Goal: Information Seeking & Learning: Learn about a topic

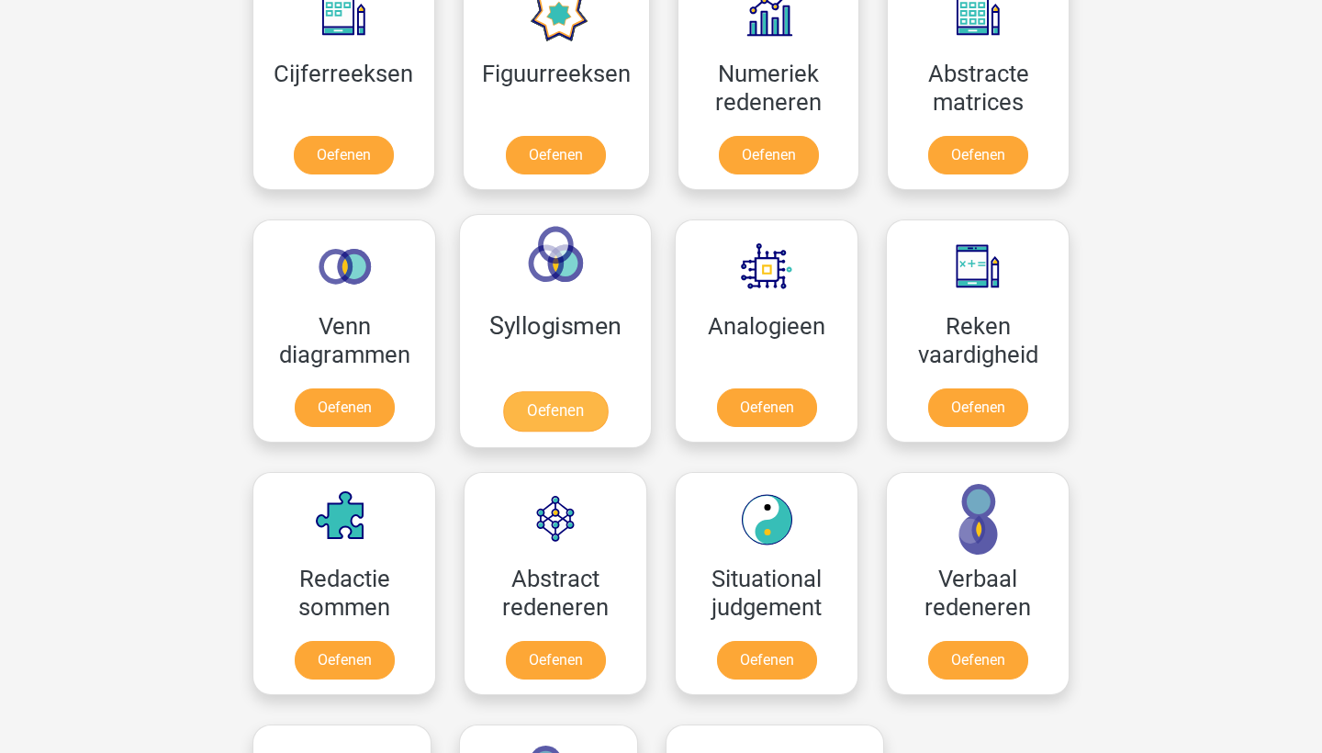
scroll to position [897, 0]
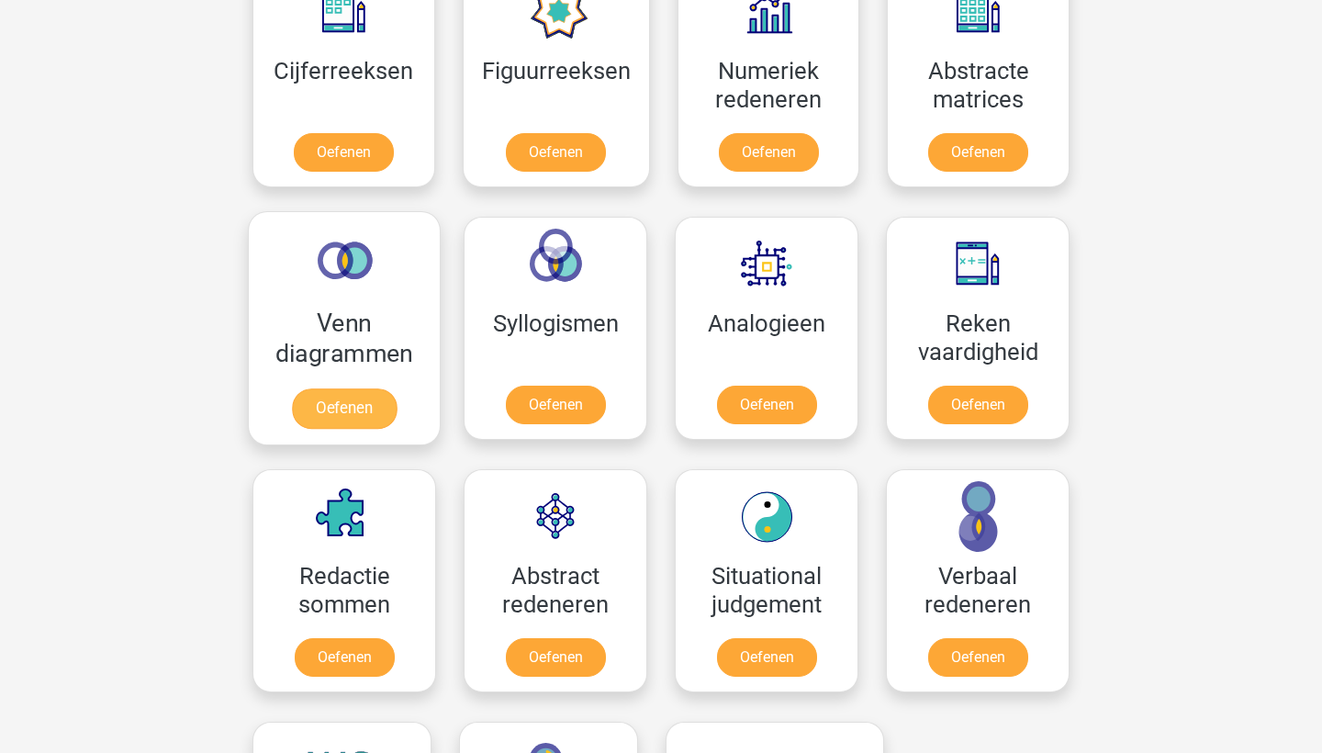
click at [328, 409] on link "Oefenen" at bounding box center [344, 408] width 105 height 40
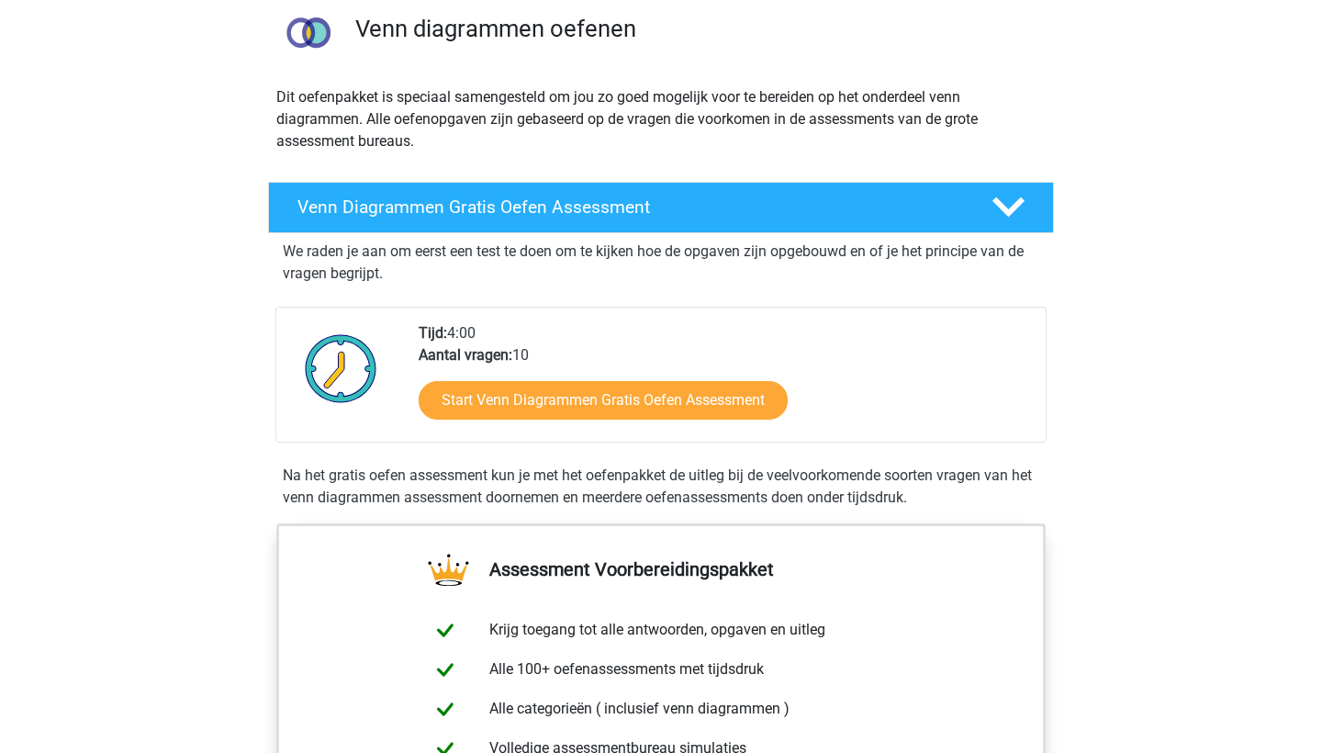
scroll to position [158, 0]
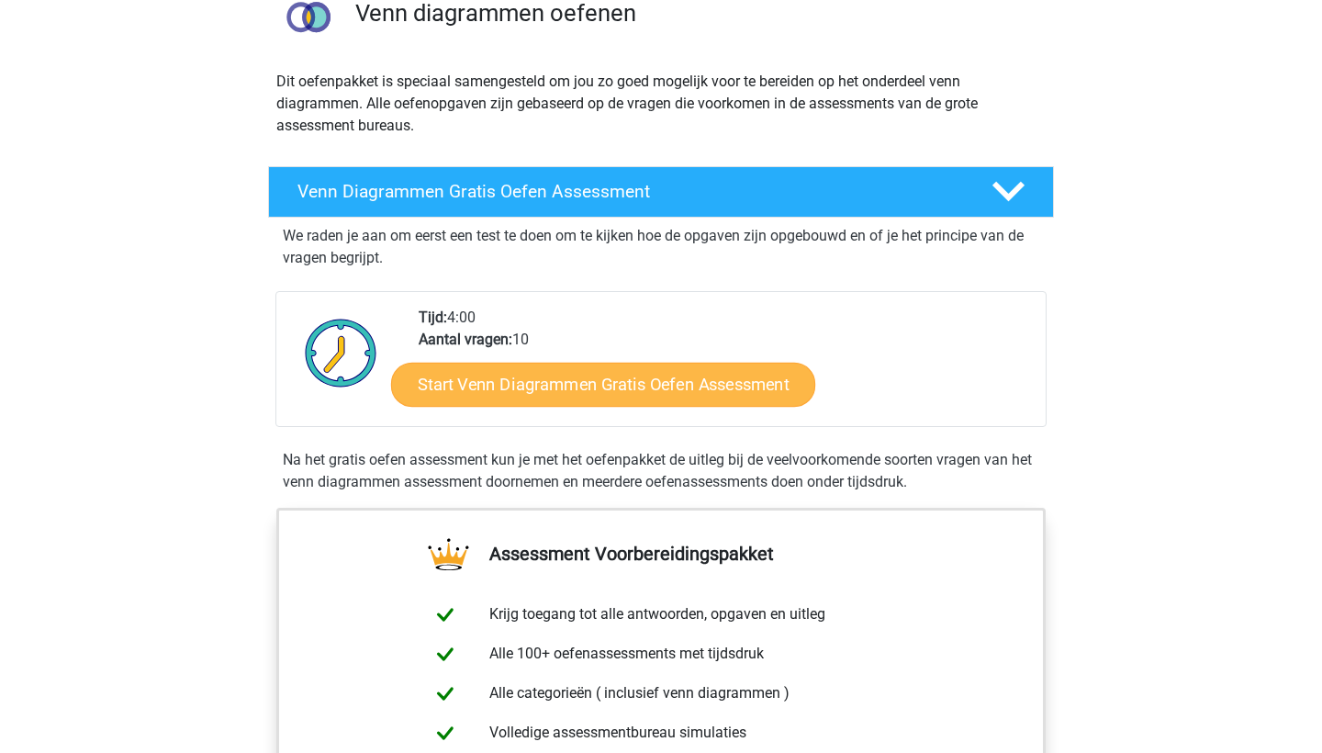
click at [640, 378] on link "Start Venn Diagrammen Gratis Oefen Assessment" at bounding box center [603, 385] width 424 height 44
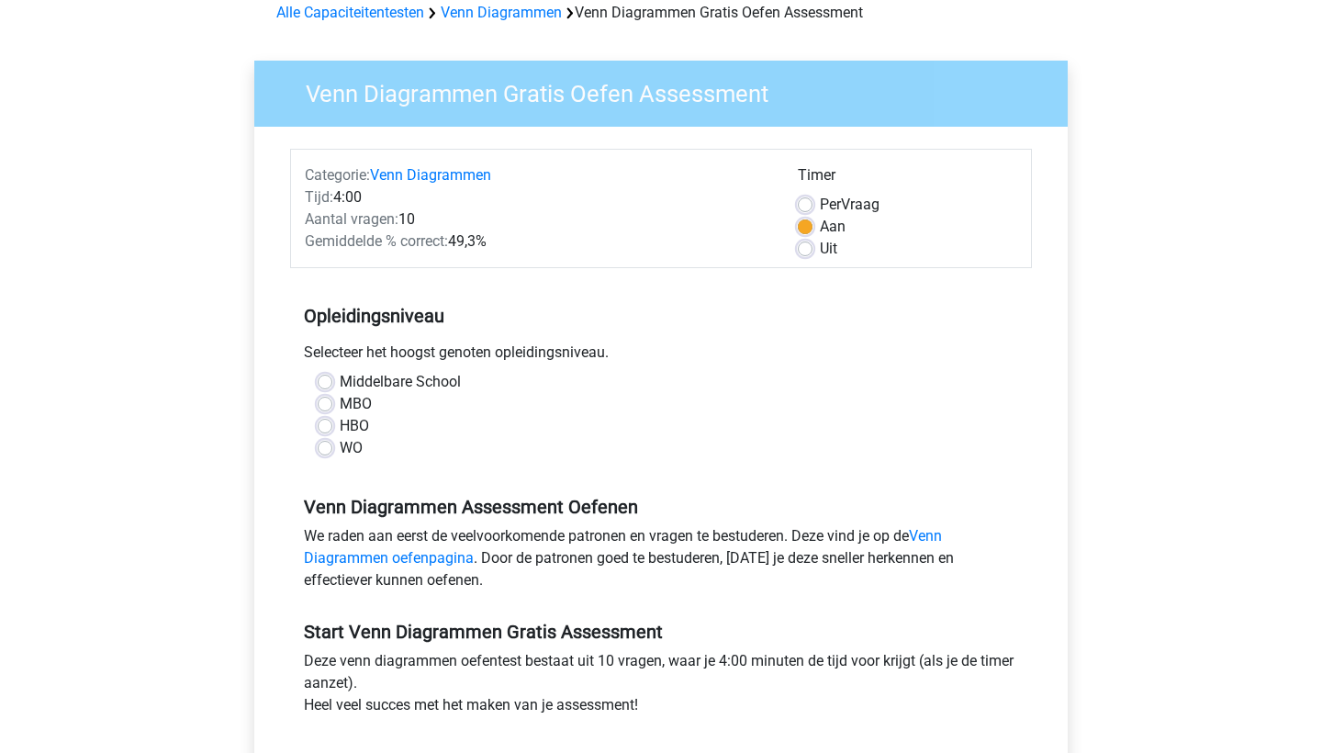
scroll to position [90, 0]
click at [340, 406] on label "MBO" at bounding box center [356, 404] width 32 height 22
click at [323, 406] on input "MBO" at bounding box center [325, 402] width 15 height 18
radio input "true"
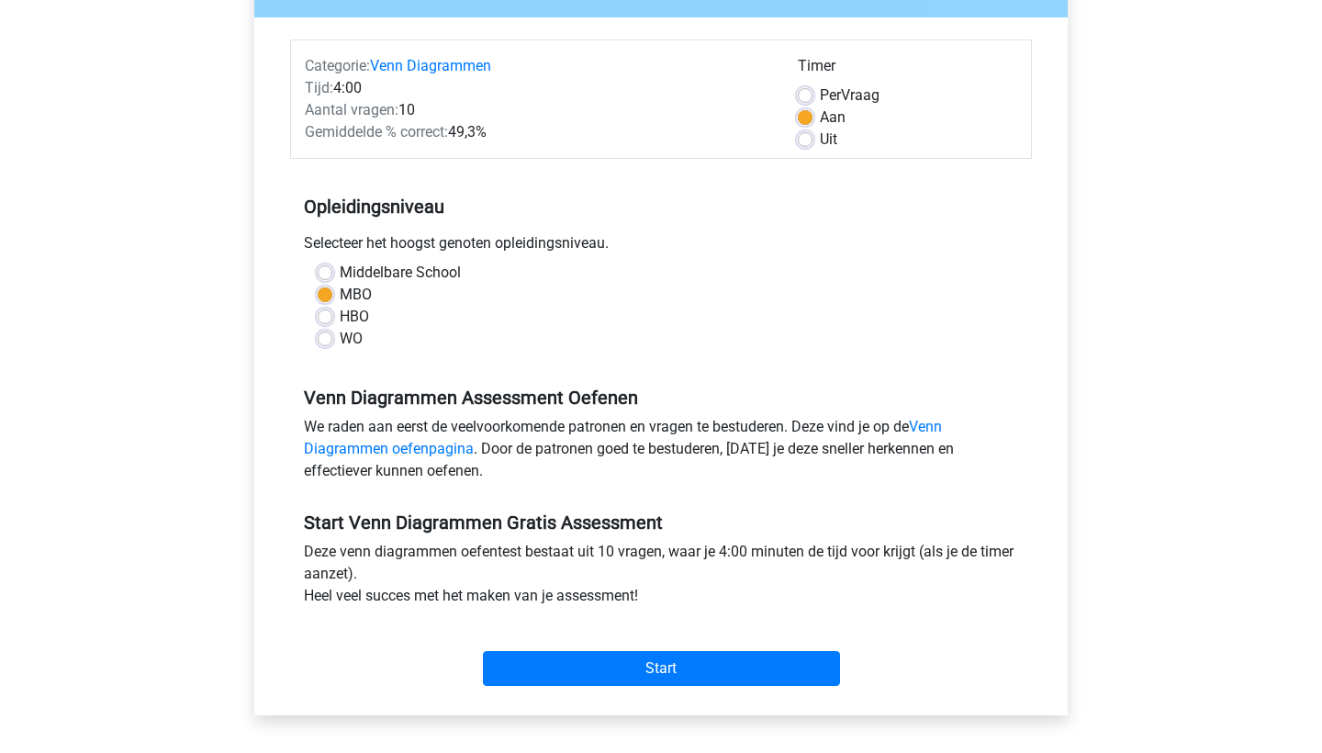
scroll to position [199, 0]
drag, startPoint x: 495, startPoint y: 131, endPoint x: 448, endPoint y: 131, distance: 46.8
click at [448, 131] on div "Gemiddelde % correct: 49,3%" at bounding box center [537, 132] width 493 height 22
click at [453, 130] on div "Gemiddelde % correct: 49,3%" at bounding box center [537, 132] width 493 height 22
click at [642, 667] on input "Start" at bounding box center [661, 668] width 357 height 35
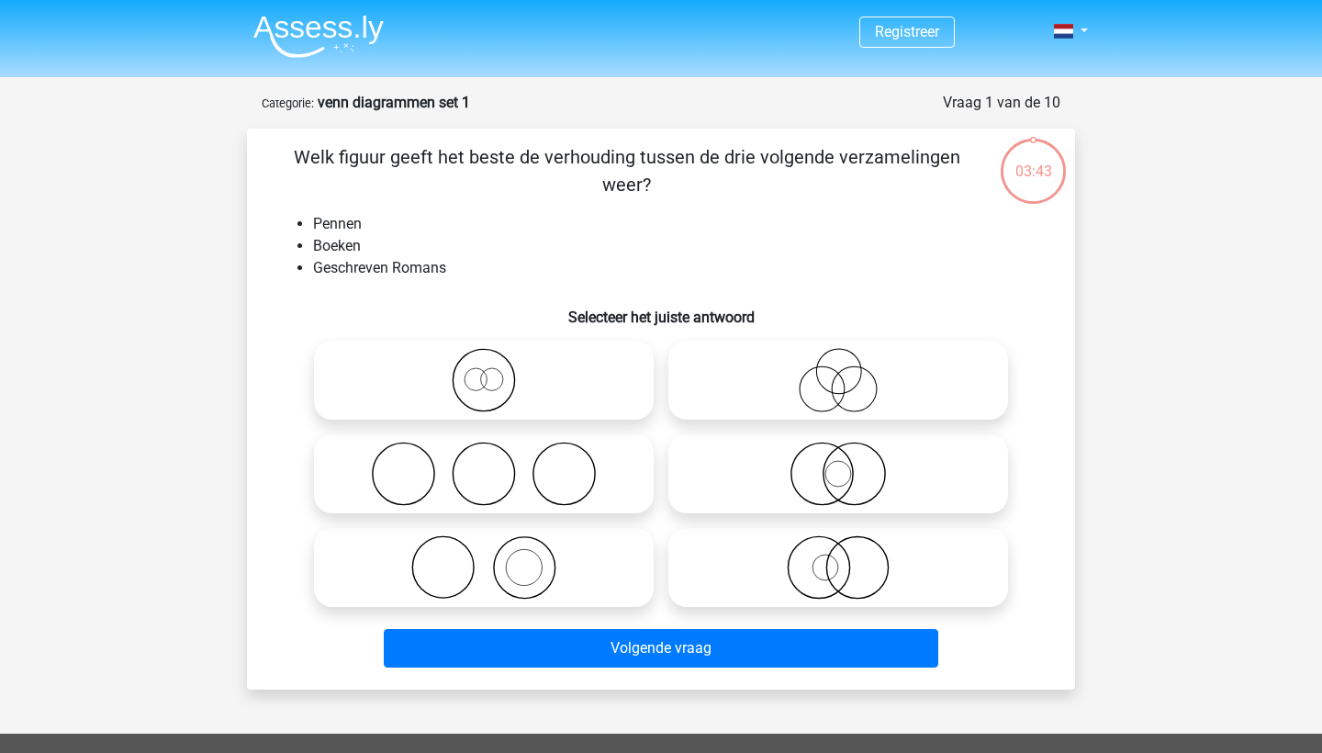
click at [485, 380] on icon at bounding box center [483, 380] width 325 height 64
click at [485, 371] on input "radio" at bounding box center [490, 365] width 12 height 12
radio input "true"
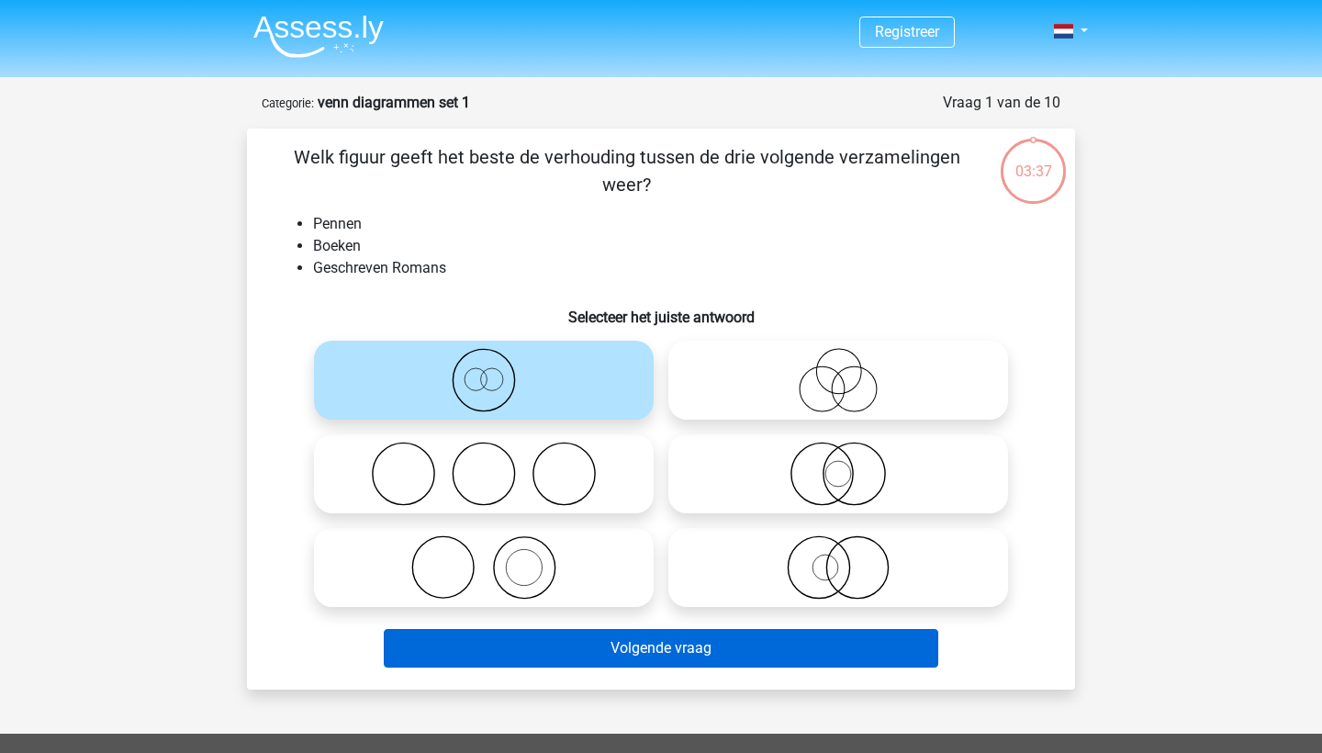
click at [555, 641] on button "Volgende vraag" at bounding box center [661, 648] width 555 height 39
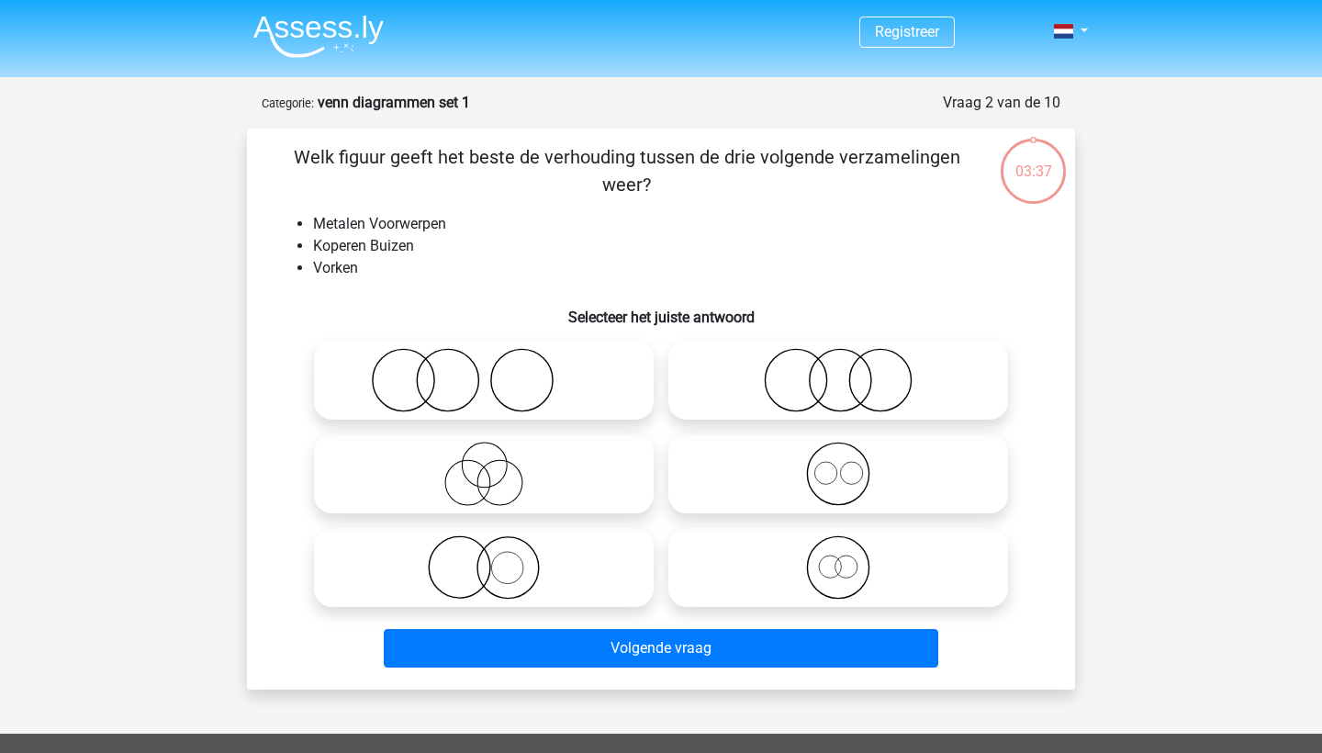
scroll to position [92, 0]
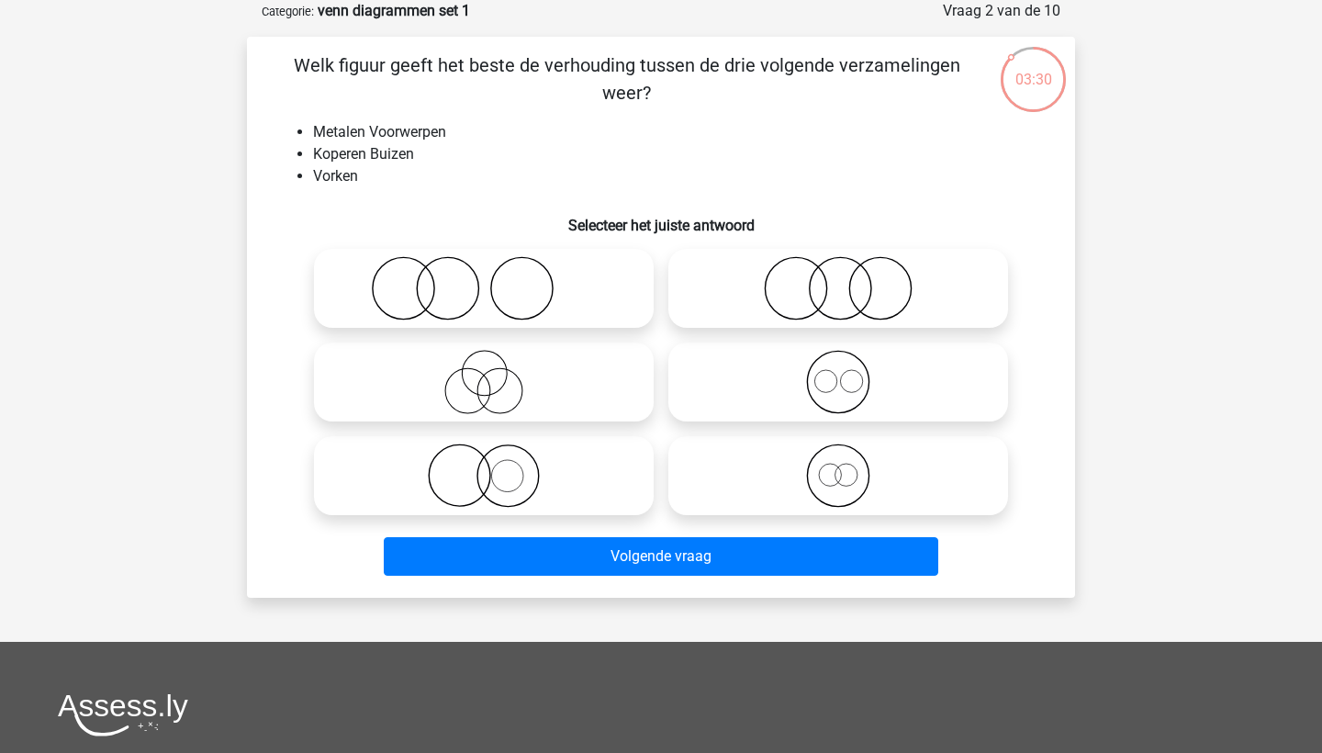
click at [470, 282] on icon at bounding box center [483, 288] width 325 height 64
click at [484, 279] on input "radio" at bounding box center [490, 273] width 12 height 12
radio input "true"
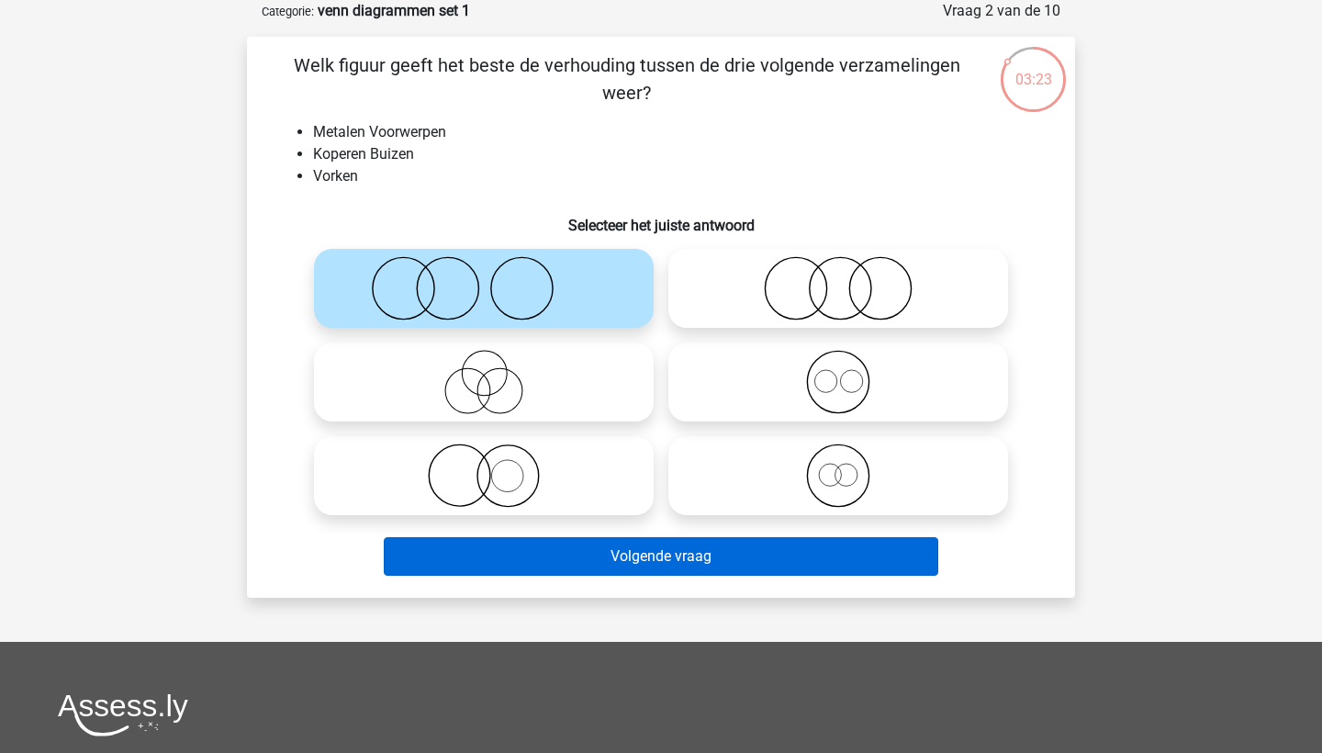
click at [666, 541] on button "Volgende vraag" at bounding box center [661, 556] width 555 height 39
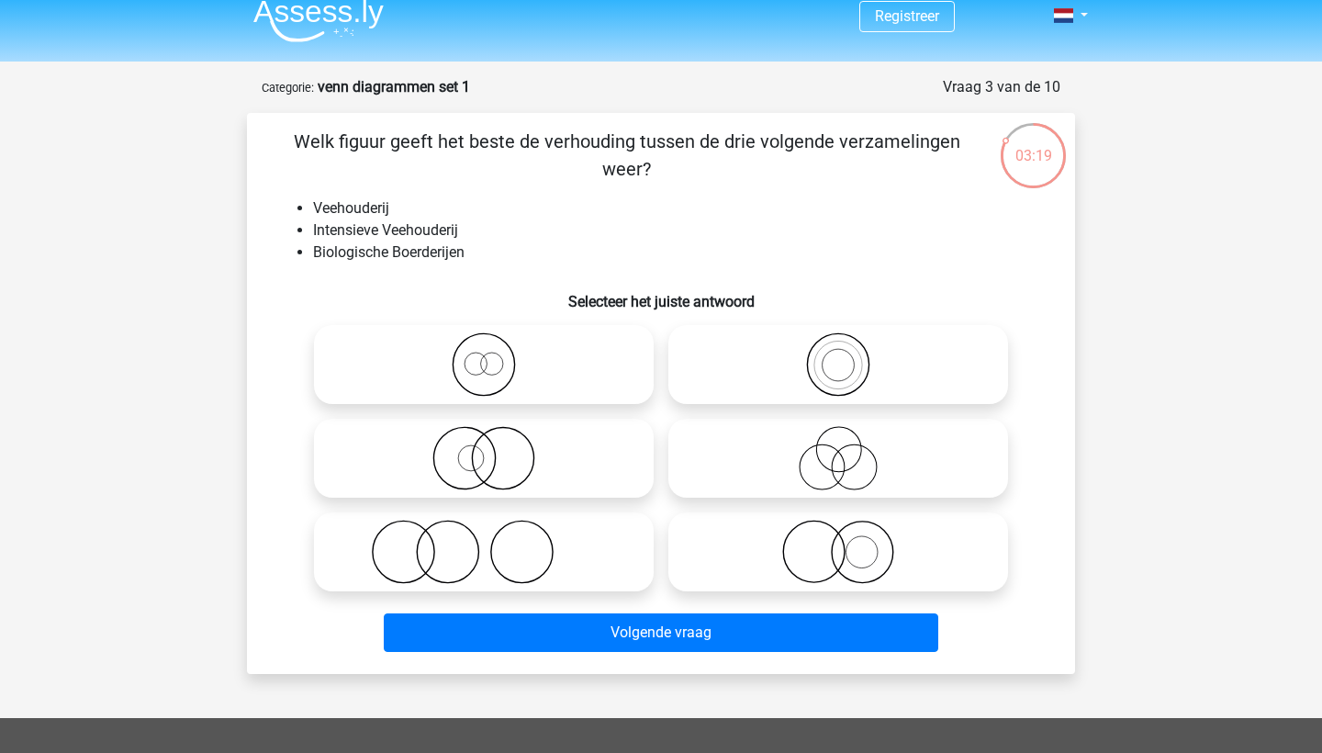
scroll to position [16, 0]
click at [716, 460] on icon at bounding box center [838, 458] width 325 height 64
click at [838, 449] on input "radio" at bounding box center [844, 443] width 12 height 12
radio input "true"
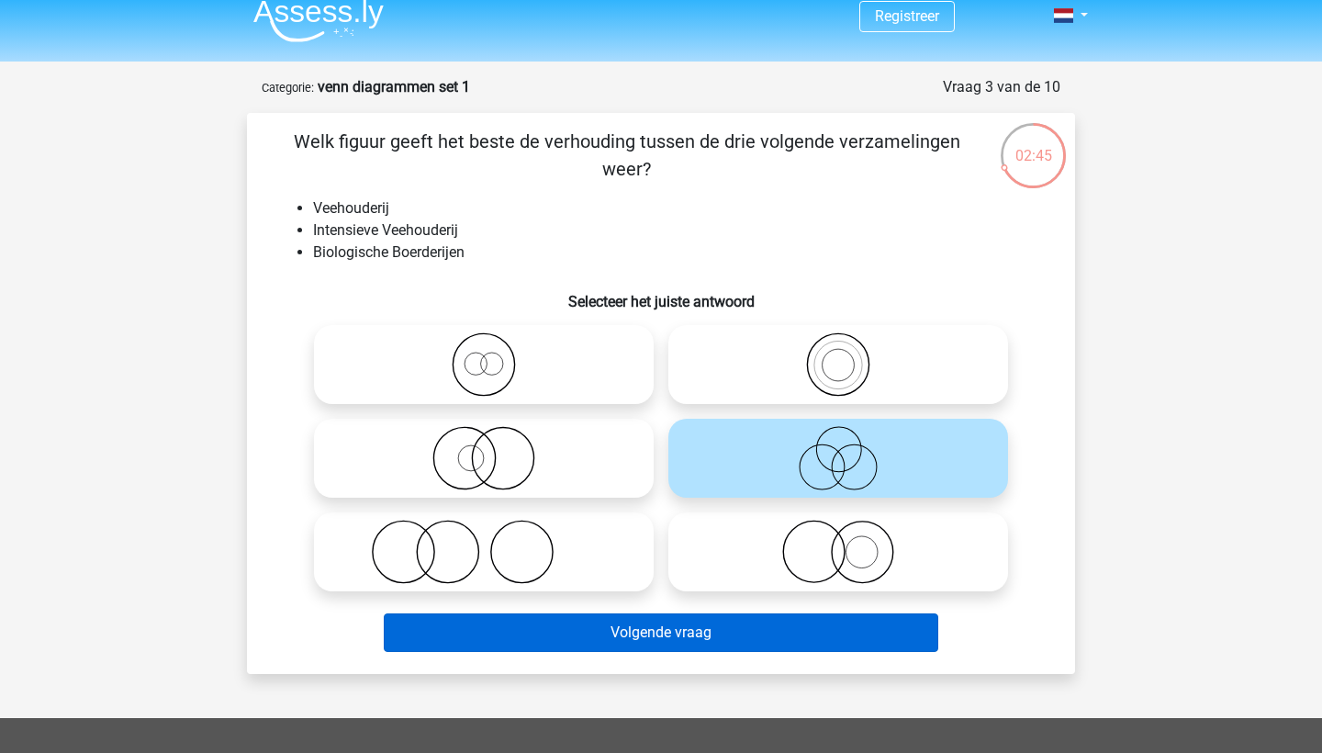
click at [596, 625] on button "Volgende vraag" at bounding box center [661, 632] width 555 height 39
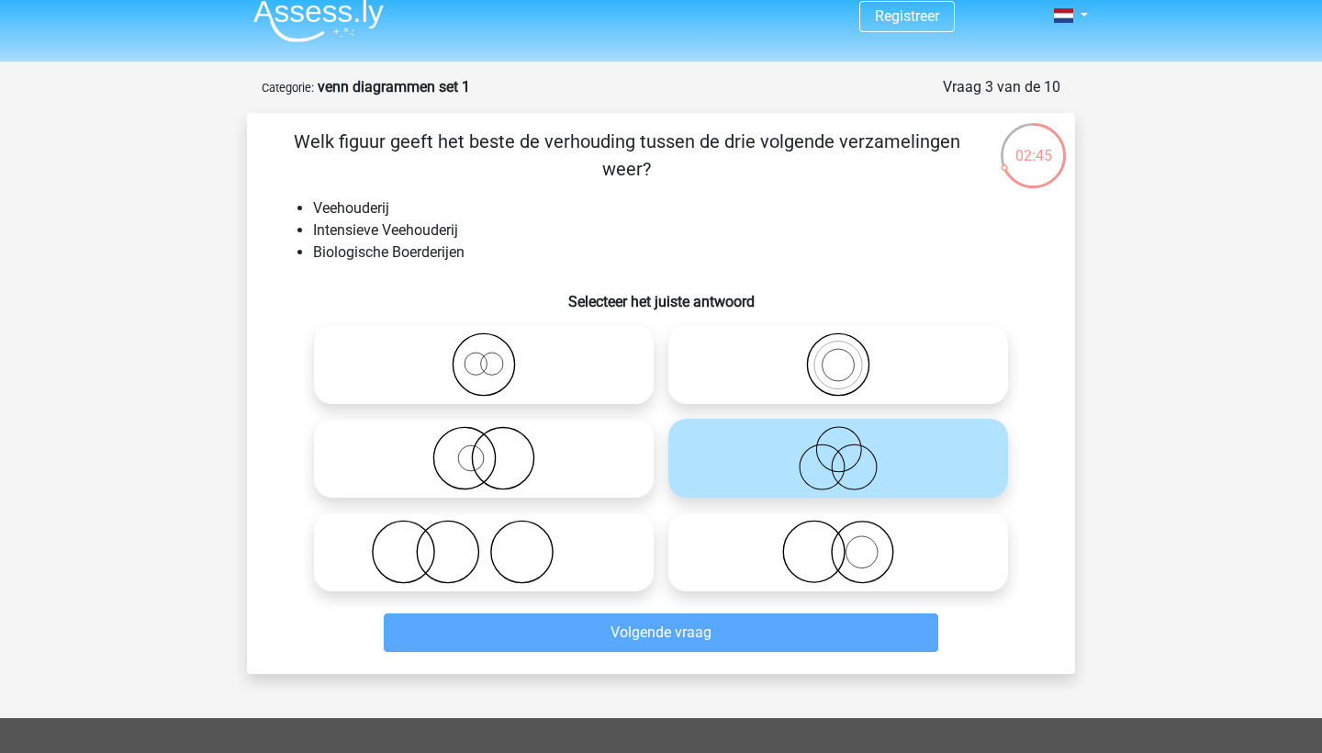
scroll to position [92, 0]
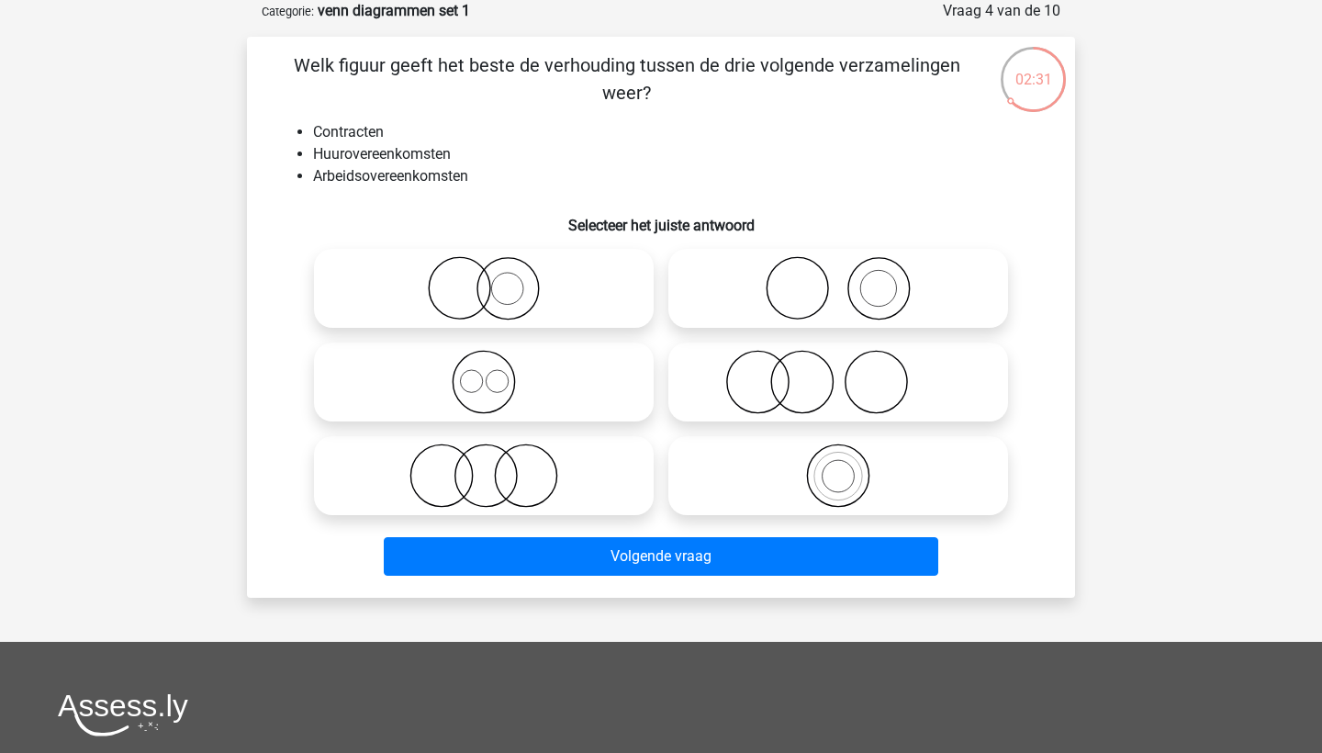
click at [474, 488] on icon at bounding box center [483, 475] width 325 height 64
click at [484, 466] on input "radio" at bounding box center [490, 460] width 12 height 12
radio input "true"
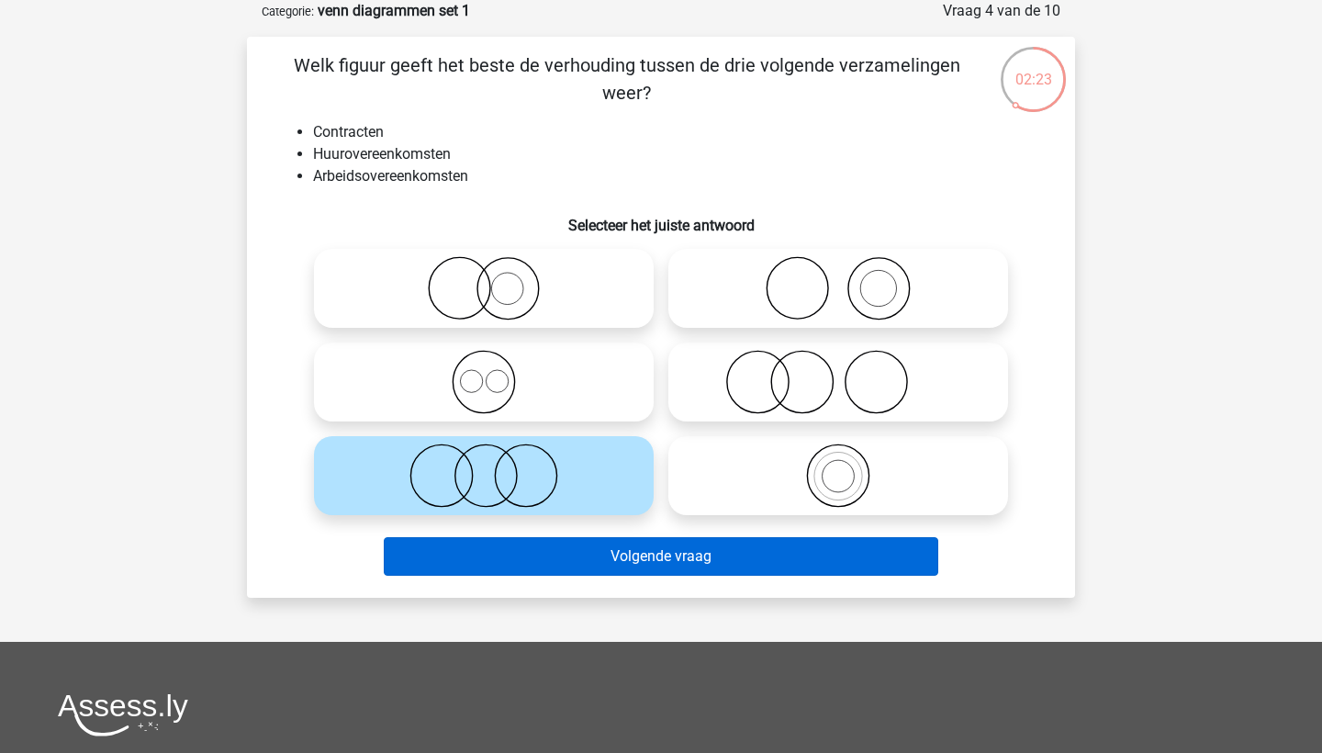
click at [557, 563] on button "Volgende vraag" at bounding box center [661, 556] width 555 height 39
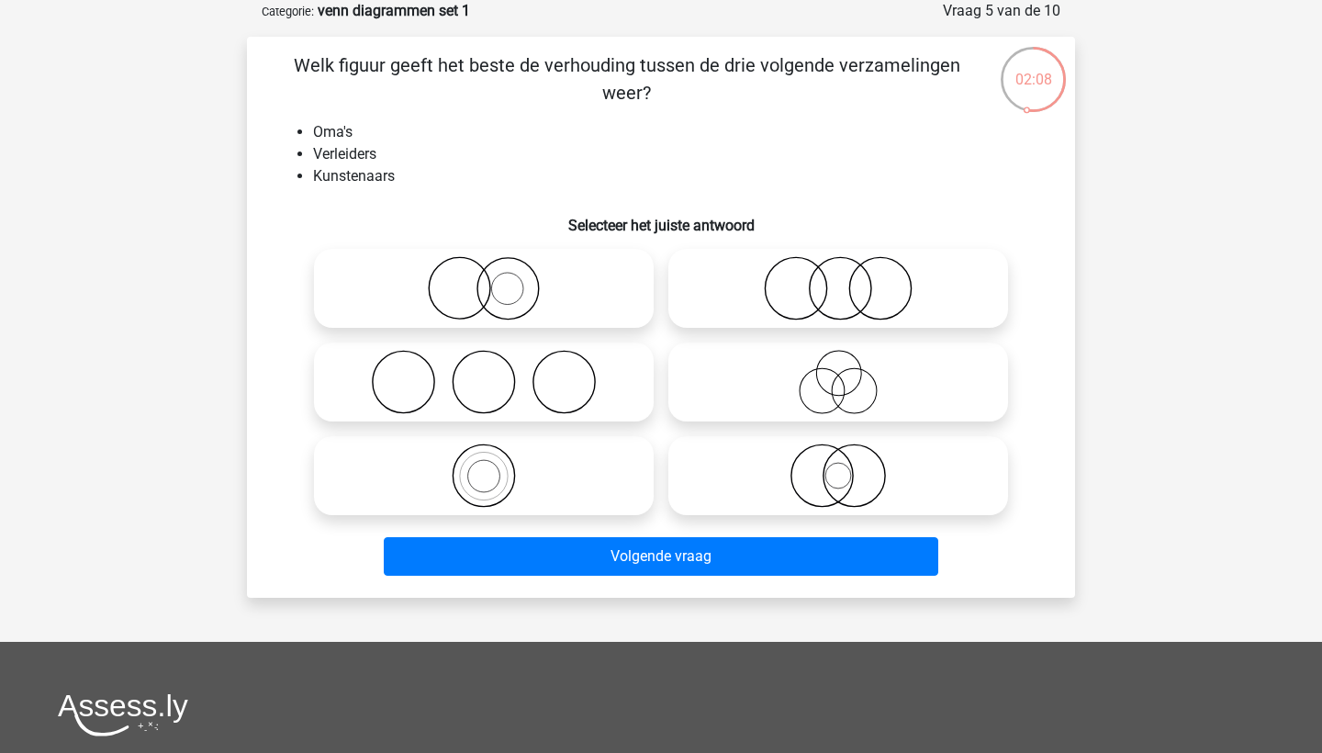
click at [503, 357] on icon at bounding box center [483, 382] width 325 height 64
click at [496, 361] on input "radio" at bounding box center [490, 367] width 12 height 12
radio input "true"
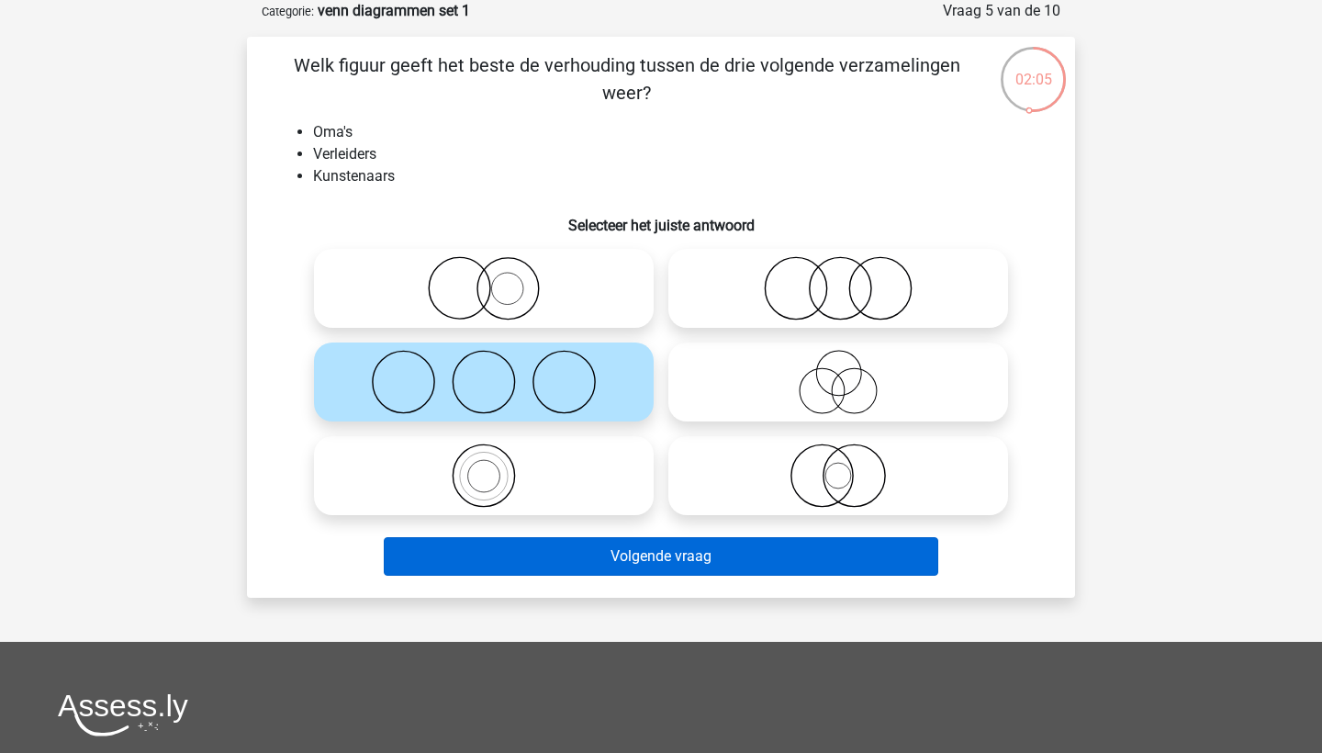
click at [618, 547] on button "Volgende vraag" at bounding box center [661, 556] width 555 height 39
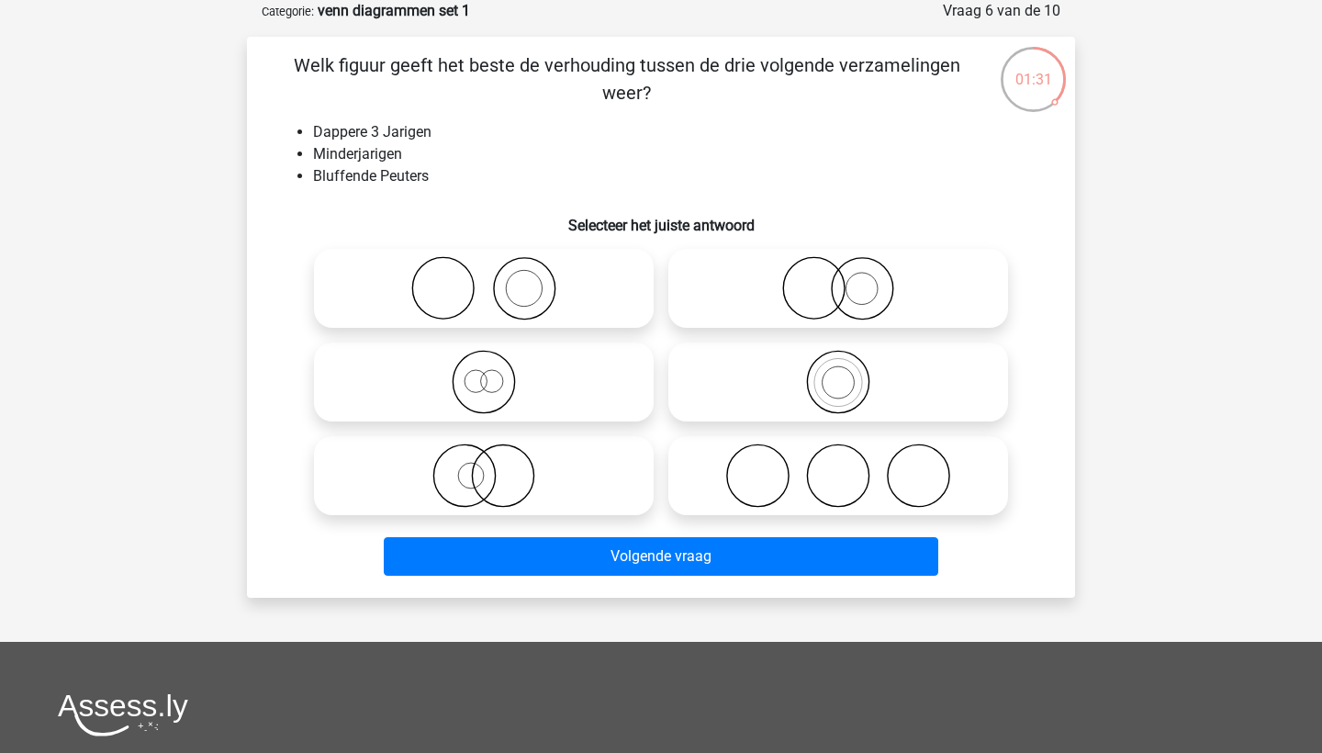
click at [757, 374] on icon at bounding box center [838, 382] width 325 height 64
click at [838, 373] on input "radio" at bounding box center [844, 367] width 12 height 12
radio input "true"
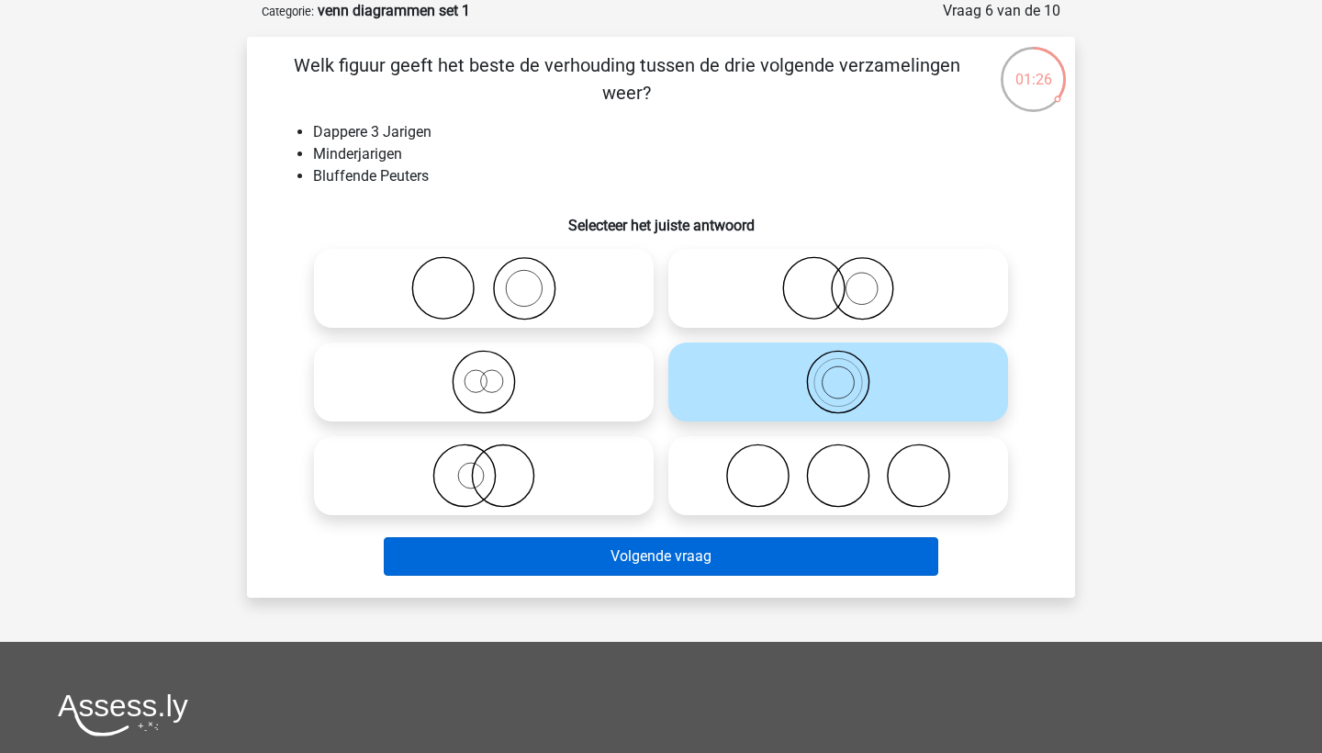
click at [749, 541] on button "Volgende vraag" at bounding box center [661, 556] width 555 height 39
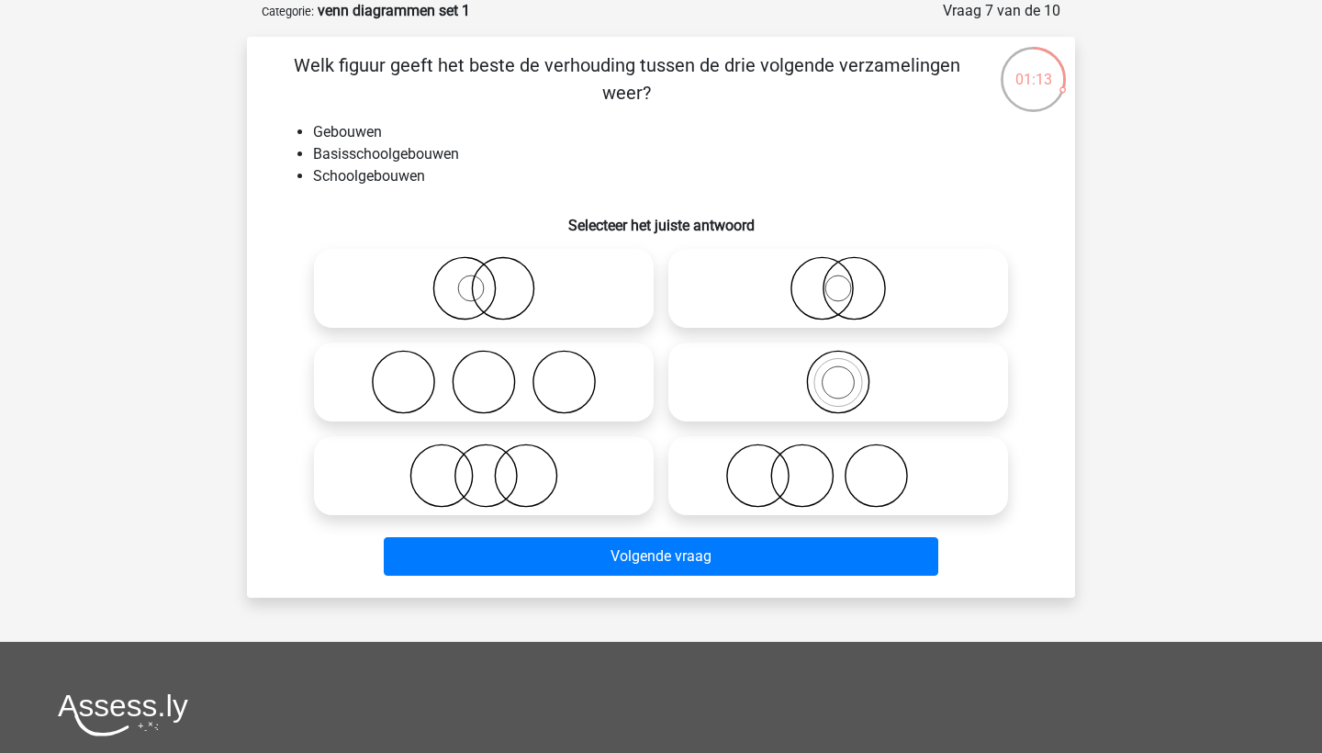
click at [511, 461] on icon at bounding box center [483, 475] width 325 height 64
click at [496, 461] on input "radio" at bounding box center [490, 460] width 12 height 12
radio input "true"
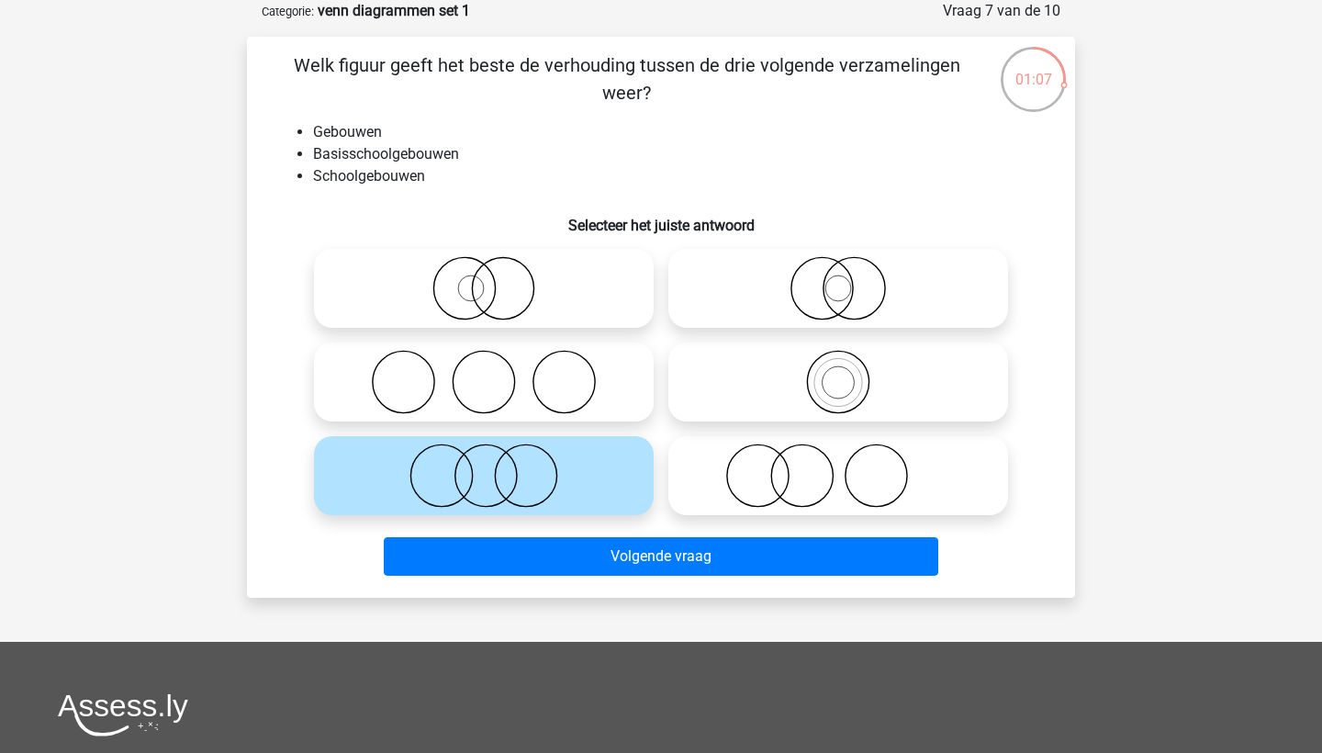
click at [792, 405] on icon at bounding box center [838, 382] width 325 height 64
click at [838, 373] on input "radio" at bounding box center [844, 367] width 12 height 12
radio input "true"
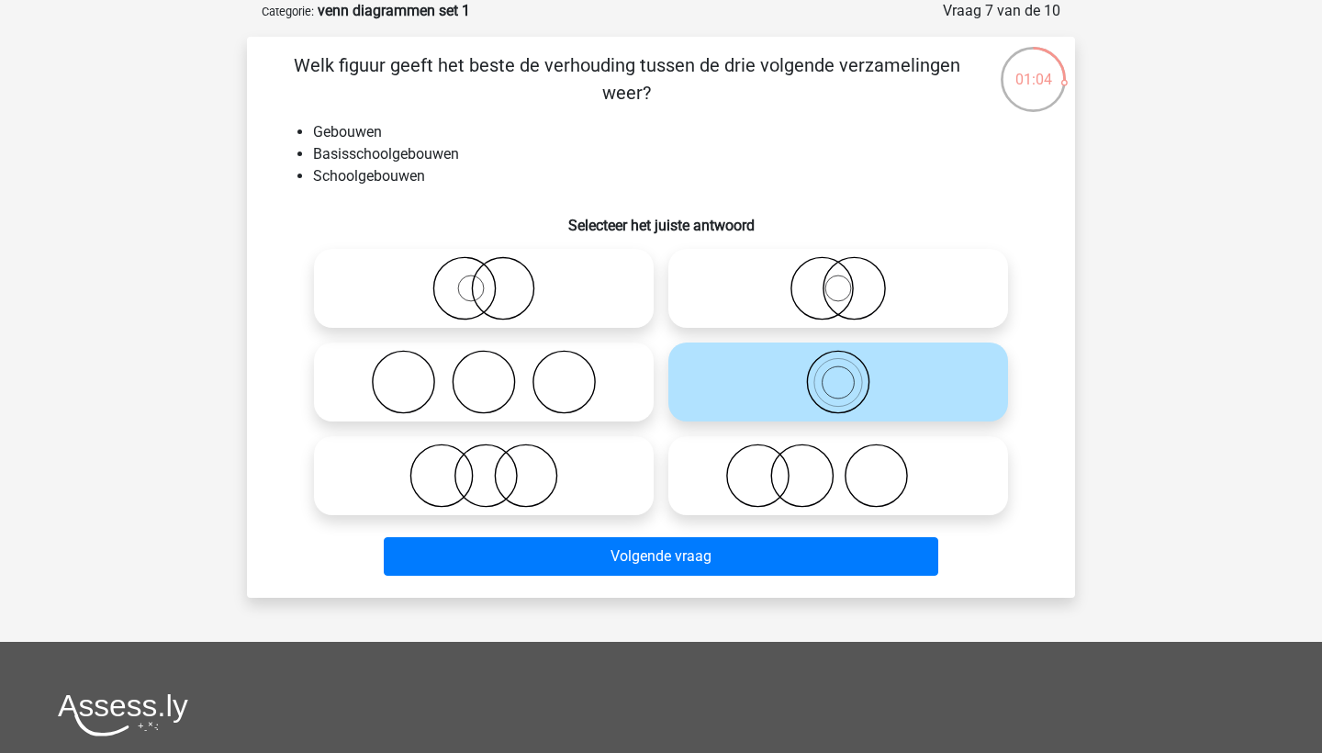
click at [612, 476] on icon at bounding box center [483, 475] width 325 height 64
click at [496, 466] on input "radio" at bounding box center [490, 460] width 12 height 12
radio input "true"
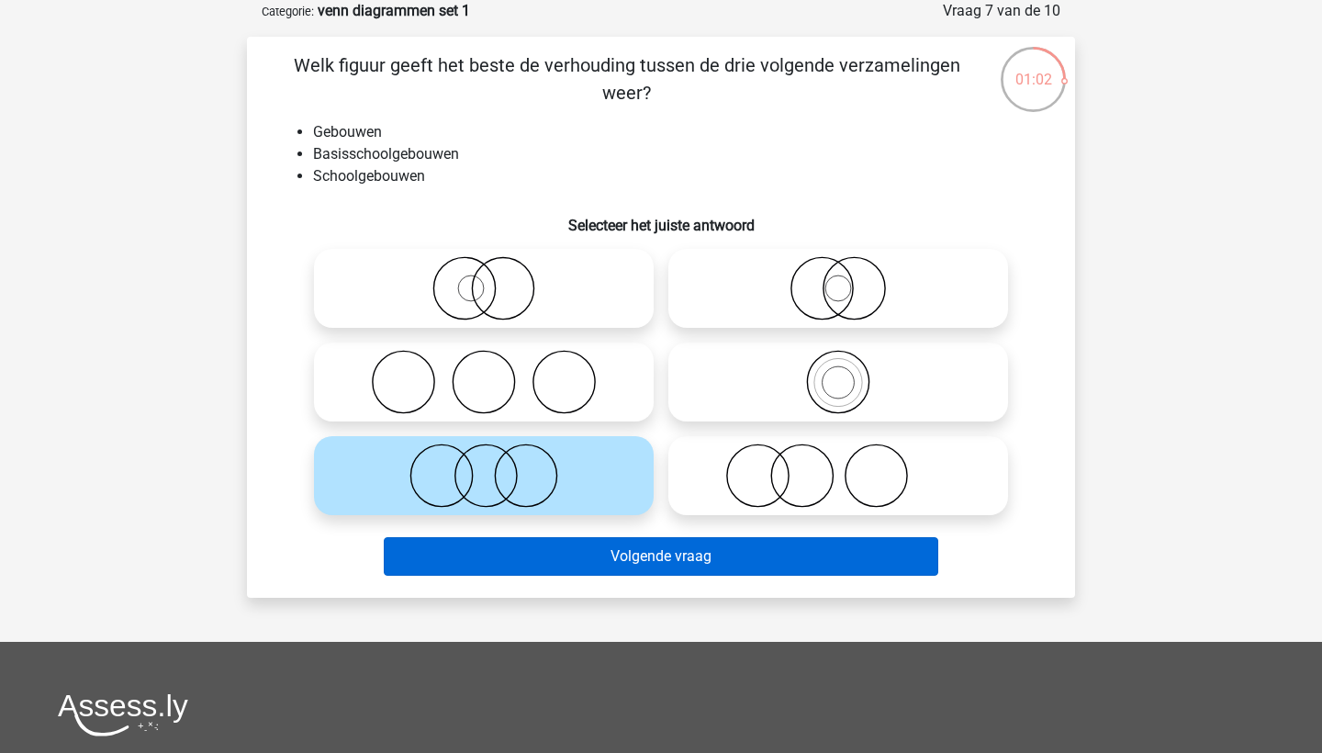
click at [630, 556] on button "Volgende vraag" at bounding box center [661, 556] width 555 height 39
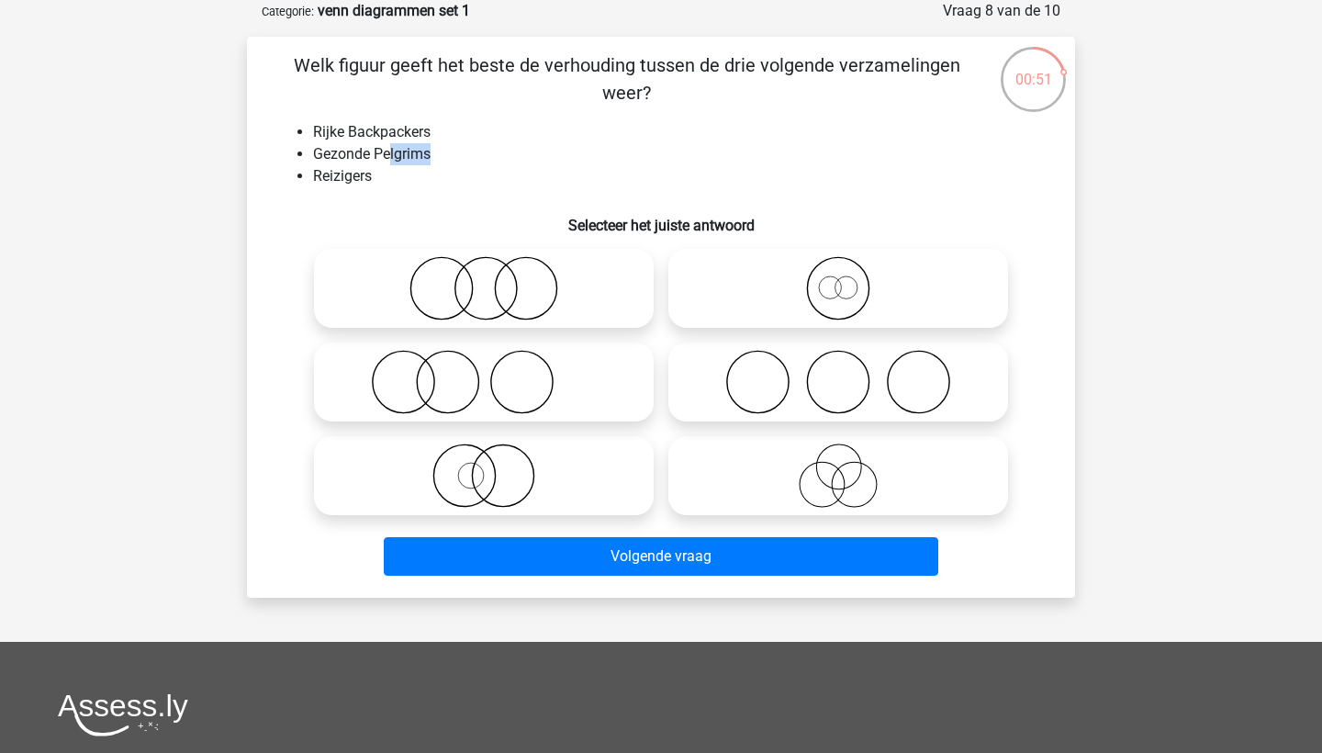
drag, startPoint x: 438, startPoint y: 153, endPoint x: 389, endPoint y: 155, distance: 48.7
click at [389, 155] on li "Gezonde Pelgrims" at bounding box center [679, 154] width 733 height 22
click at [443, 173] on li "Reizigers" at bounding box center [679, 176] width 733 height 22
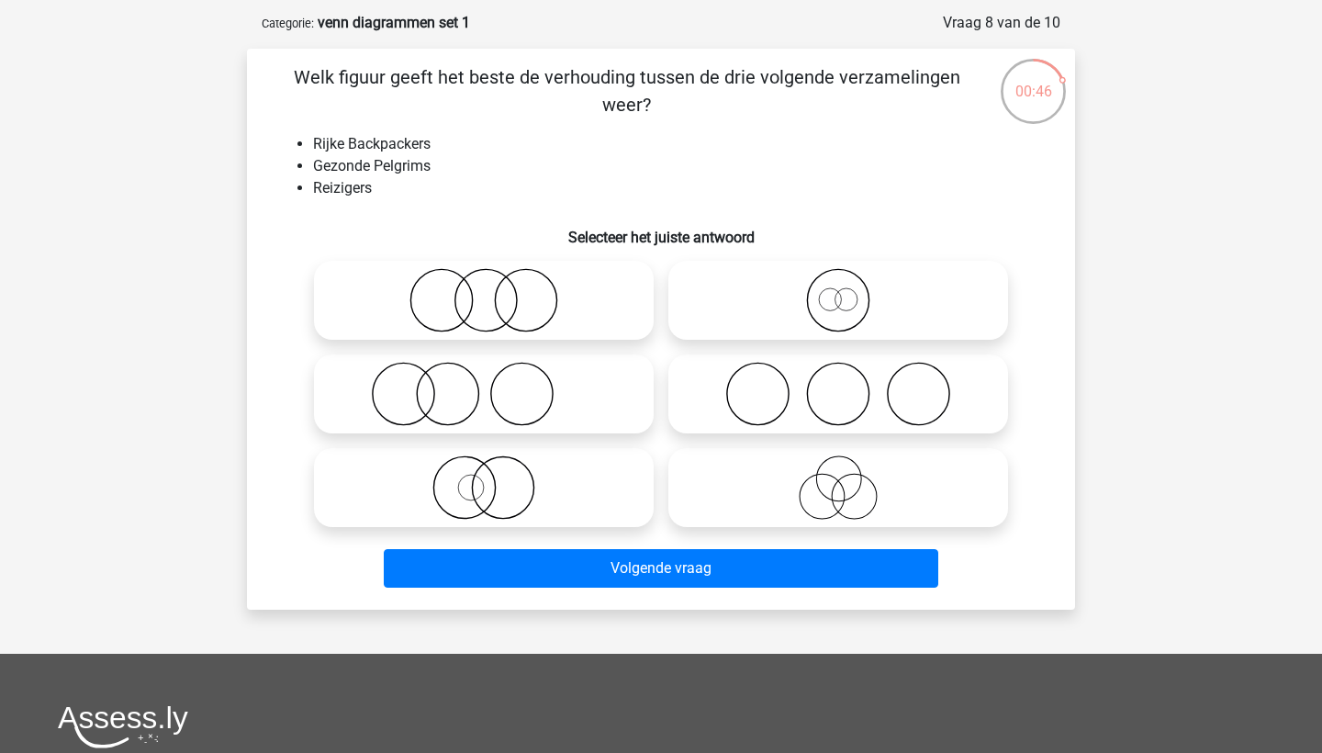
scroll to position [94, 0]
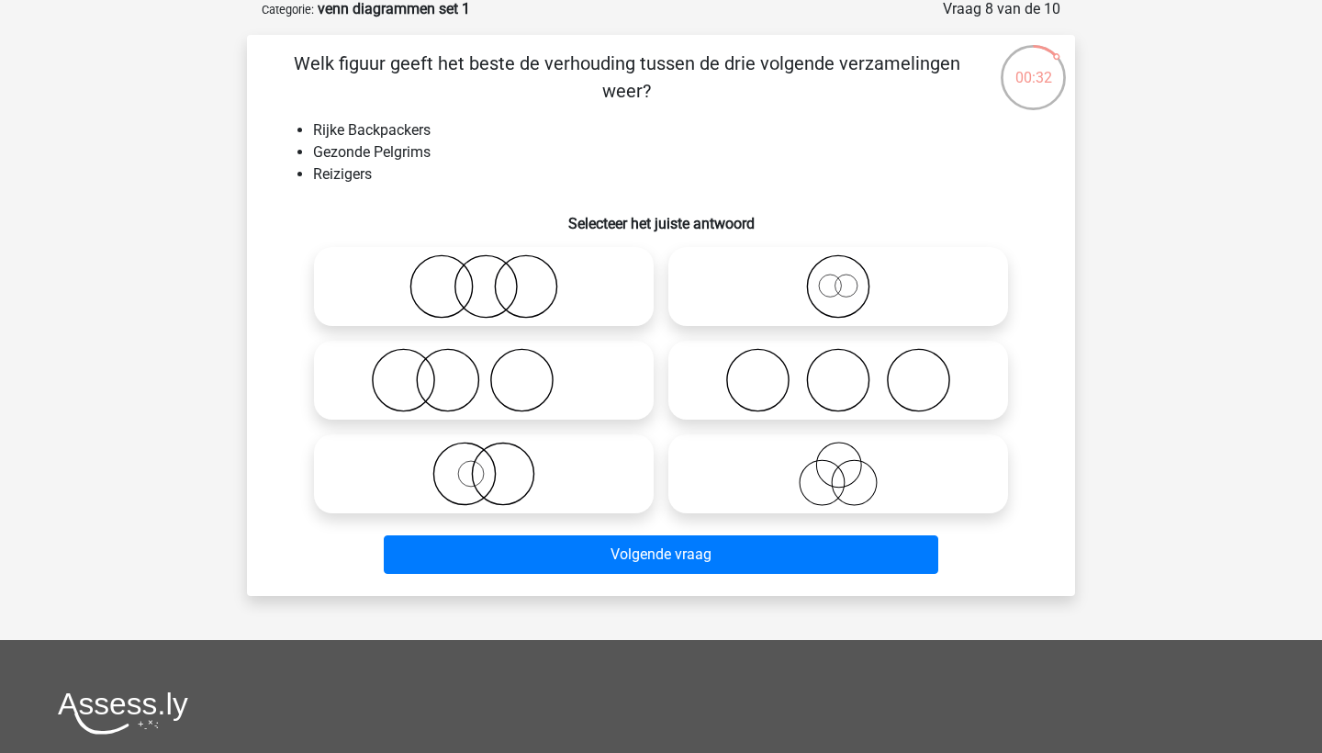
click at [712, 297] on icon at bounding box center [838, 286] width 325 height 64
click at [838, 277] on input "radio" at bounding box center [844, 271] width 12 height 12
radio input "true"
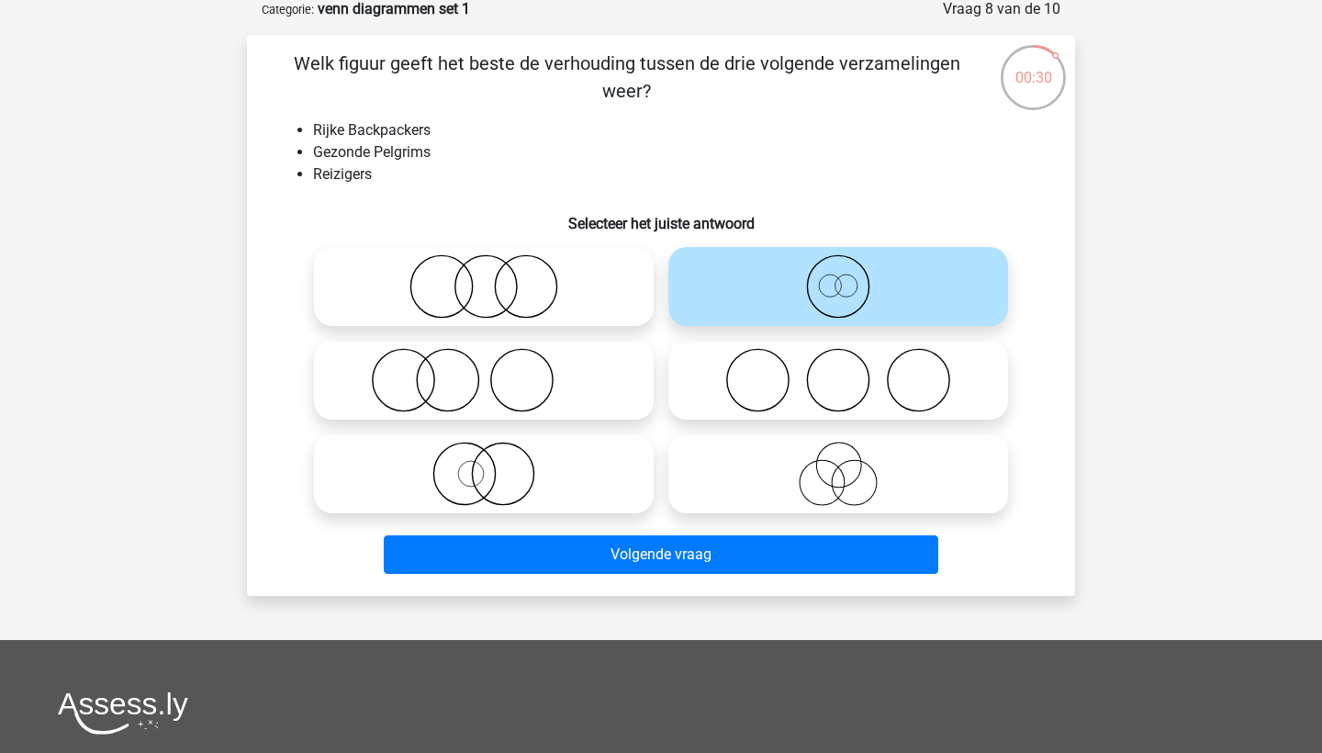
click at [548, 382] on icon at bounding box center [483, 380] width 325 height 64
click at [496, 371] on input "radio" at bounding box center [490, 365] width 12 height 12
radio input "true"
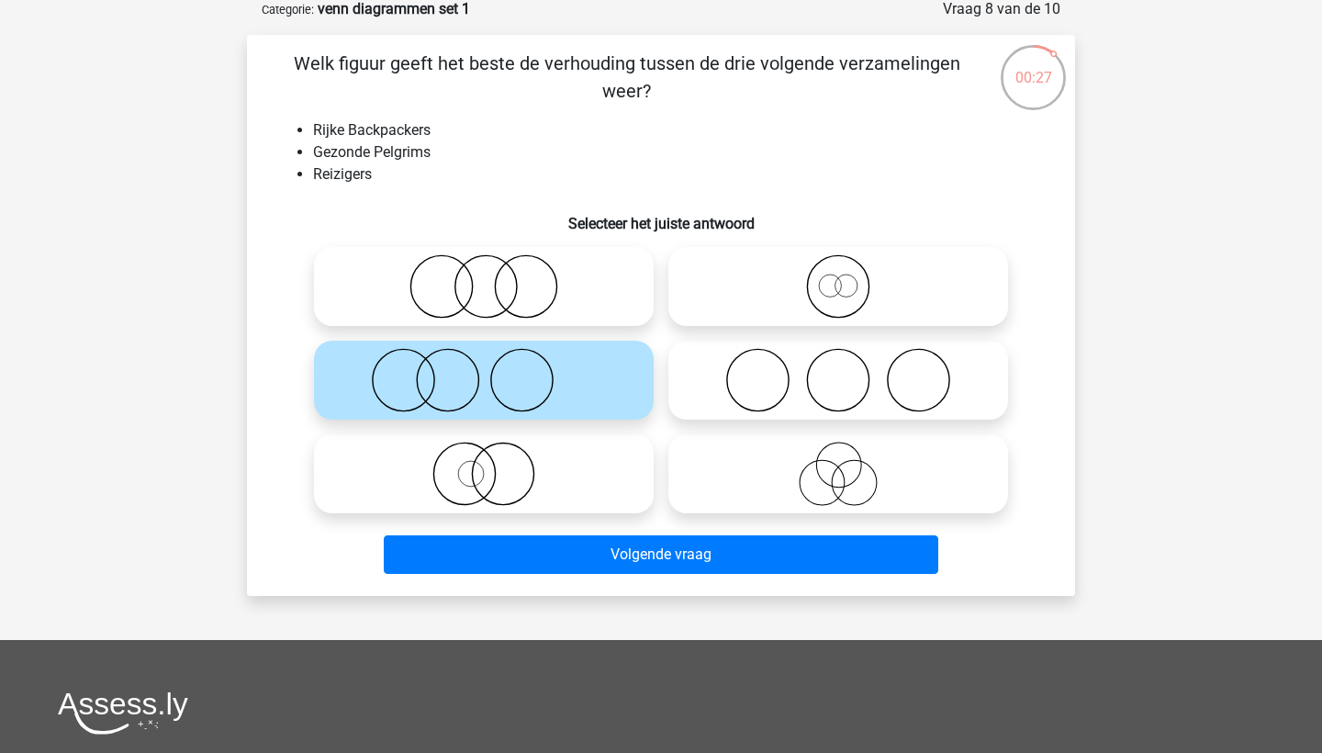
click at [724, 312] on icon at bounding box center [838, 286] width 325 height 64
click at [838, 277] on input "radio" at bounding box center [844, 271] width 12 height 12
radio input "true"
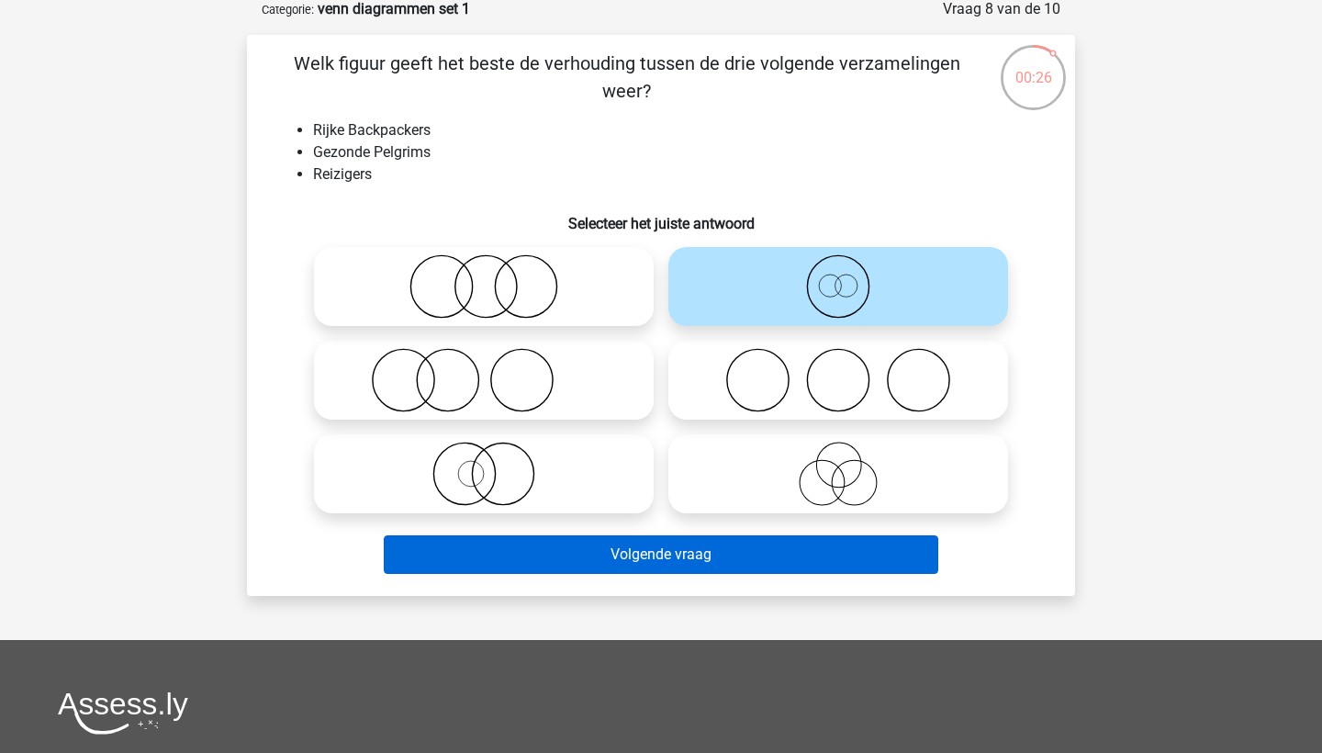
click at [611, 556] on button "Volgende vraag" at bounding box center [661, 554] width 555 height 39
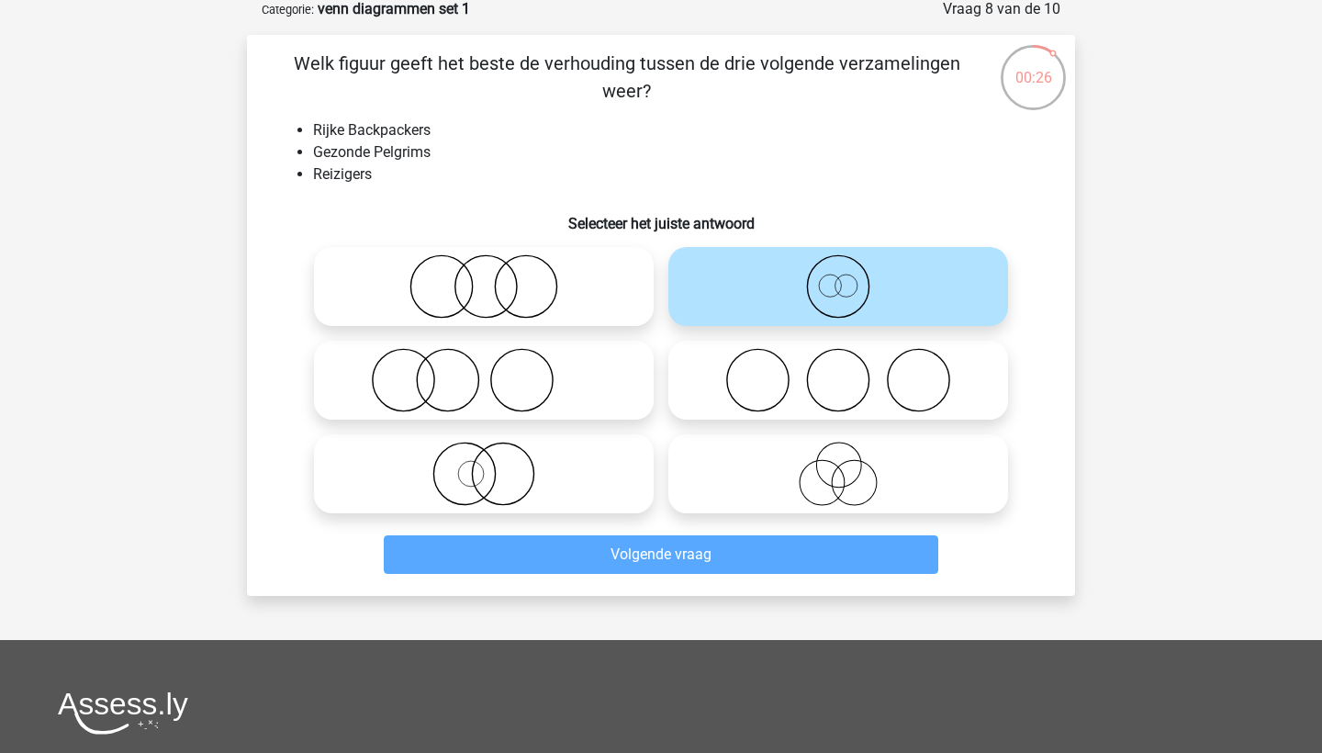
scroll to position [92, 0]
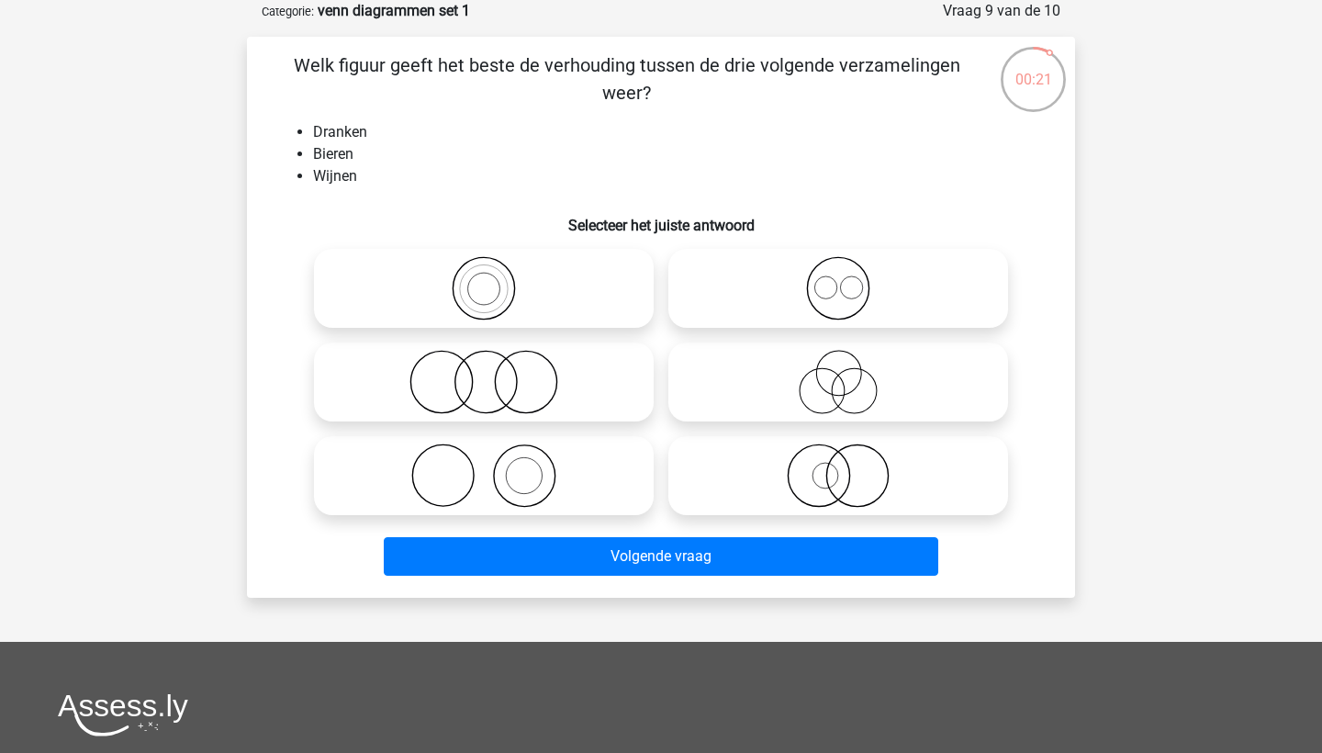
click at [487, 293] on icon at bounding box center [483, 288] width 325 height 64
click at [487, 279] on input "radio" at bounding box center [490, 273] width 12 height 12
radio input "true"
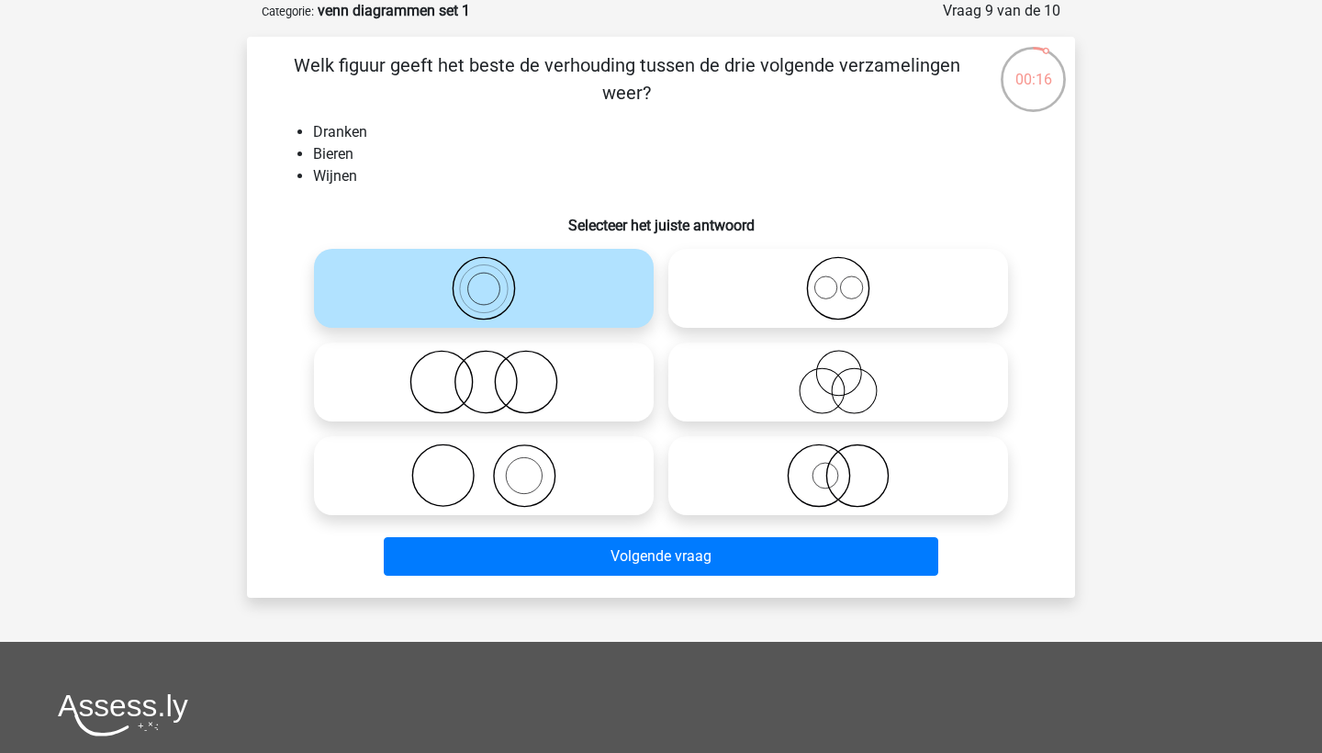
click at [529, 394] on icon at bounding box center [483, 382] width 325 height 64
click at [496, 373] on input "radio" at bounding box center [490, 367] width 12 height 12
radio input "true"
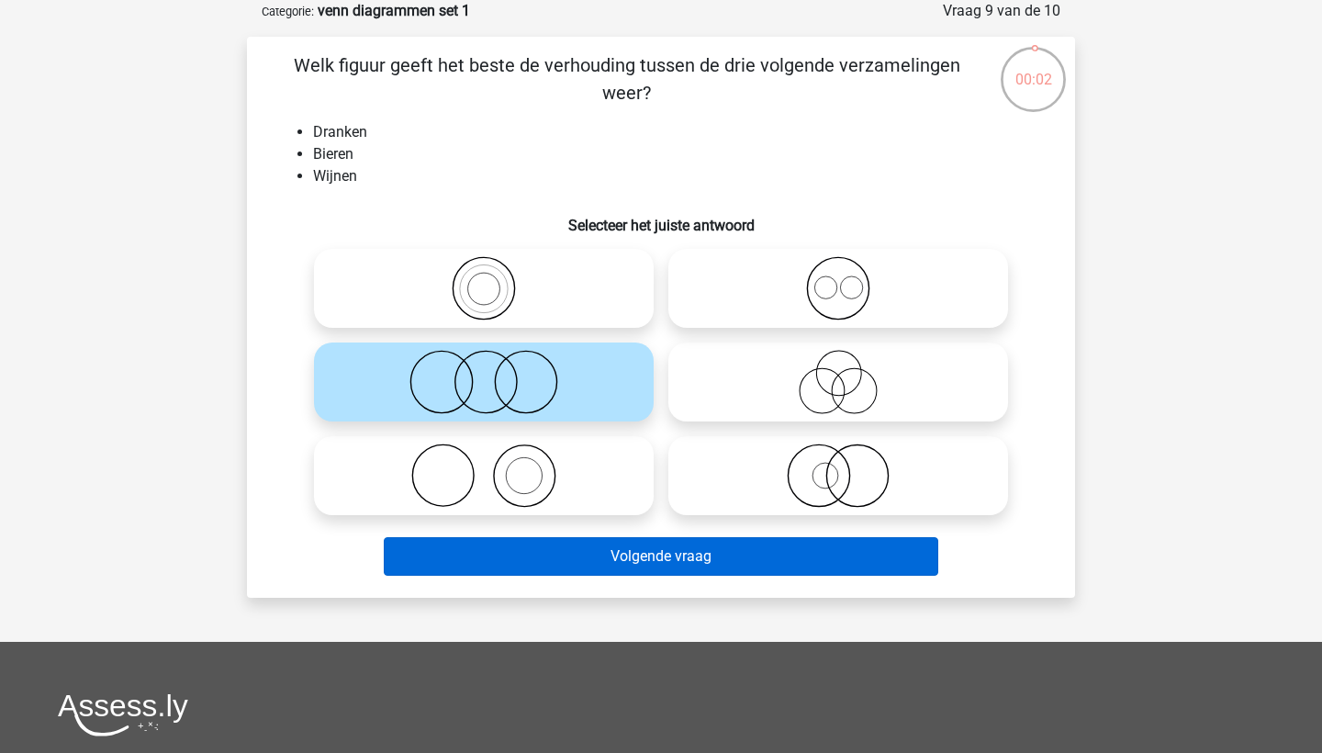
click at [605, 556] on button "Volgende vraag" at bounding box center [661, 556] width 555 height 39
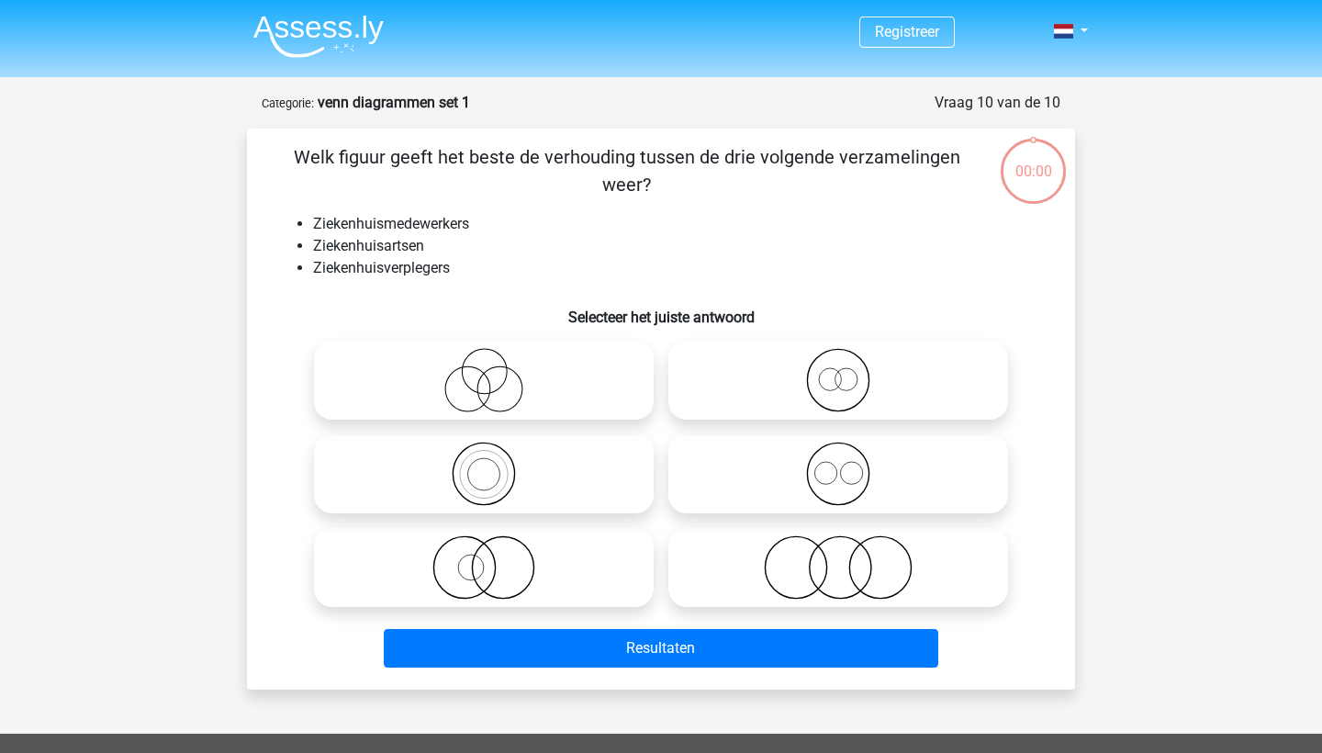
scroll to position [92, 0]
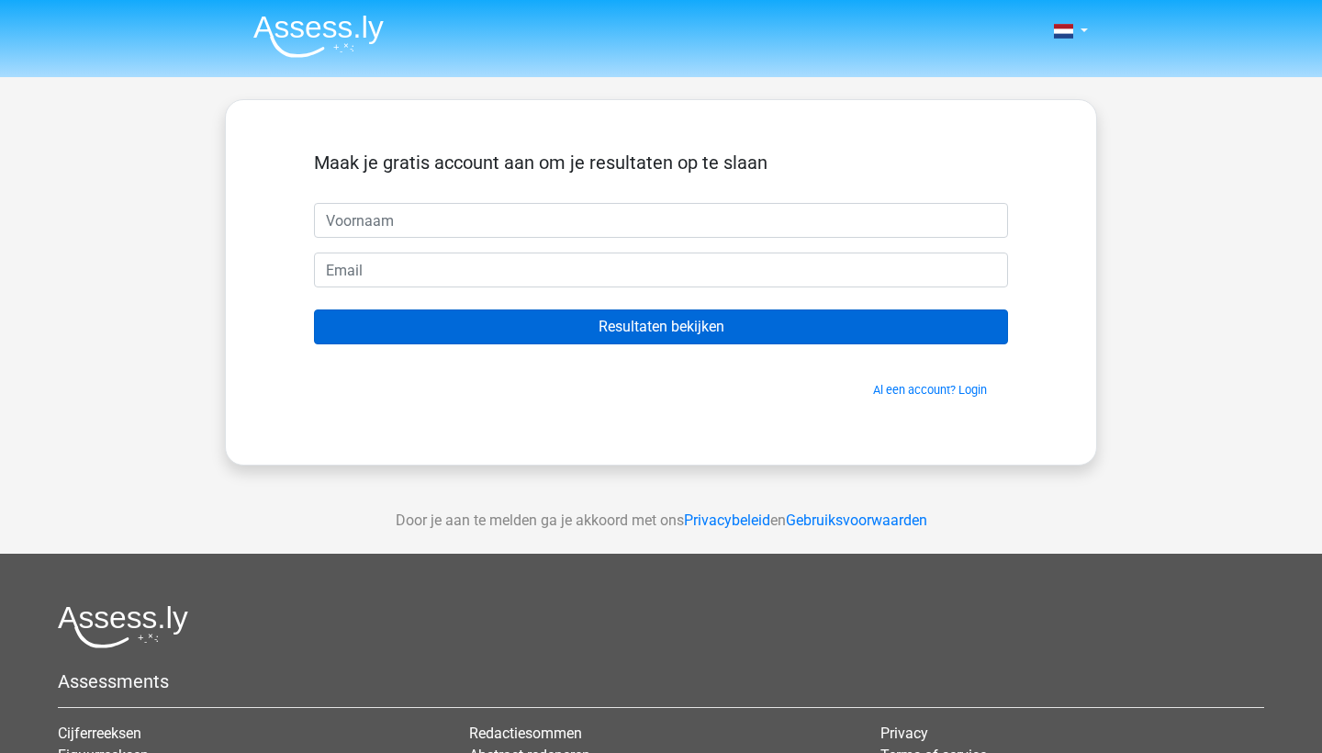
click at [633, 338] on input "Resultaten bekijken" at bounding box center [661, 326] width 694 height 35
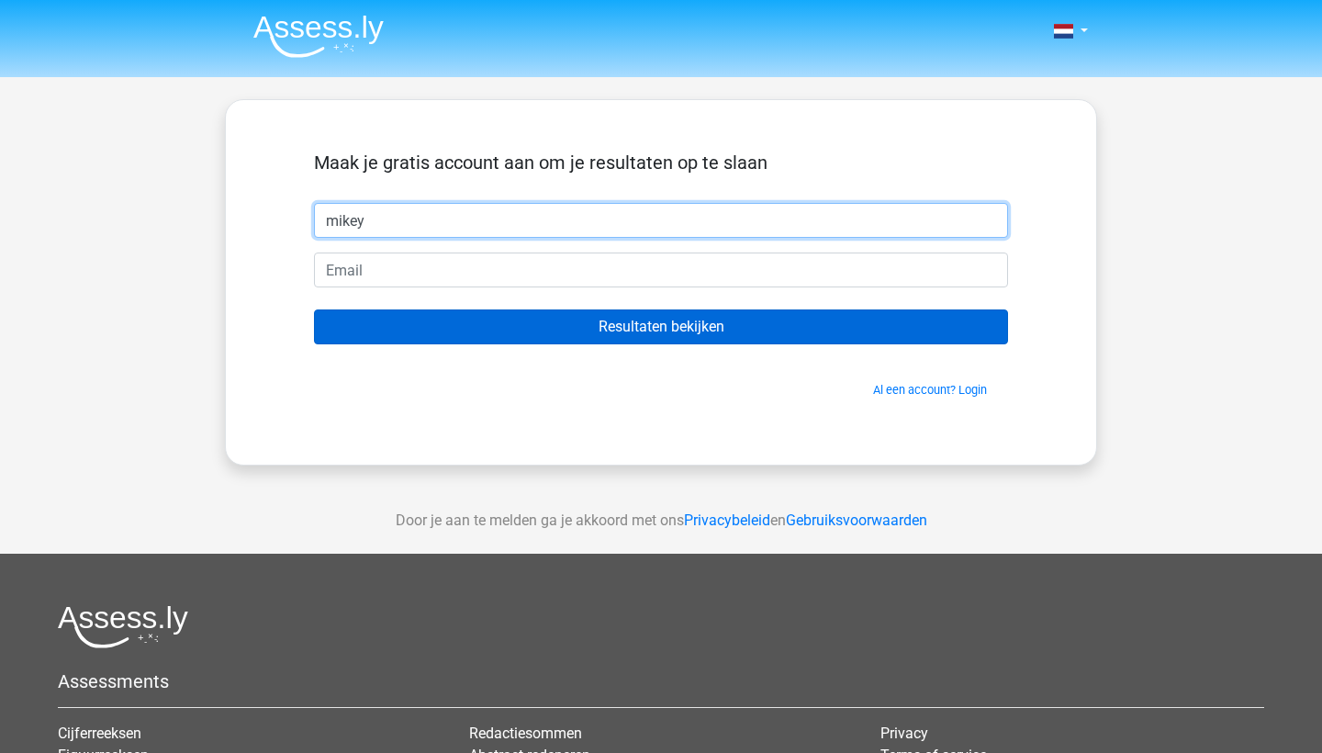
type input "mikey"
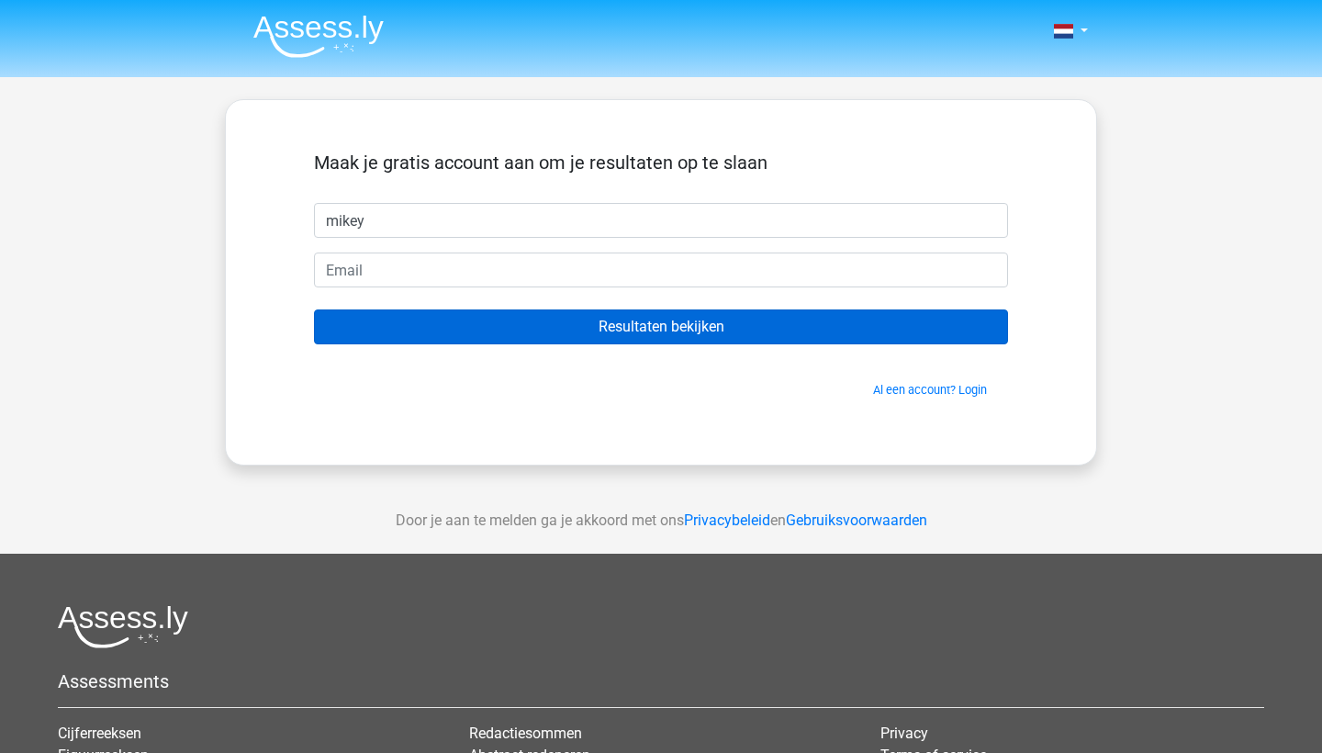
click at [543, 320] on input "Resultaten bekijken" at bounding box center [661, 326] width 694 height 35
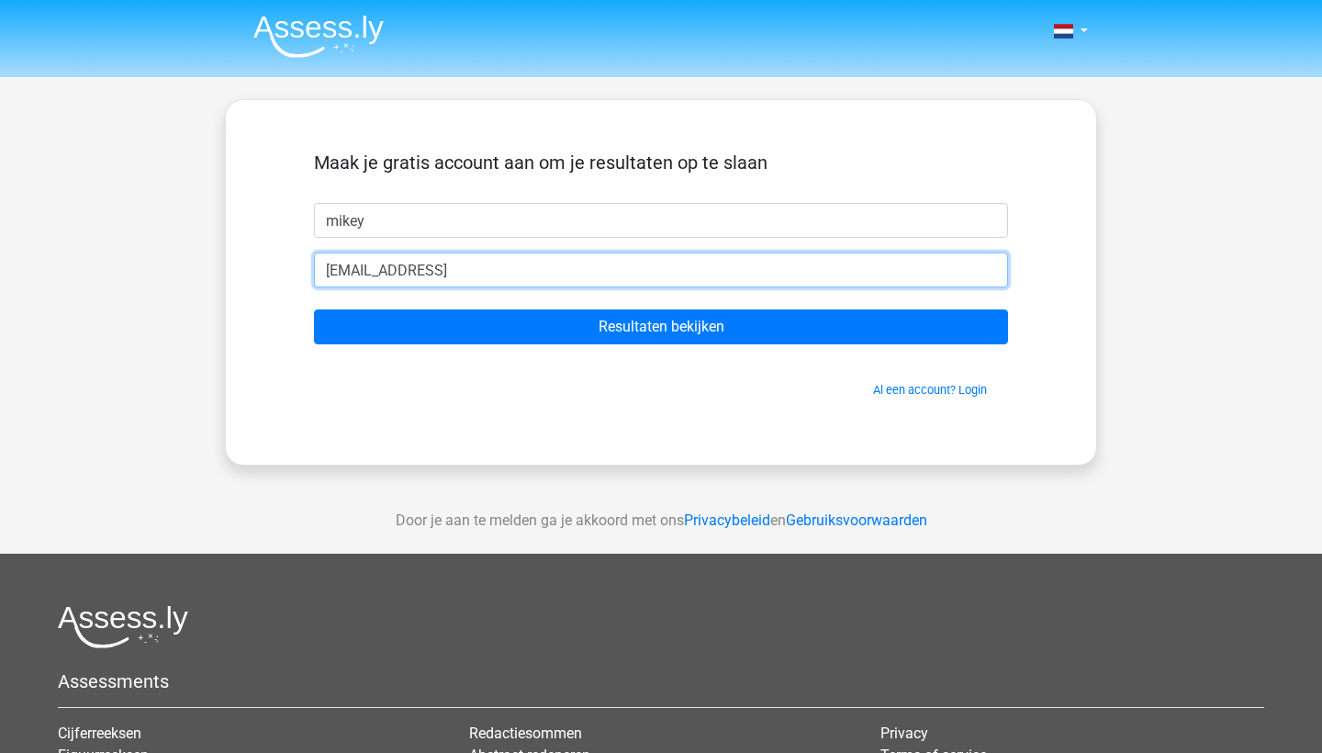
type input "mikail.aydogan1@outlook.cio"
click at [661, 327] on input "Resultaten bekijken" at bounding box center [661, 326] width 694 height 35
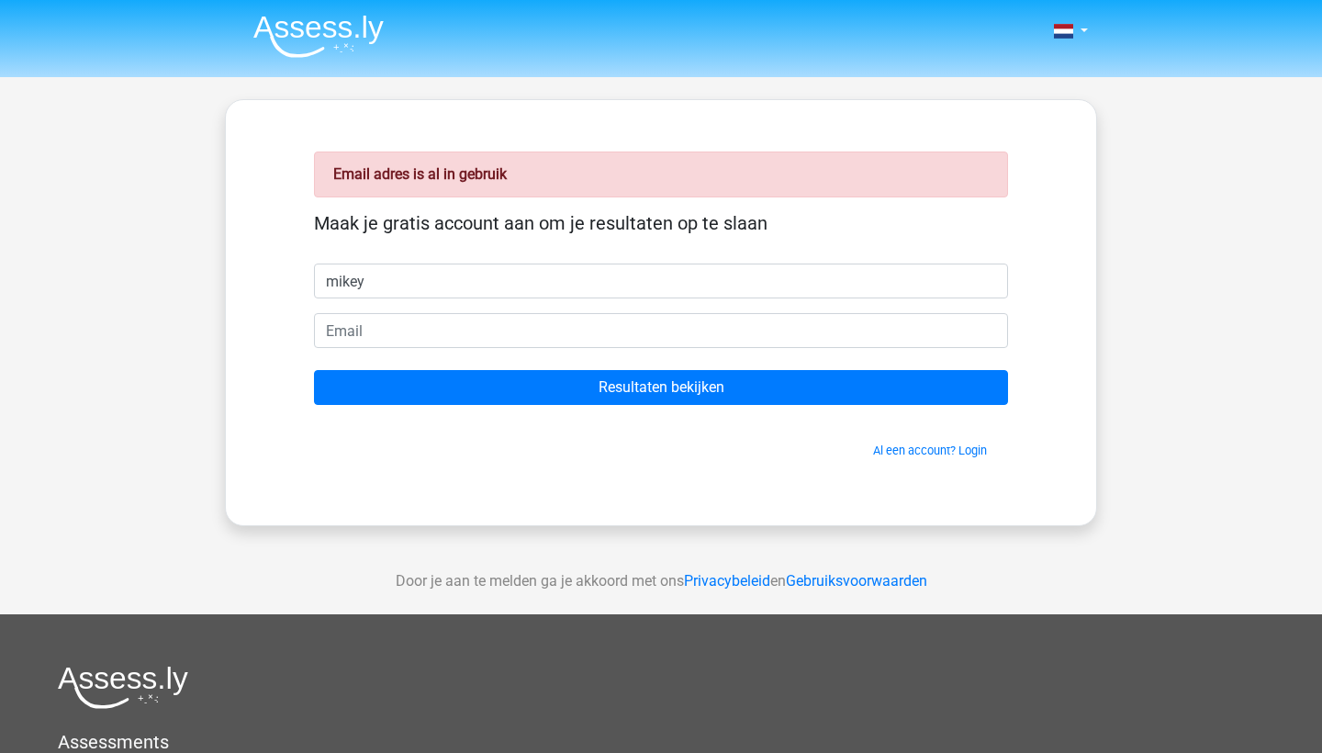
type input "mikey"
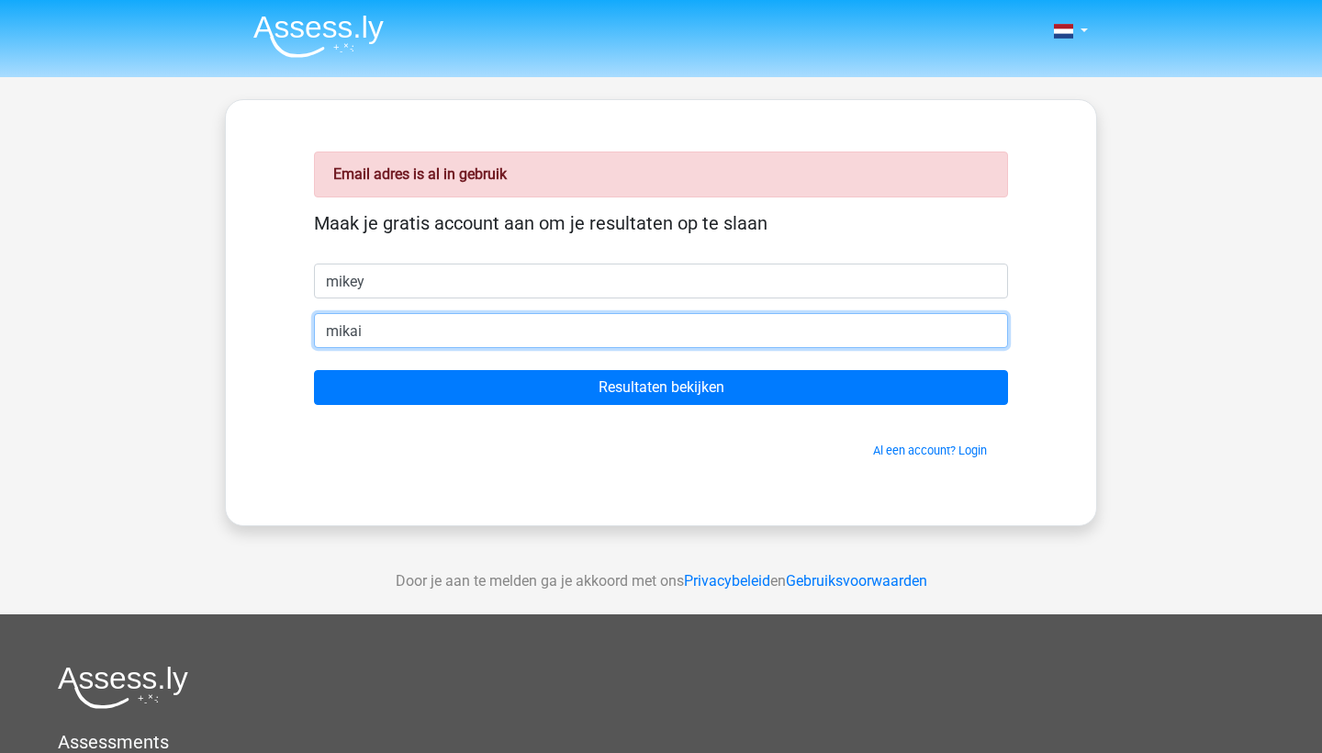
click at [661, 387] on input "Resultaten bekijken" at bounding box center [661, 387] width 694 height 35
type input "[EMAIL_ADDRESS][DOMAIN_NAME]"
click at [661, 387] on input "Resultaten bekijken" at bounding box center [661, 387] width 694 height 35
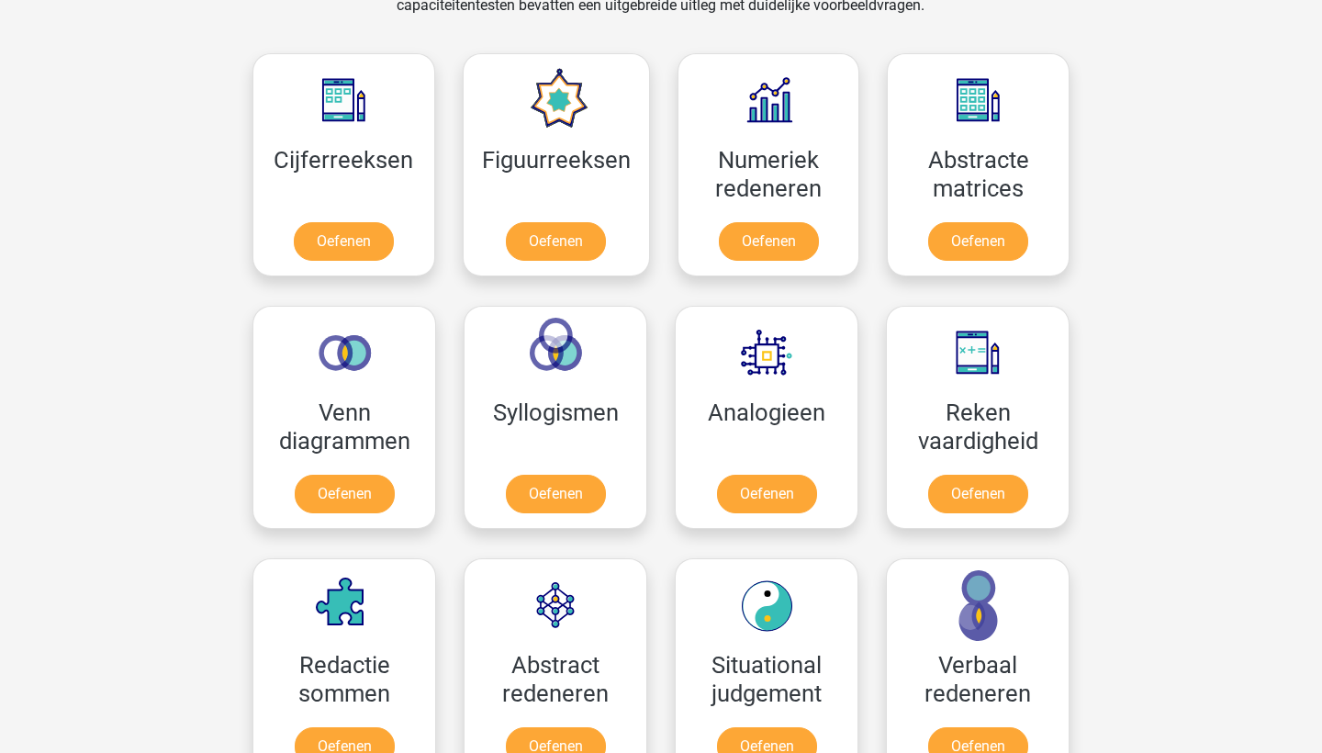
scroll to position [803, 0]
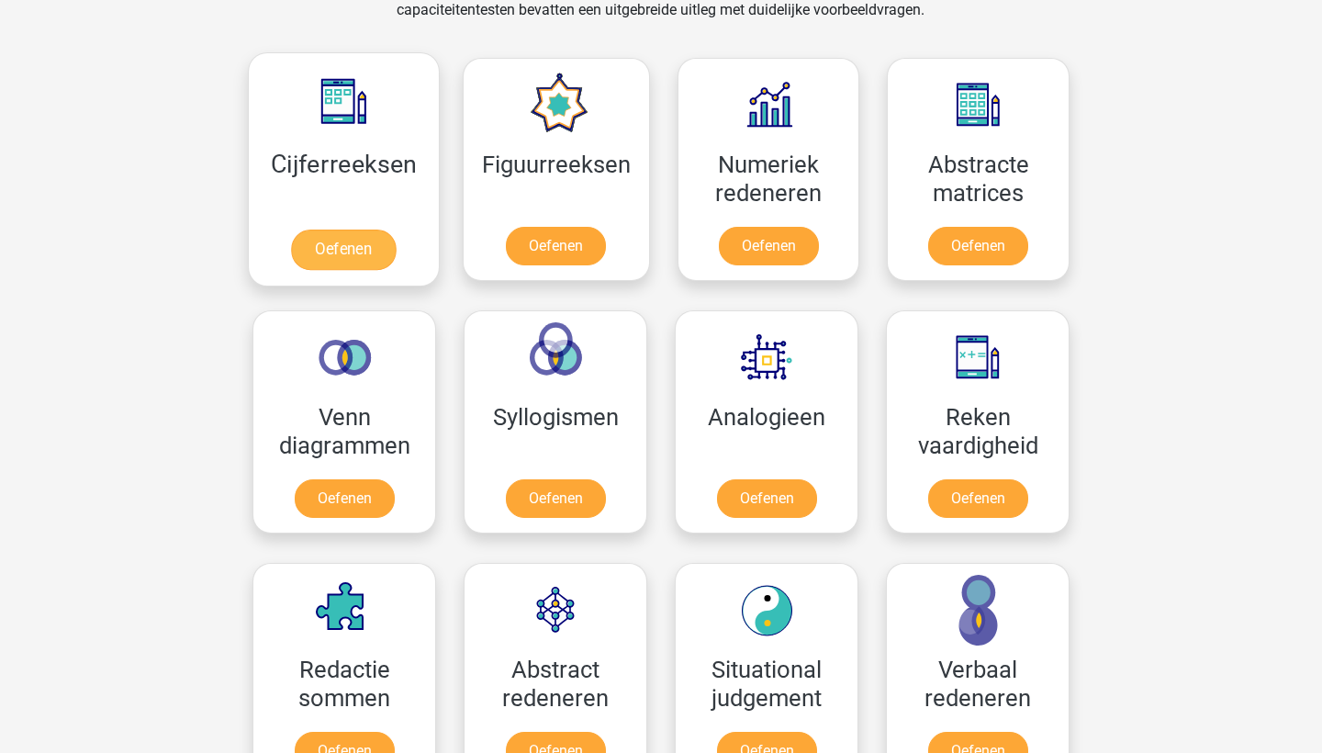
click at [347, 250] on link "Oefenen" at bounding box center [343, 250] width 105 height 40
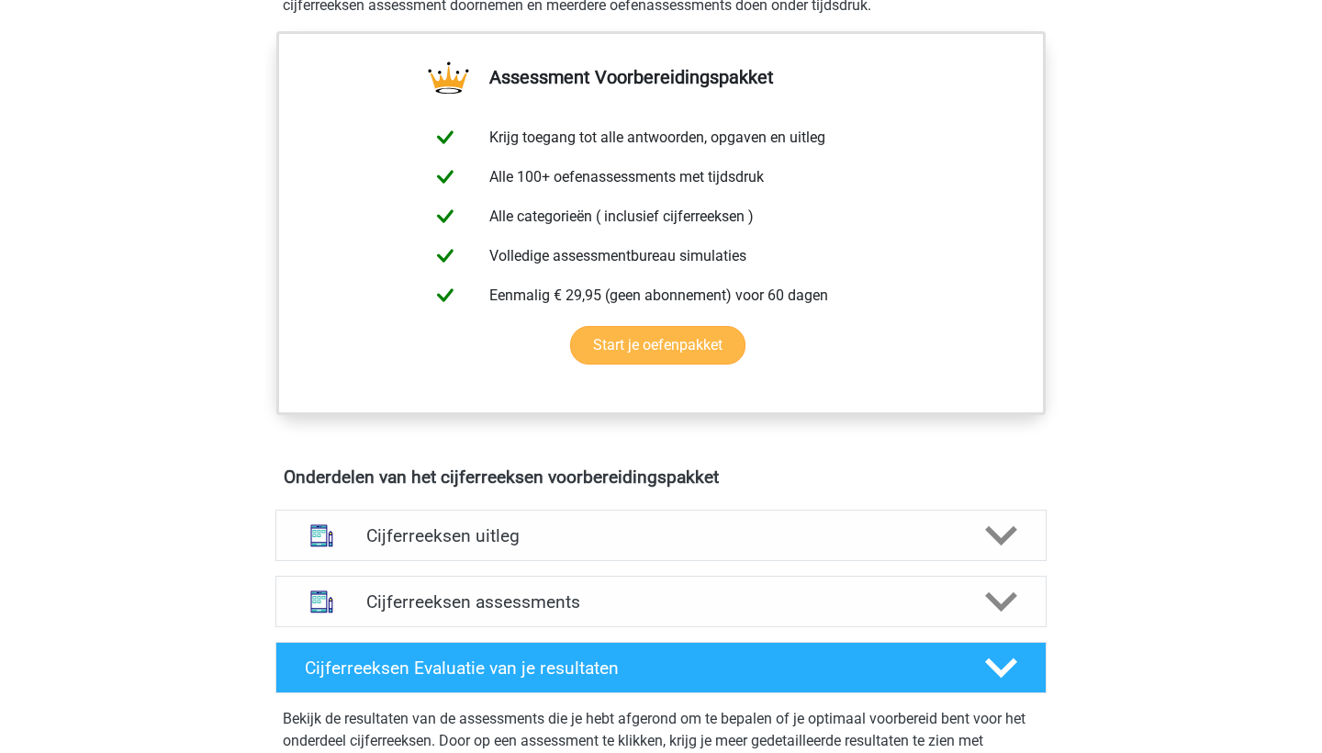
scroll to position [658, 0]
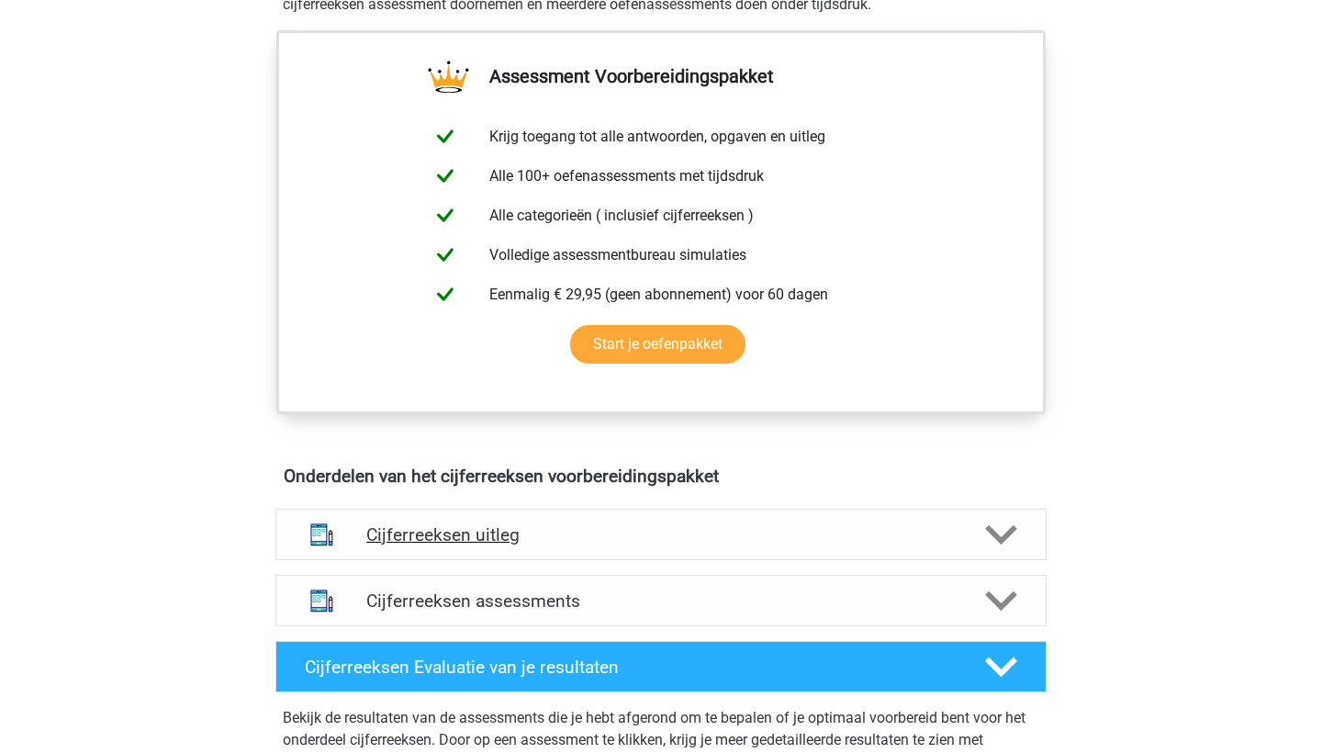
click at [529, 545] on h4 "Cijferreeksen uitleg" at bounding box center [660, 534] width 589 height 21
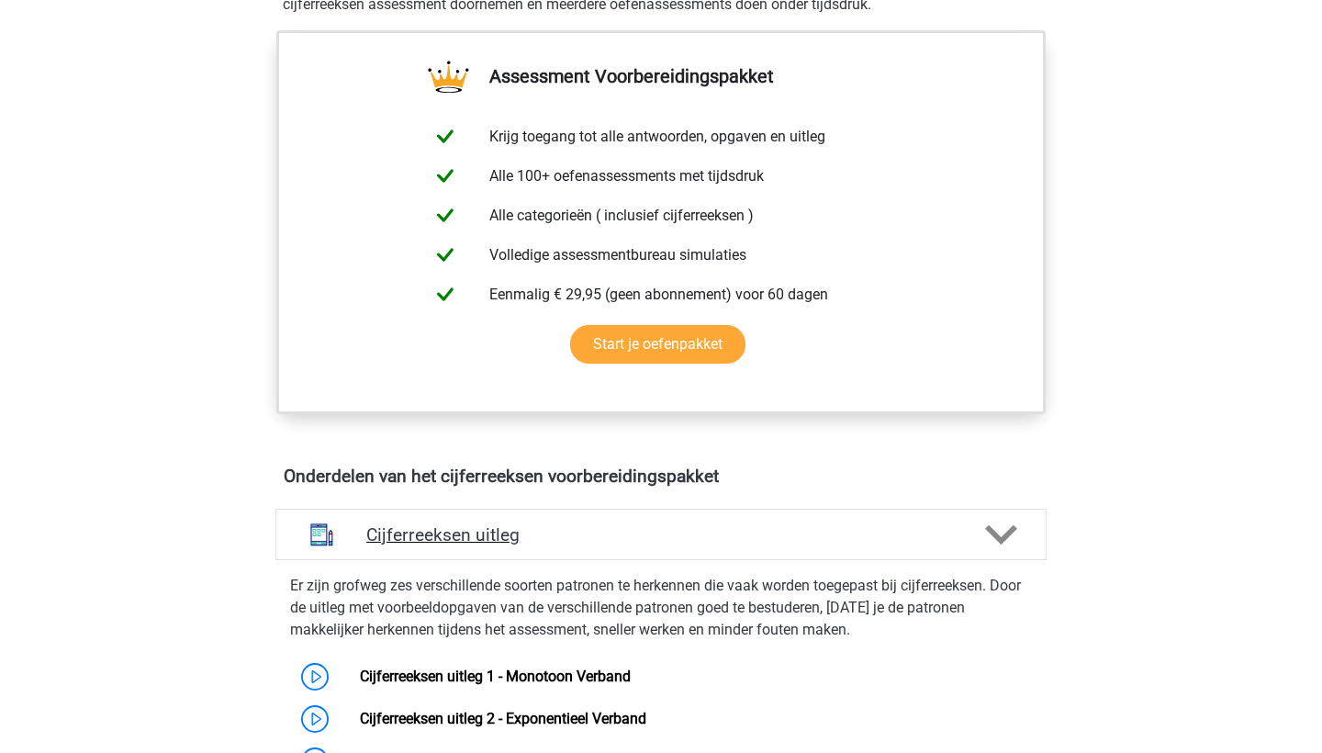
click at [529, 545] on h4 "Cijferreeksen uitleg" at bounding box center [660, 534] width 589 height 21
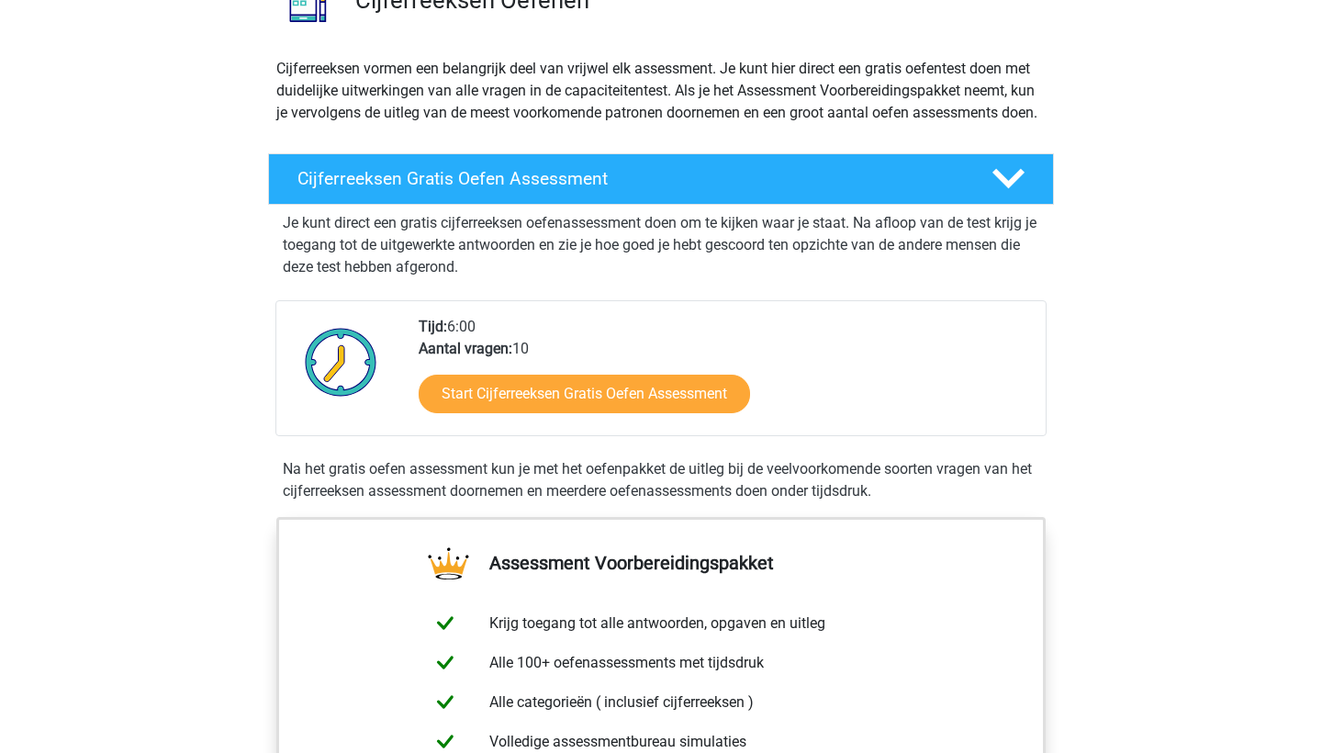
scroll to position [159, 0]
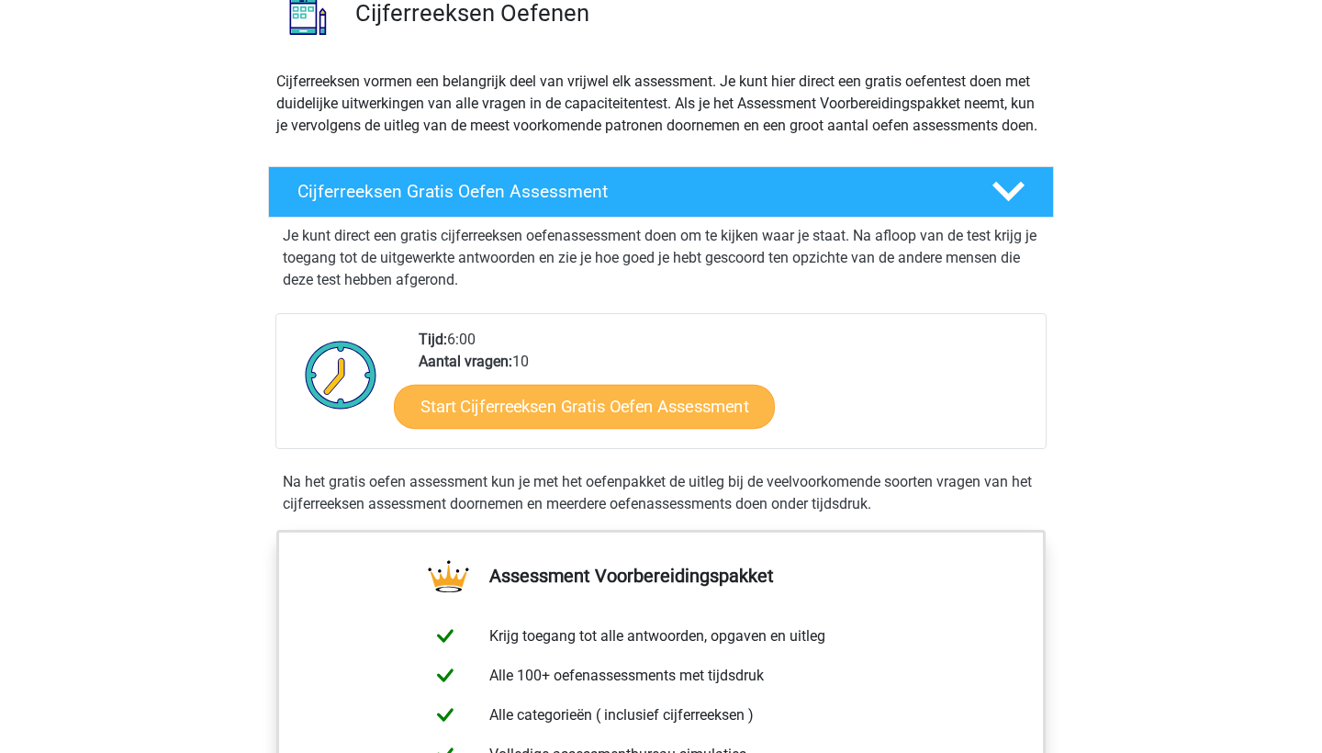
click at [515, 428] on link "Start Cijferreeksen Gratis Oefen Assessment" at bounding box center [584, 406] width 381 height 44
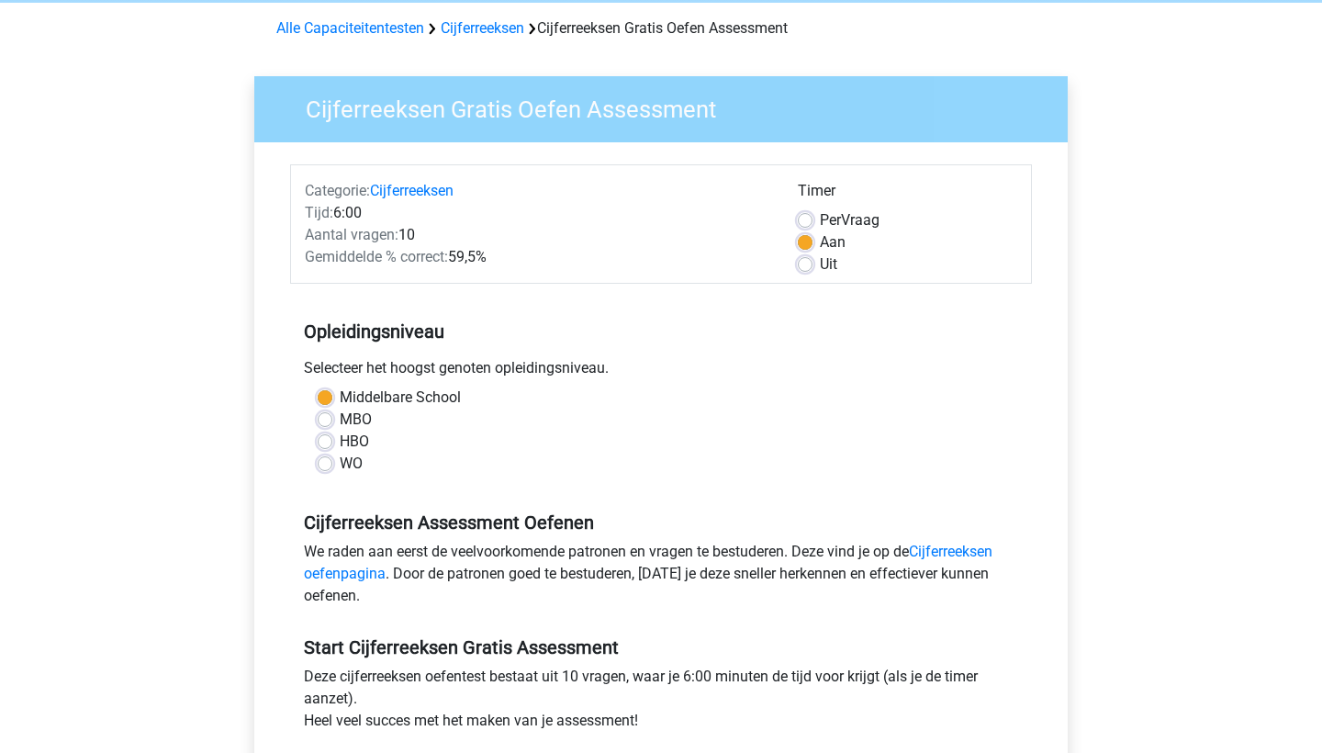
scroll to position [81, 0]
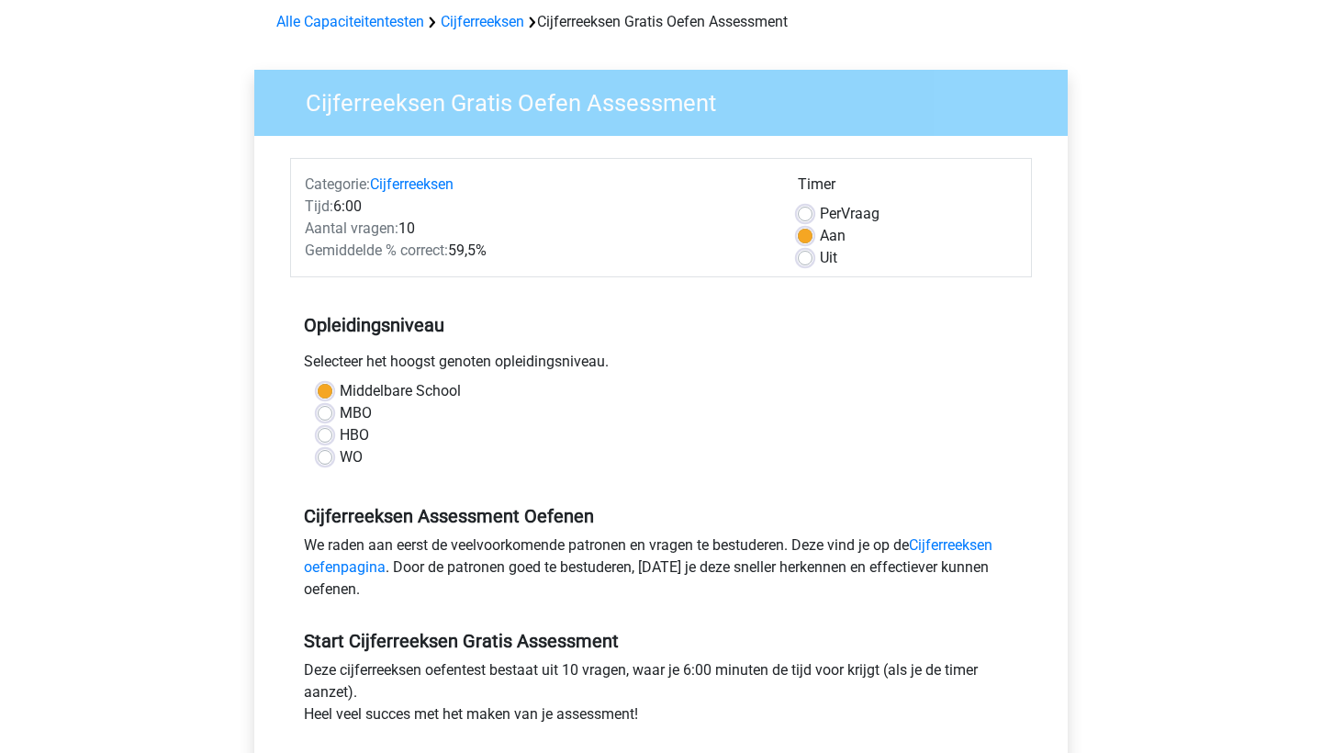
click at [340, 410] on label "MBO" at bounding box center [356, 413] width 32 height 22
click at [327, 410] on input "MBO" at bounding box center [325, 411] width 15 height 18
radio input "true"
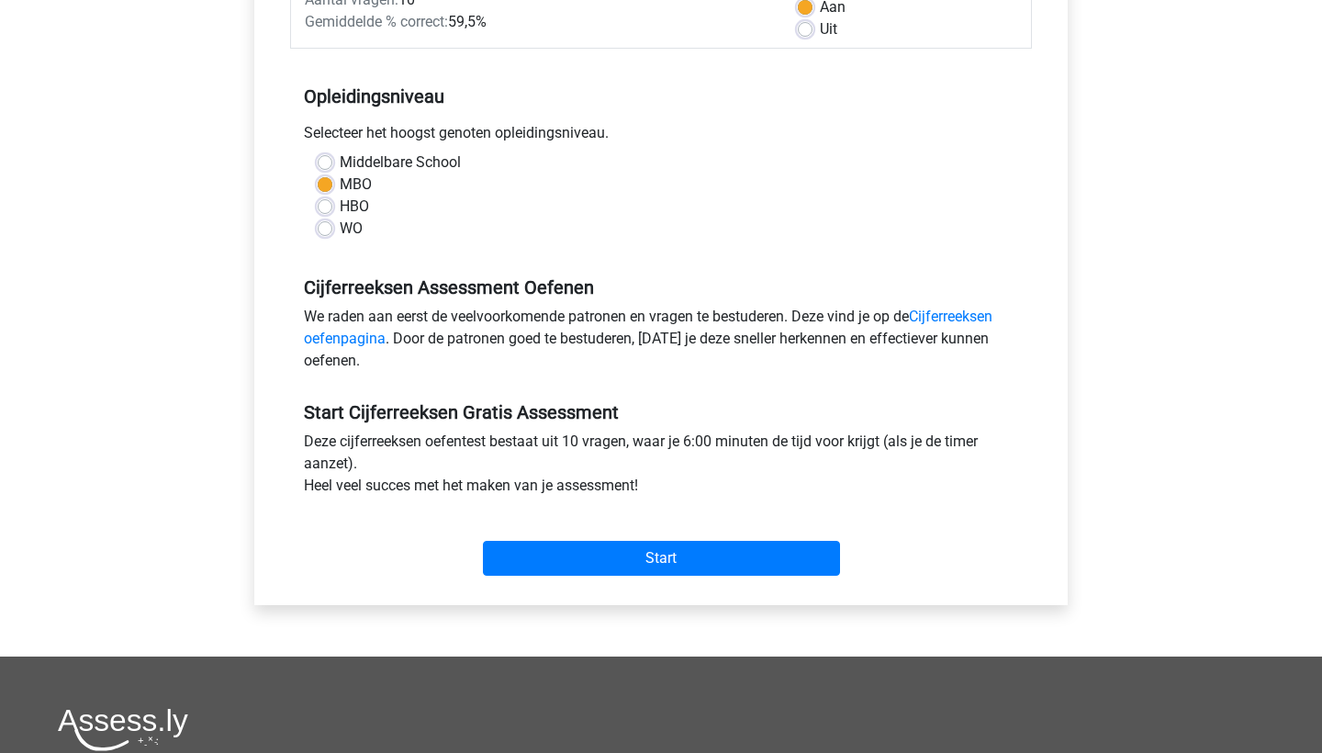
scroll to position [527, 0]
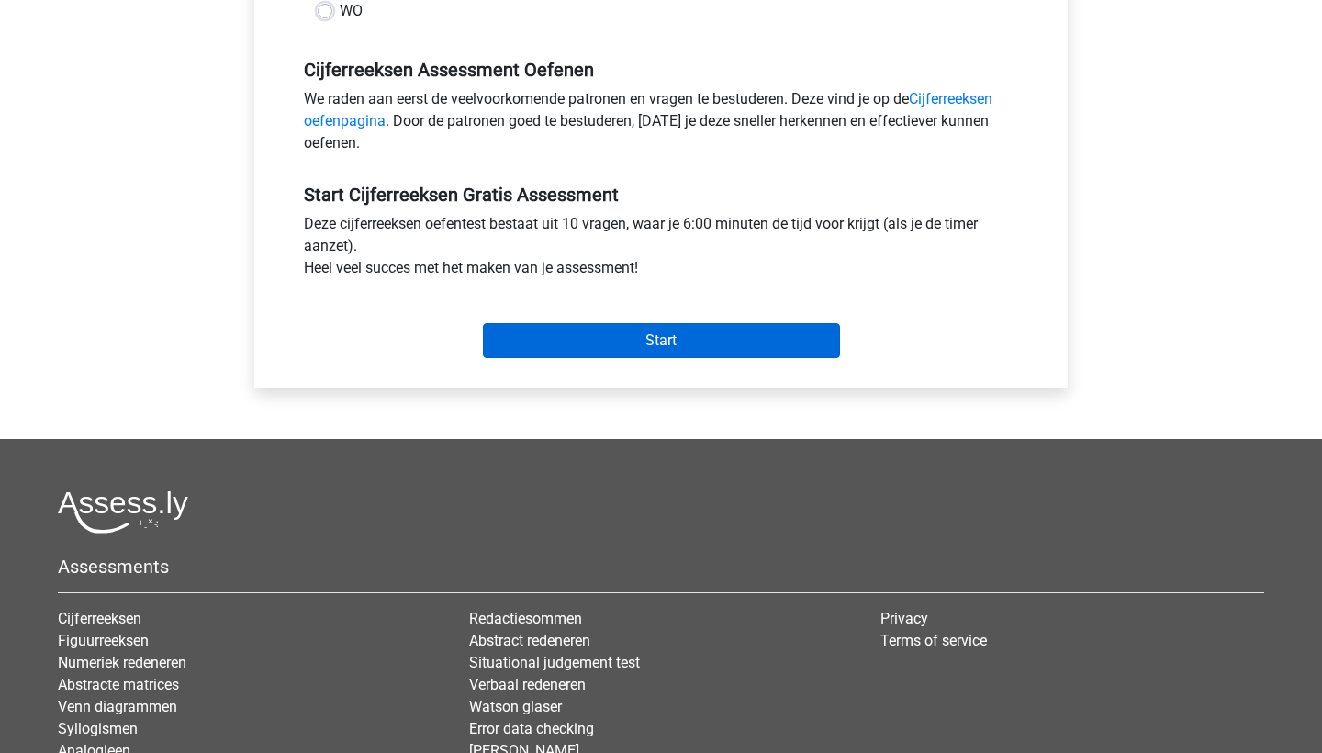
click at [661, 332] on input "Start" at bounding box center [661, 340] width 357 height 35
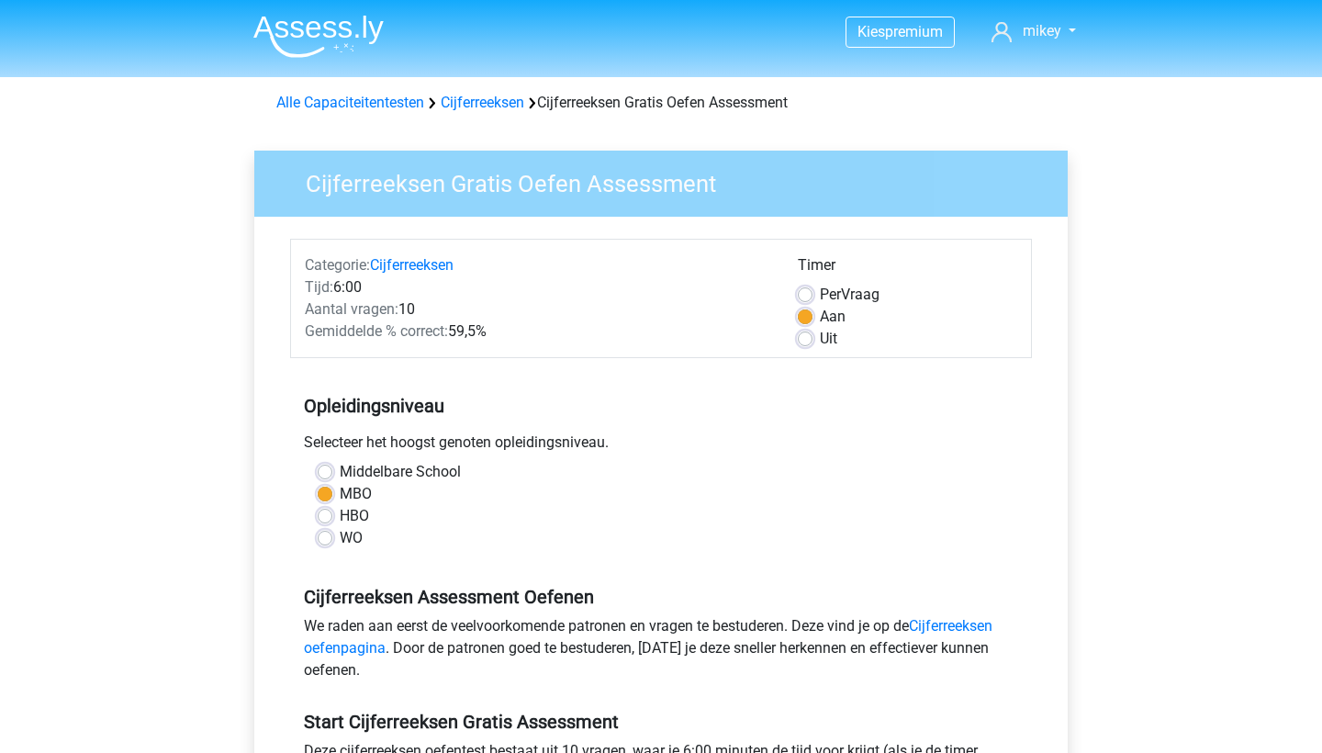
scroll to position [0, 0]
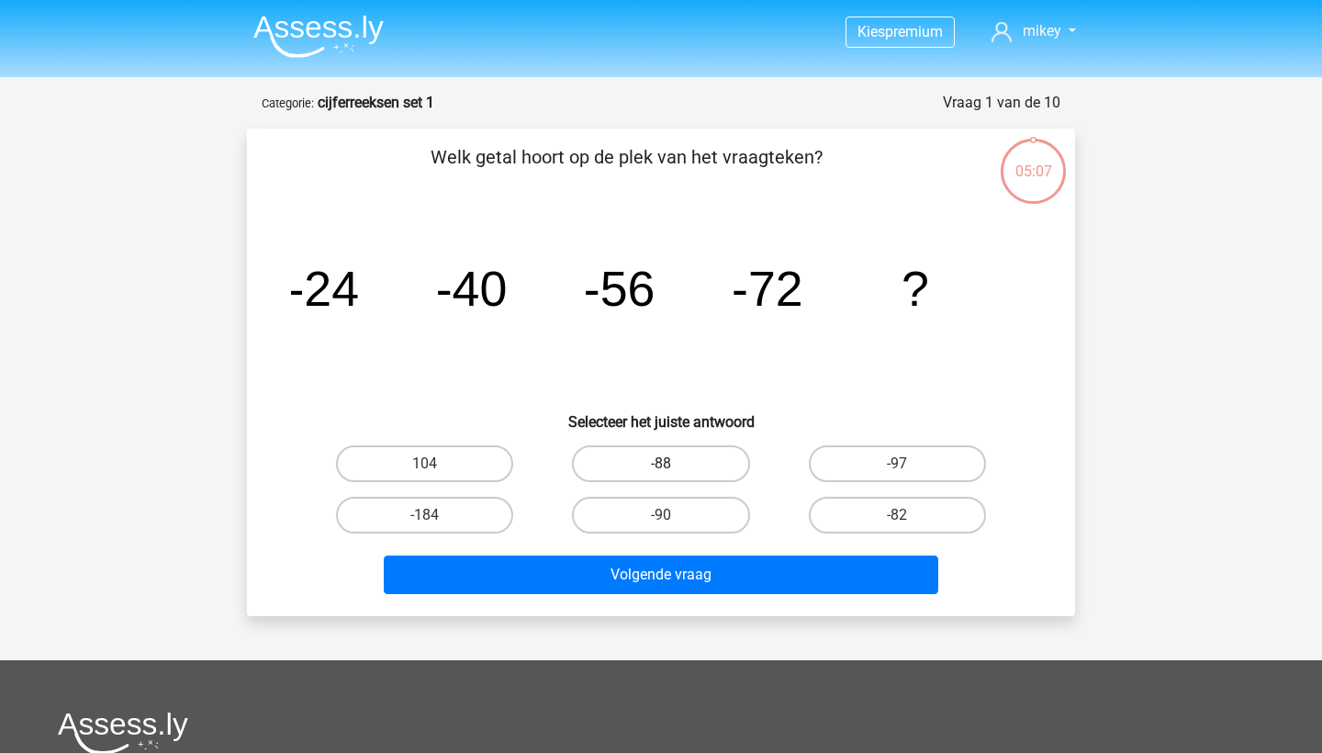
click at [684, 457] on label "-88" at bounding box center [660, 463] width 177 height 37
click at [673, 464] on input "-88" at bounding box center [667, 470] width 12 height 12
radio input "true"
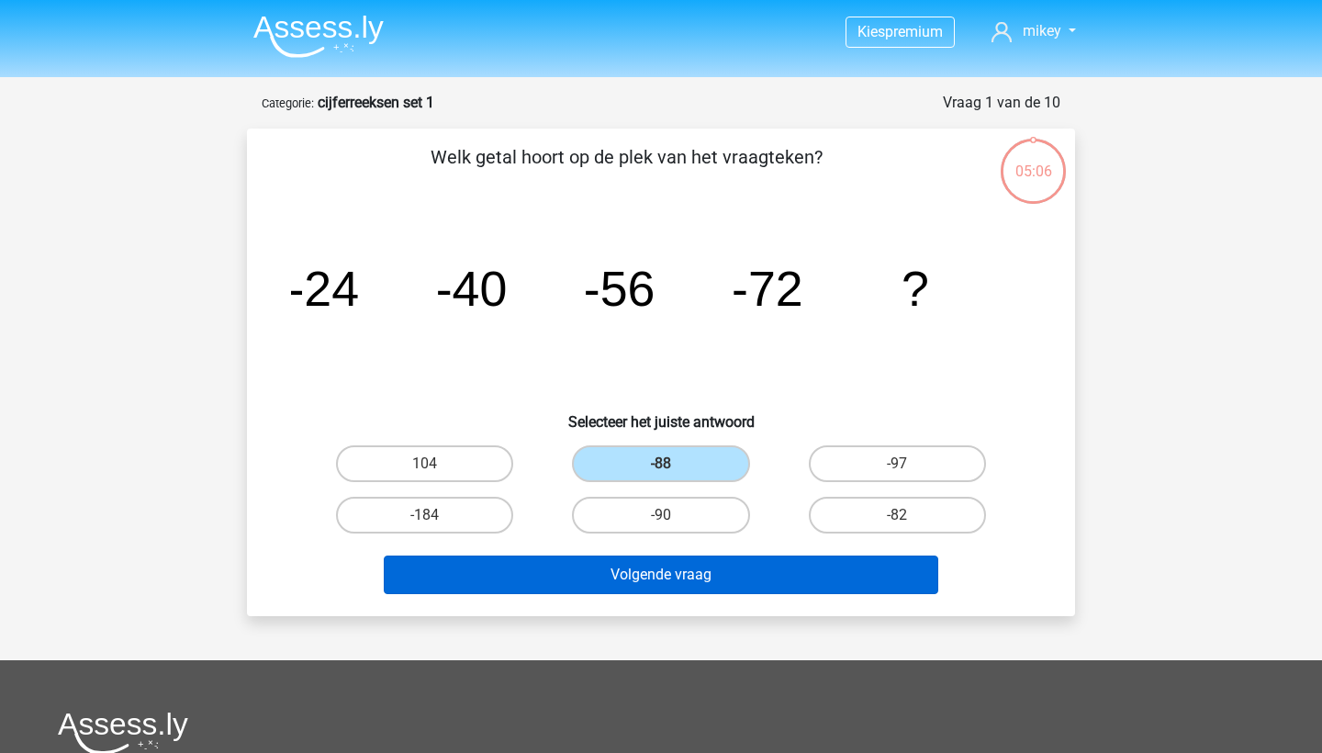
click at [738, 559] on button "Volgende vraag" at bounding box center [661, 574] width 555 height 39
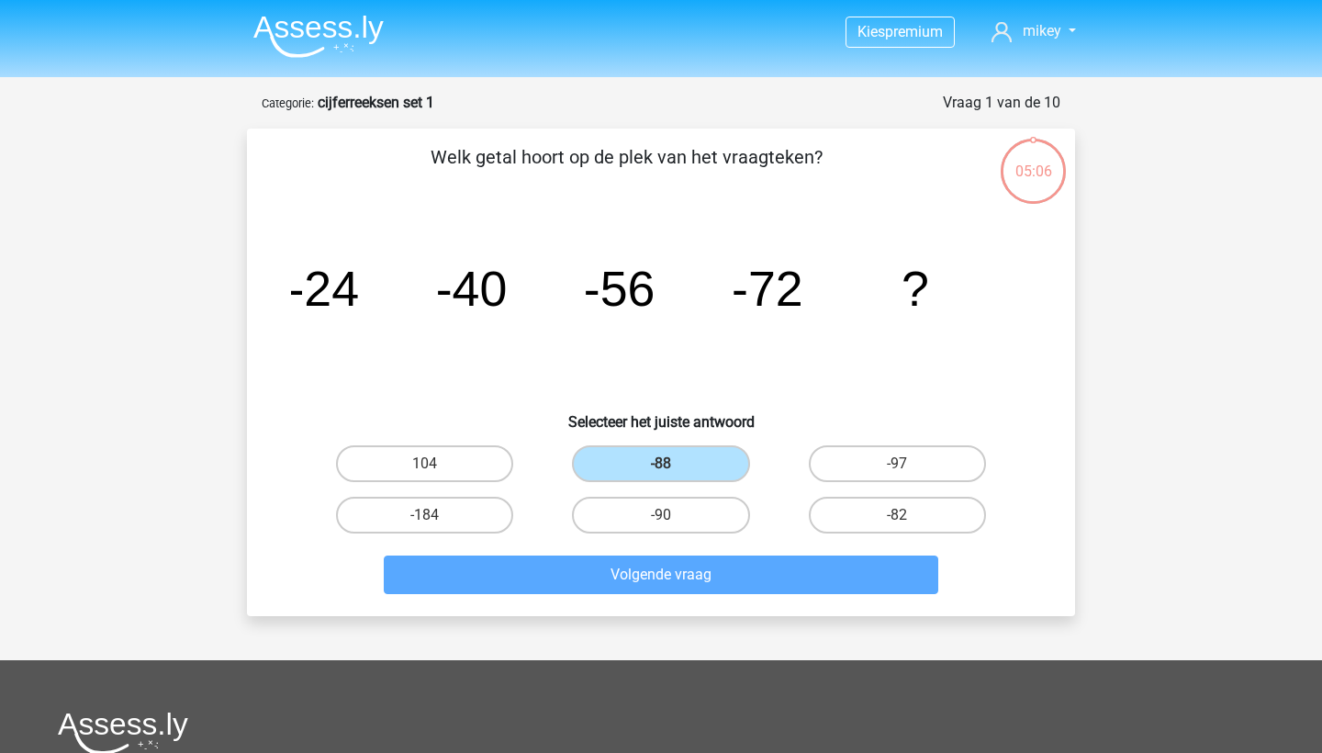
scroll to position [92, 0]
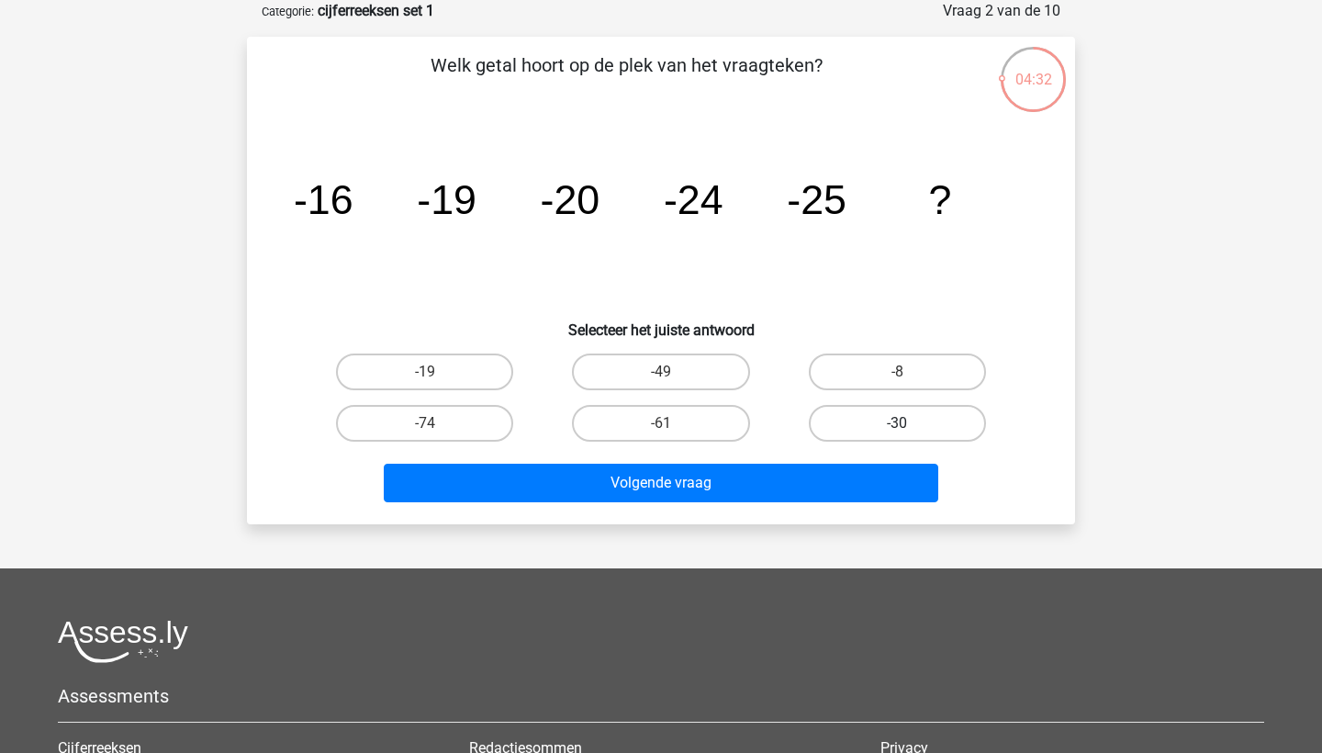
click at [858, 418] on label "-30" at bounding box center [897, 423] width 177 height 37
click at [897, 423] on input "-30" at bounding box center [903, 429] width 12 height 12
radio input "true"
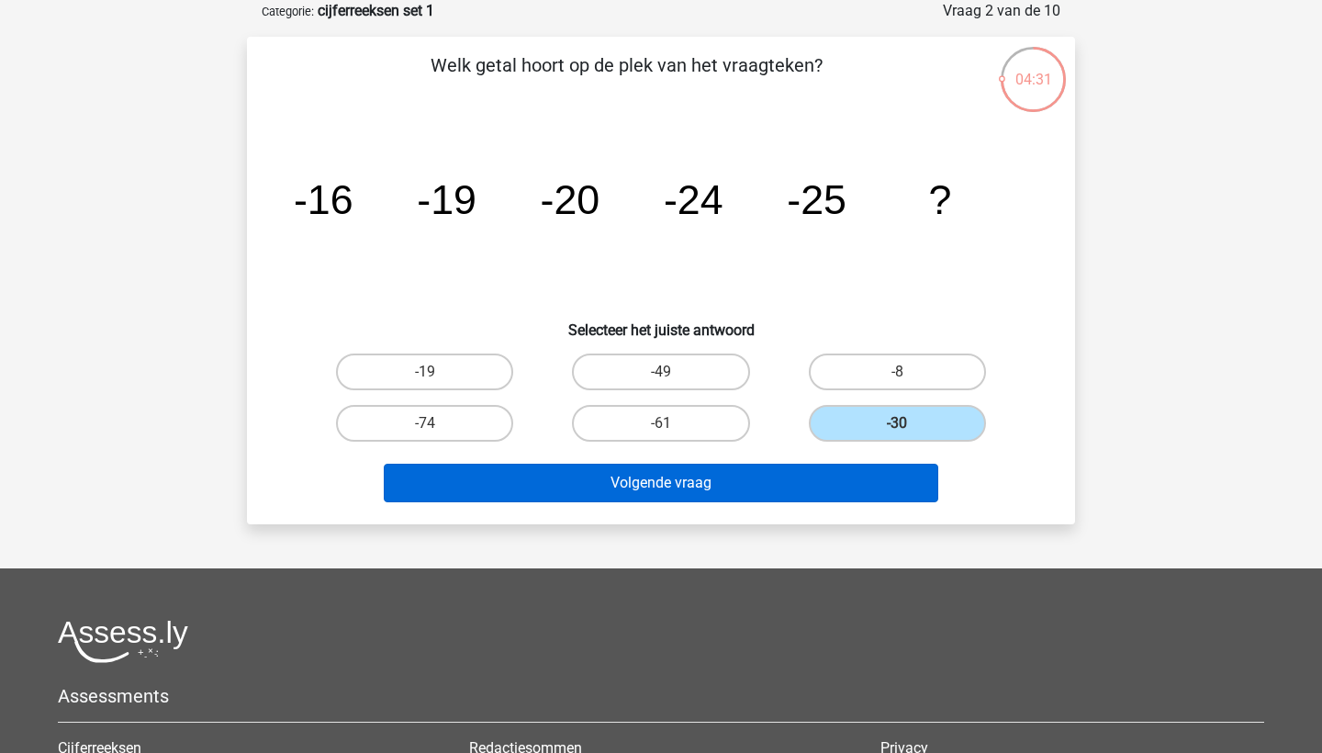
click at [836, 473] on button "Volgende vraag" at bounding box center [661, 483] width 555 height 39
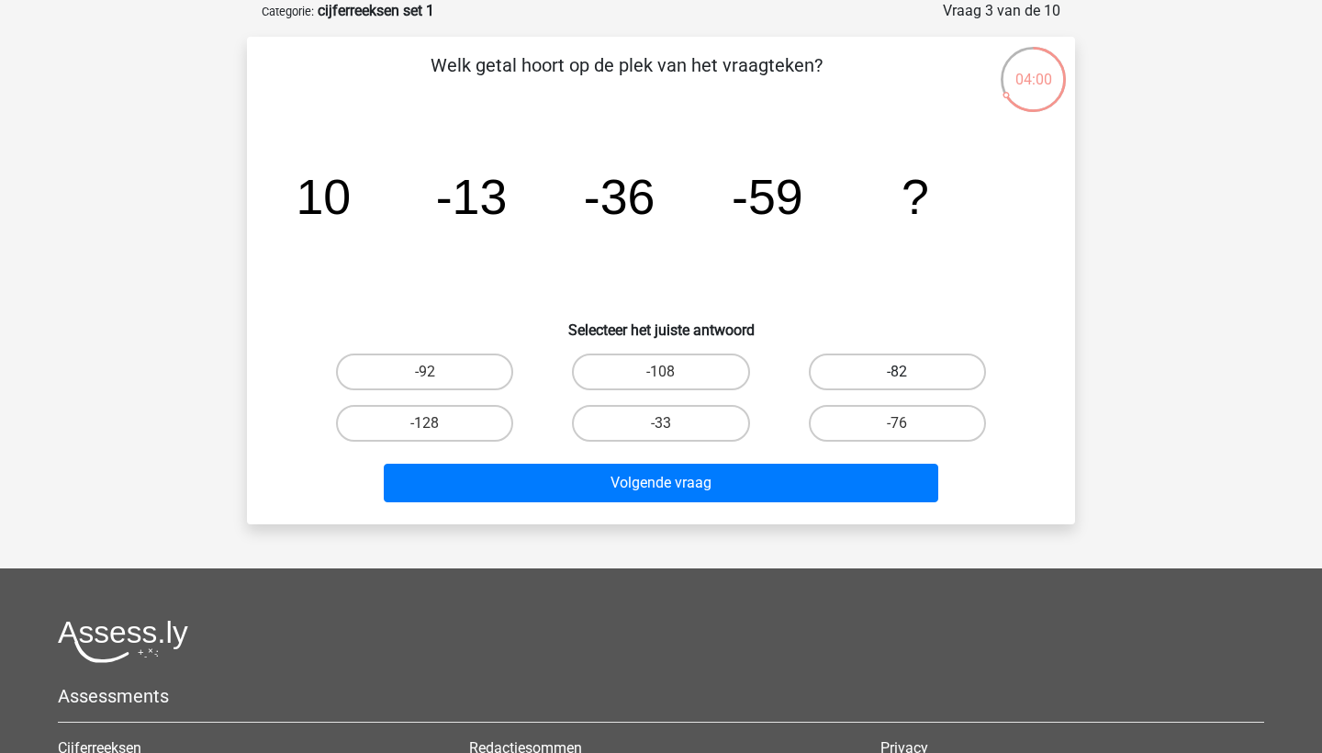
click at [902, 367] on label "-82" at bounding box center [897, 371] width 177 height 37
click at [902, 372] on input "-82" at bounding box center [903, 378] width 12 height 12
radio input "true"
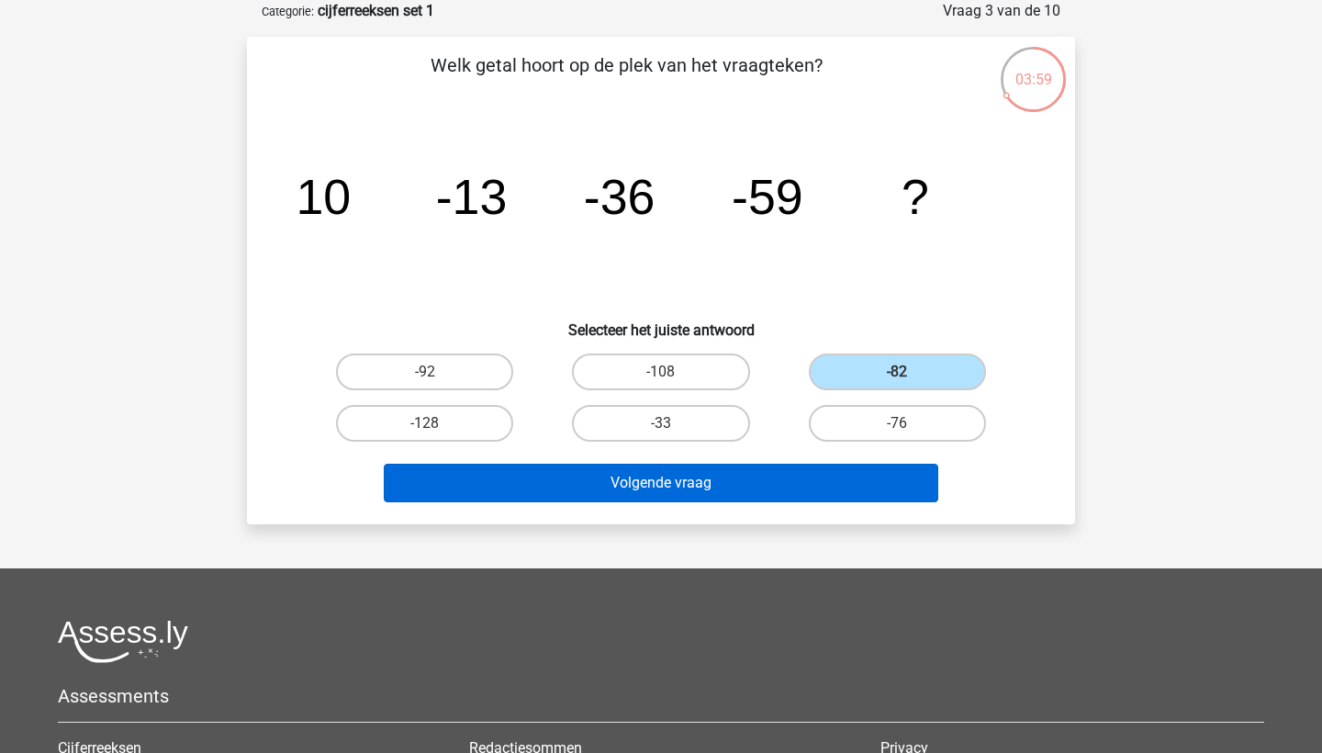
click at [802, 477] on button "Volgende vraag" at bounding box center [661, 483] width 555 height 39
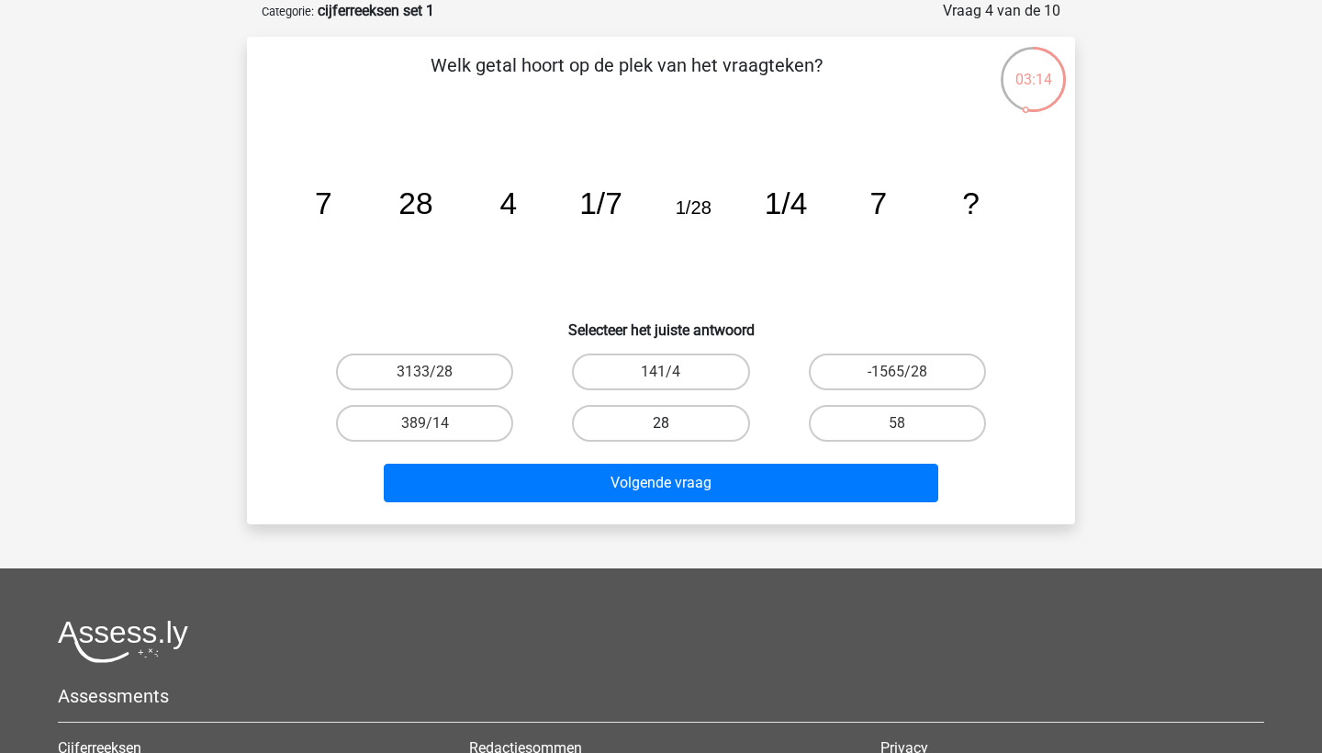
click at [670, 418] on label "28" at bounding box center [660, 423] width 177 height 37
click at [670, 423] on input "28" at bounding box center [667, 429] width 12 height 12
radio input "true"
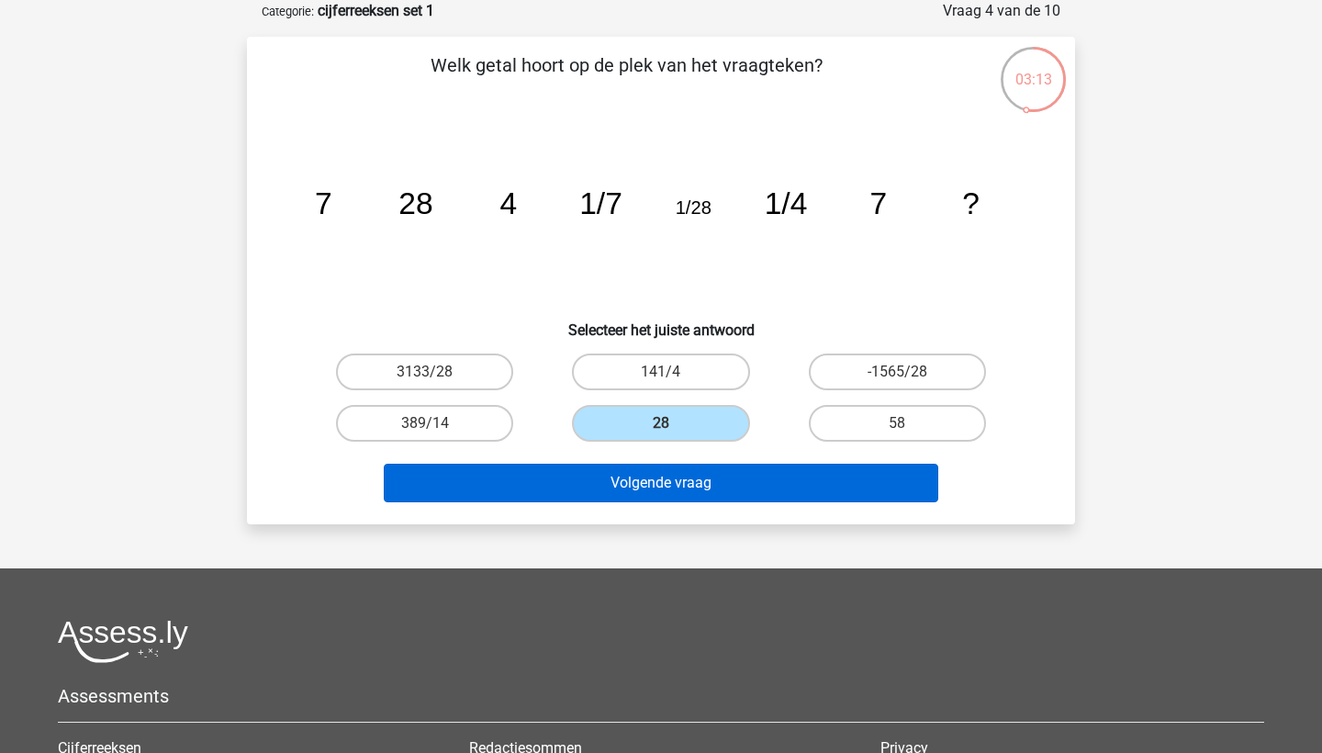
click at [766, 496] on button "Volgende vraag" at bounding box center [661, 483] width 555 height 39
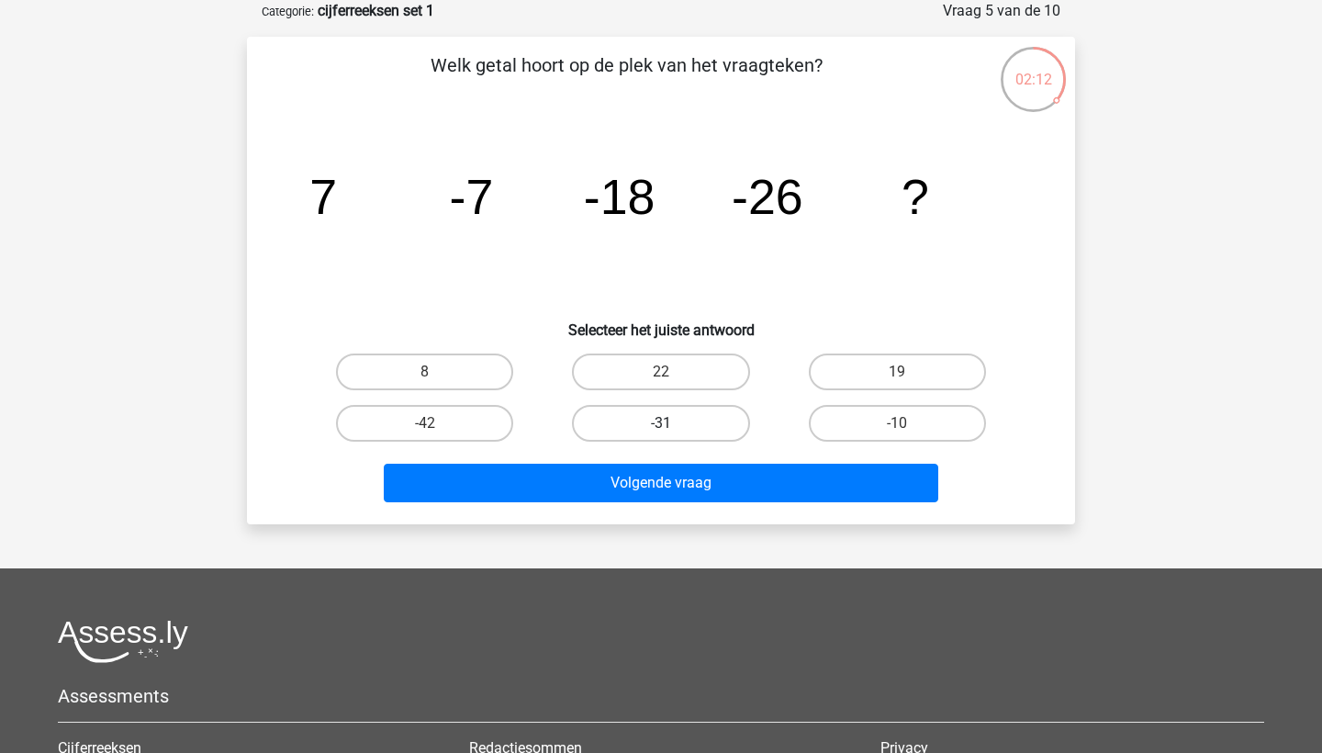
click at [698, 410] on label "-31" at bounding box center [660, 423] width 177 height 37
click at [673, 423] on input "-31" at bounding box center [667, 429] width 12 height 12
radio input "true"
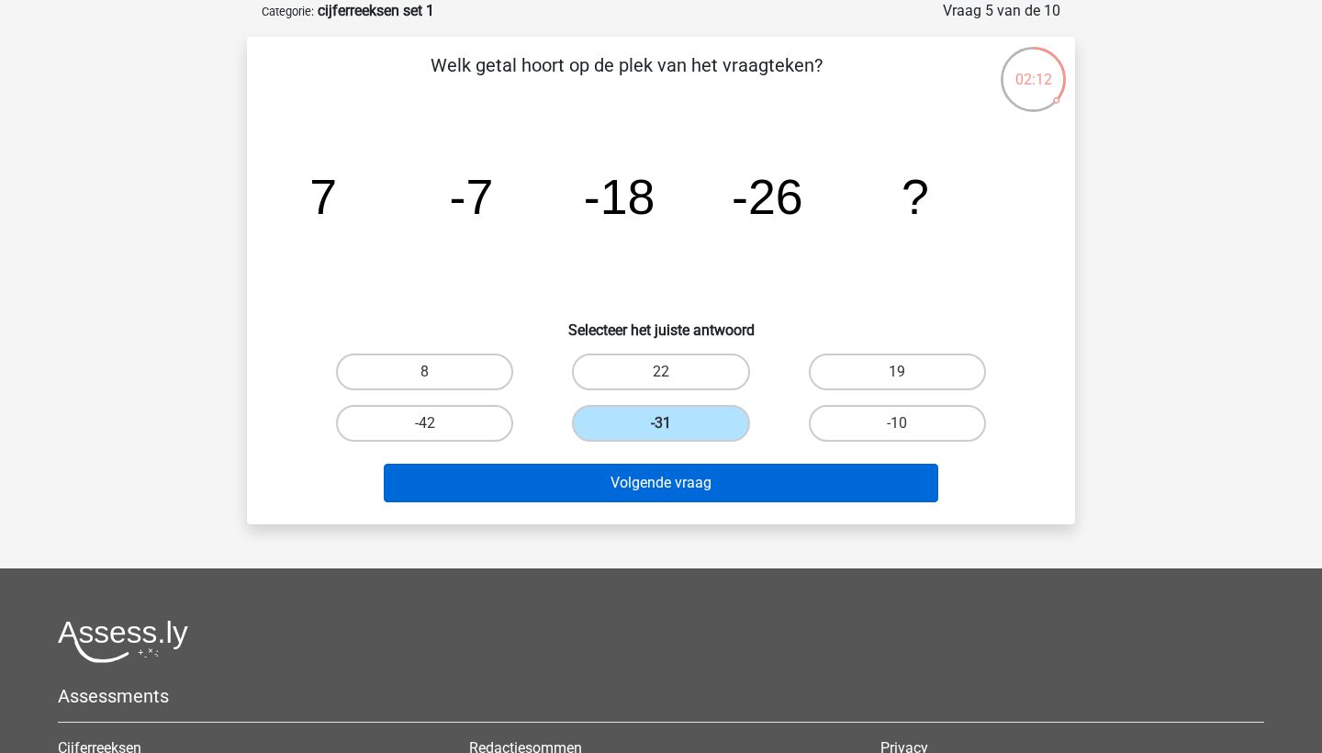
click at [756, 478] on button "Volgende vraag" at bounding box center [661, 483] width 555 height 39
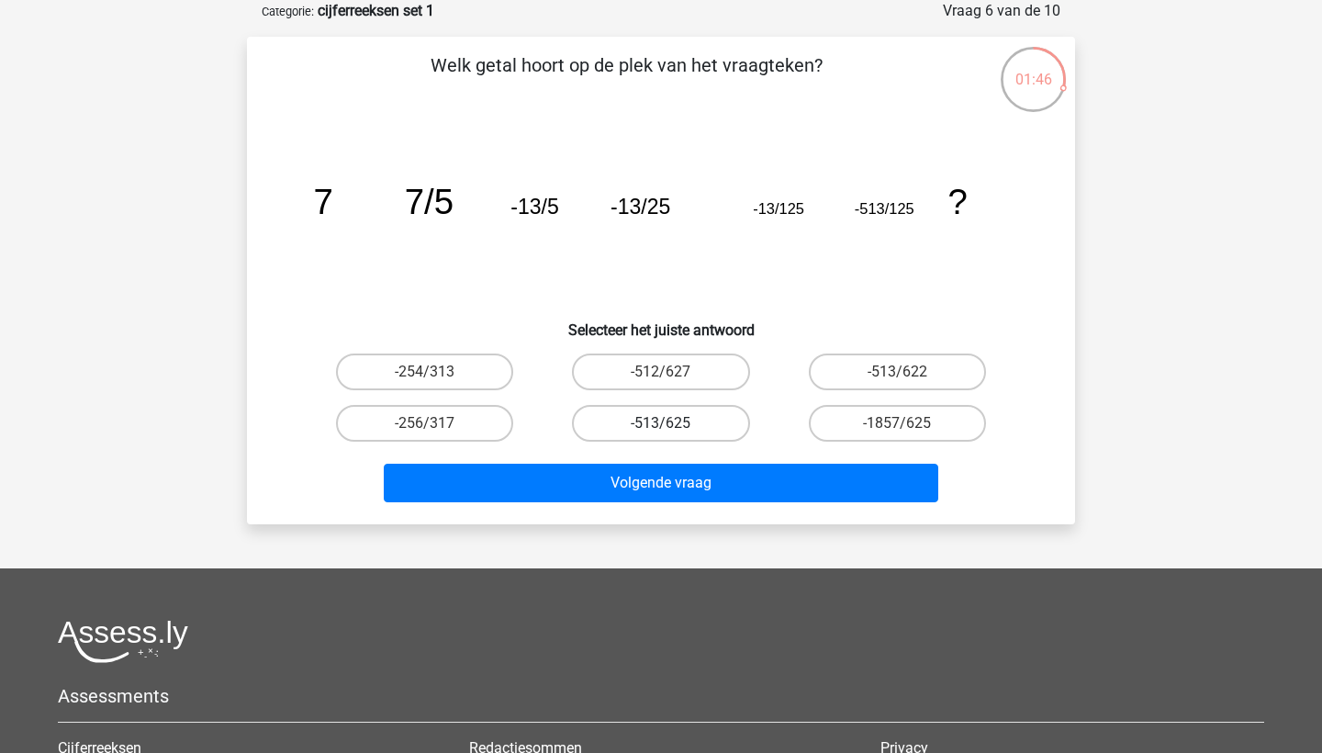
click at [665, 419] on label "-513/625" at bounding box center [660, 423] width 177 height 37
click at [665, 423] on input "-513/625" at bounding box center [667, 429] width 12 height 12
radio input "true"
click at [858, 410] on label "-1857/625" at bounding box center [897, 423] width 177 height 37
click at [897, 423] on input "-1857/625" at bounding box center [903, 429] width 12 height 12
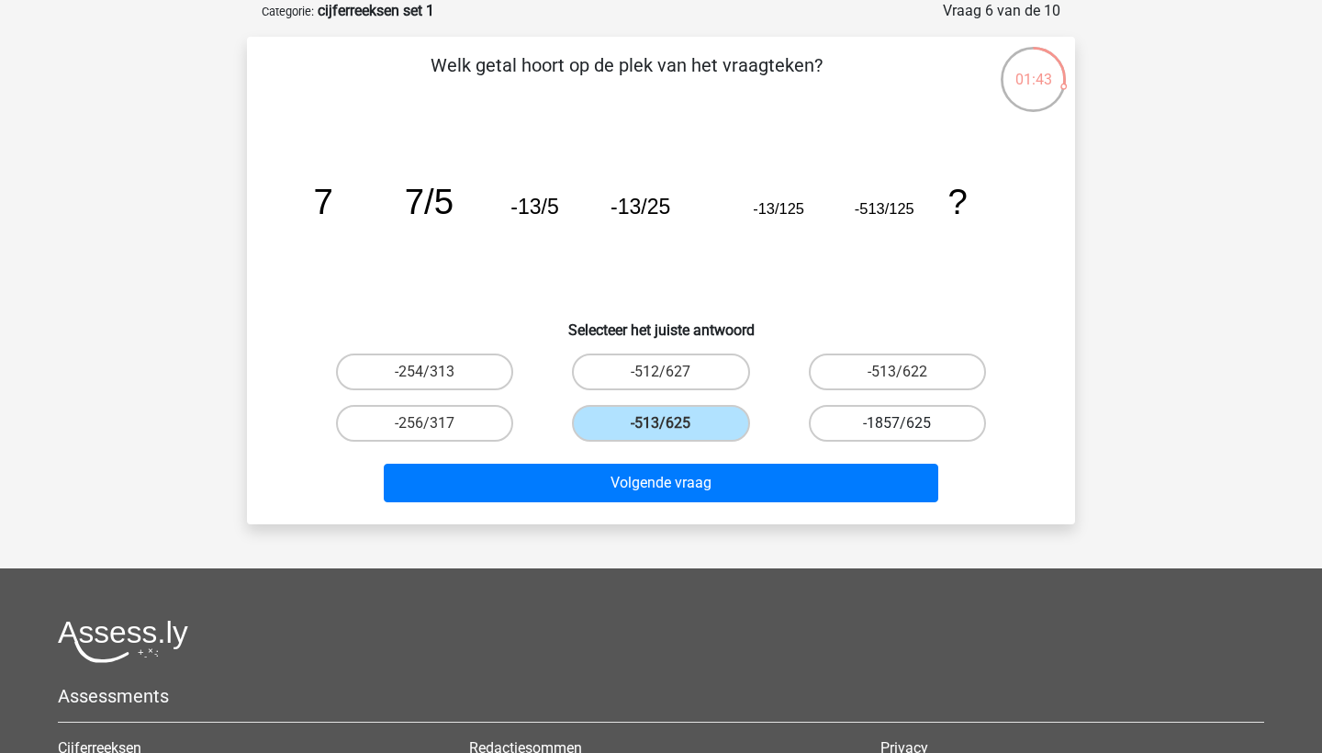
radio input "true"
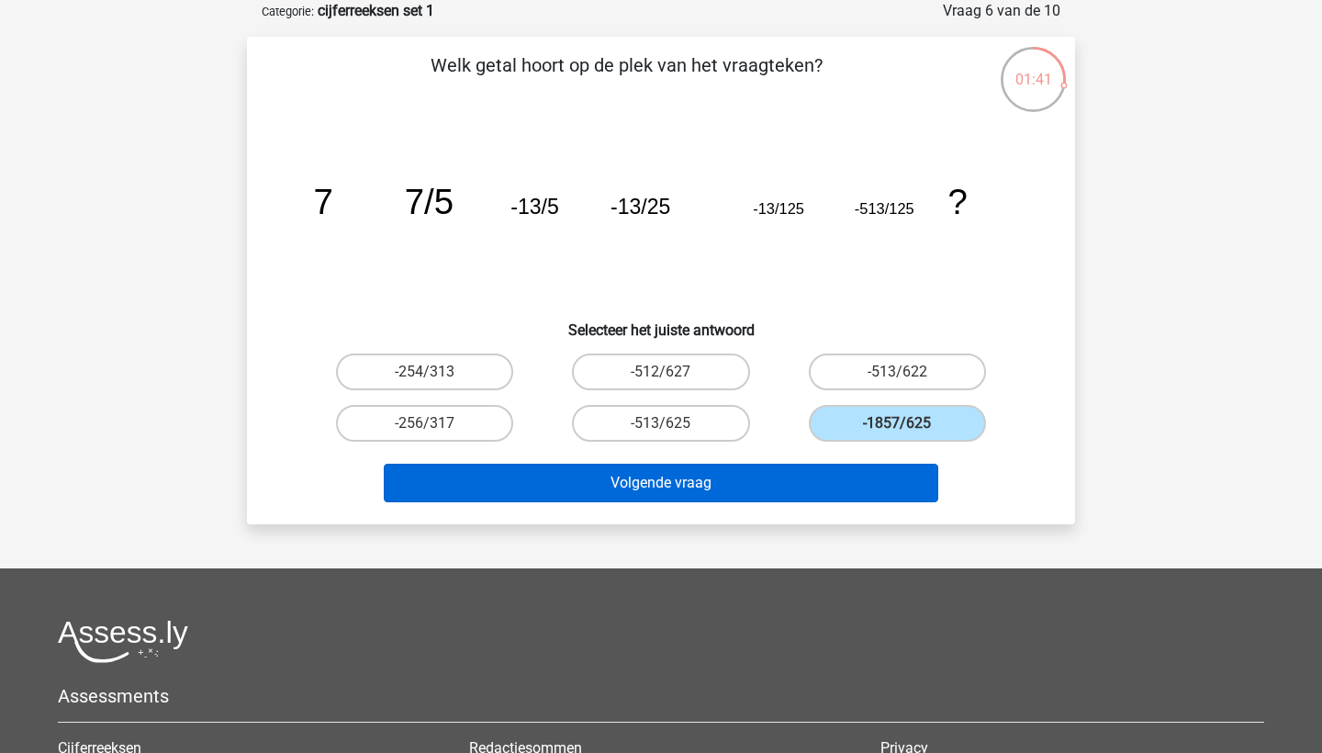
click at [803, 477] on button "Volgende vraag" at bounding box center [661, 483] width 555 height 39
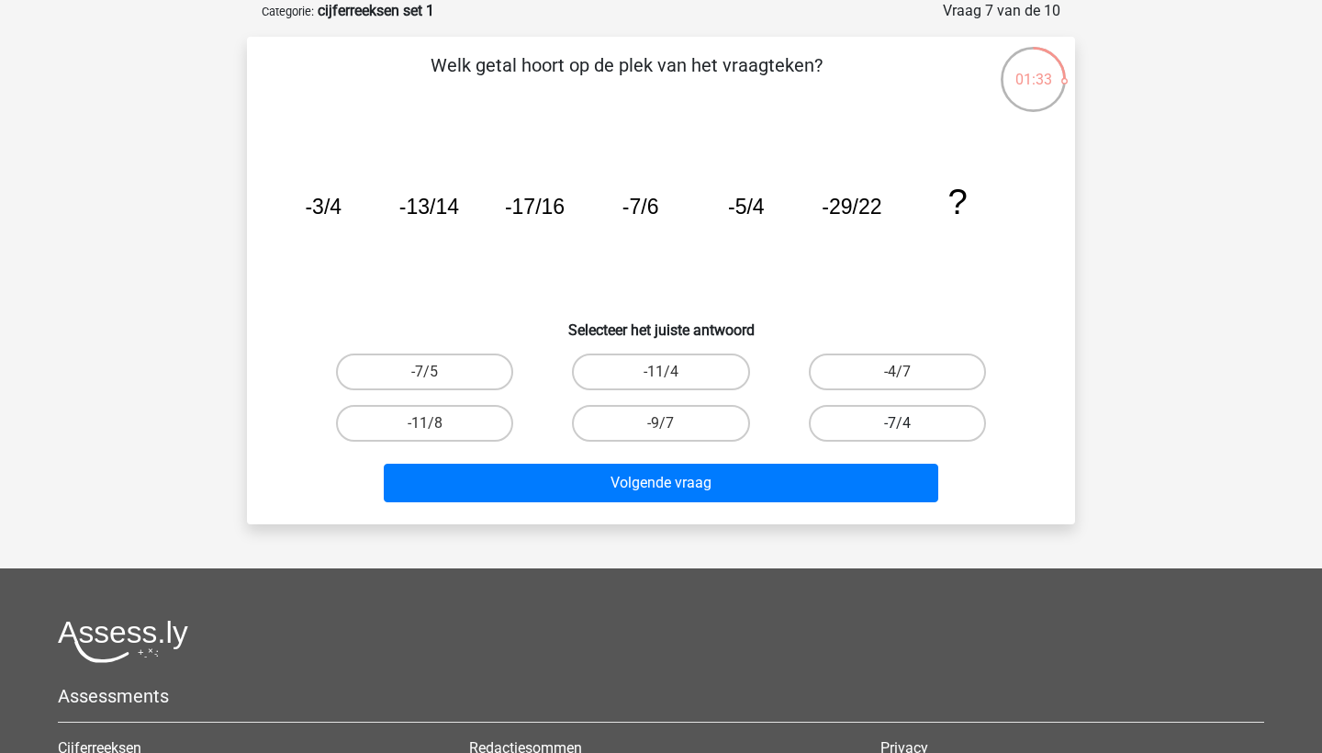
click at [869, 412] on label "-7/4" at bounding box center [897, 423] width 177 height 37
click at [897, 423] on input "-7/4" at bounding box center [903, 429] width 12 height 12
radio input "true"
click at [464, 423] on label "-11/8" at bounding box center [424, 423] width 177 height 37
click at [437, 423] on input "-11/8" at bounding box center [431, 429] width 12 height 12
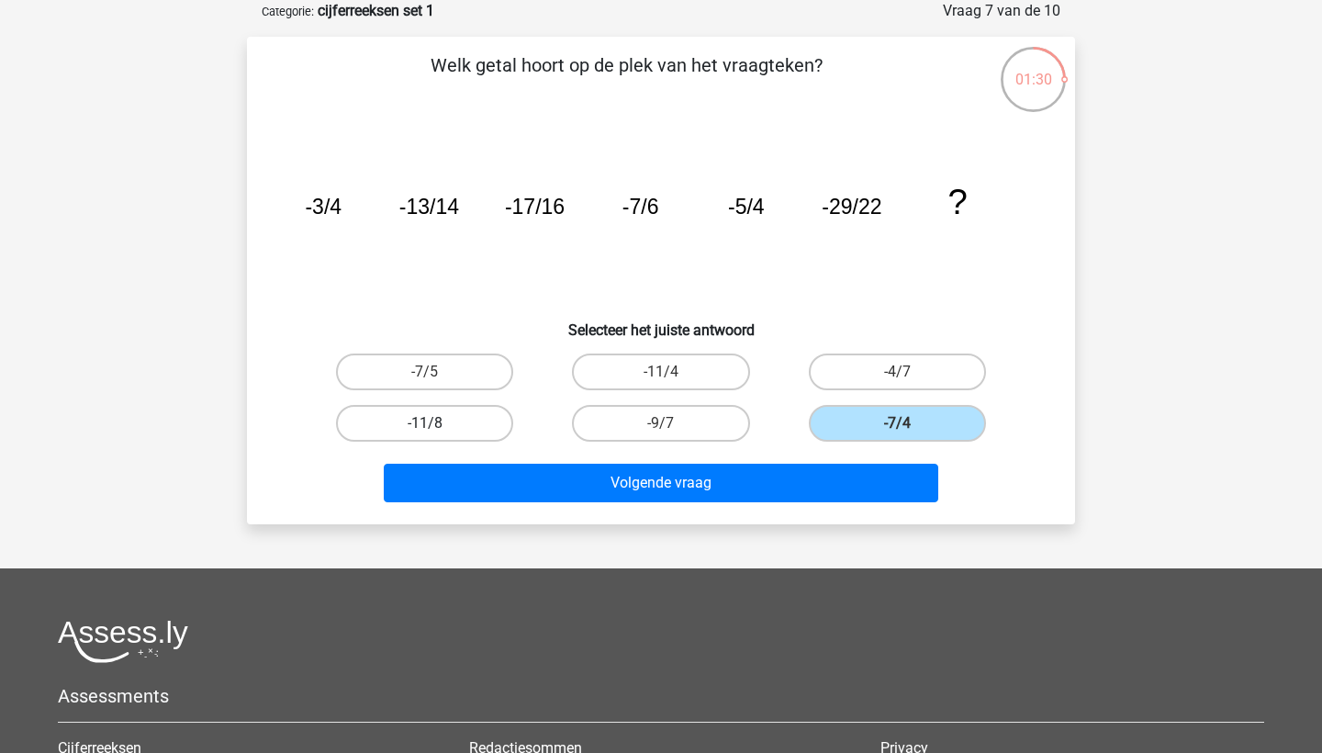
radio input "true"
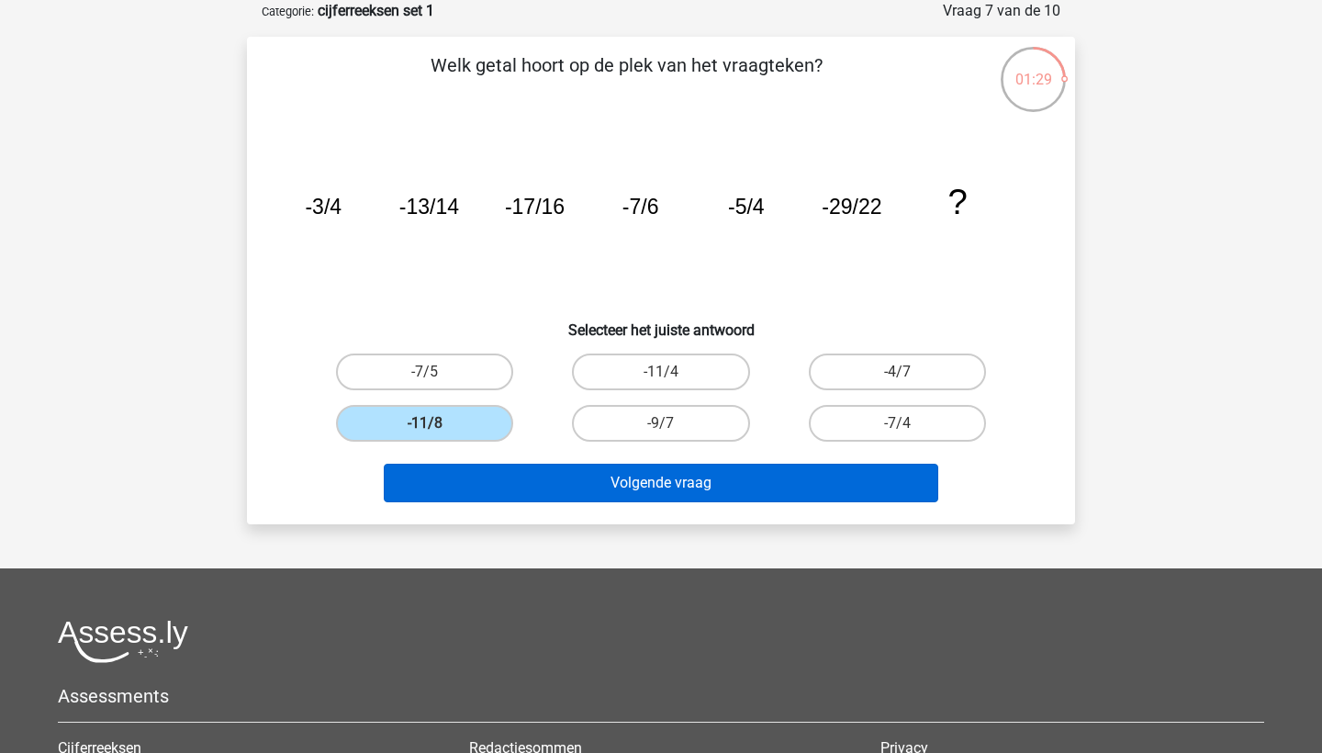
click at [615, 488] on button "Volgende vraag" at bounding box center [661, 483] width 555 height 39
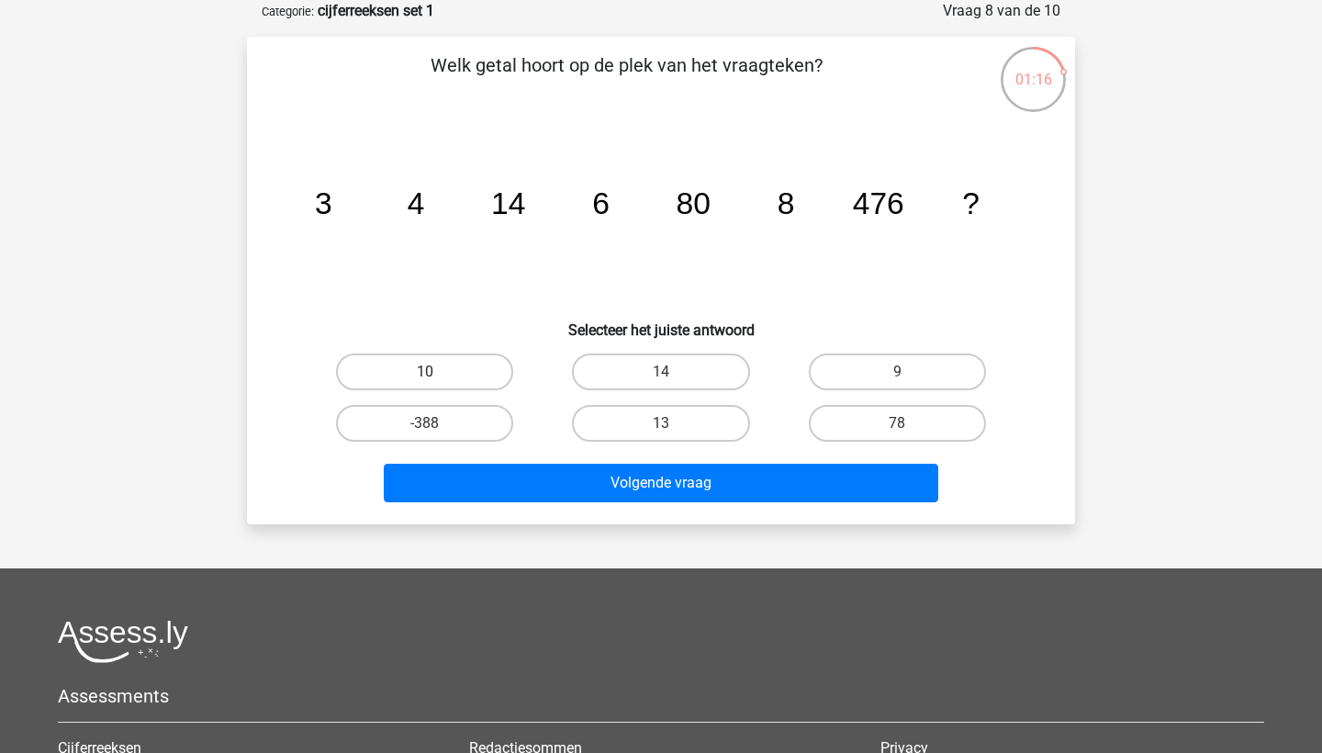
click at [398, 374] on label "10" at bounding box center [424, 371] width 177 height 37
click at [425, 374] on input "10" at bounding box center [431, 378] width 12 height 12
radio input "true"
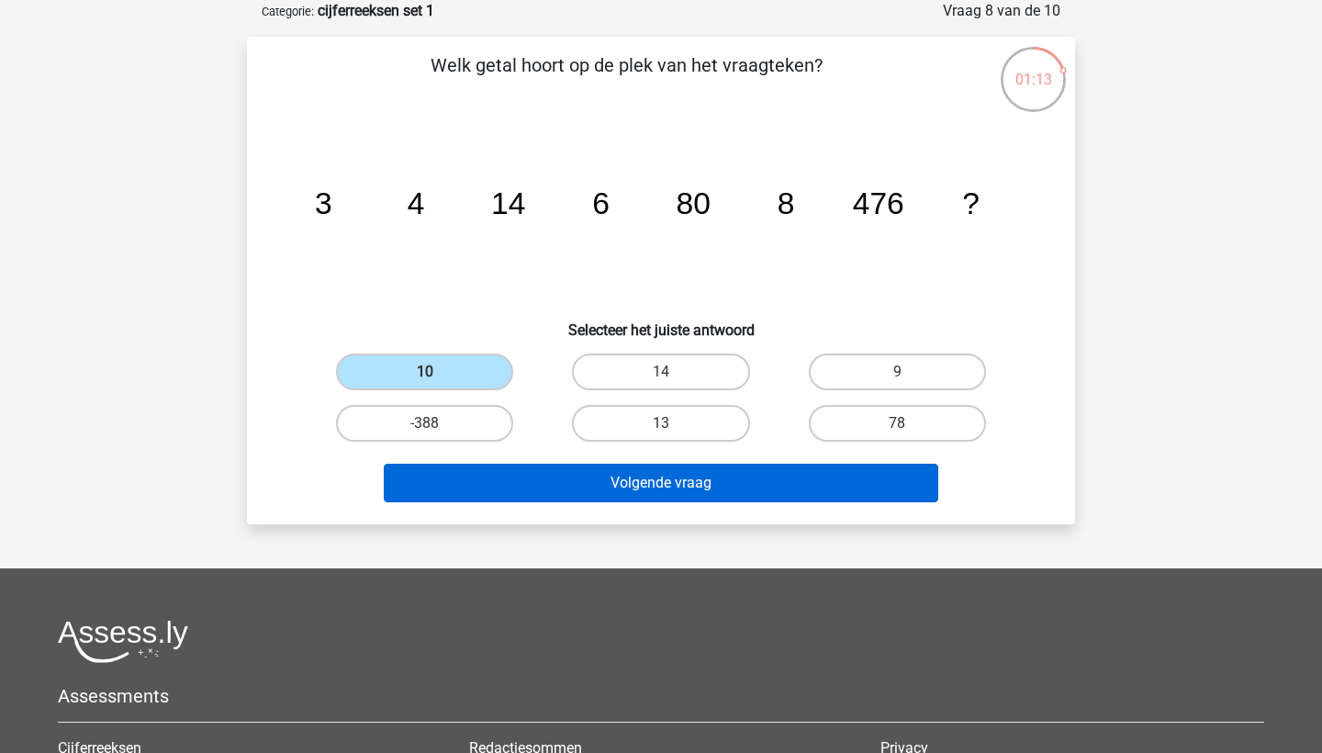
click at [558, 468] on button "Volgende vraag" at bounding box center [661, 483] width 555 height 39
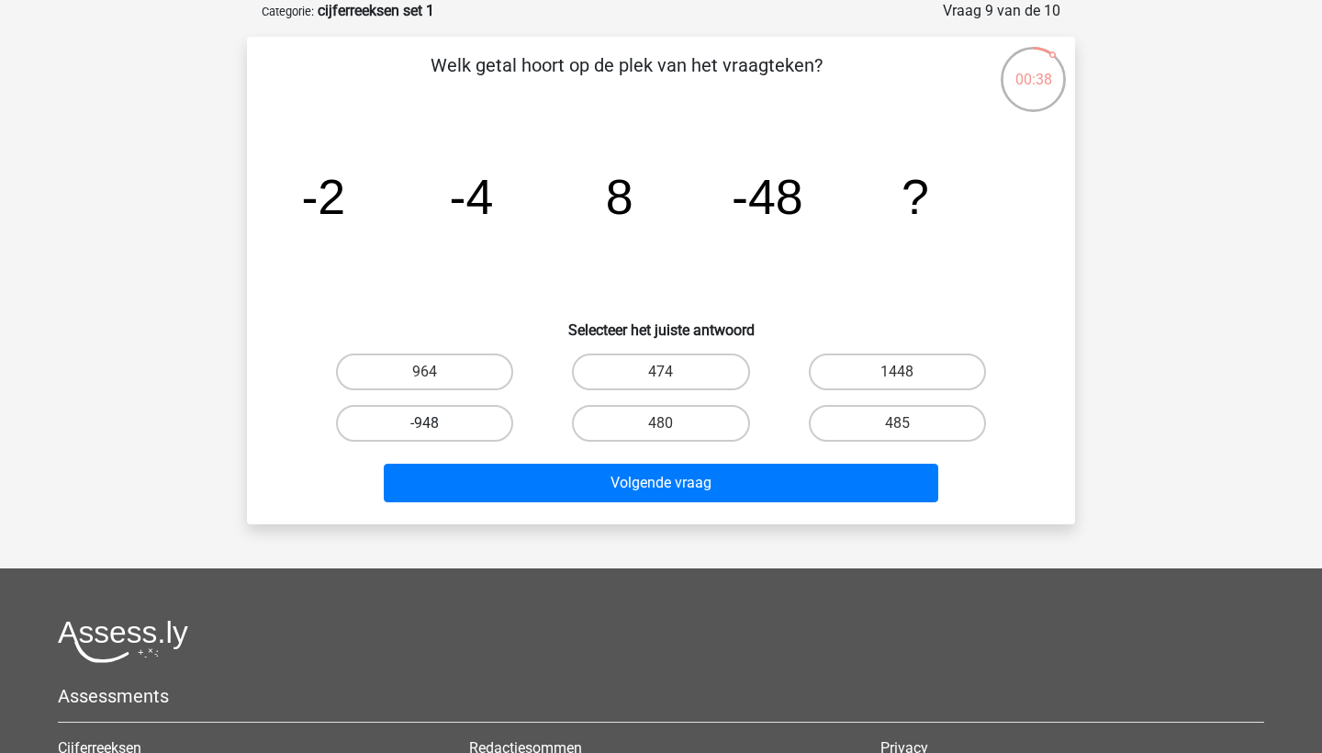
click at [438, 423] on label "-948" at bounding box center [424, 423] width 177 height 37
click at [437, 423] on input "-948" at bounding box center [431, 429] width 12 height 12
radio input "true"
click at [432, 365] on label "964" at bounding box center [424, 371] width 177 height 37
click at [432, 372] on input "964" at bounding box center [431, 378] width 12 height 12
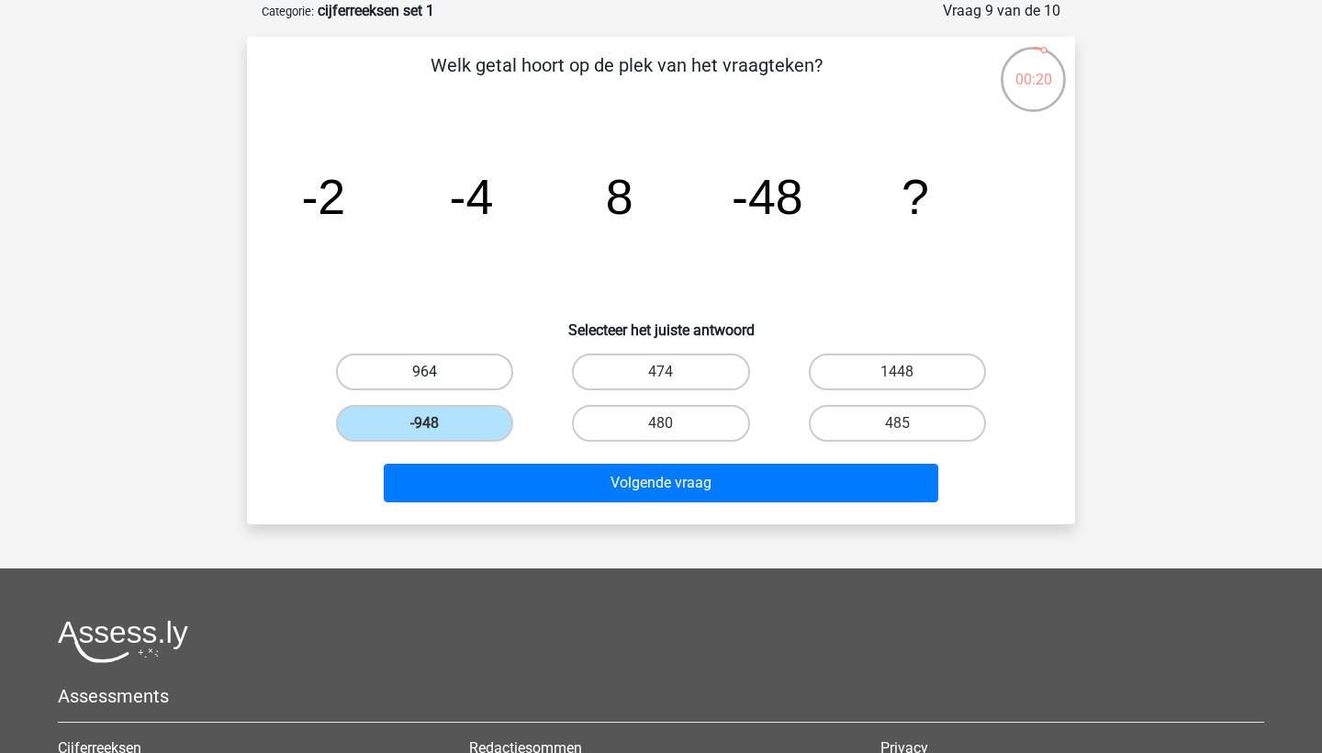
radio input "true"
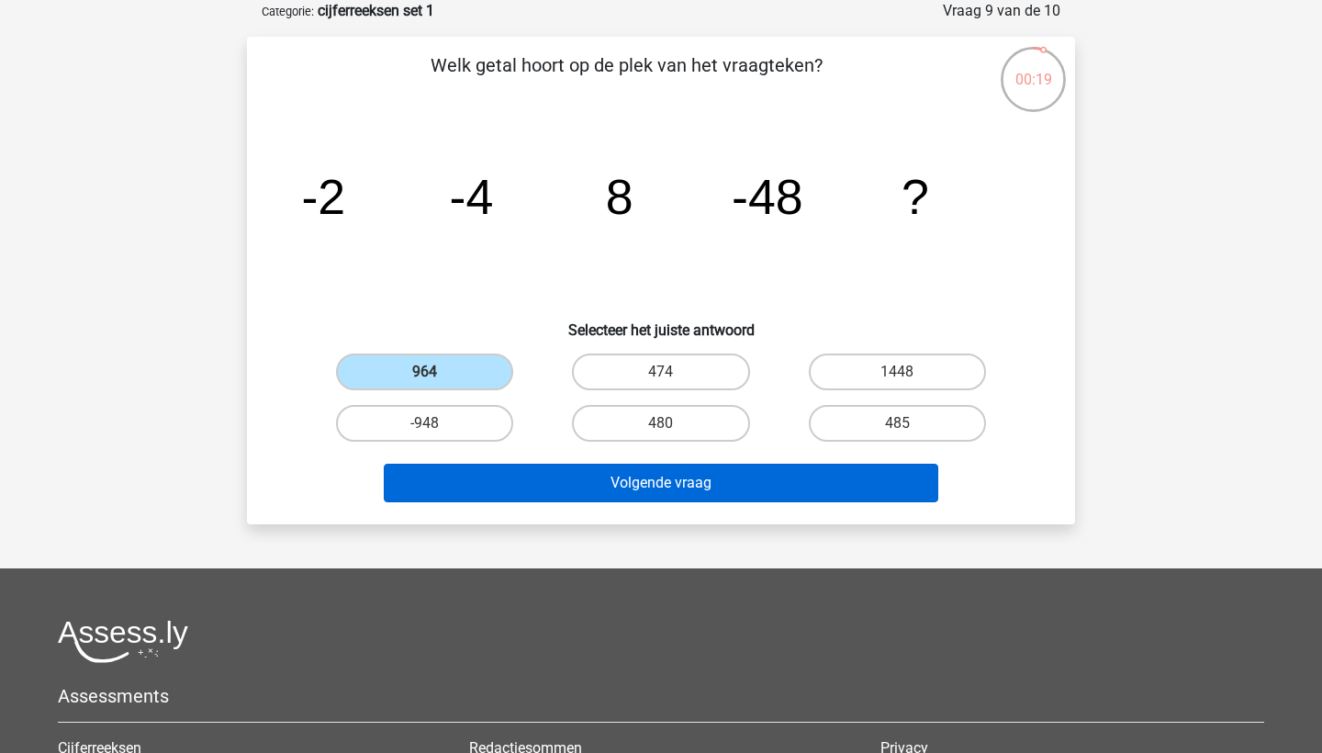
click at [582, 485] on button "Volgende vraag" at bounding box center [661, 483] width 555 height 39
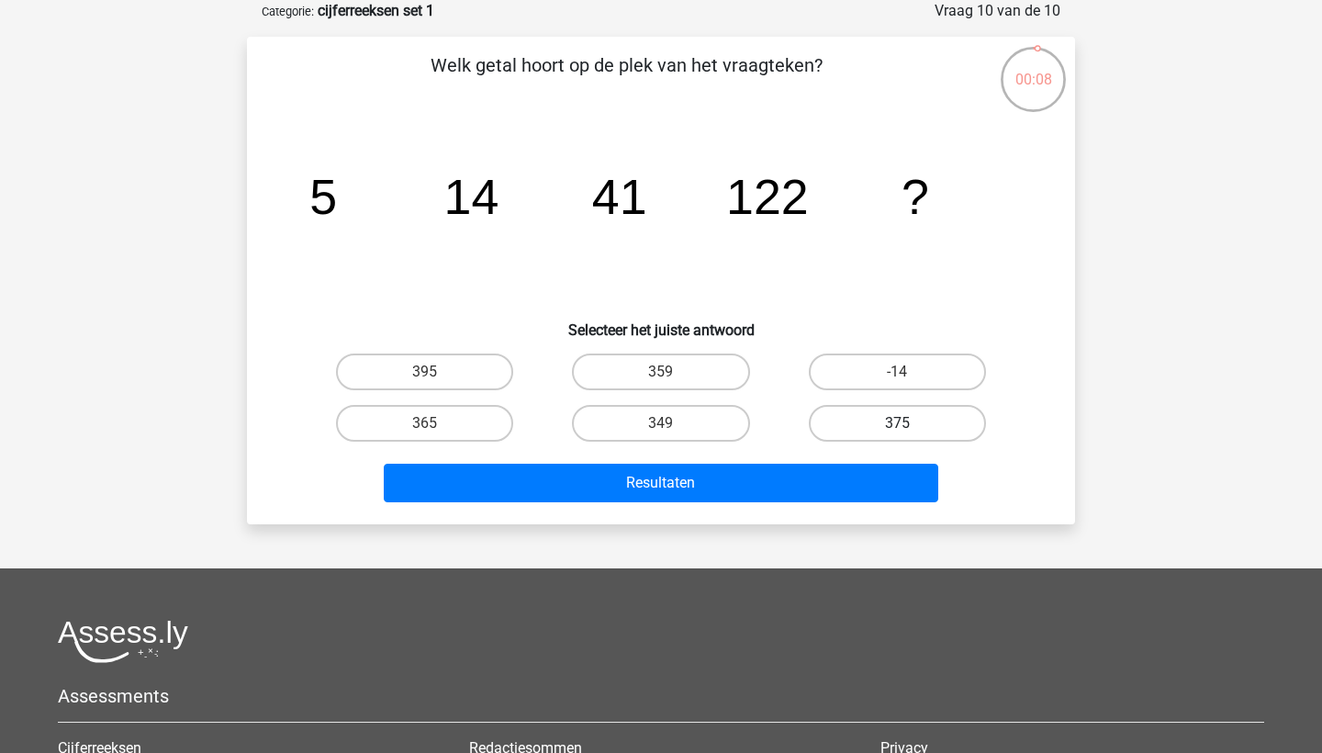
click at [862, 422] on label "375" at bounding box center [897, 423] width 177 height 37
click at [897, 423] on input "375" at bounding box center [903, 429] width 12 height 12
radio input "true"
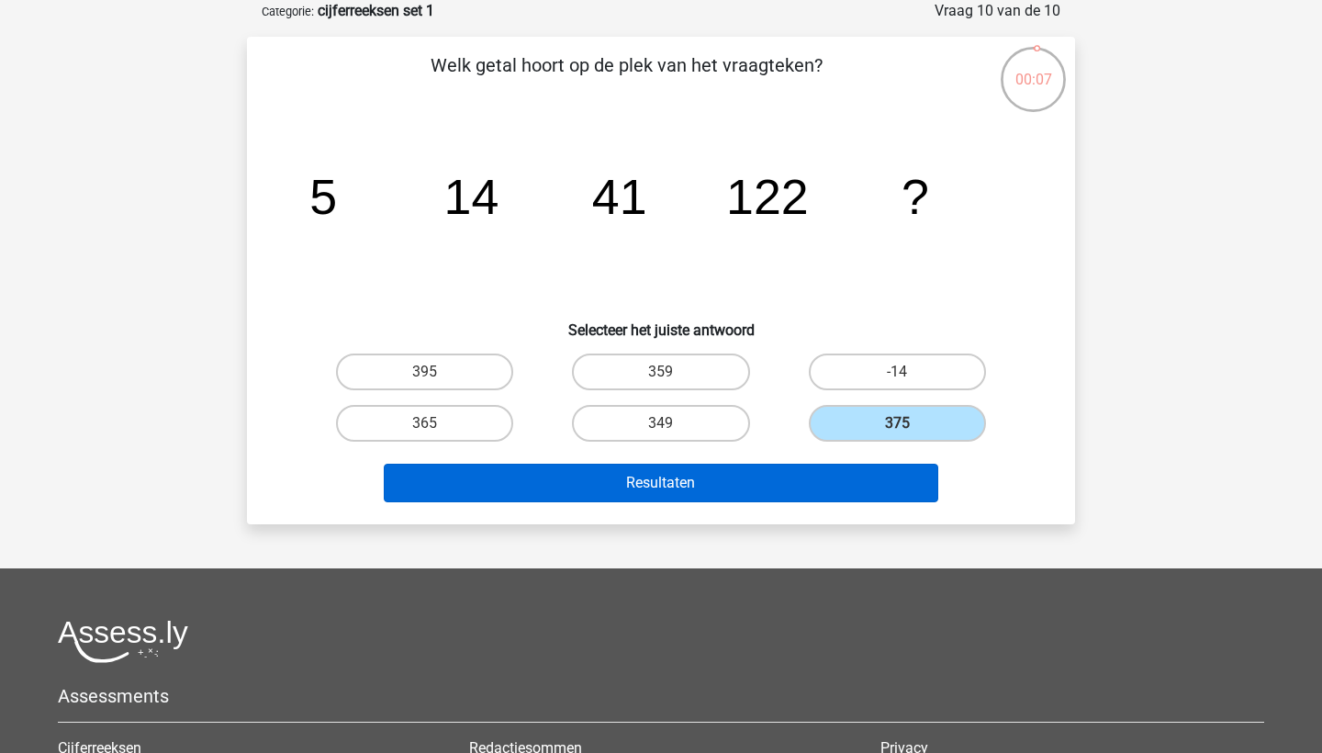
click at [802, 465] on button "Resultaten" at bounding box center [661, 483] width 555 height 39
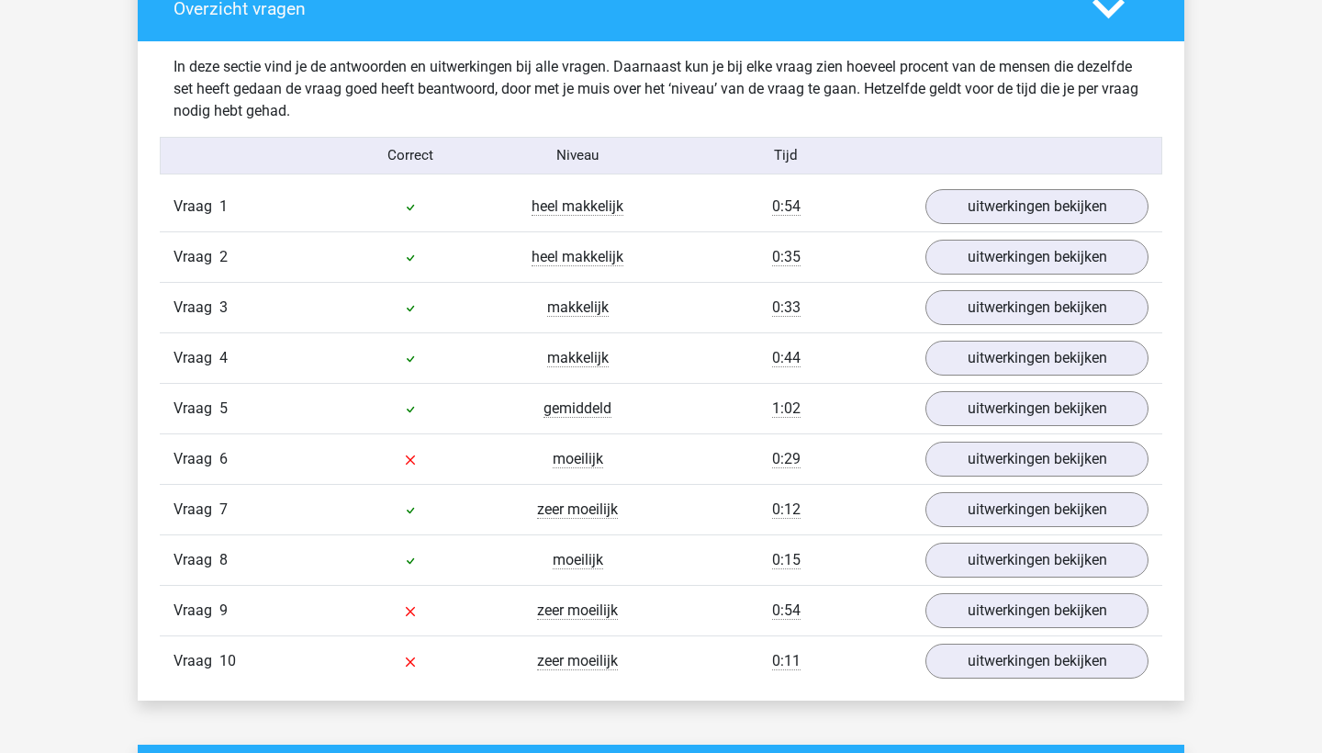
scroll to position [1408, 0]
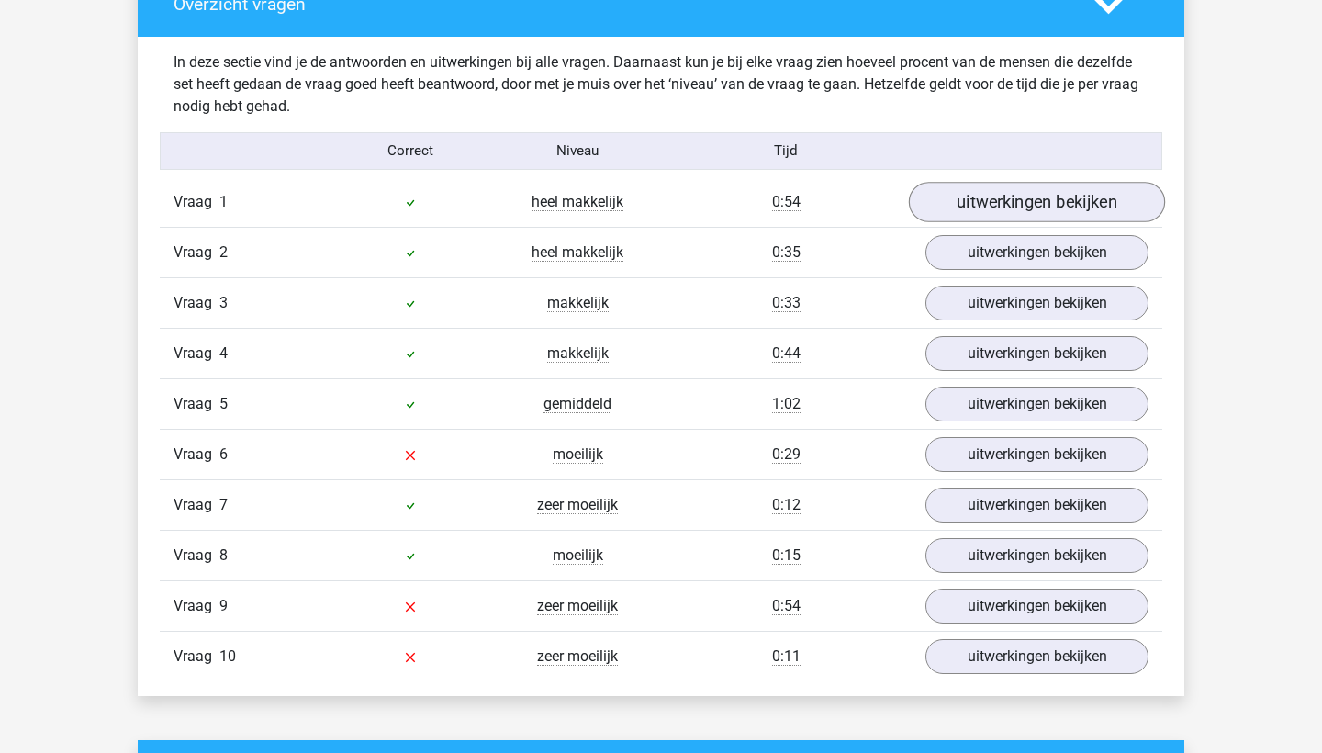
click at [1056, 196] on link "uitwerkingen bekijken" at bounding box center [1037, 202] width 256 height 40
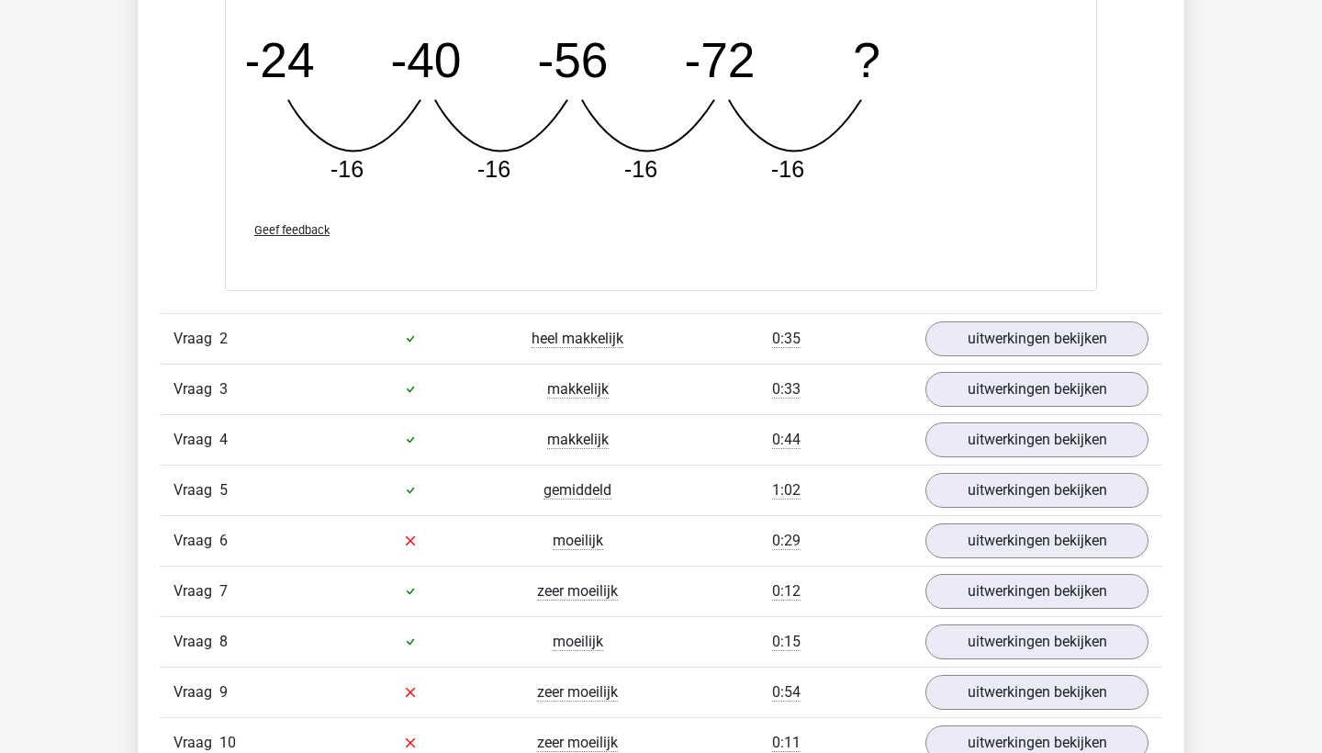
scroll to position [2126, 0]
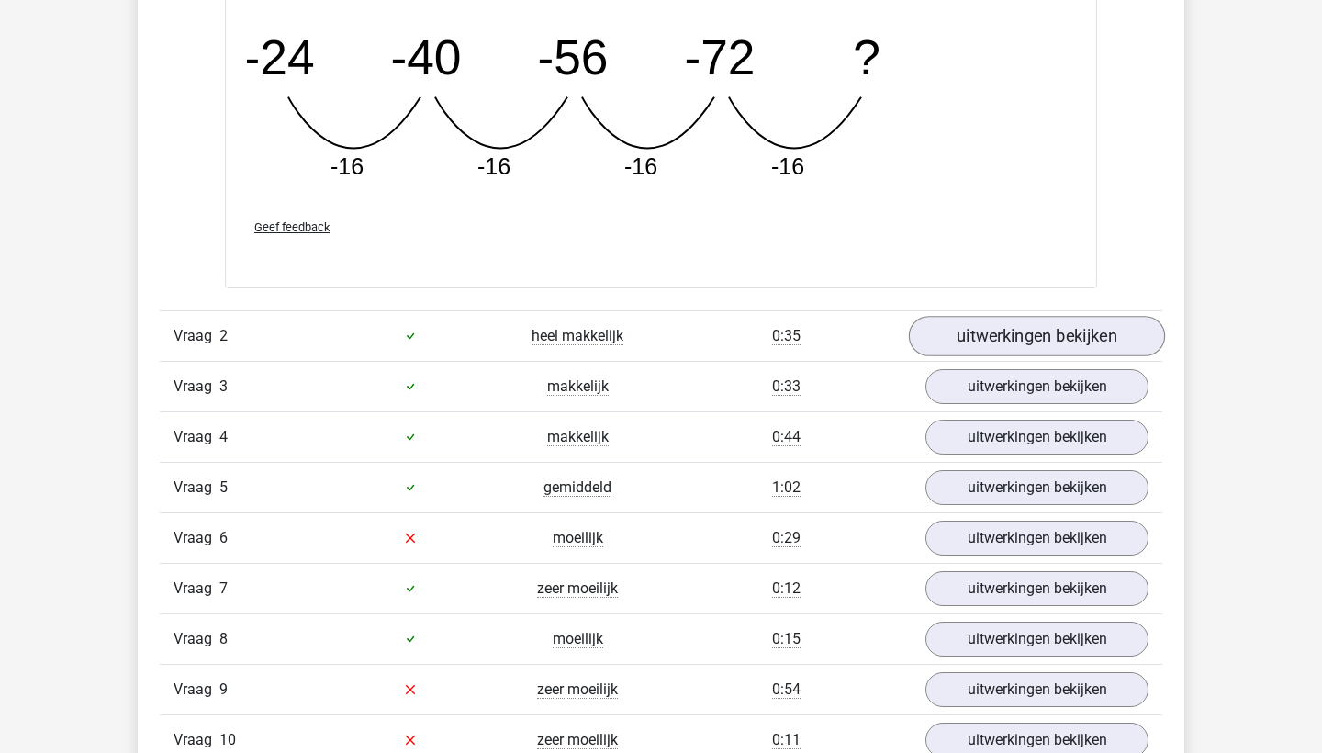
click at [966, 333] on link "uitwerkingen bekijken" at bounding box center [1037, 336] width 256 height 40
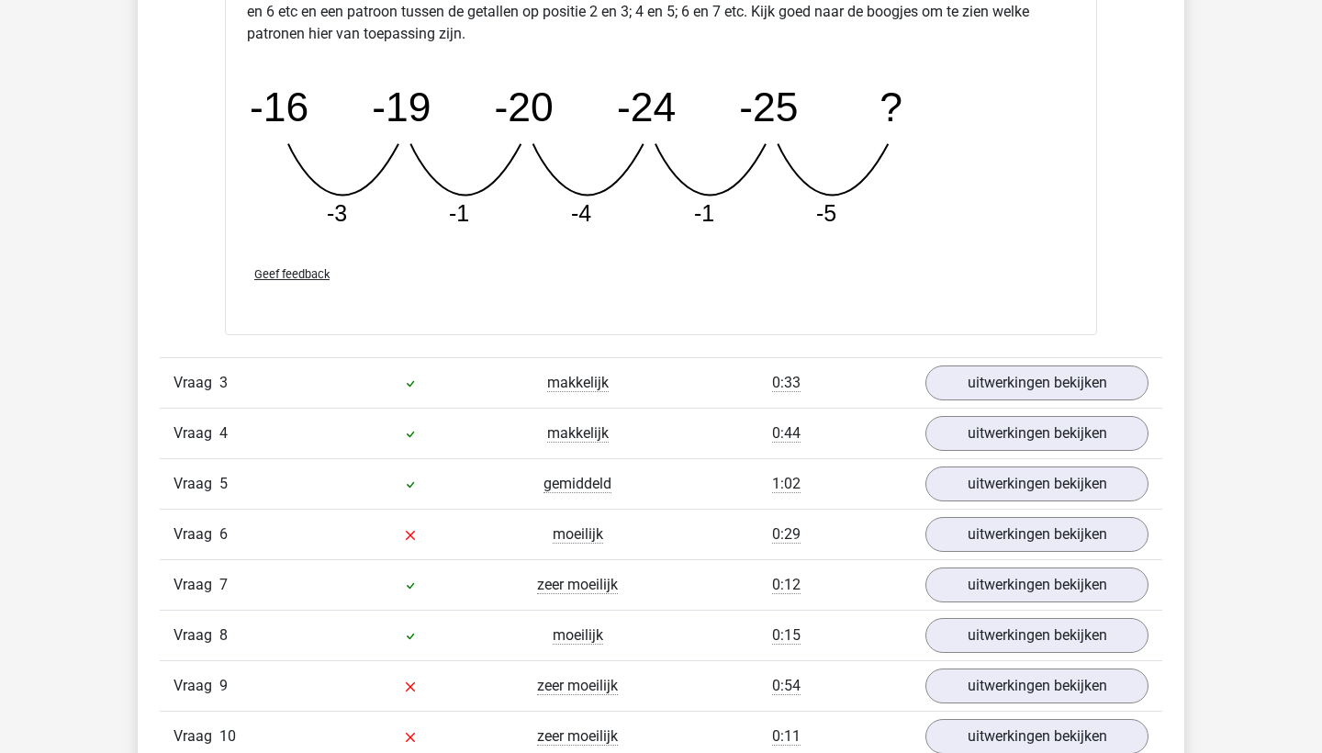
scroll to position [2979, 0]
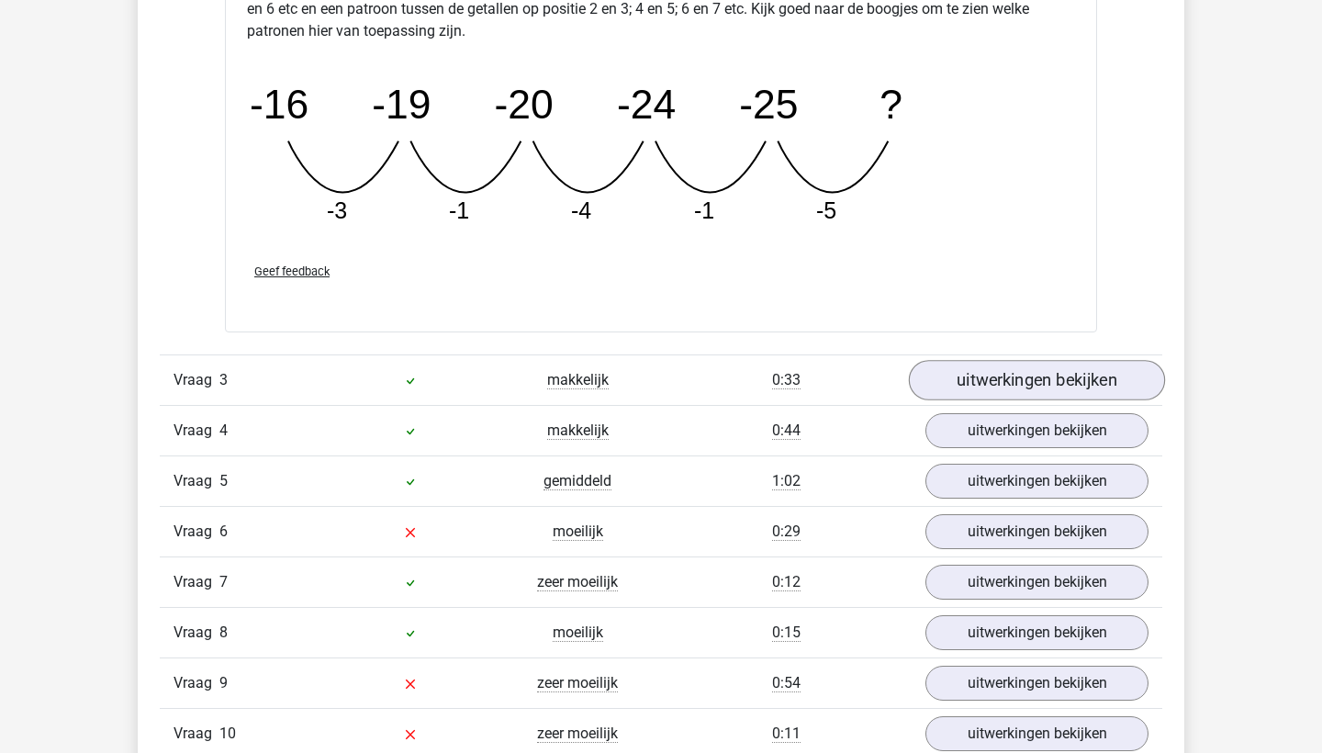
click at [1075, 374] on link "uitwerkingen bekijken" at bounding box center [1037, 381] width 256 height 40
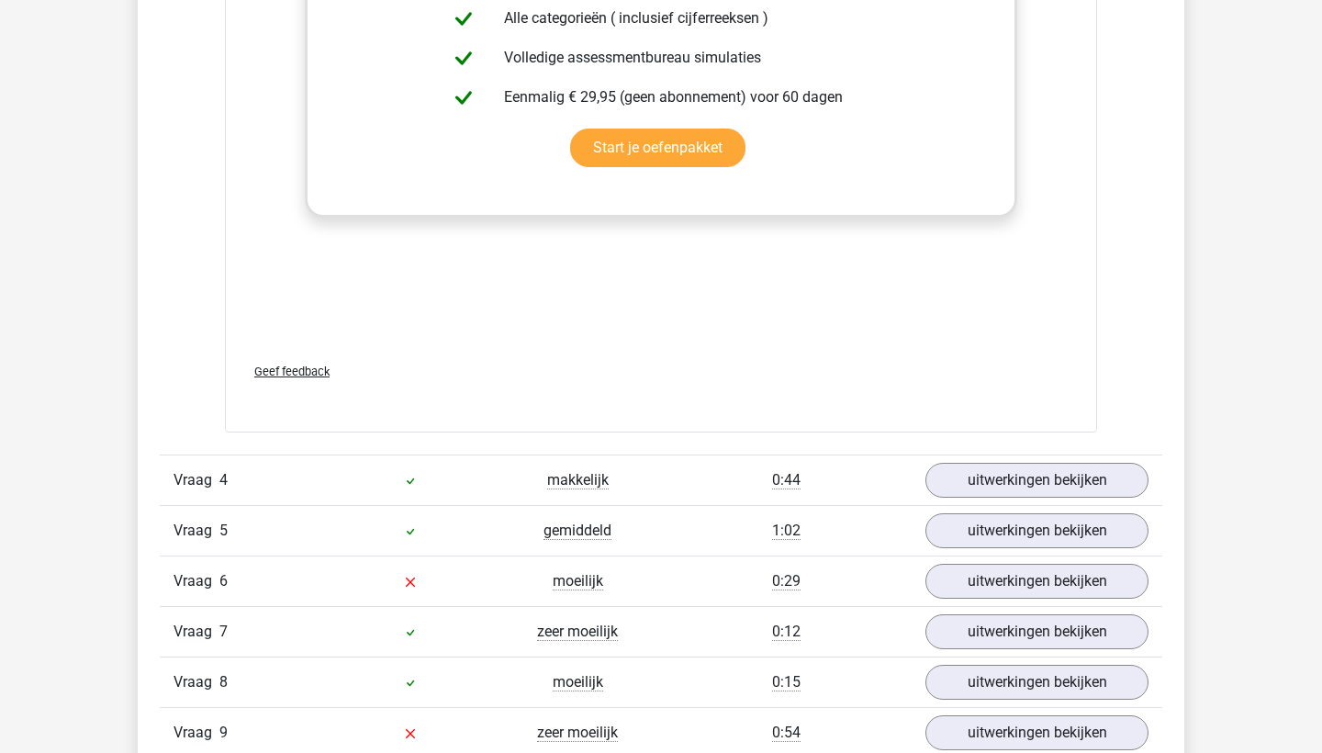
scroll to position [4063, 0]
click at [1028, 472] on link "uitwerkingen bekijken" at bounding box center [1037, 479] width 256 height 40
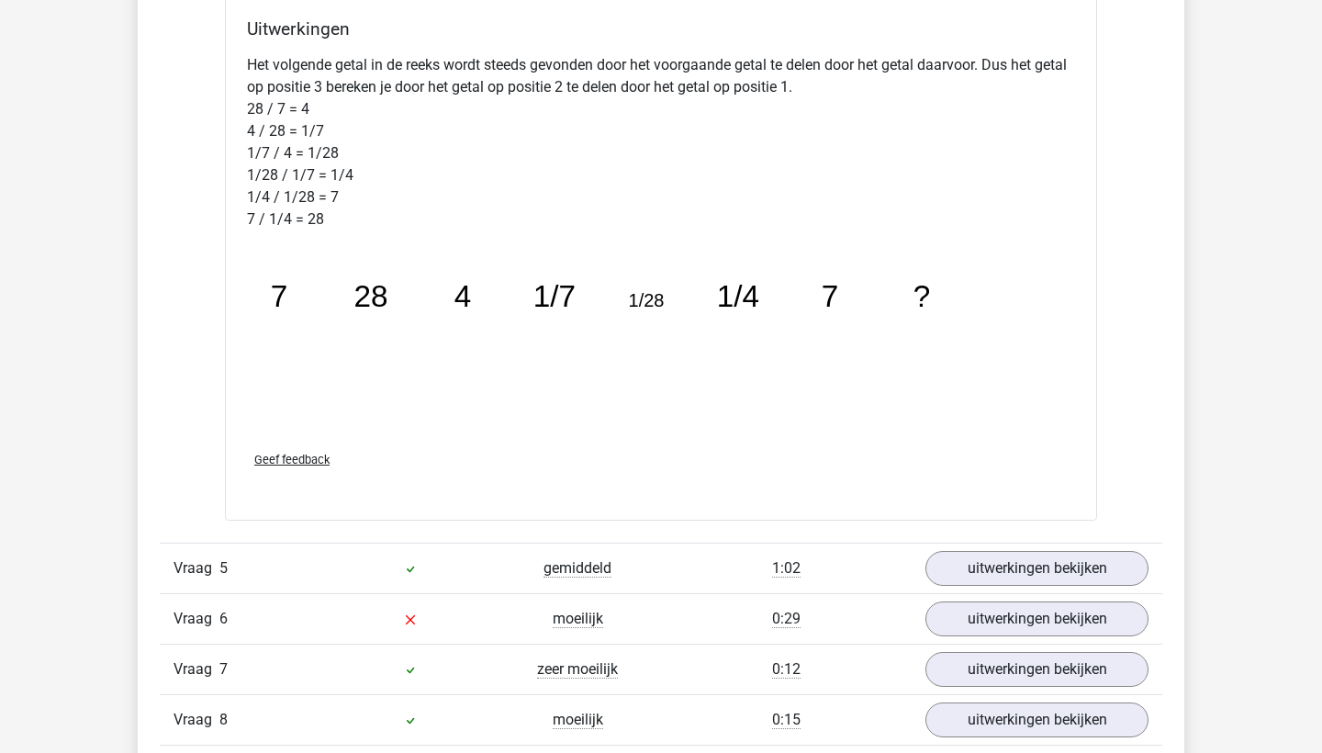
scroll to position [4981, 0]
click at [1051, 564] on link "uitwerkingen bekijken" at bounding box center [1037, 568] width 256 height 40
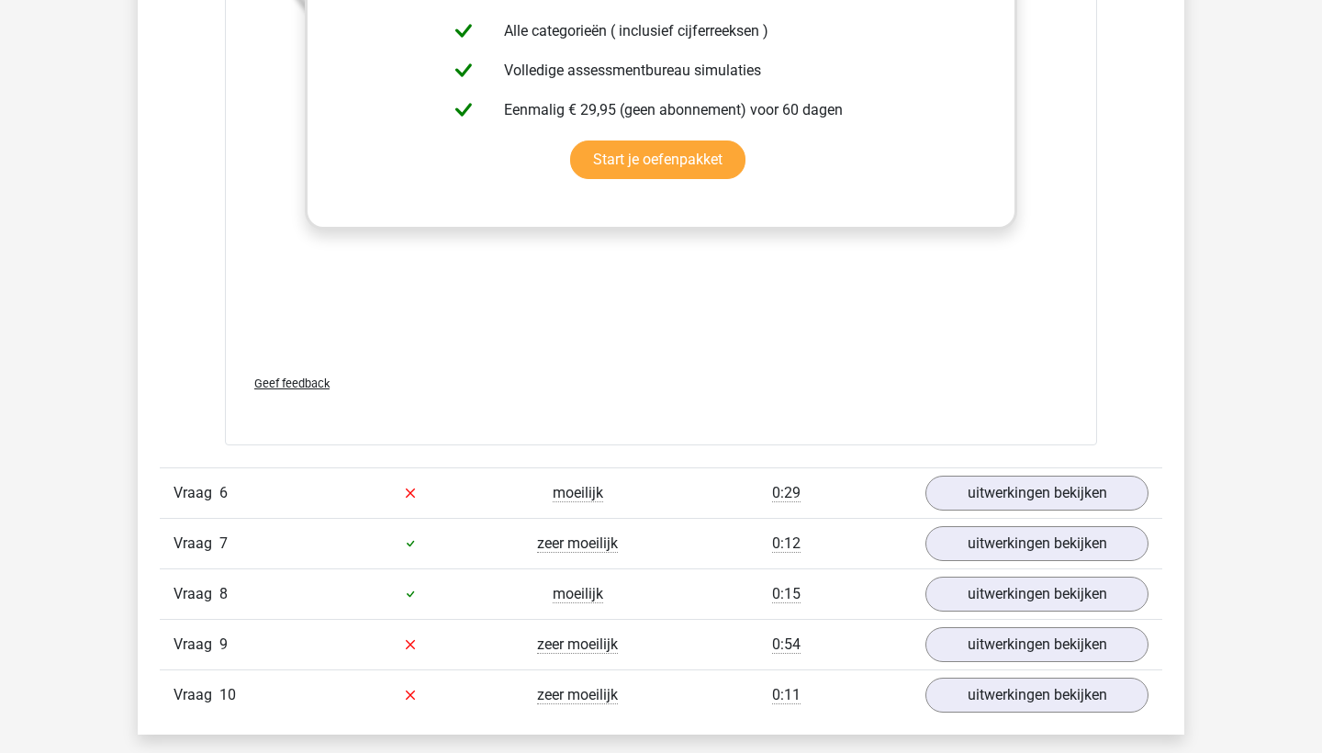
scroll to position [6267, 0]
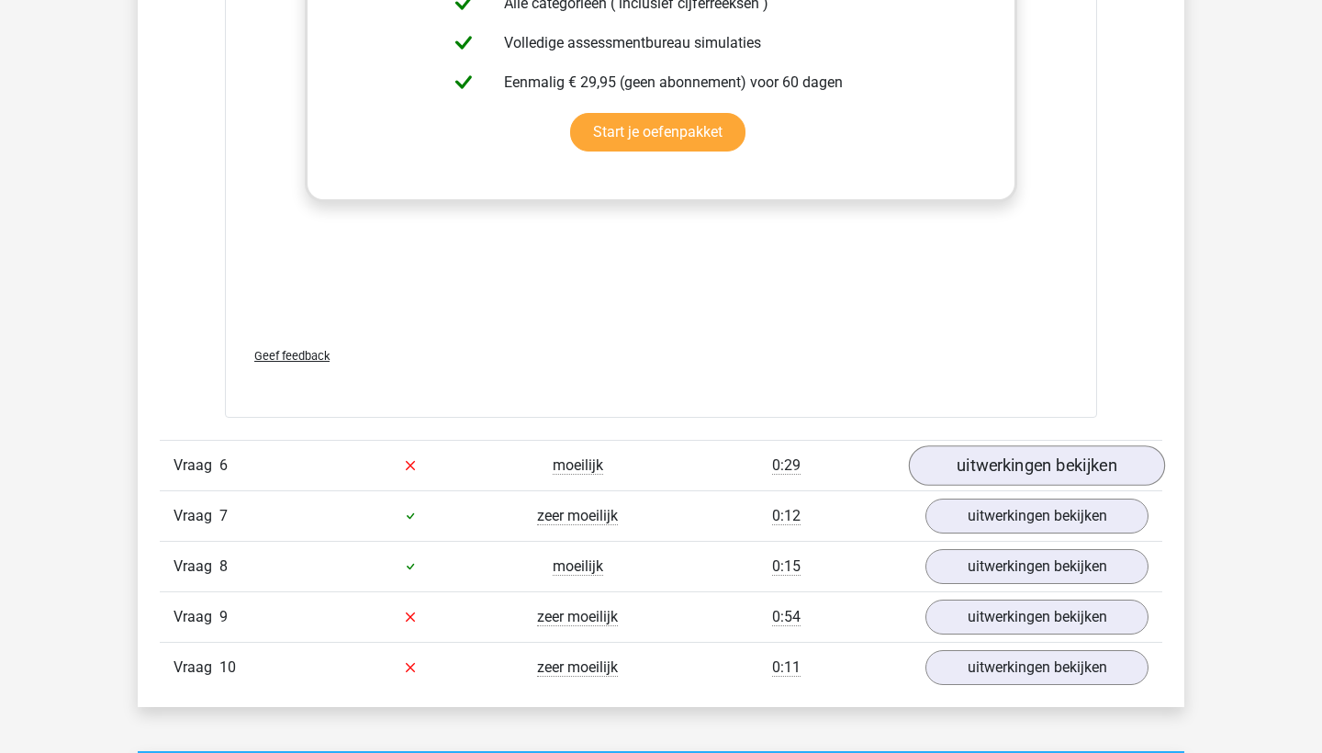
click at [1004, 466] on link "uitwerkingen bekijken" at bounding box center [1037, 465] width 256 height 40
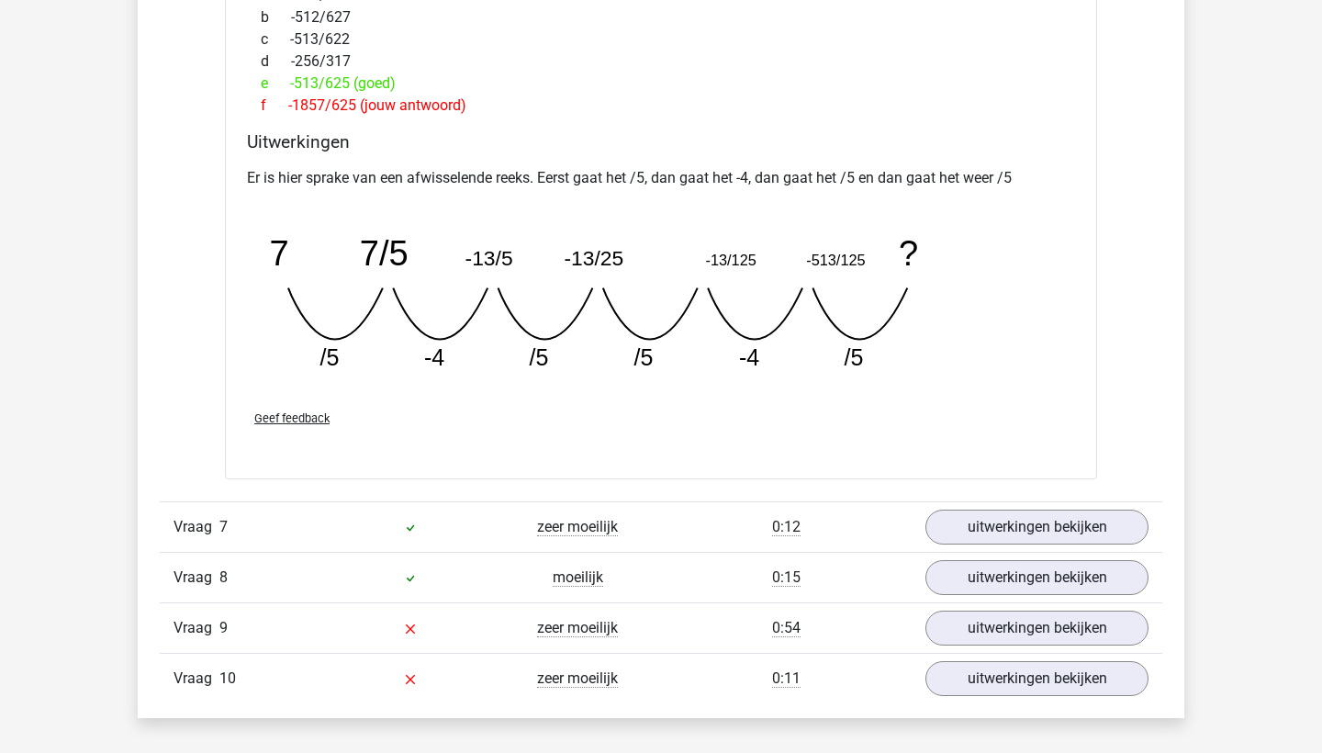
scroll to position [7063, 0]
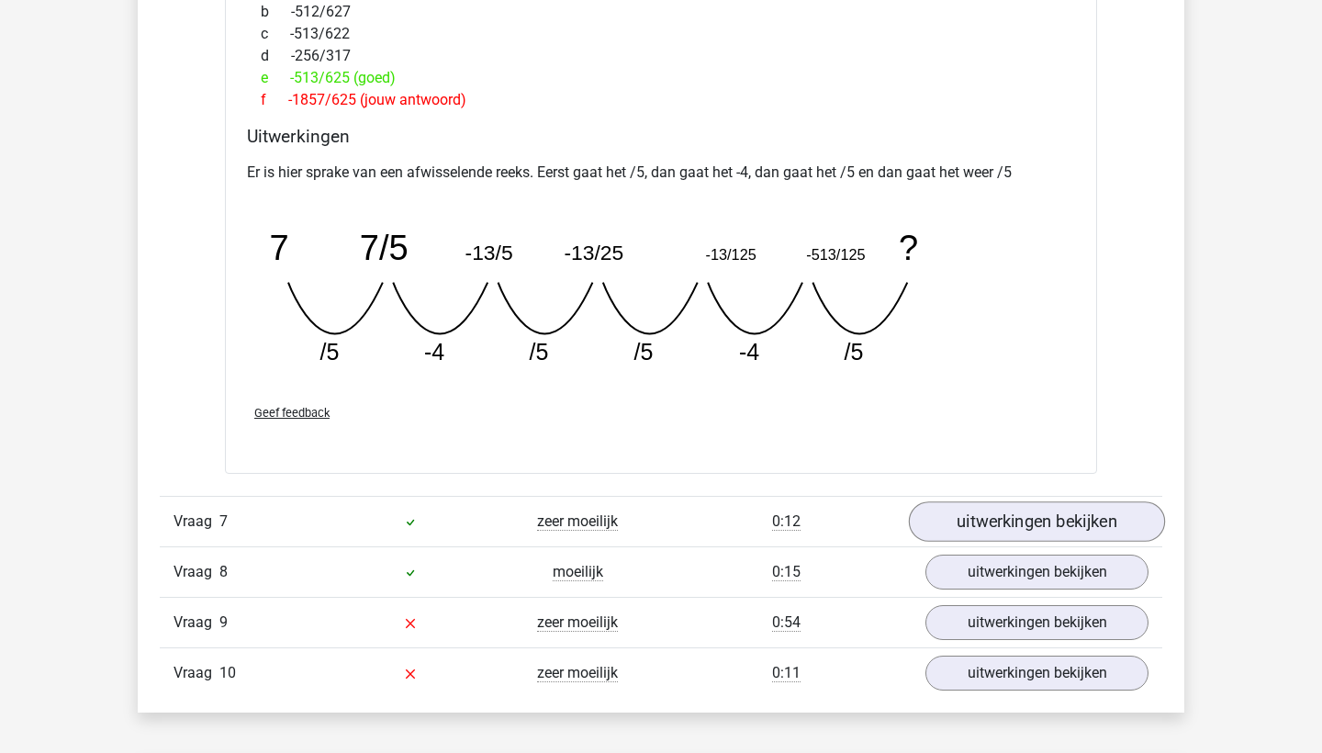
click at [1012, 510] on link "uitwerkingen bekijken" at bounding box center [1037, 521] width 256 height 40
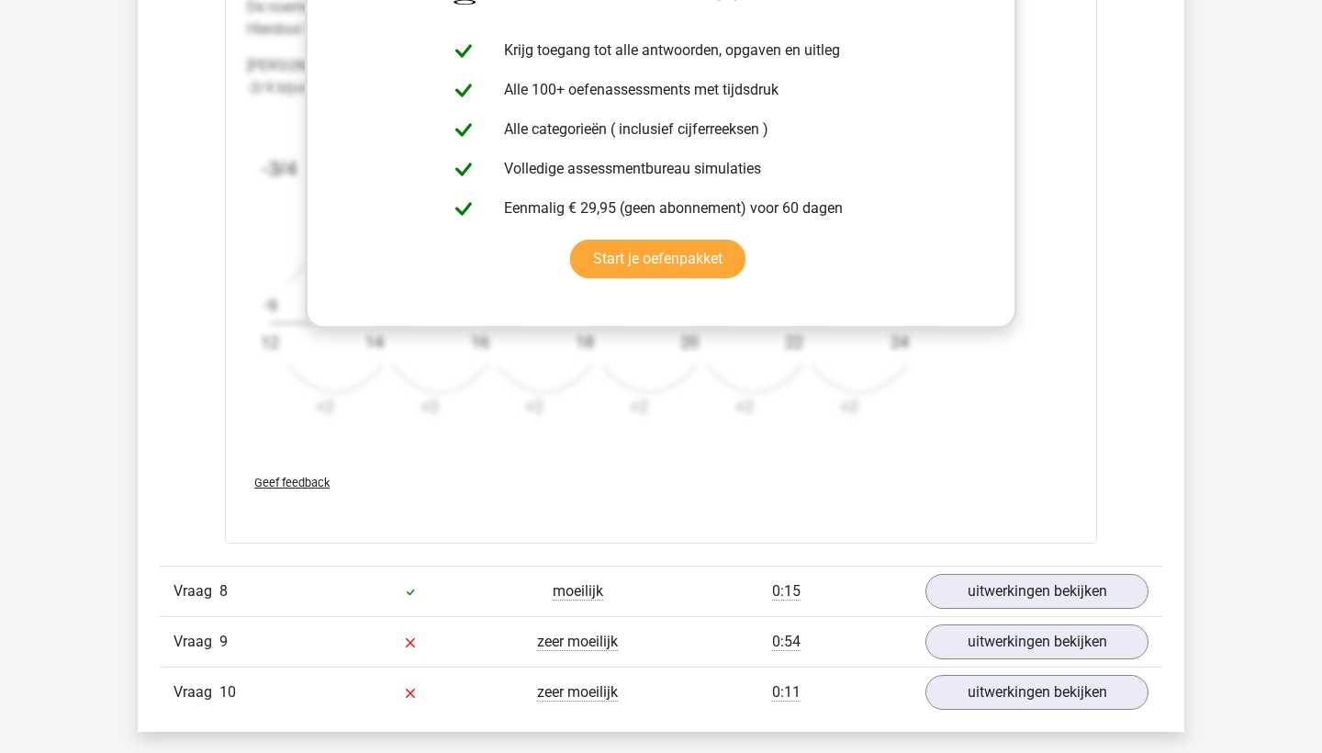
scroll to position [8192, 0]
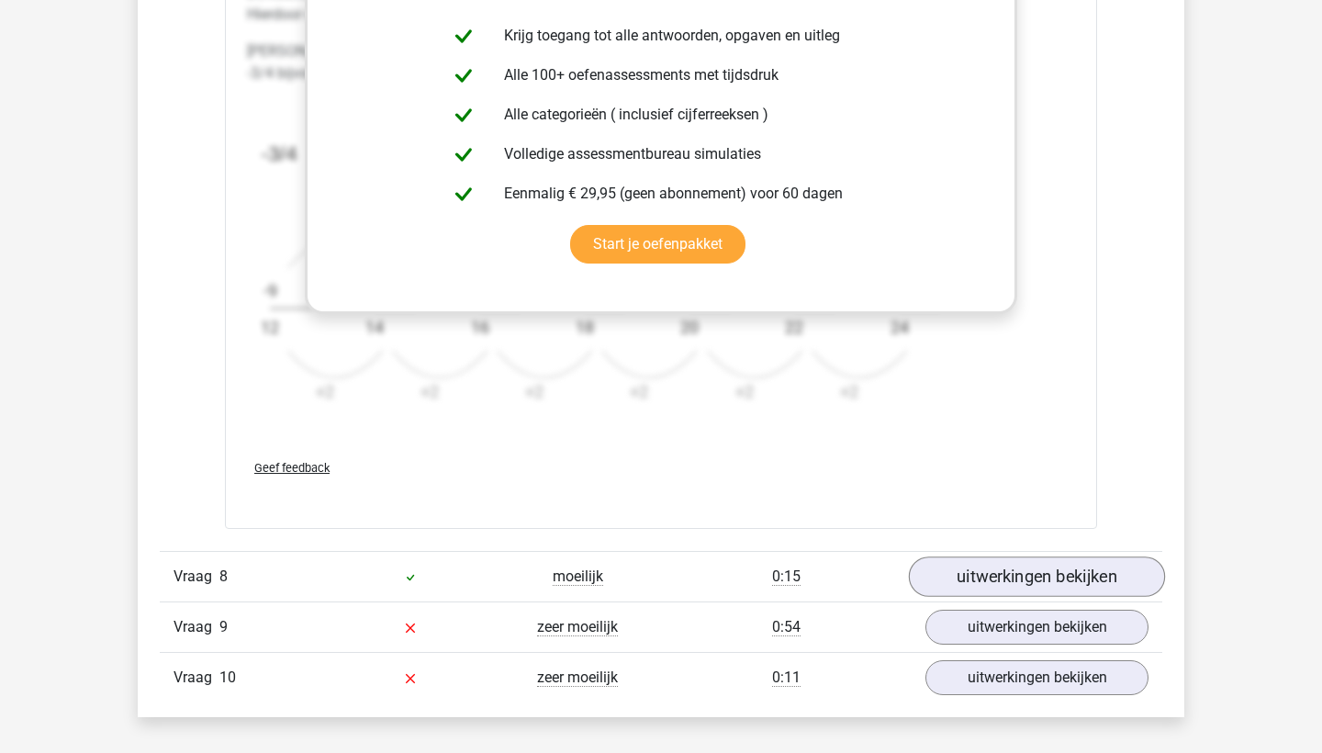
click at [972, 571] on link "uitwerkingen bekijken" at bounding box center [1037, 576] width 256 height 40
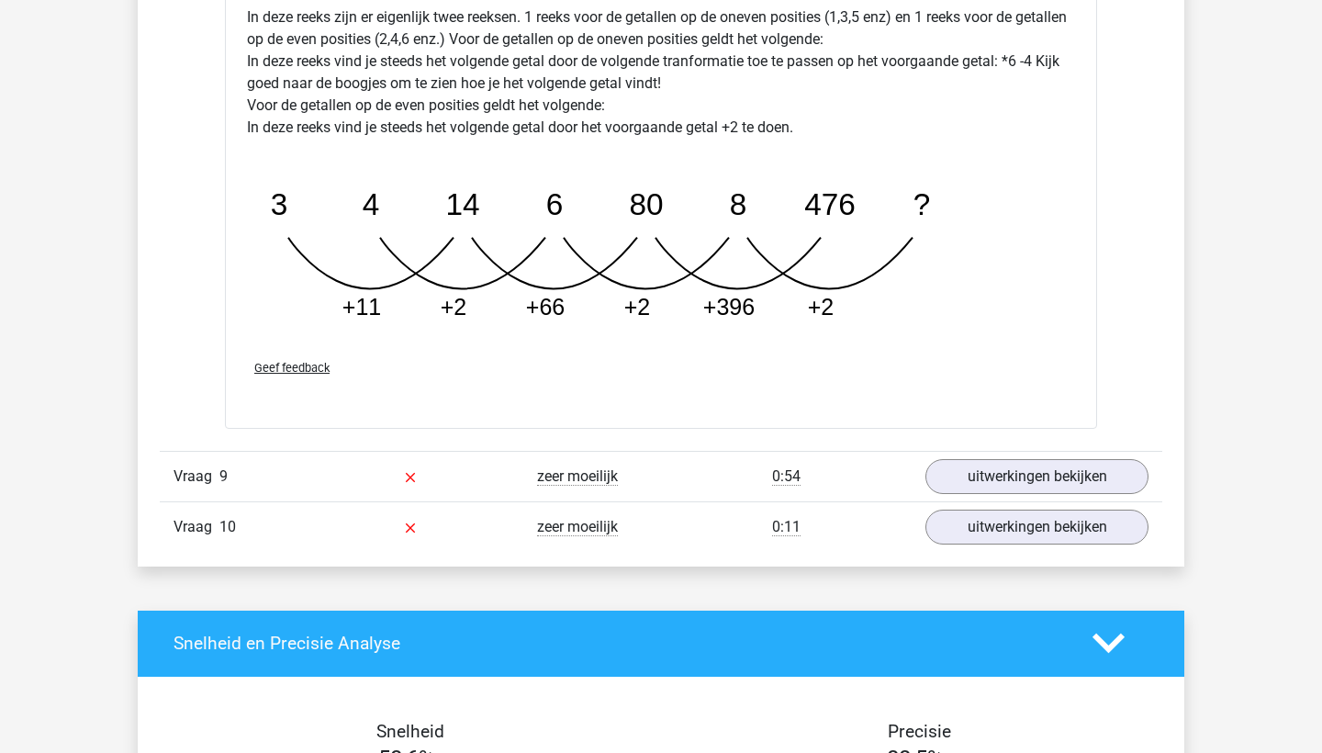
scroll to position [9236, 0]
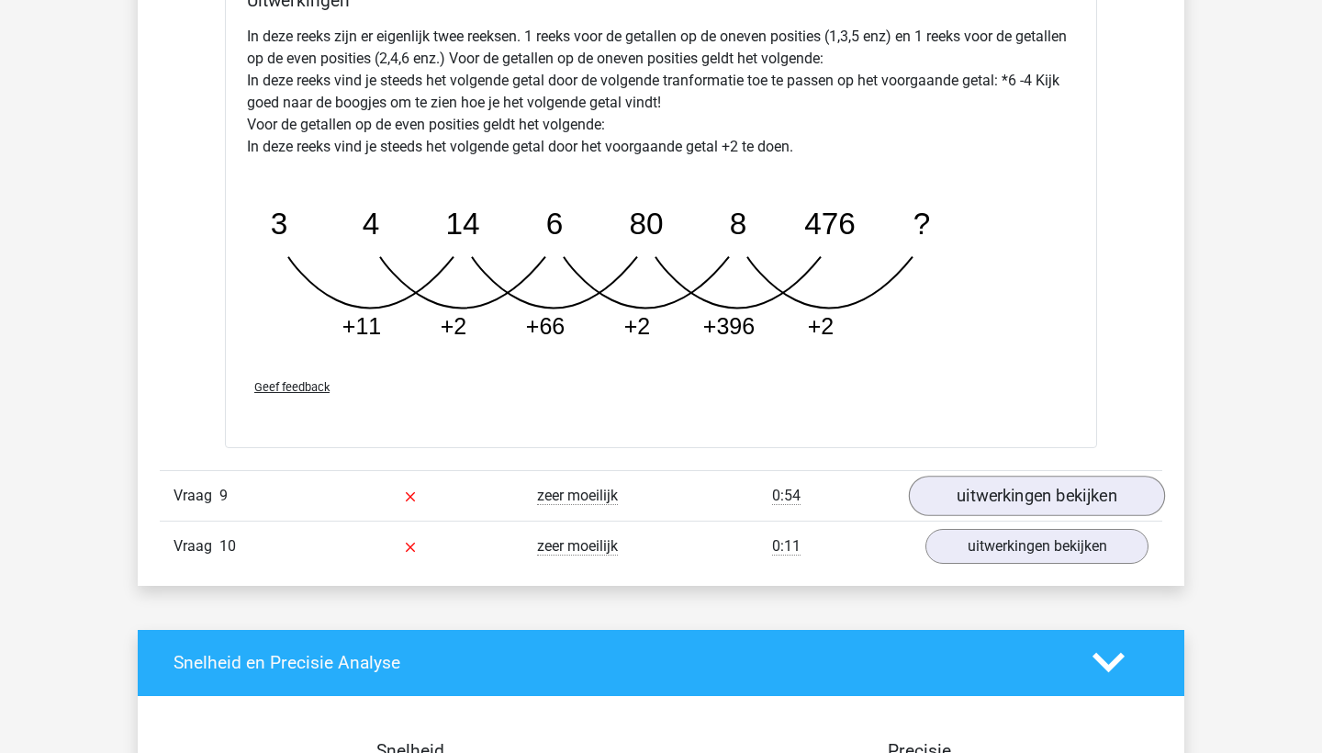
click at [1055, 490] on link "uitwerkingen bekijken" at bounding box center [1037, 496] width 256 height 40
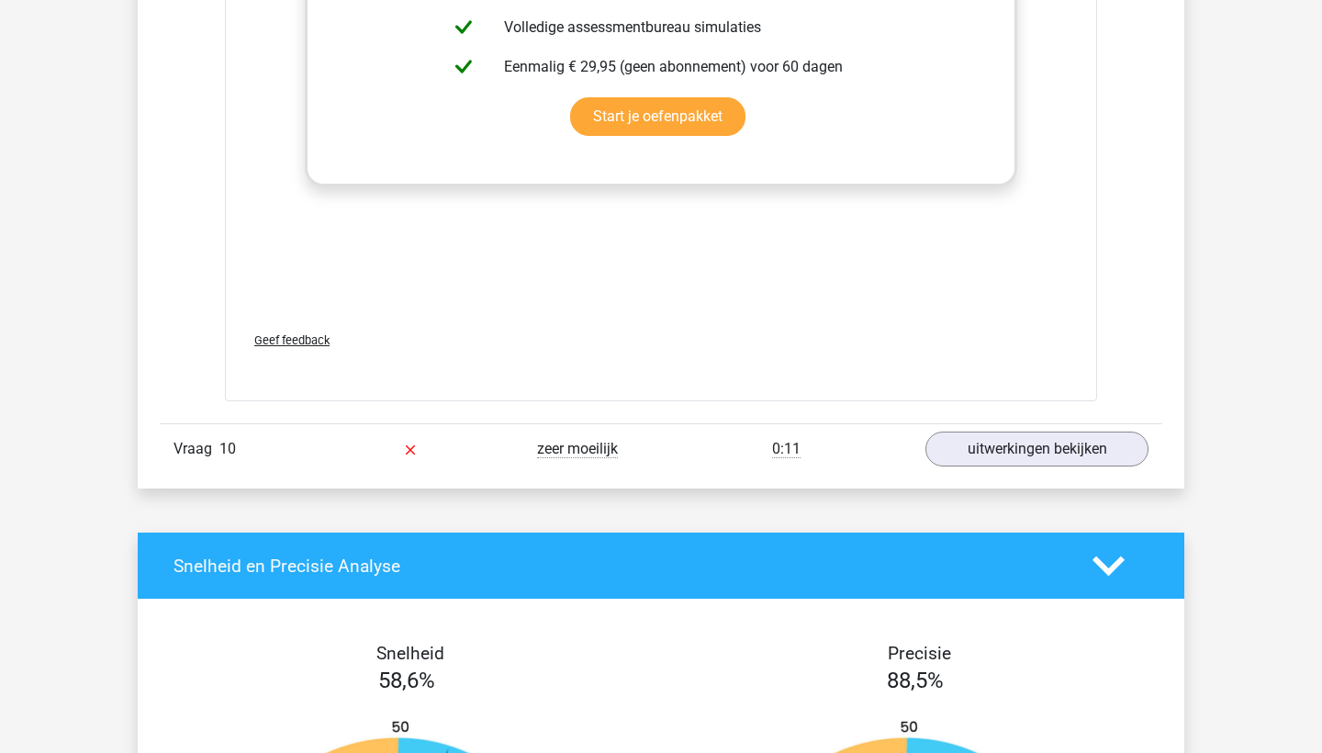
scroll to position [10469, 0]
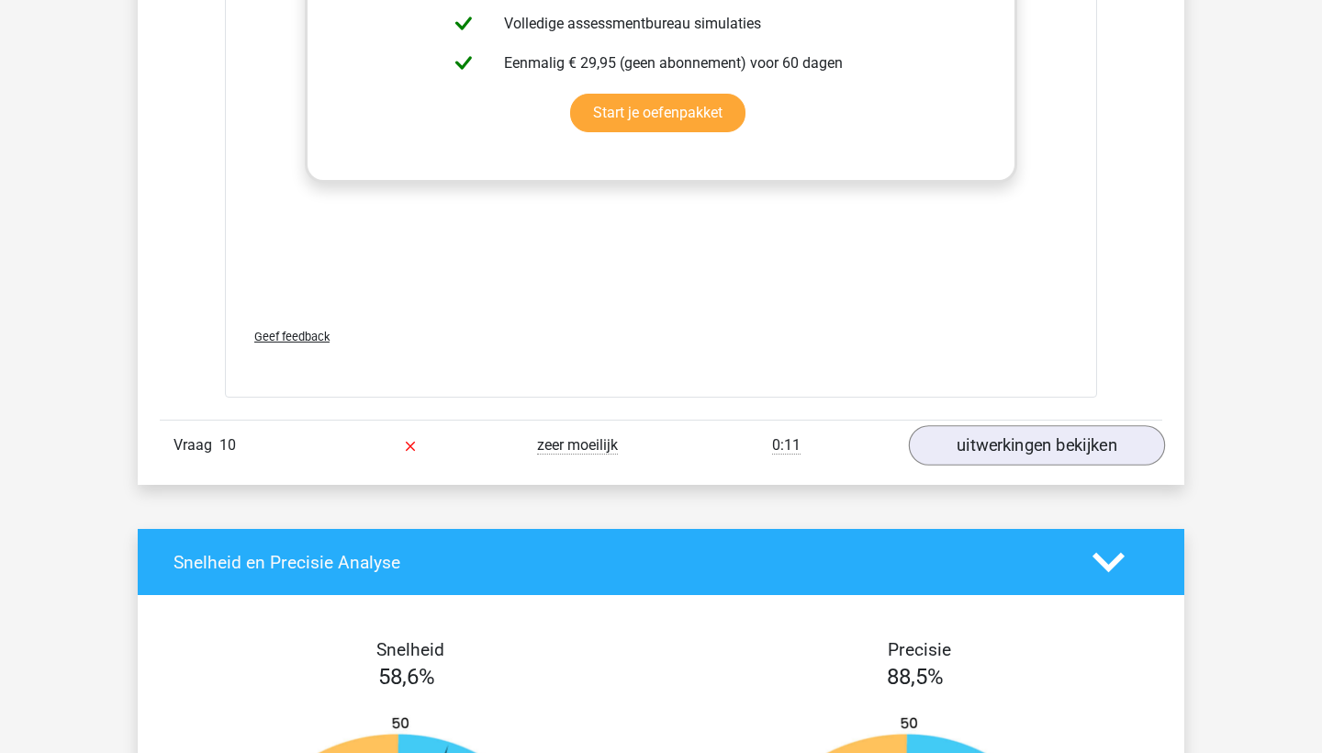
click at [1074, 443] on link "uitwerkingen bekijken" at bounding box center [1037, 446] width 256 height 40
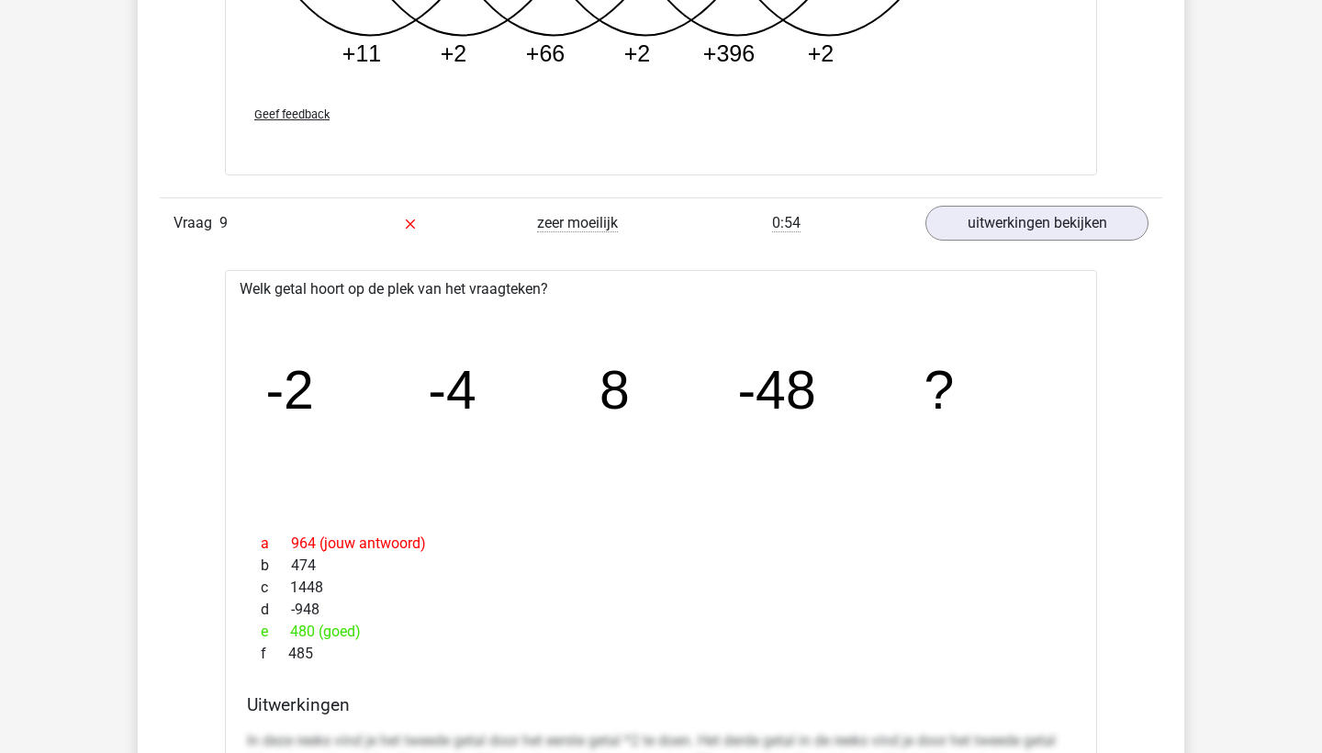
scroll to position [9462, 0]
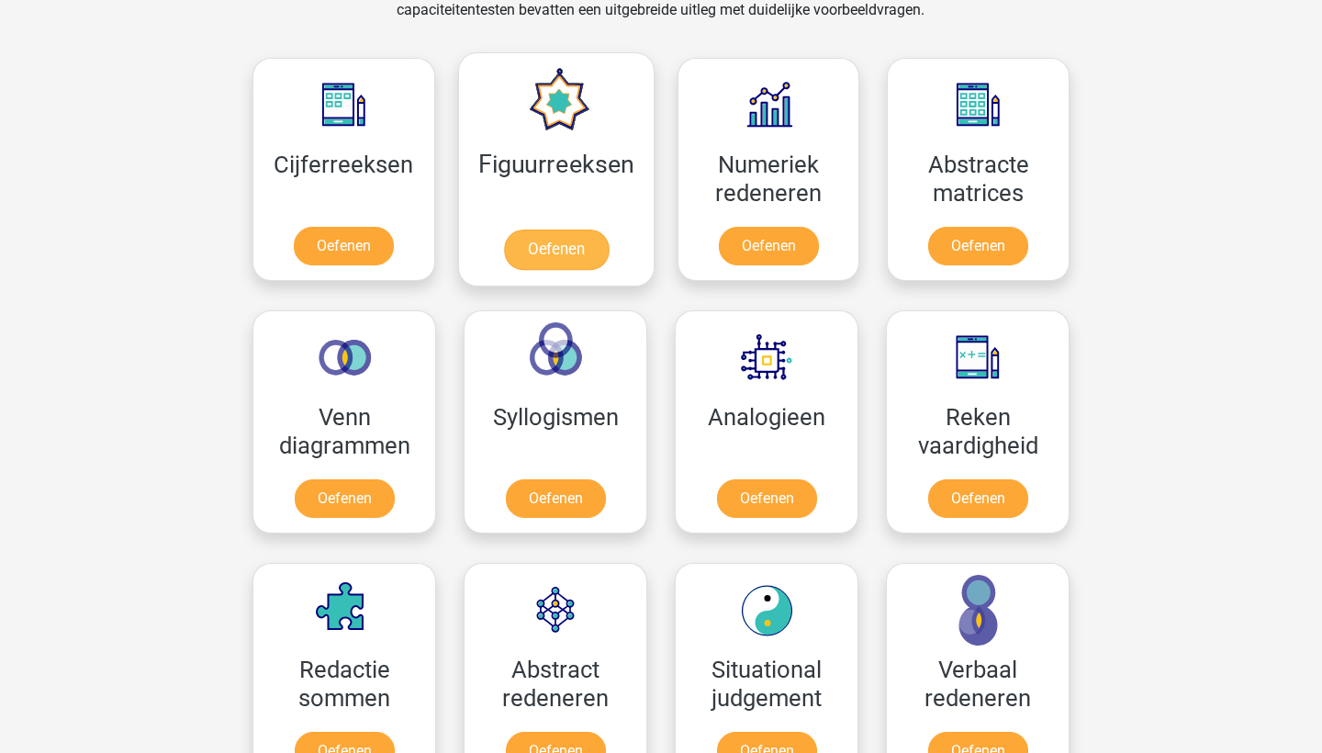
scroll to position [803, 0]
click at [566, 260] on link "Oefenen" at bounding box center [555, 250] width 105 height 40
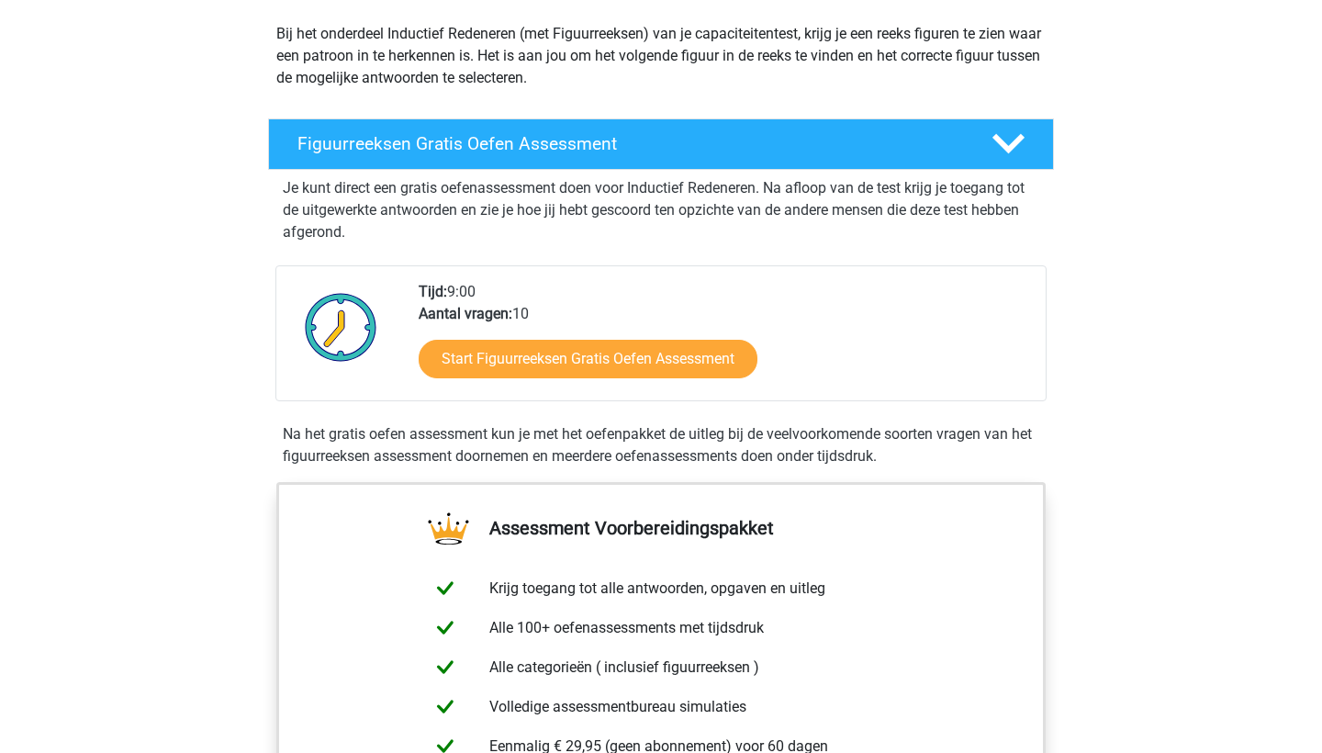
scroll to position [230, 0]
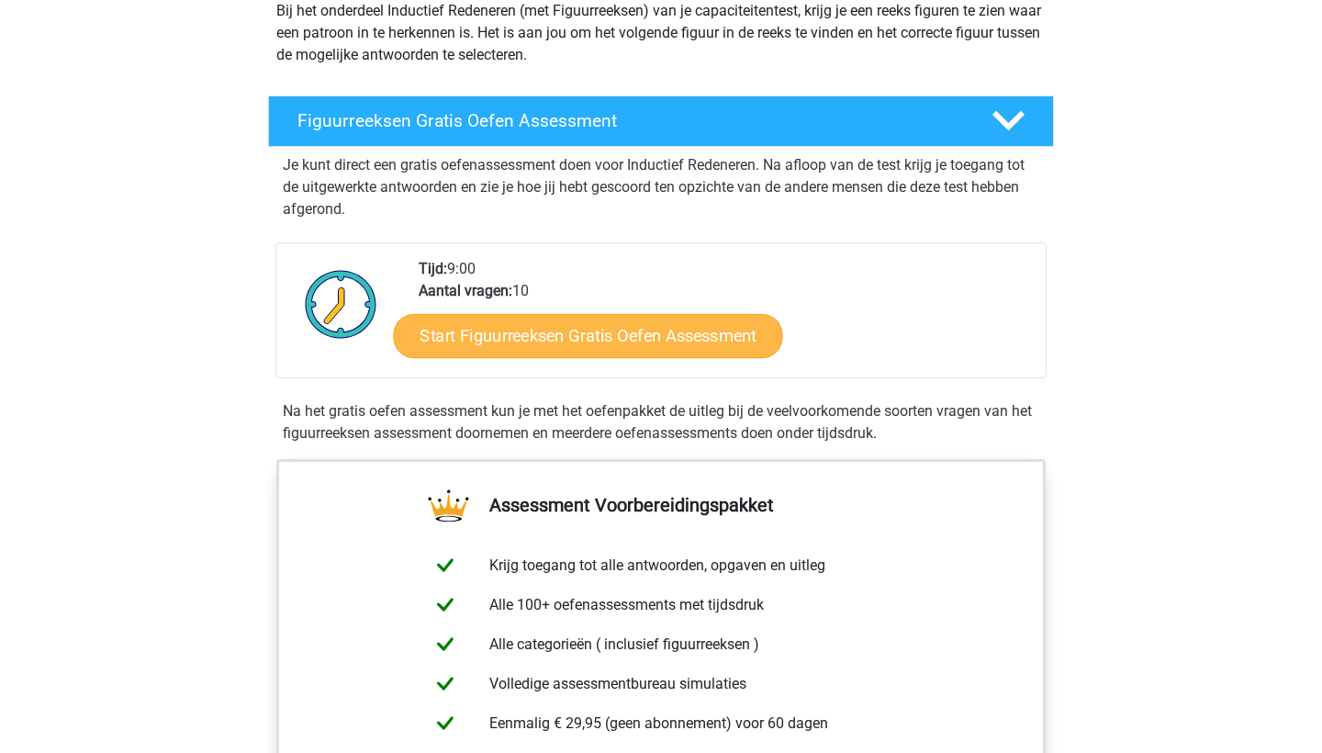
click at [499, 327] on link "Start Figuurreeksen Gratis Oefen Assessment" at bounding box center [588, 335] width 389 height 44
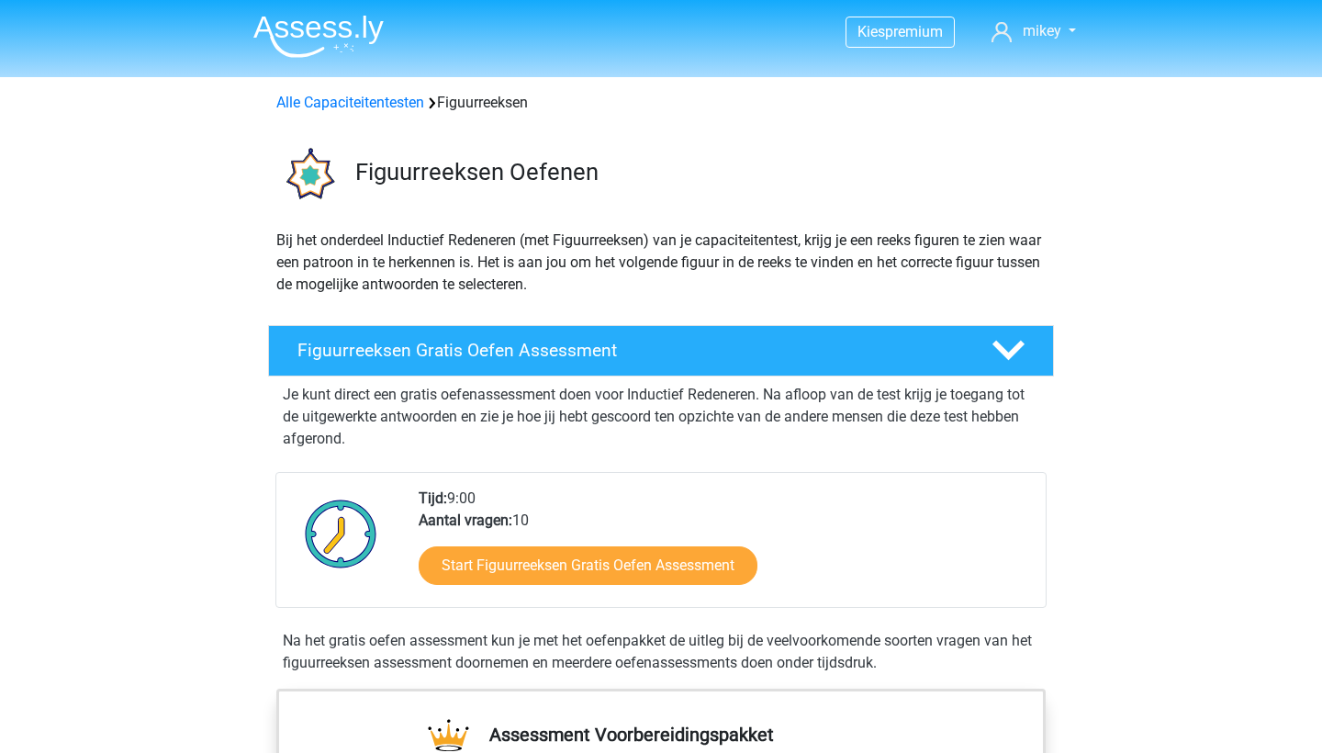
scroll to position [0, 0]
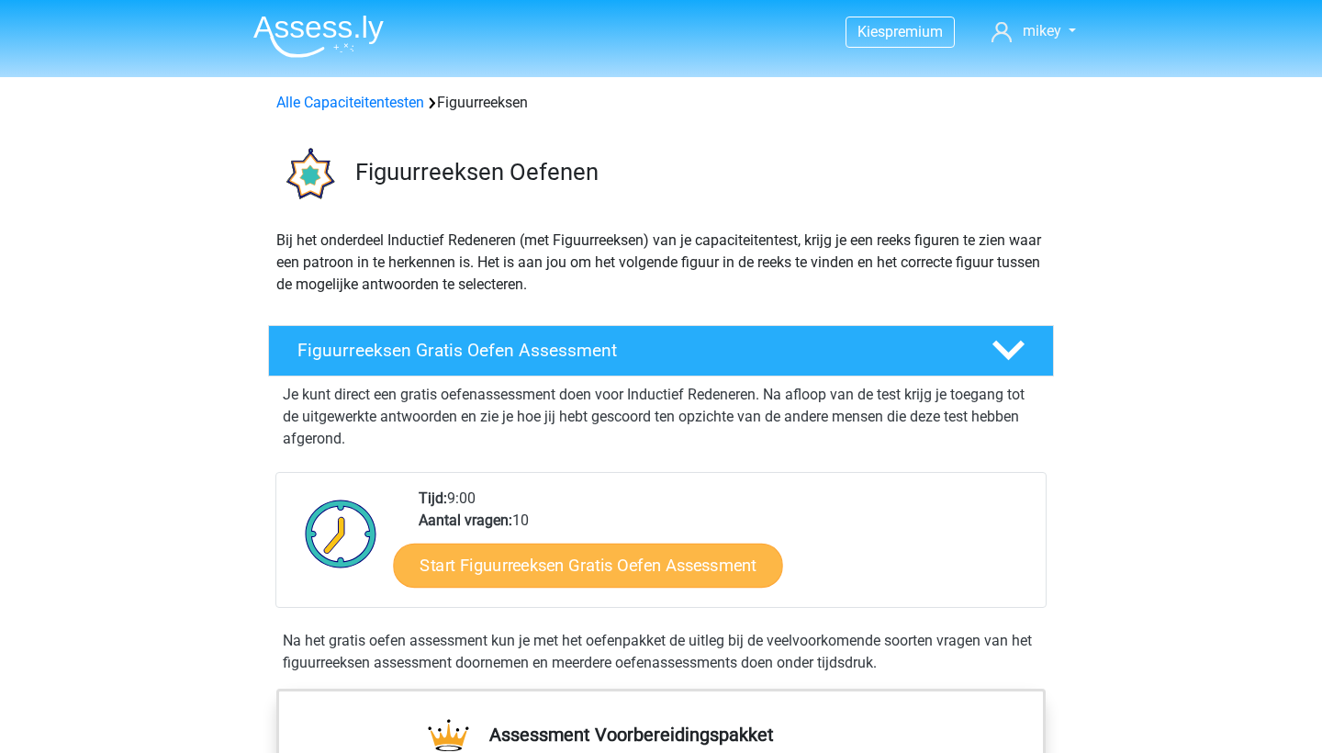
click at [531, 570] on link "Start Figuurreeksen Gratis Oefen Assessment" at bounding box center [588, 565] width 389 height 44
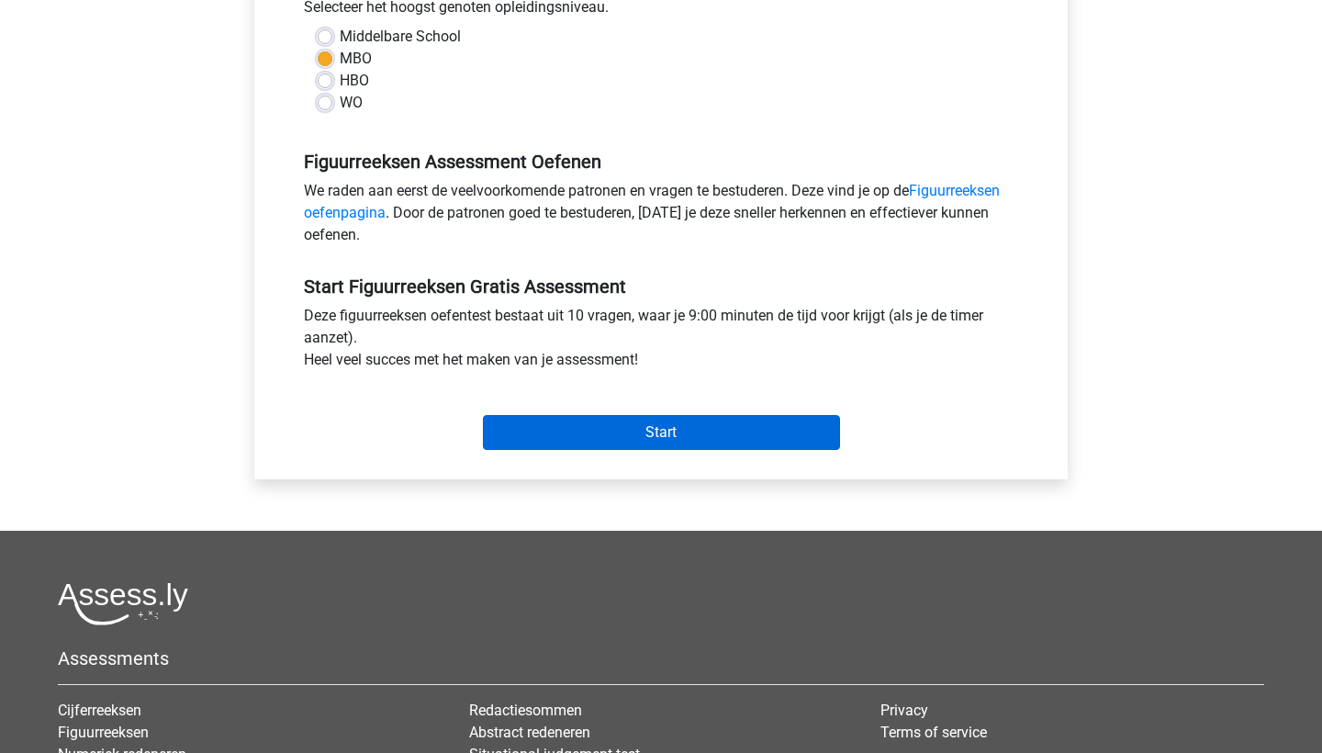
scroll to position [436, 0]
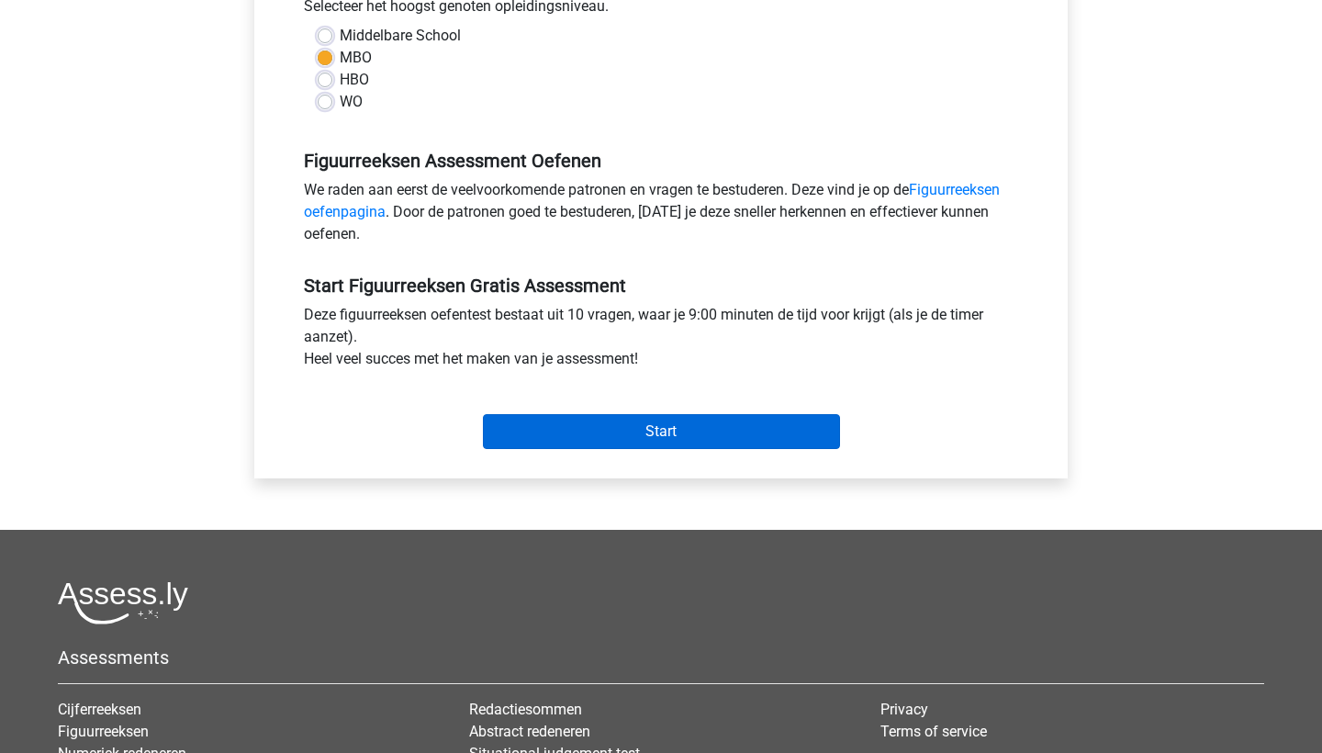
click at [550, 433] on input "Start" at bounding box center [661, 431] width 357 height 35
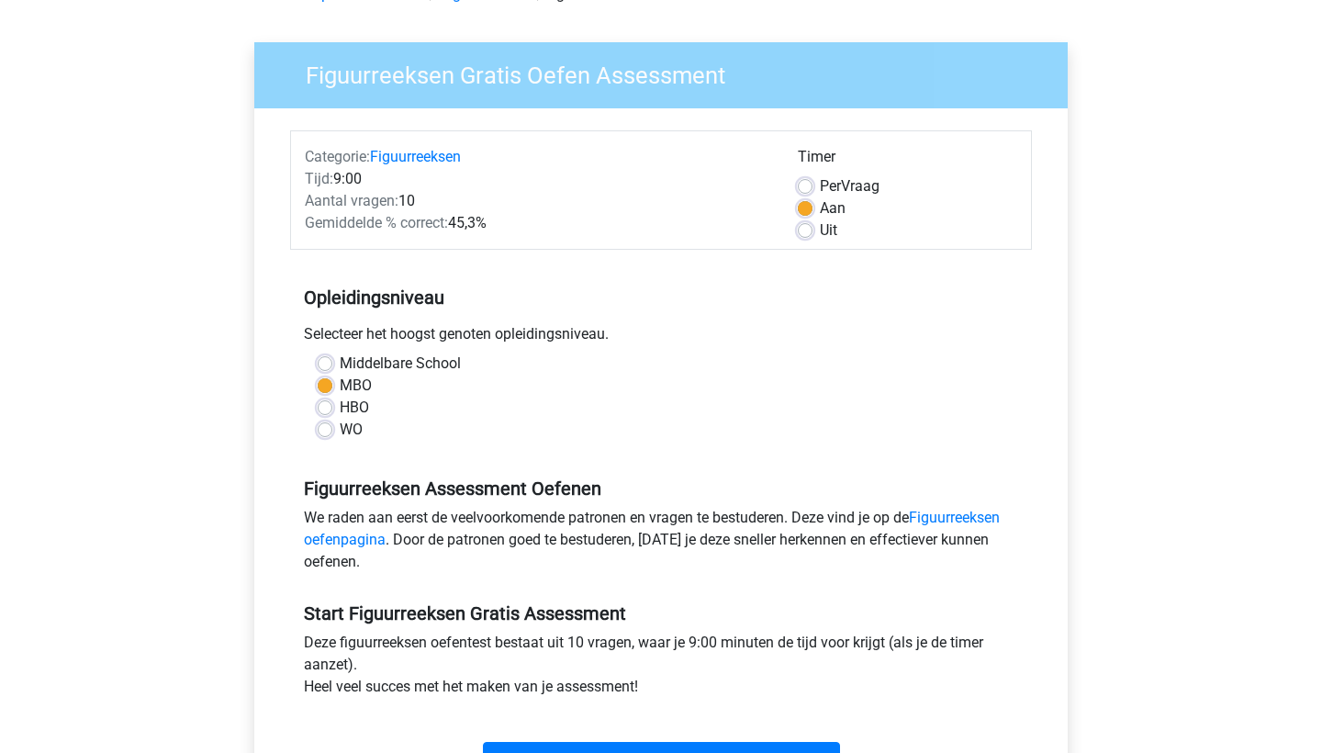
scroll to position [108, 0]
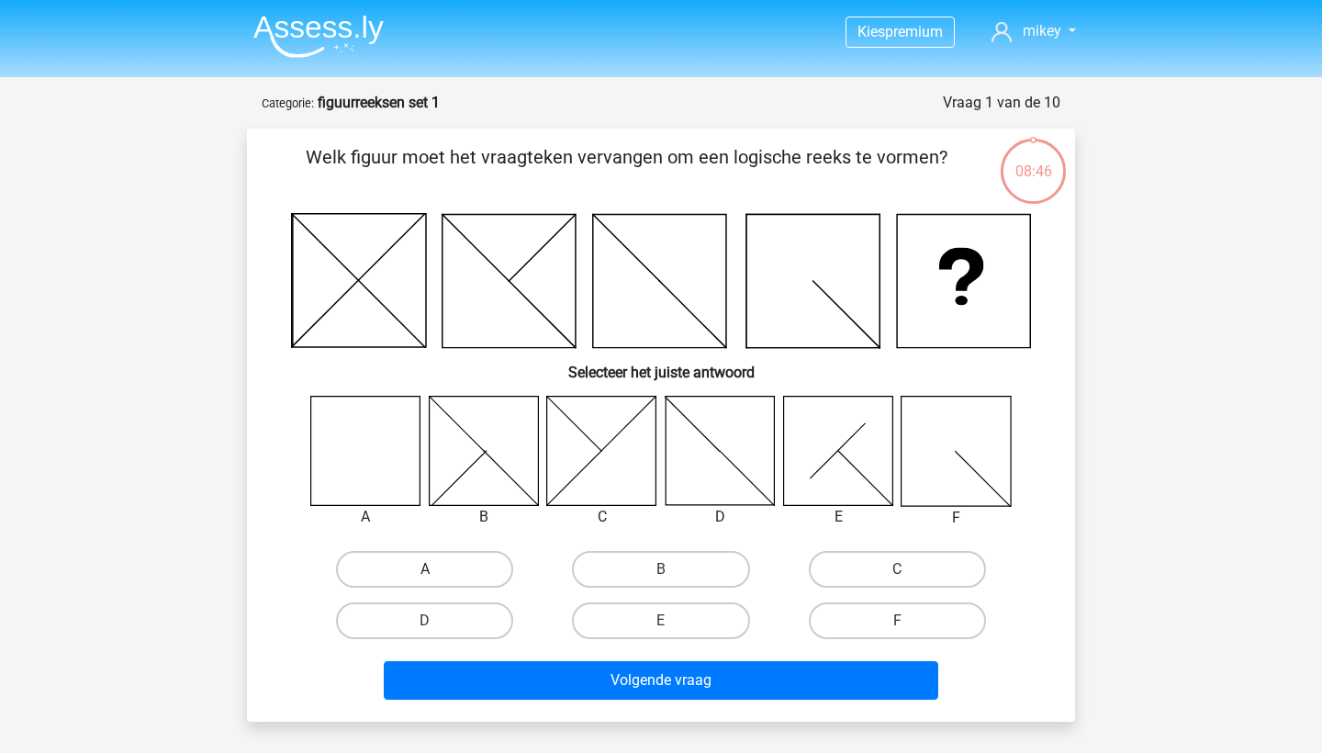
click at [410, 561] on label "A" at bounding box center [424, 569] width 177 height 37
click at [425, 569] on input "A" at bounding box center [431, 575] width 12 height 12
radio input "true"
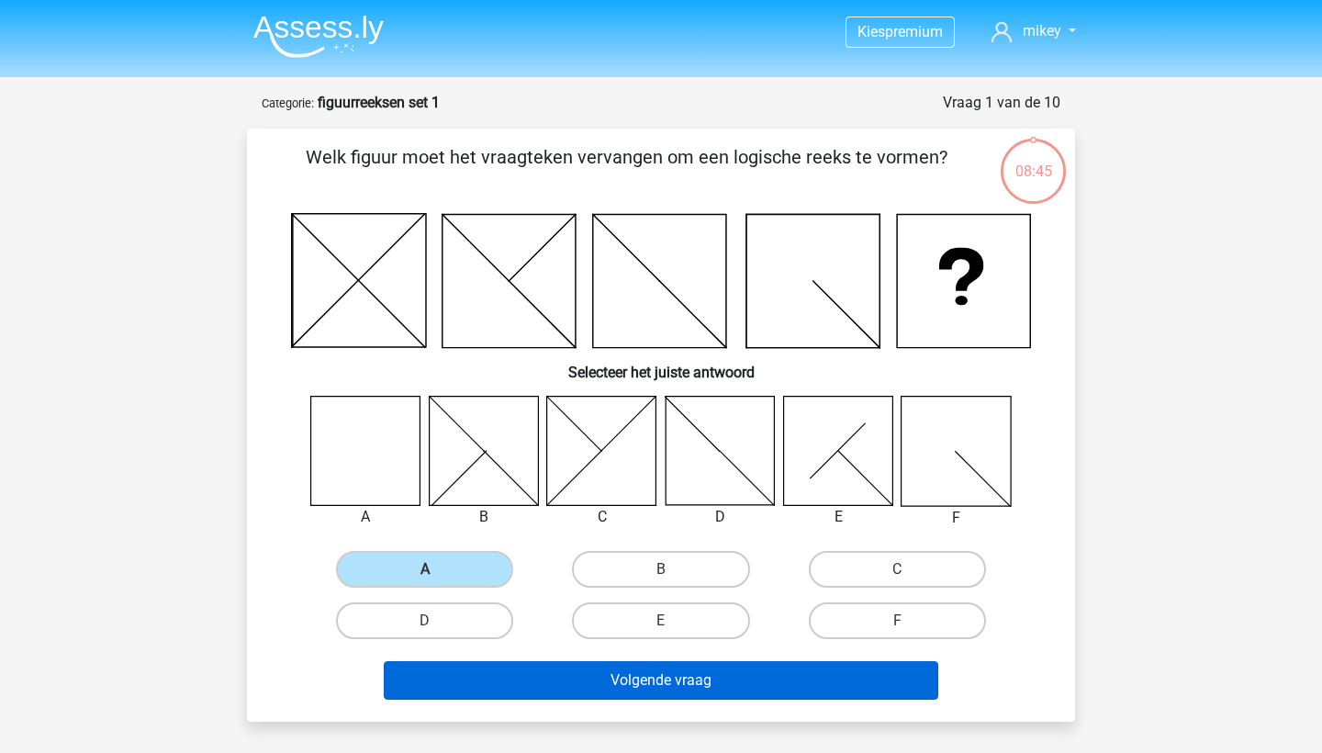
click at [600, 672] on button "Volgende vraag" at bounding box center [661, 680] width 555 height 39
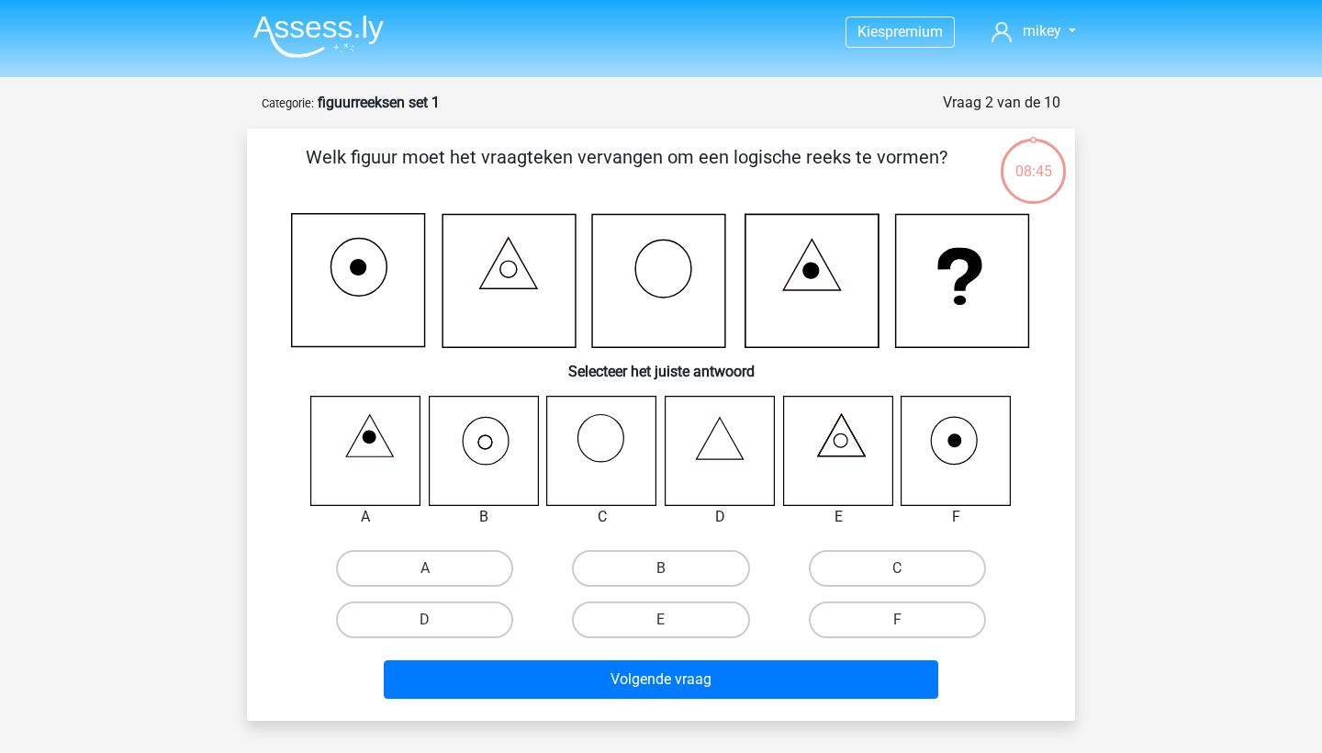
scroll to position [92, 0]
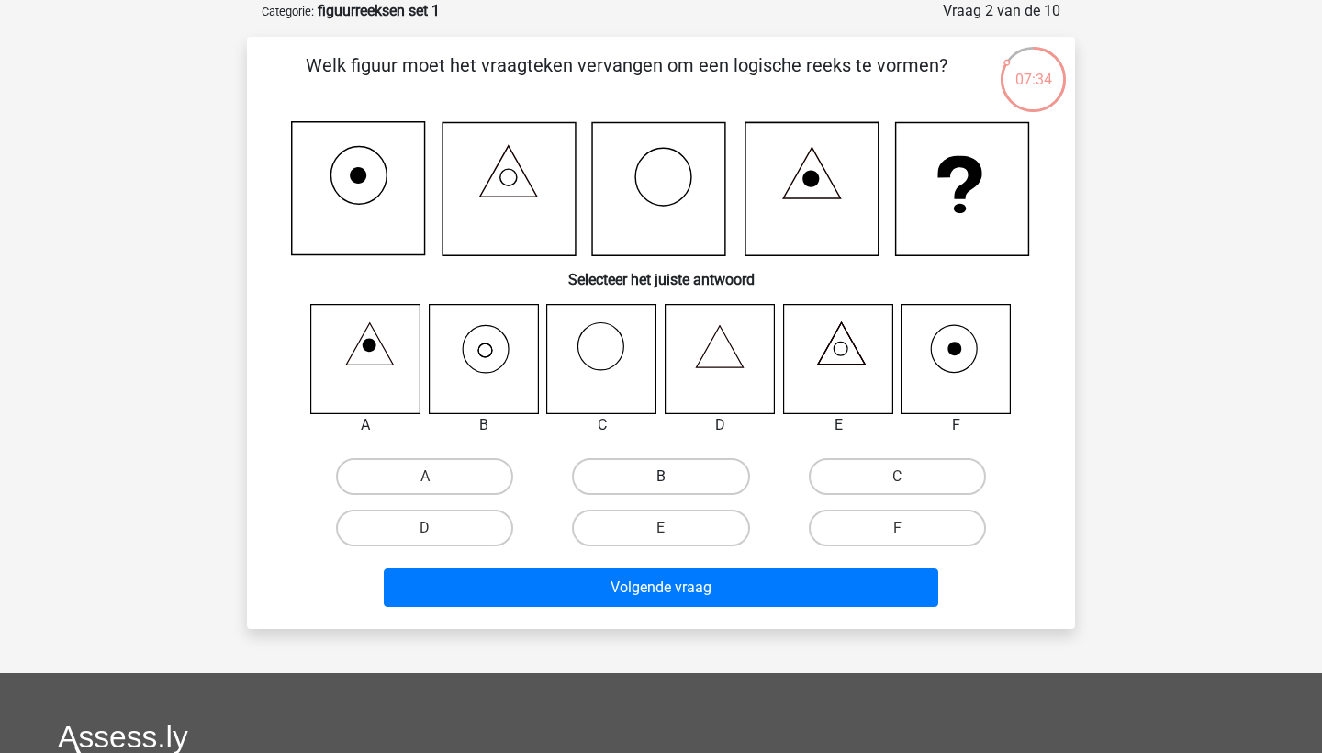
click at [621, 477] on label "B" at bounding box center [660, 476] width 177 height 37
click at [661, 477] on input "B" at bounding box center [667, 483] width 12 height 12
radio input "true"
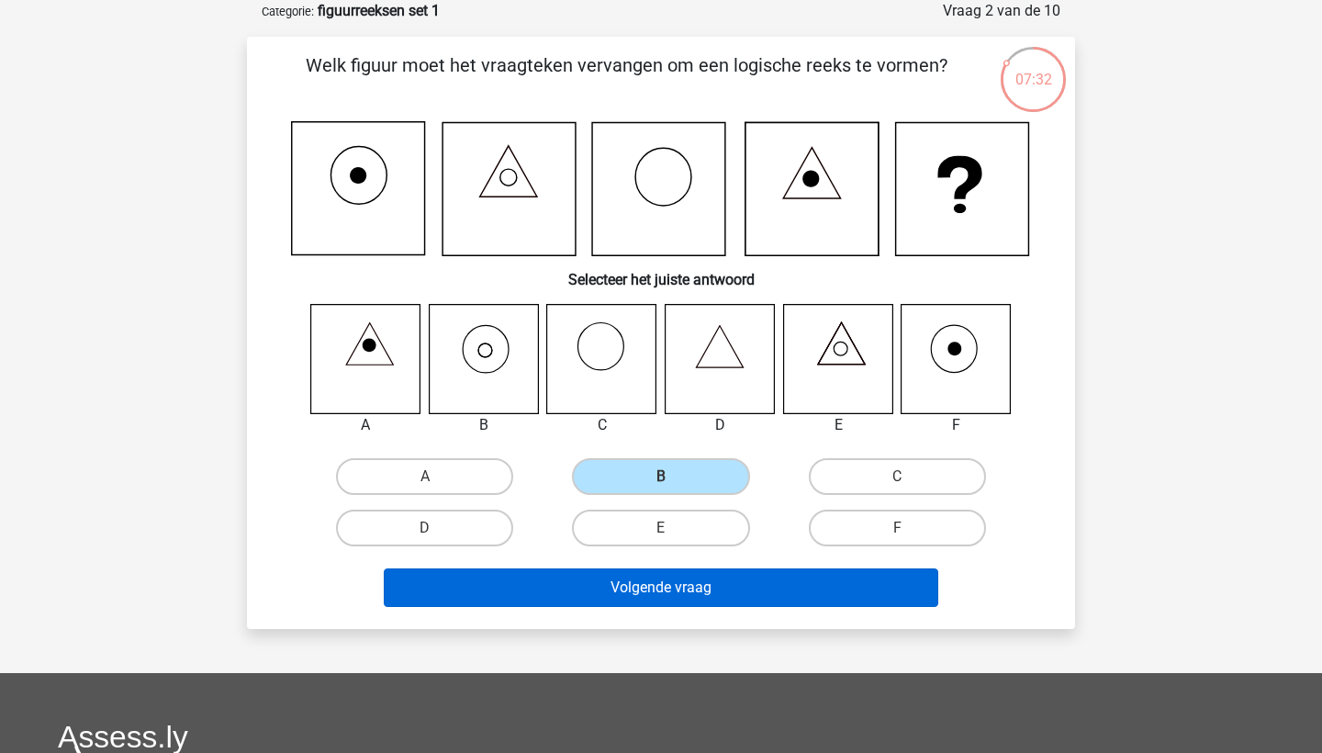
click at [740, 581] on button "Volgende vraag" at bounding box center [661, 587] width 555 height 39
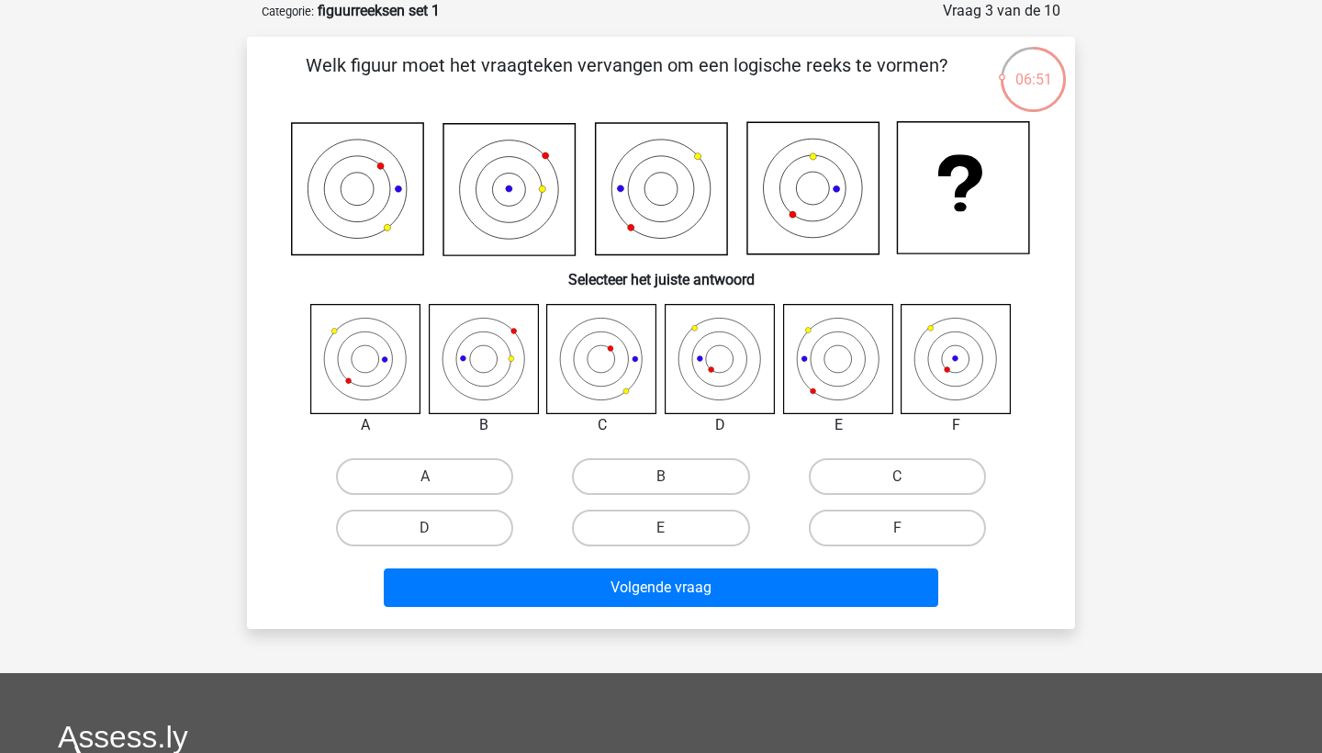
click at [825, 364] on icon at bounding box center [837, 358] width 109 height 109
click at [451, 533] on label "D" at bounding box center [424, 528] width 177 height 37
click at [437, 533] on input "D" at bounding box center [431, 534] width 12 height 12
radio input "true"
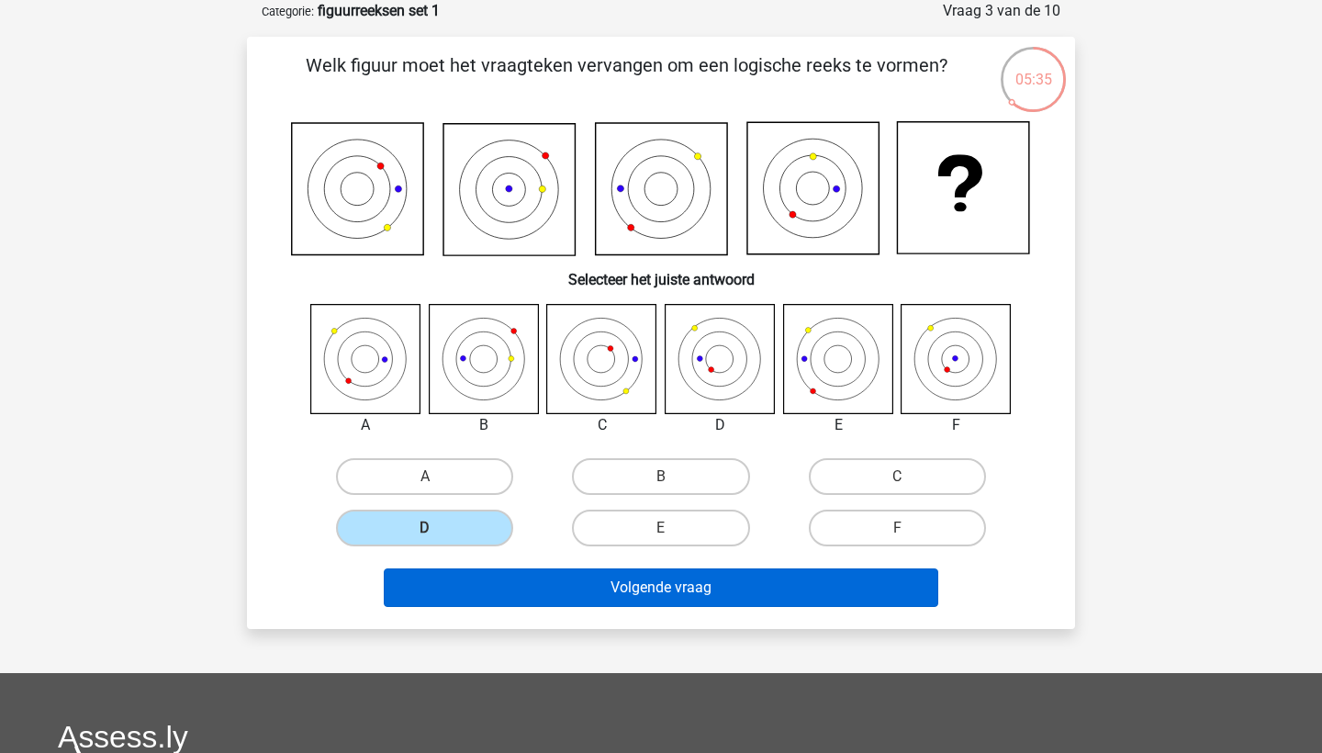
click at [502, 580] on button "Volgende vraag" at bounding box center [661, 587] width 555 height 39
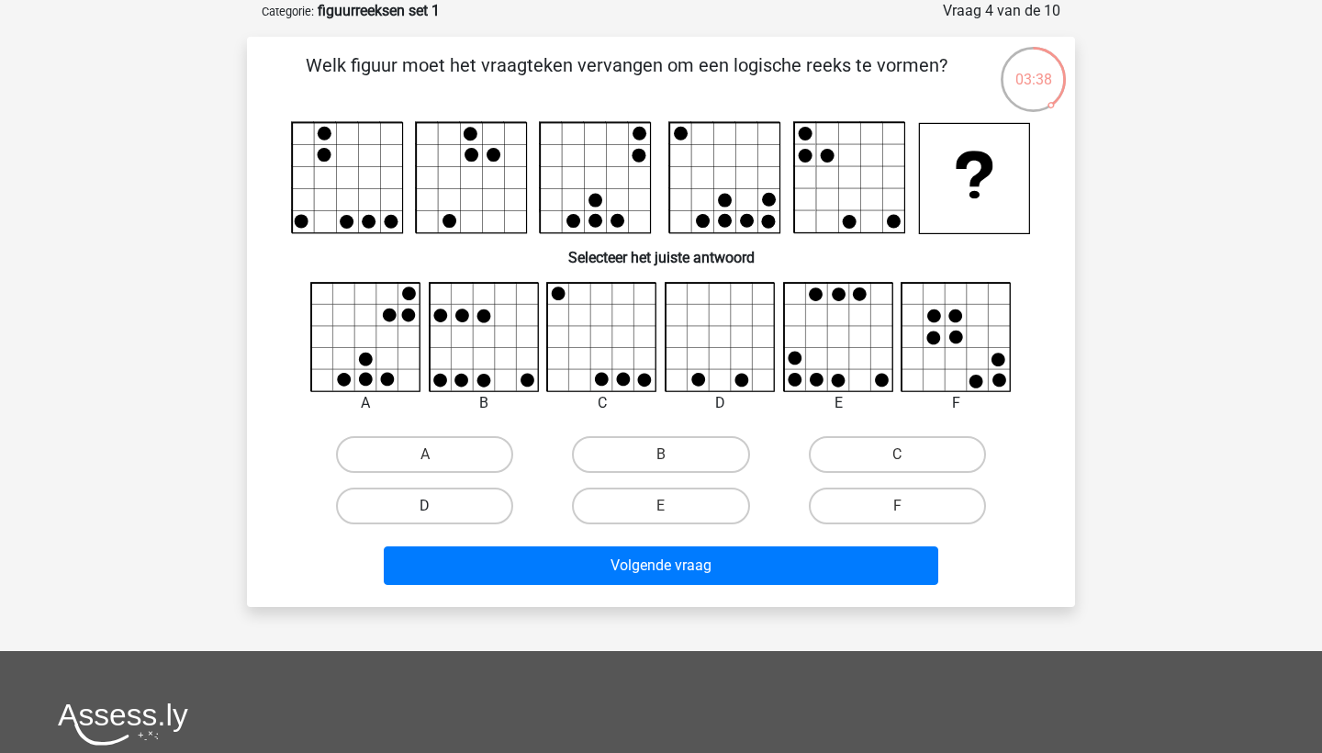
click at [439, 506] on label "D" at bounding box center [424, 506] width 177 height 37
click at [437, 506] on input "D" at bounding box center [431, 512] width 12 height 12
radio input "true"
click at [722, 587] on div "Volgende vraag" at bounding box center [661, 569] width 709 height 46
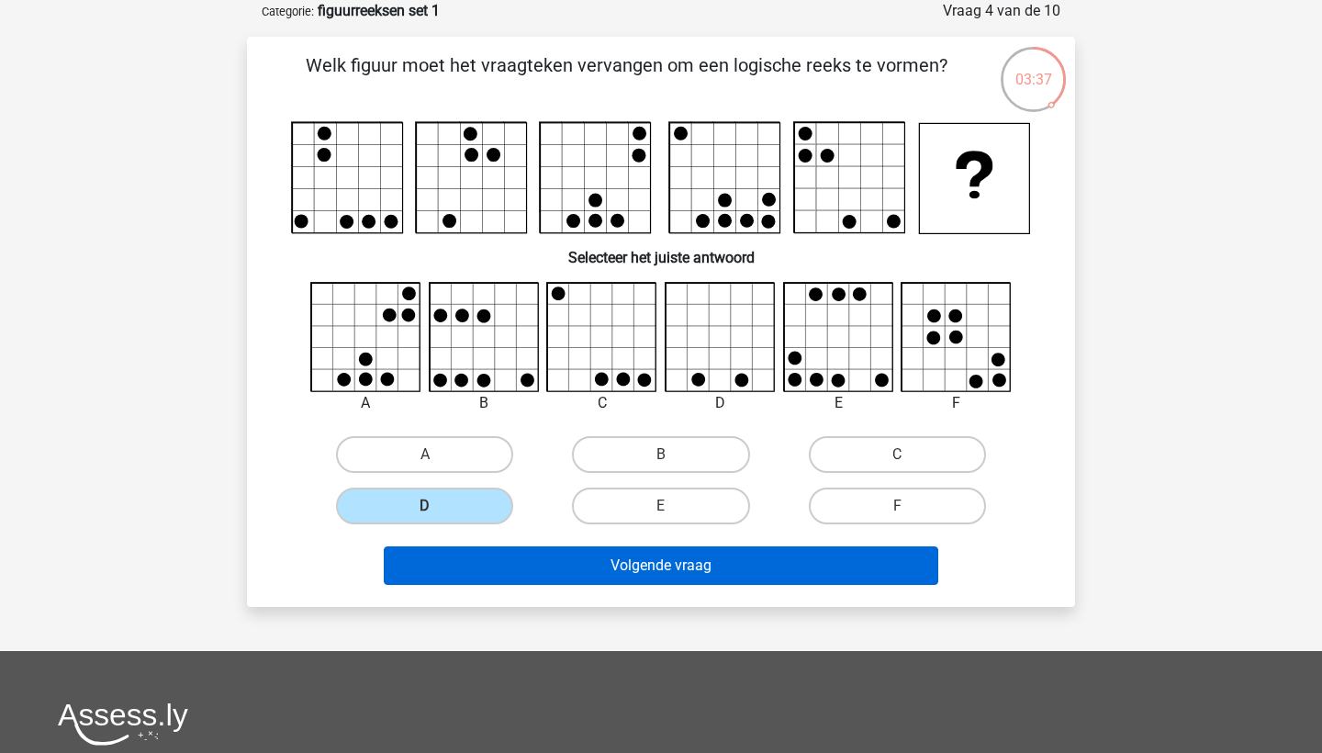
click at [680, 562] on button "Volgende vraag" at bounding box center [661, 565] width 555 height 39
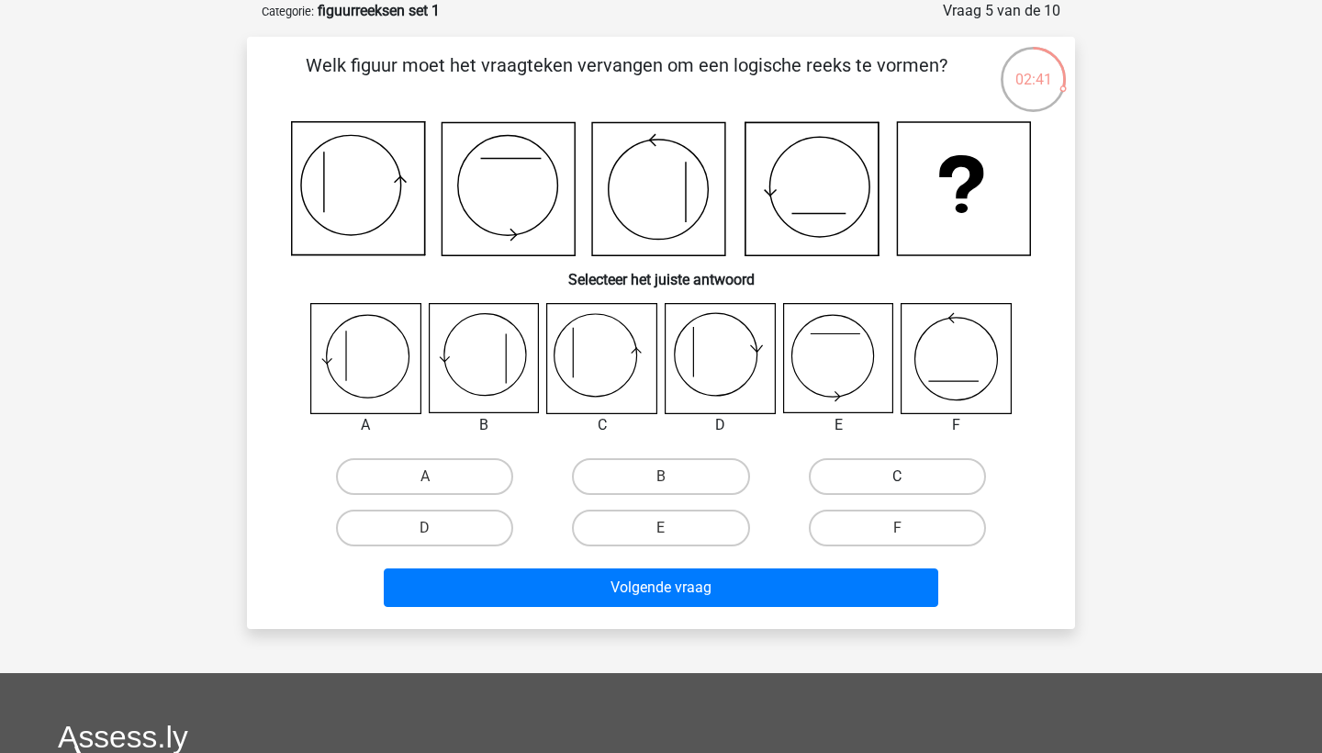
click at [867, 466] on label "C" at bounding box center [897, 476] width 177 height 37
click at [897, 477] on input "C" at bounding box center [903, 483] width 12 height 12
radio input "true"
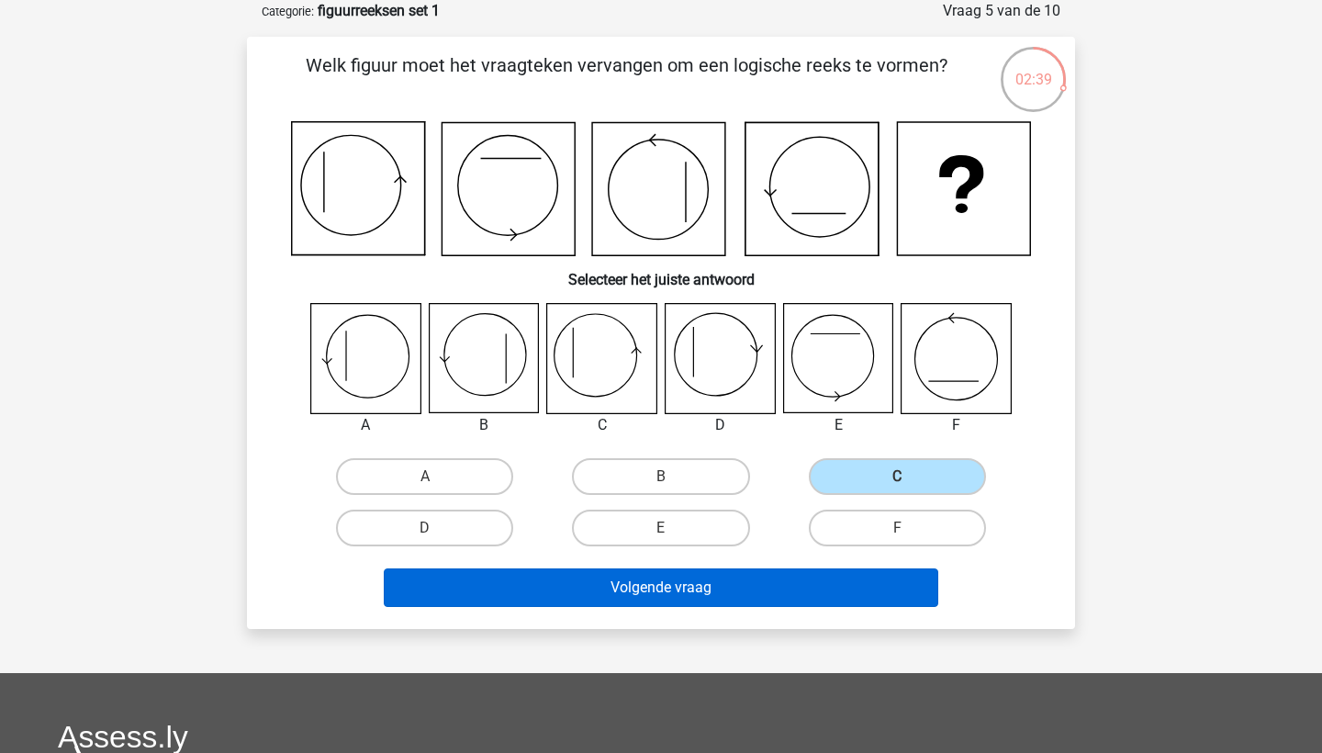
click at [615, 595] on button "Volgende vraag" at bounding box center [661, 587] width 555 height 39
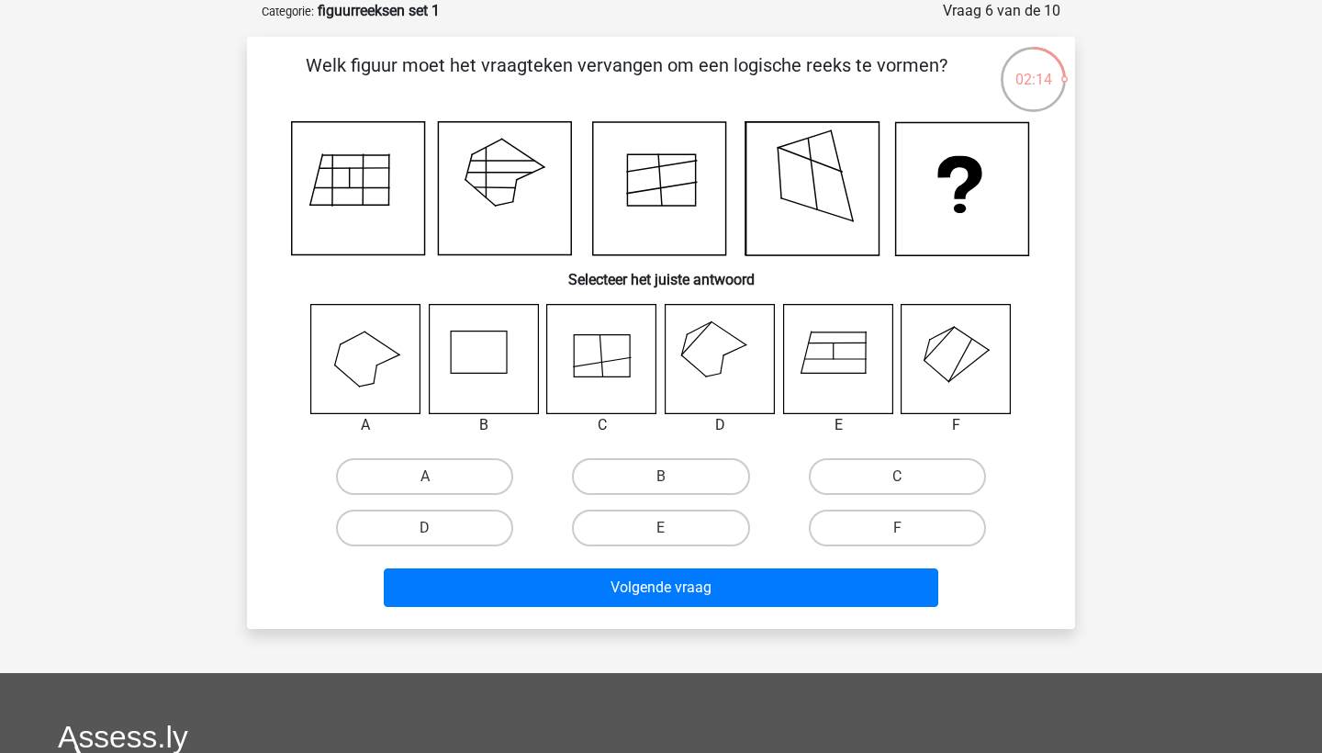
click at [668, 536] on input "E" at bounding box center [667, 534] width 12 height 12
radio input "true"
click at [936, 200] on icon at bounding box center [963, 189] width 133 height 133
click at [416, 532] on label "D" at bounding box center [424, 528] width 177 height 37
click at [425, 532] on input "D" at bounding box center [431, 534] width 12 height 12
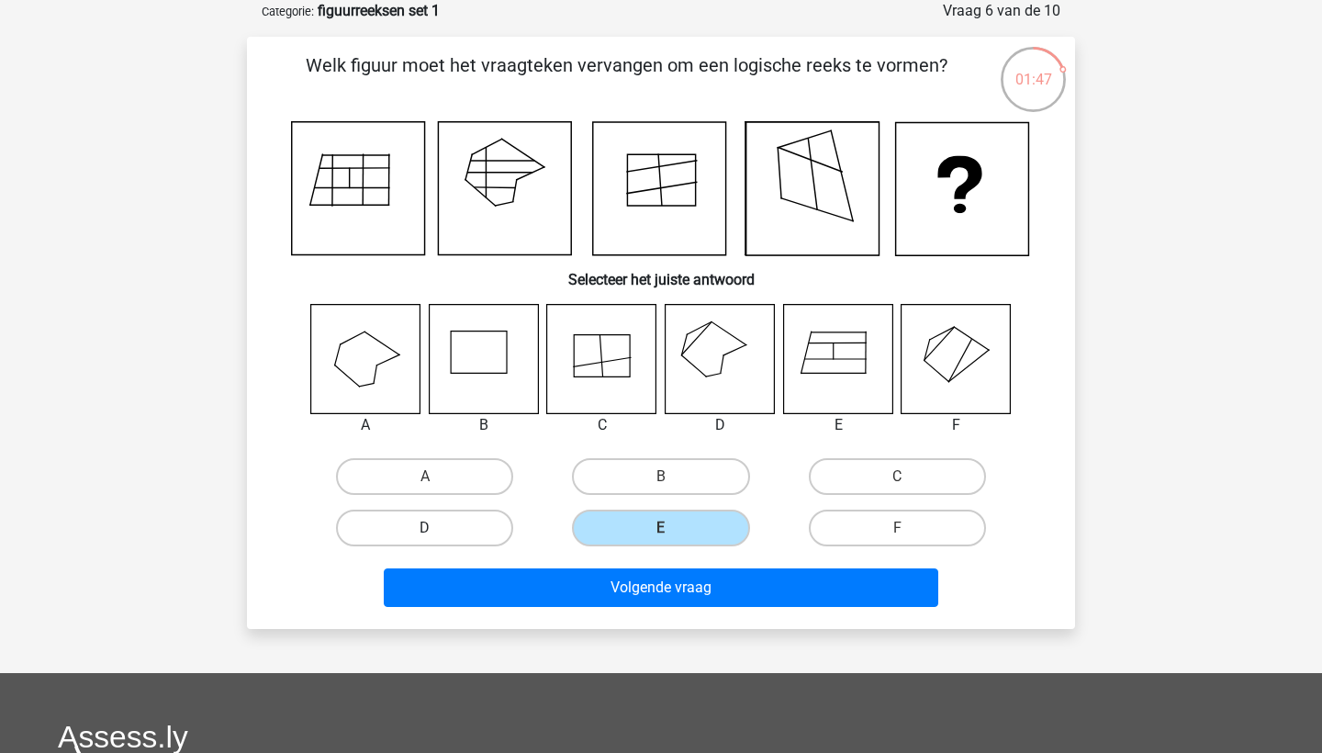
radio input "true"
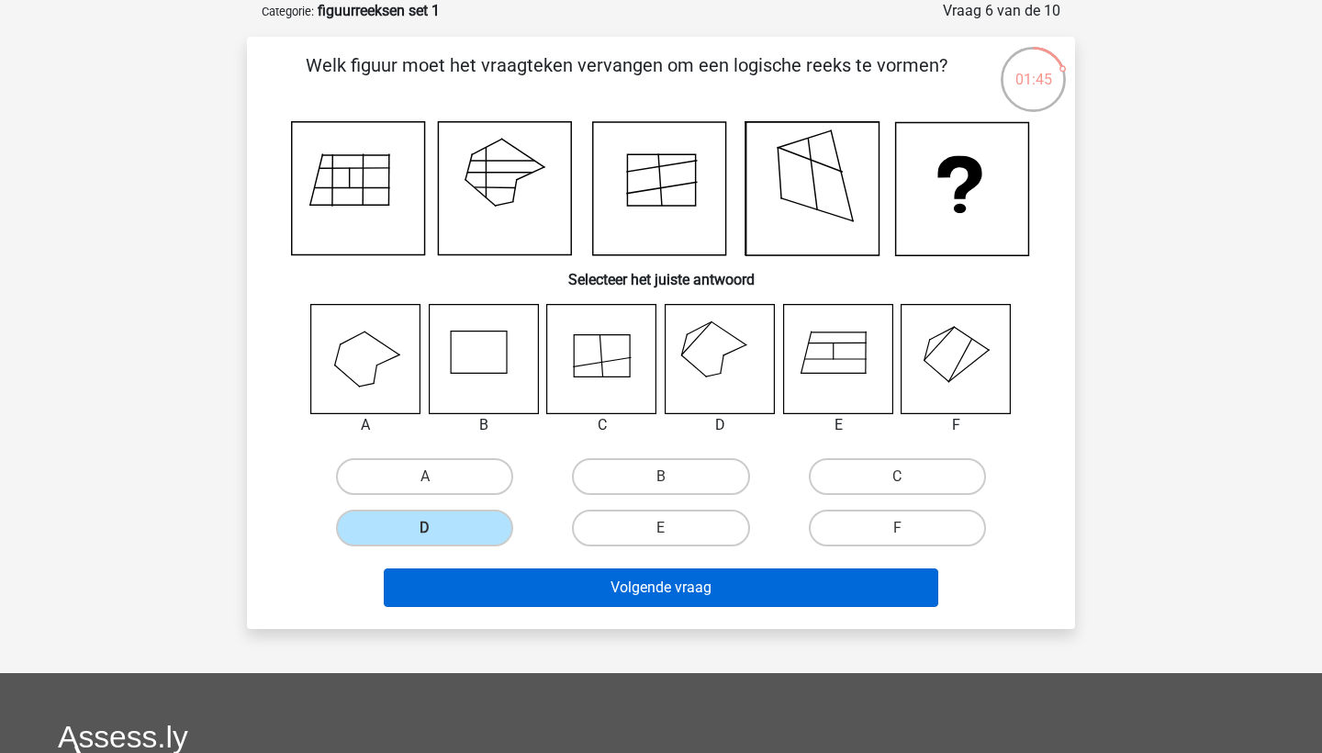
click at [590, 587] on button "Volgende vraag" at bounding box center [661, 587] width 555 height 39
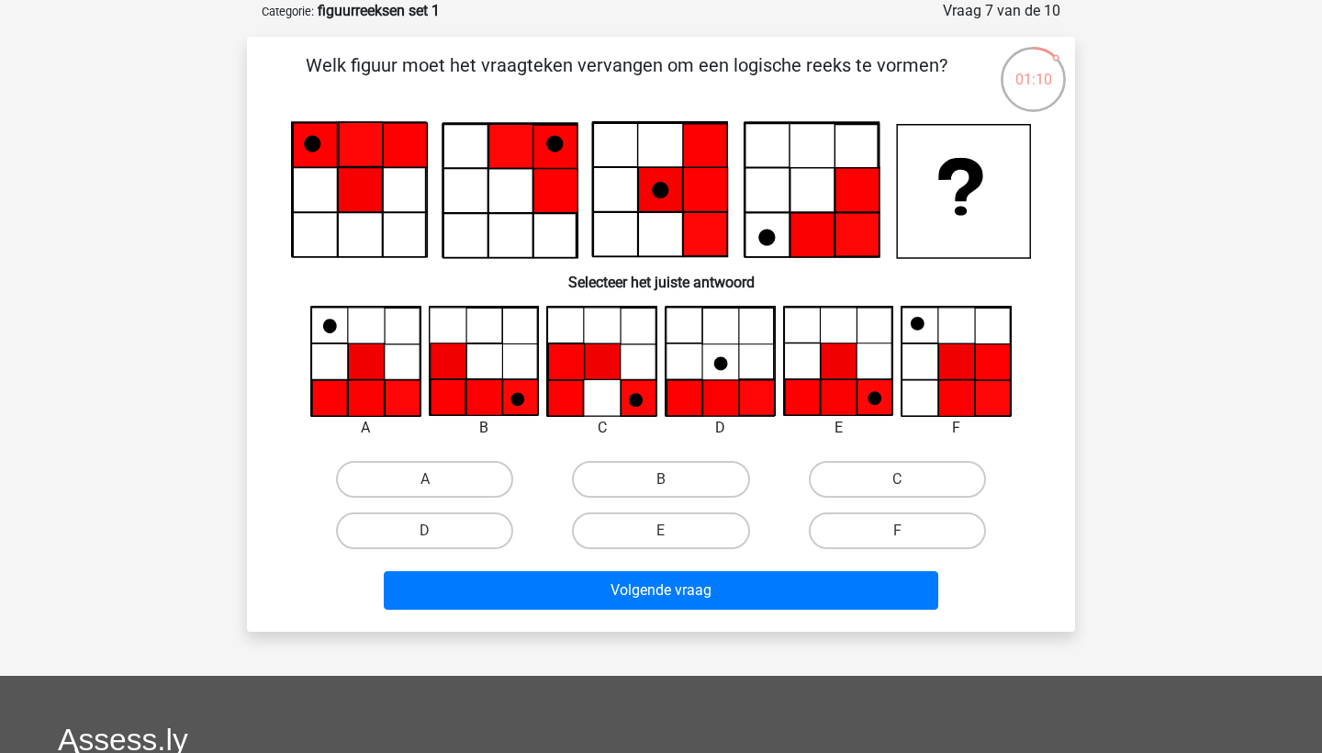
click at [821, 421] on div "E" at bounding box center [838, 428] width 139 height 22
click at [661, 539] on input "E" at bounding box center [667, 537] width 12 height 12
radio input "true"
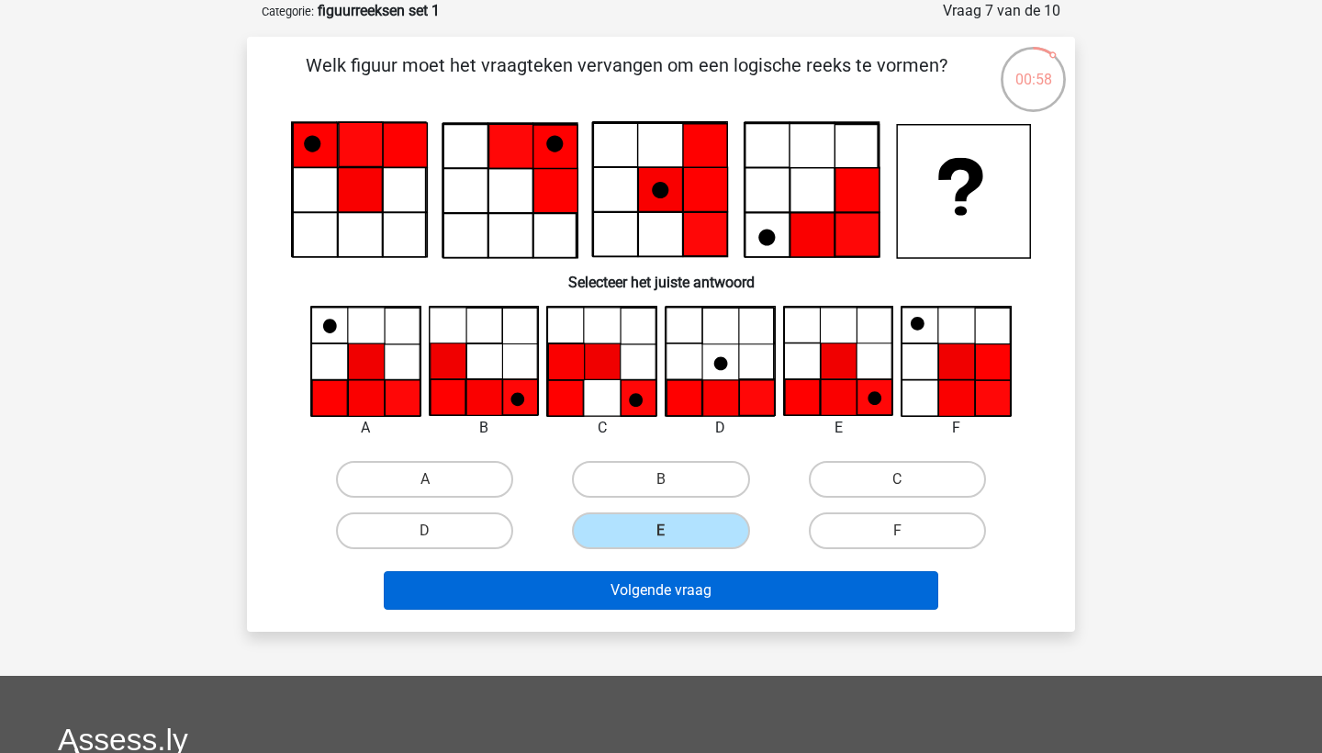
click at [700, 602] on button "Volgende vraag" at bounding box center [661, 590] width 555 height 39
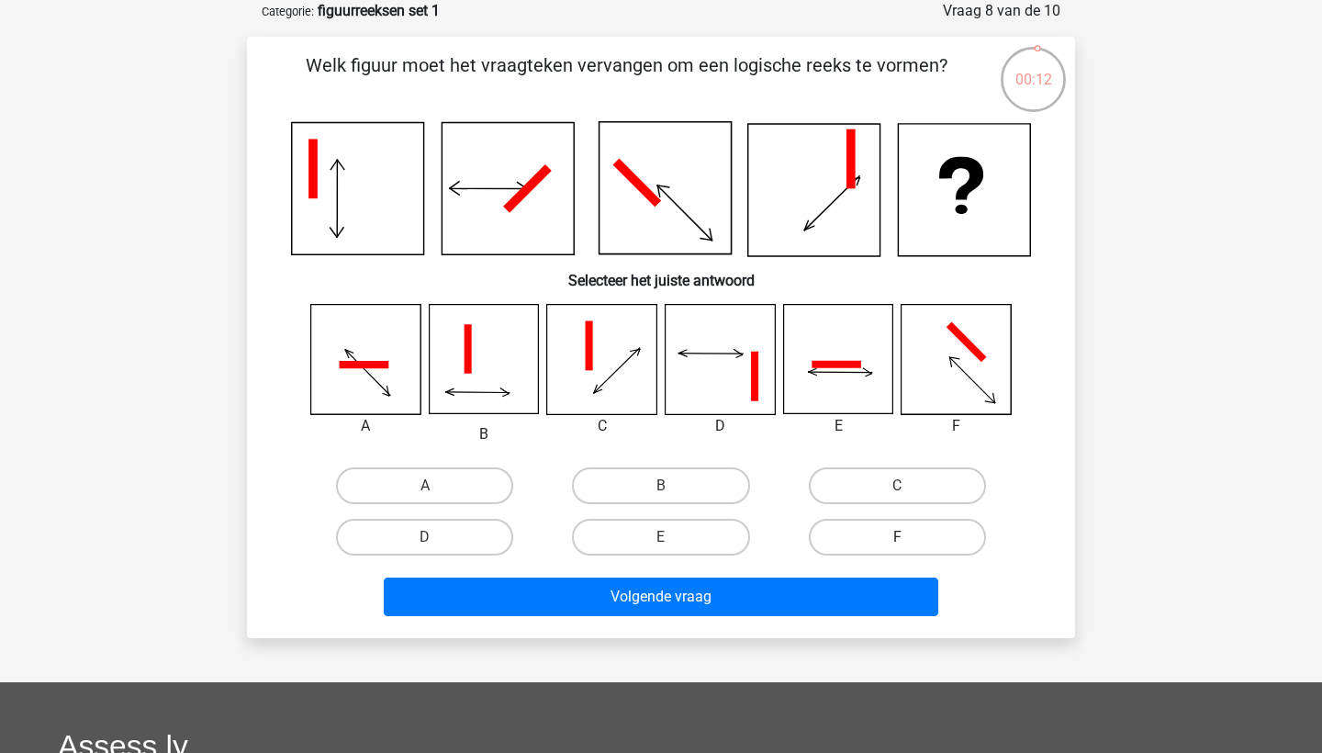
click at [882, 527] on label "F" at bounding box center [897, 537] width 177 height 37
click at [897, 537] on input "F" at bounding box center [903, 543] width 12 height 12
radio input "true"
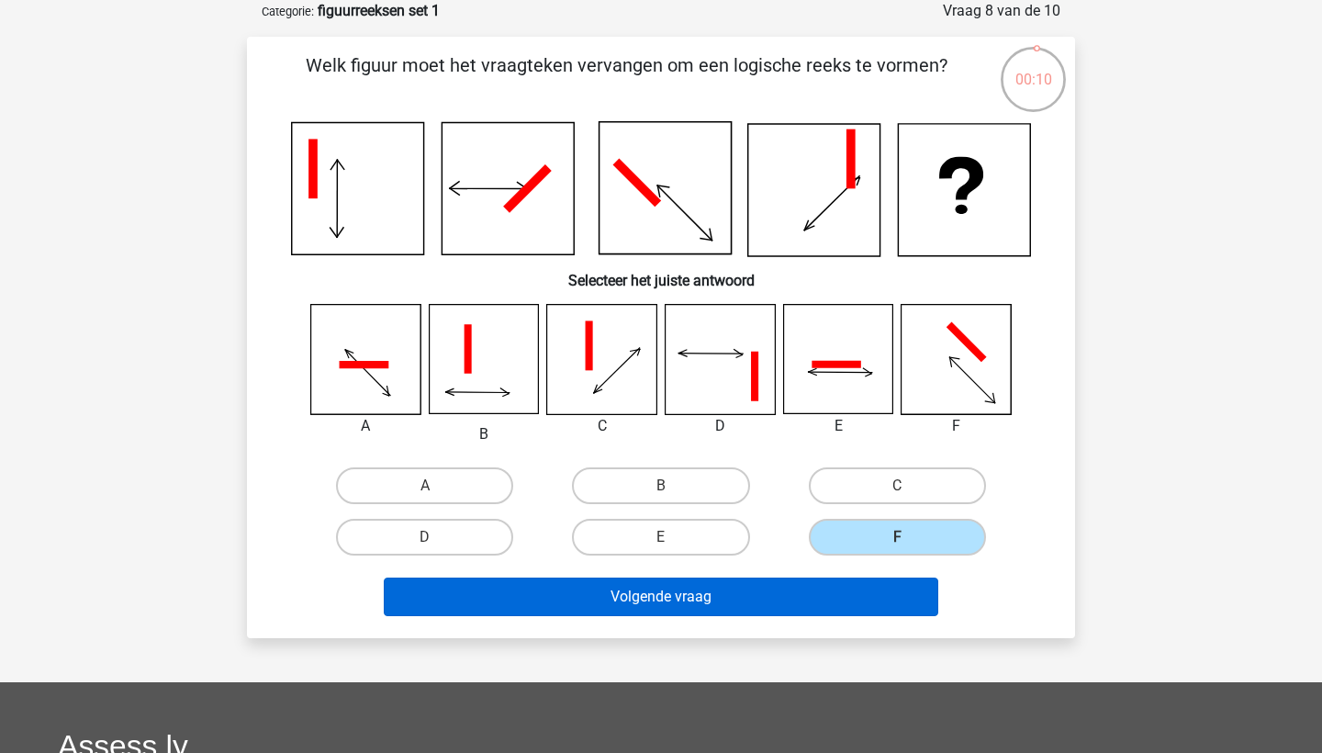
click at [778, 603] on button "Volgende vraag" at bounding box center [661, 597] width 555 height 39
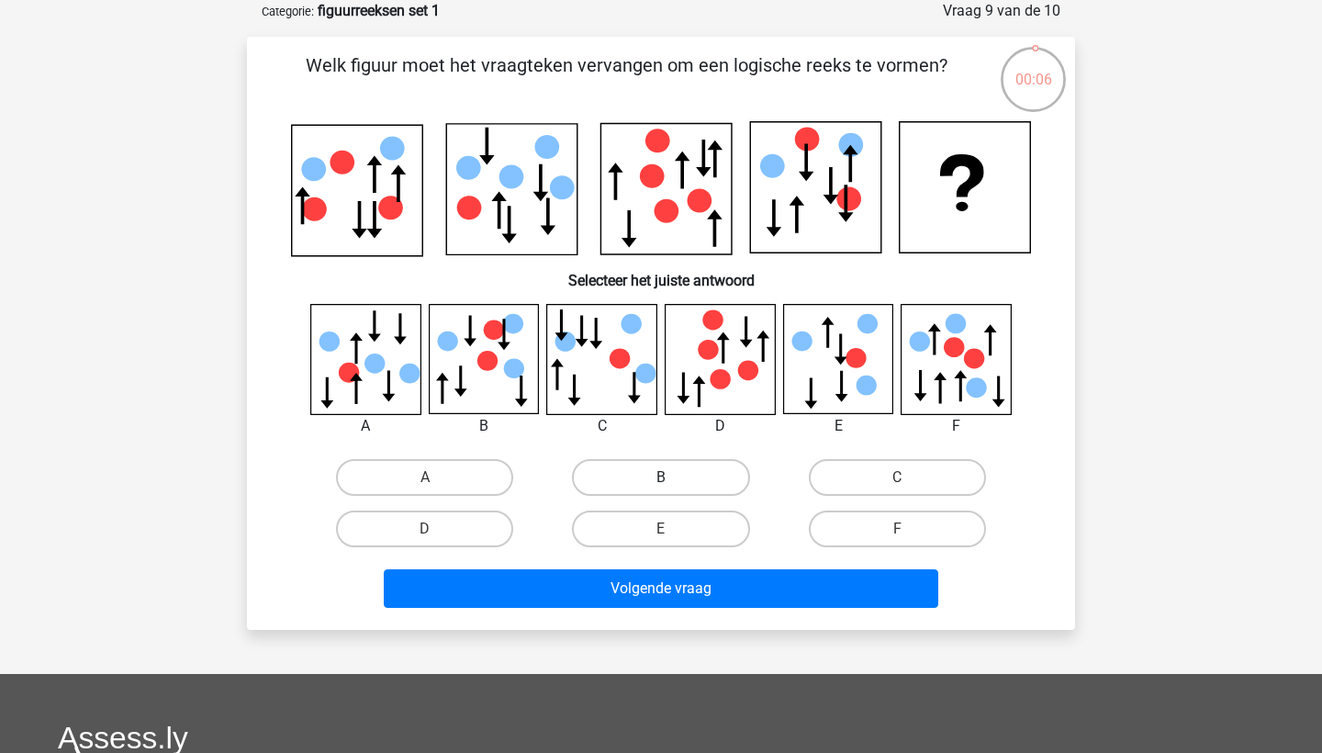
click at [624, 460] on label "B" at bounding box center [660, 477] width 177 height 37
click at [661, 477] on input "B" at bounding box center [667, 483] width 12 height 12
radio input "true"
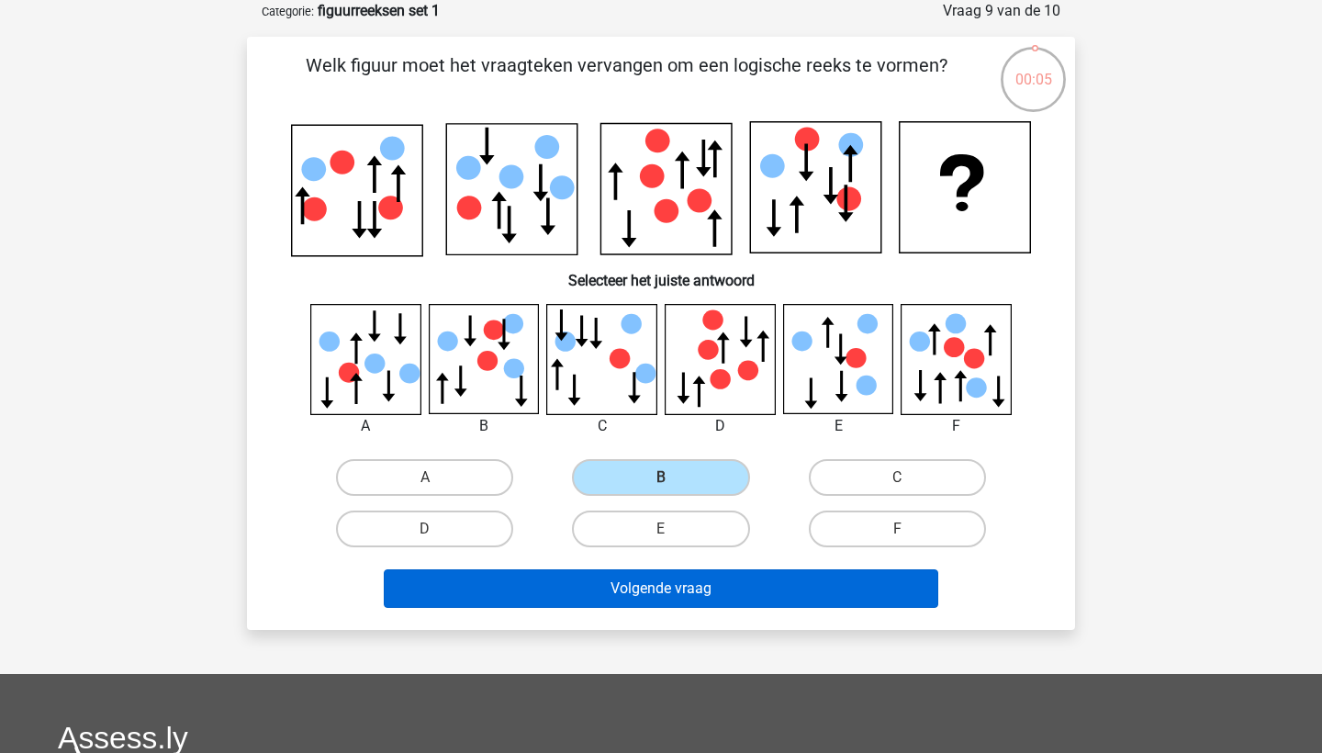
click at [690, 589] on button "Volgende vraag" at bounding box center [661, 588] width 555 height 39
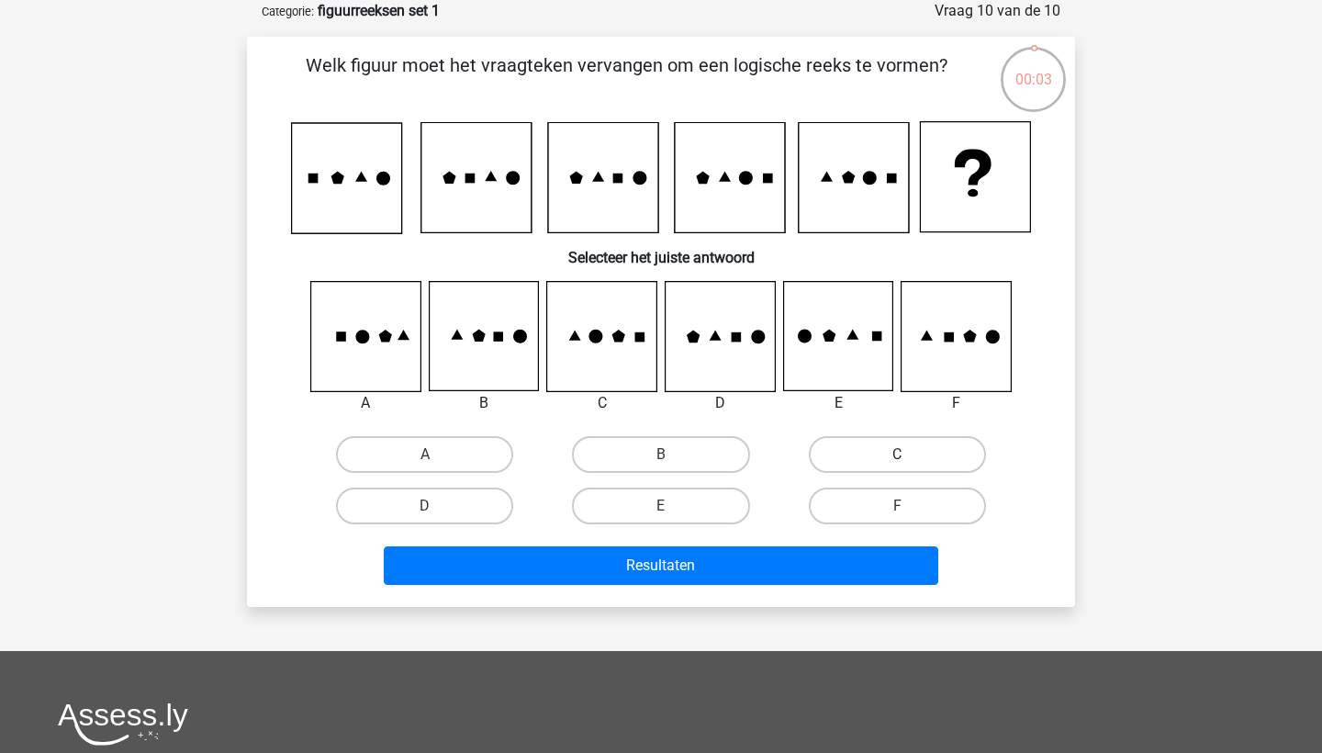
click at [904, 450] on label "C" at bounding box center [897, 454] width 177 height 37
click at [904, 454] on input "C" at bounding box center [903, 460] width 12 height 12
radio input "true"
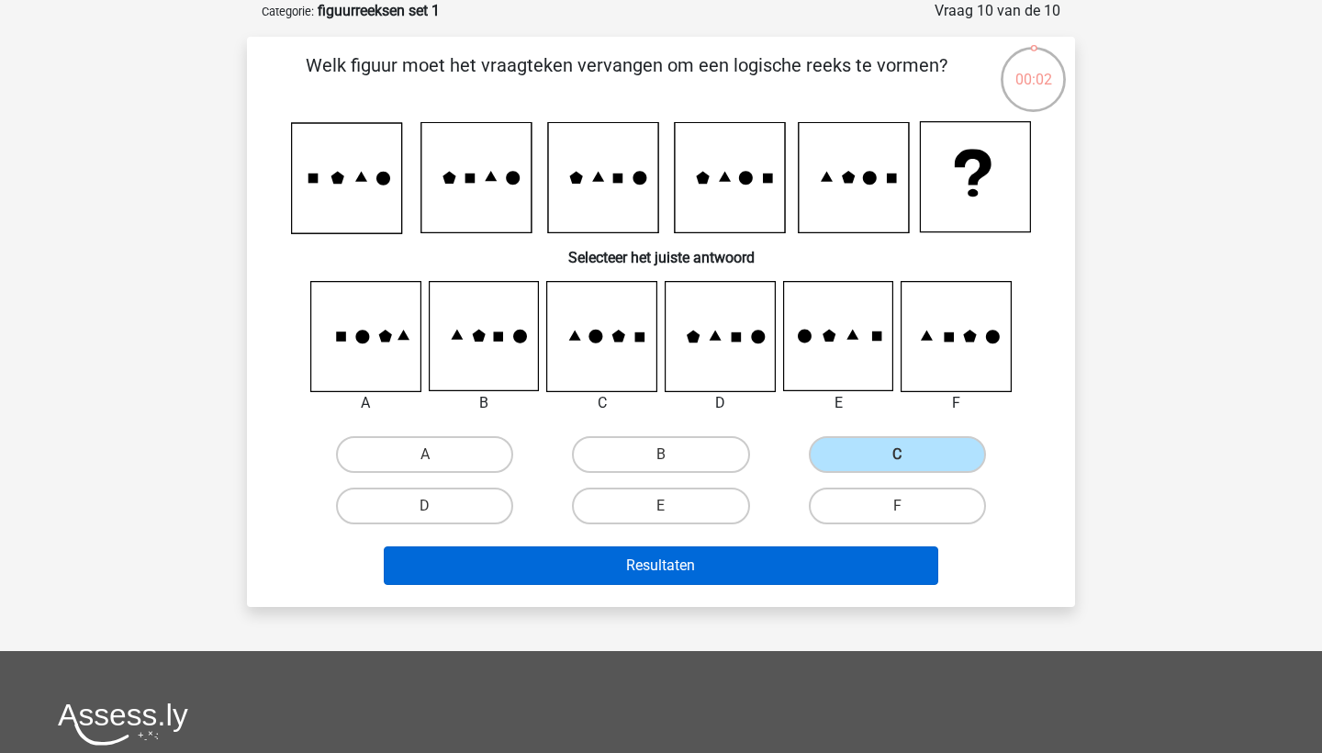
click at [819, 568] on button "Resultaten" at bounding box center [661, 565] width 555 height 39
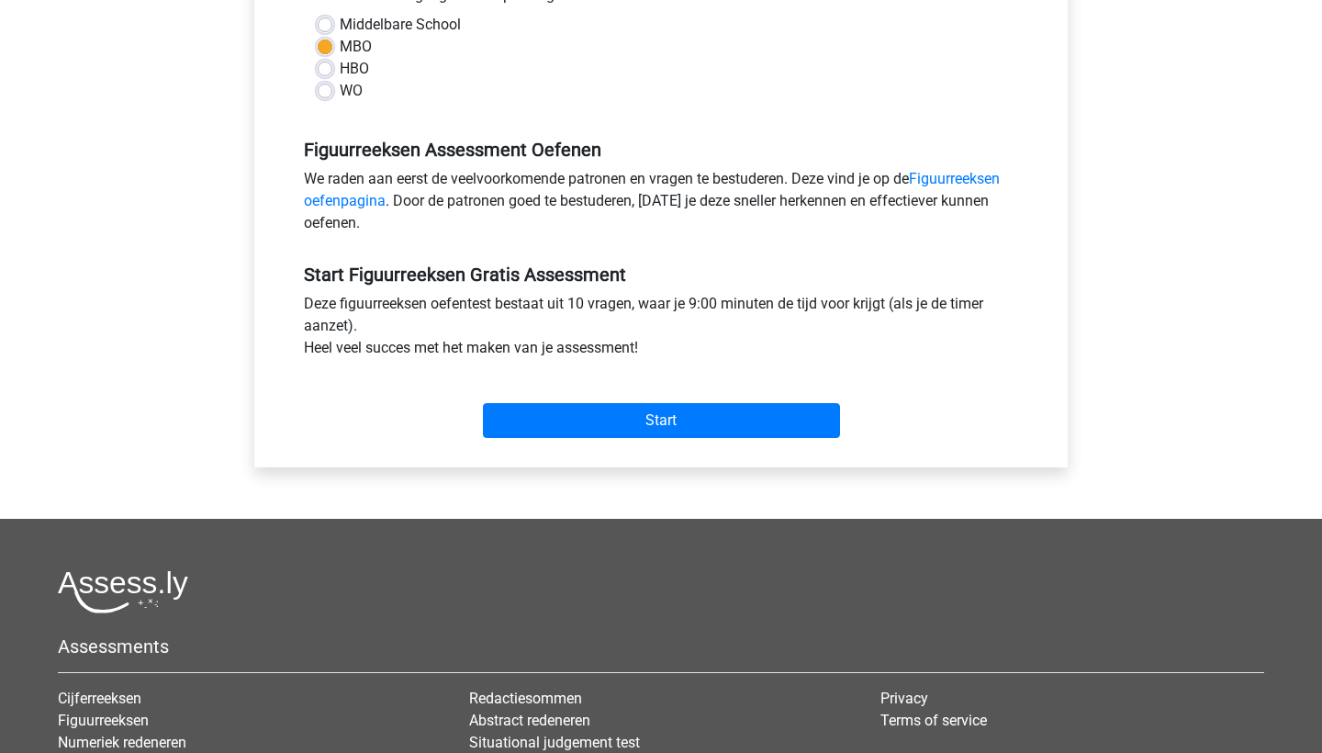
scroll to position [472, 0]
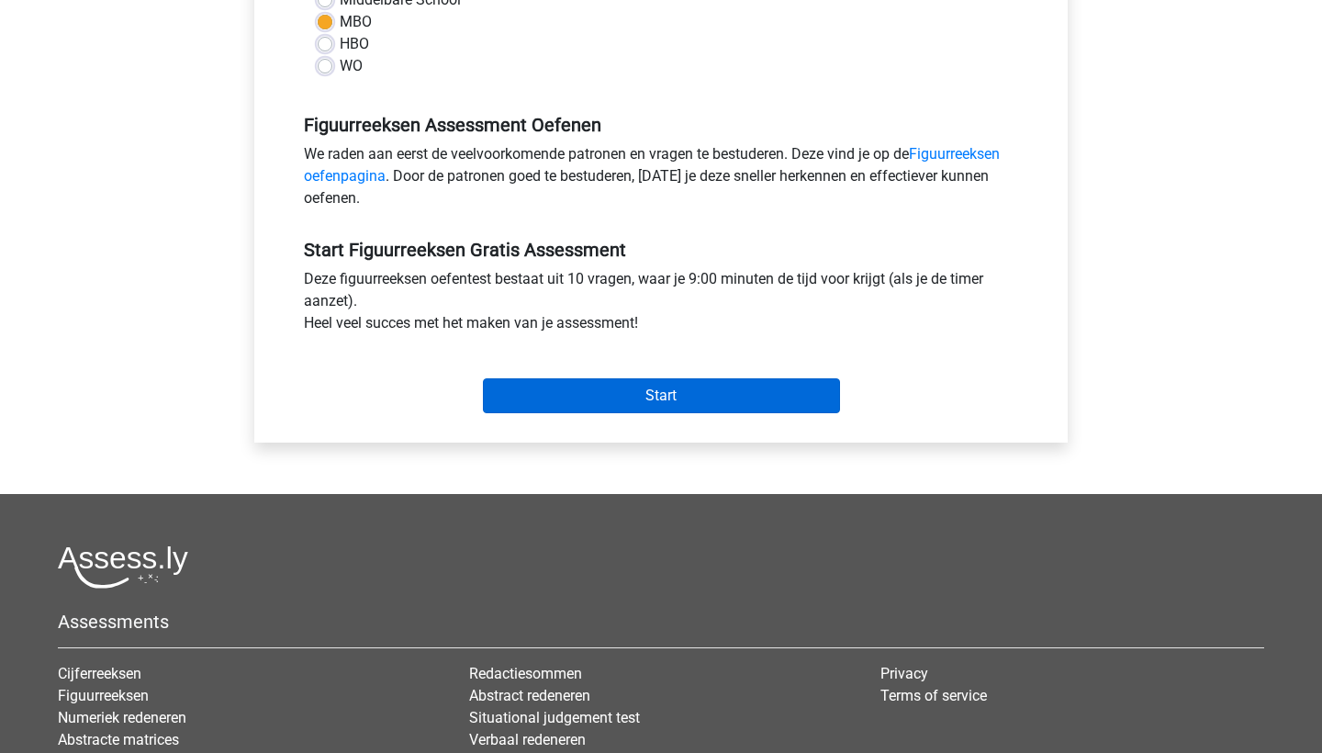
click at [609, 386] on input "Start" at bounding box center [661, 395] width 357 height 35
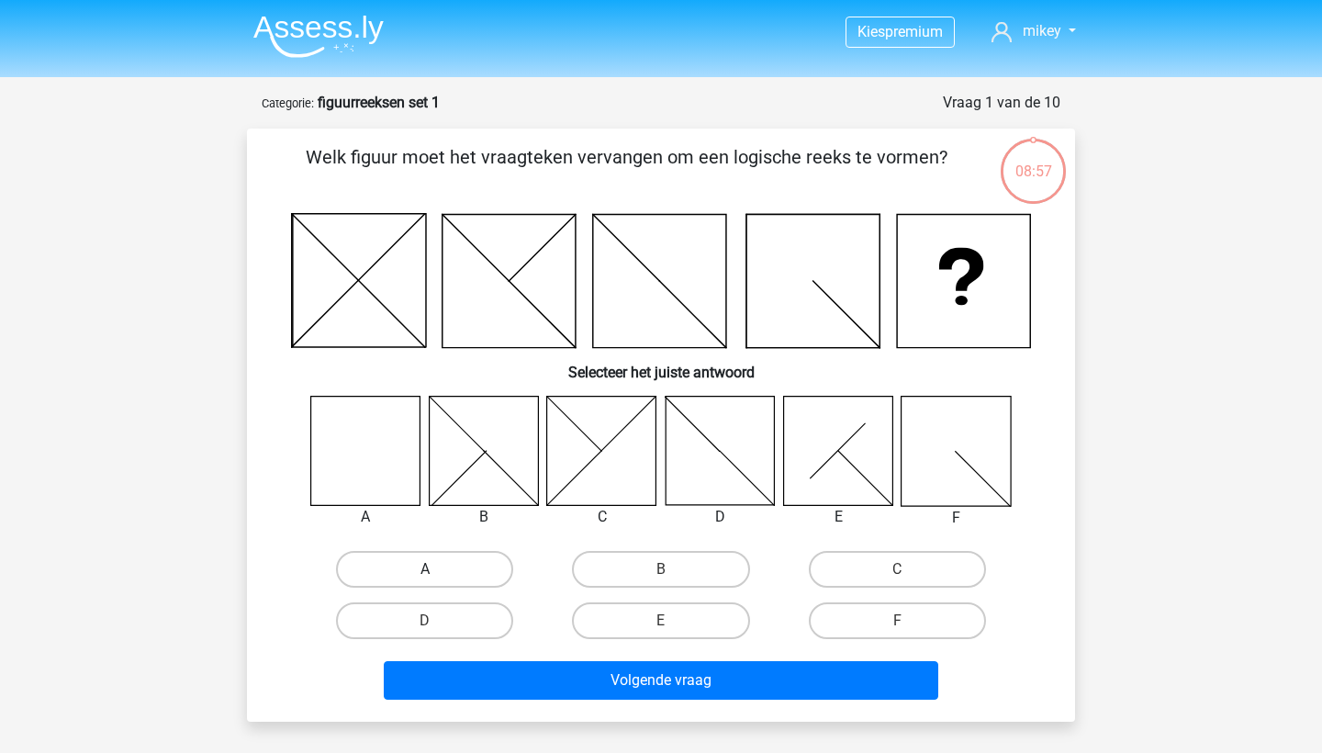
click at [474, 581] on label "A" at bounding box center [424, 569] width 177 height 37
click at [437, 581] on input "A" at bounding box center [431, 575] width 12 height 12
radio input "true"
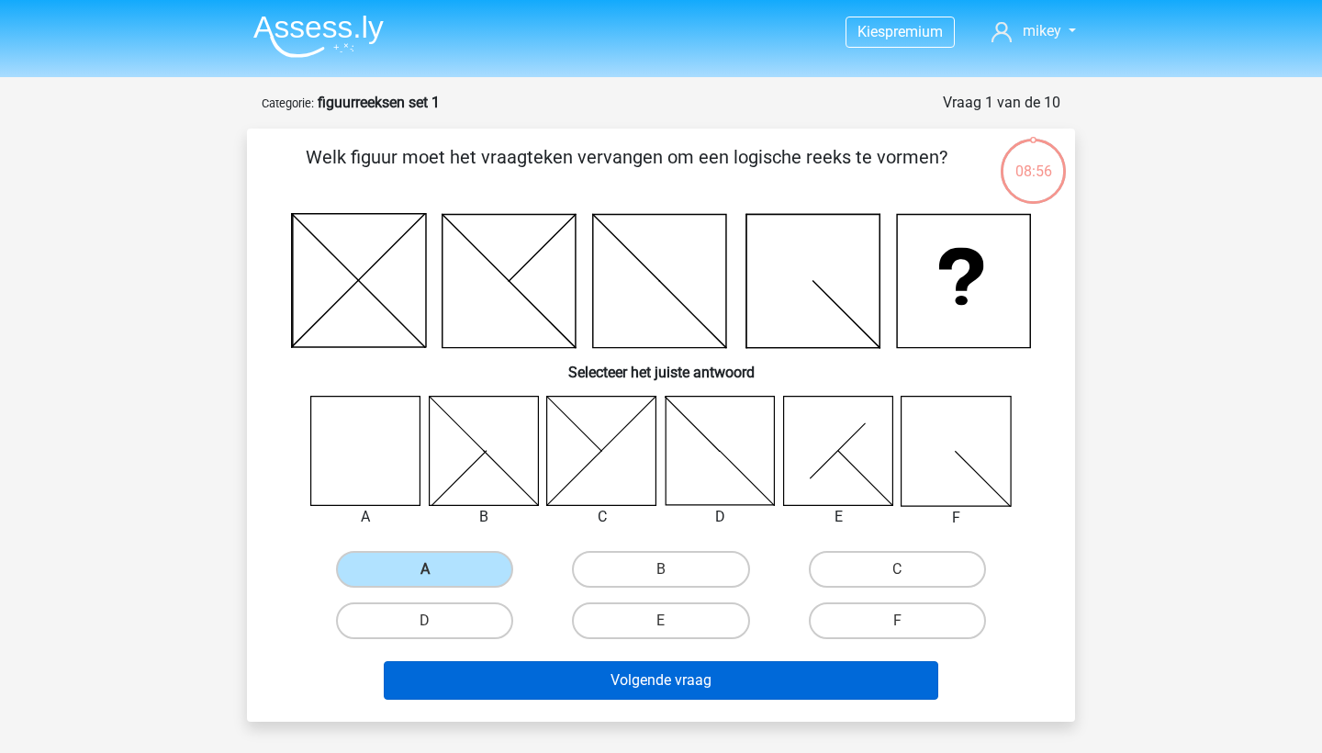
click at [507, 679] on button "Volgende vraag" at bounding box center [661, 680] width 555 height 39
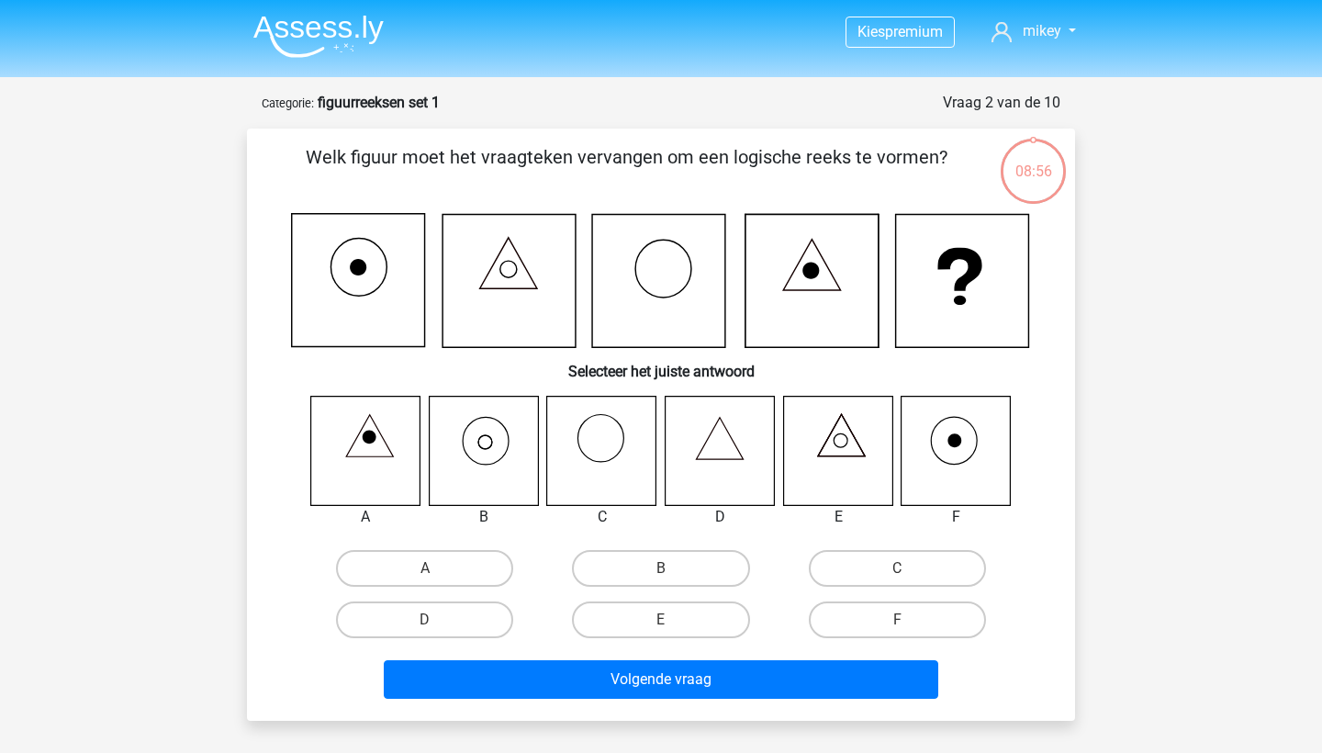
scroll to position [92, 0]
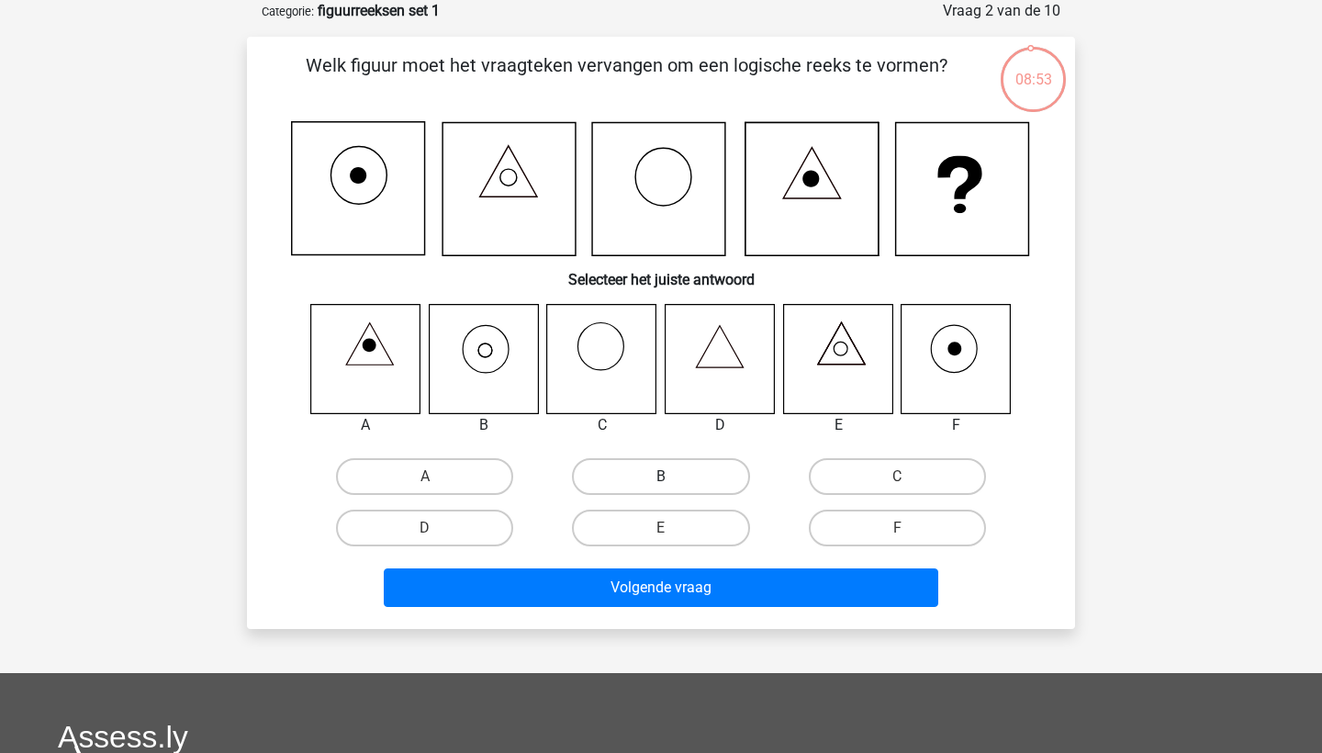
click at [707, 480] on label "B" at bounding box center [660, 476] width 177 height 37
click at [673, 480] on input "B" at bounding box center [667, 483] width 12 height 12
radio input "true"
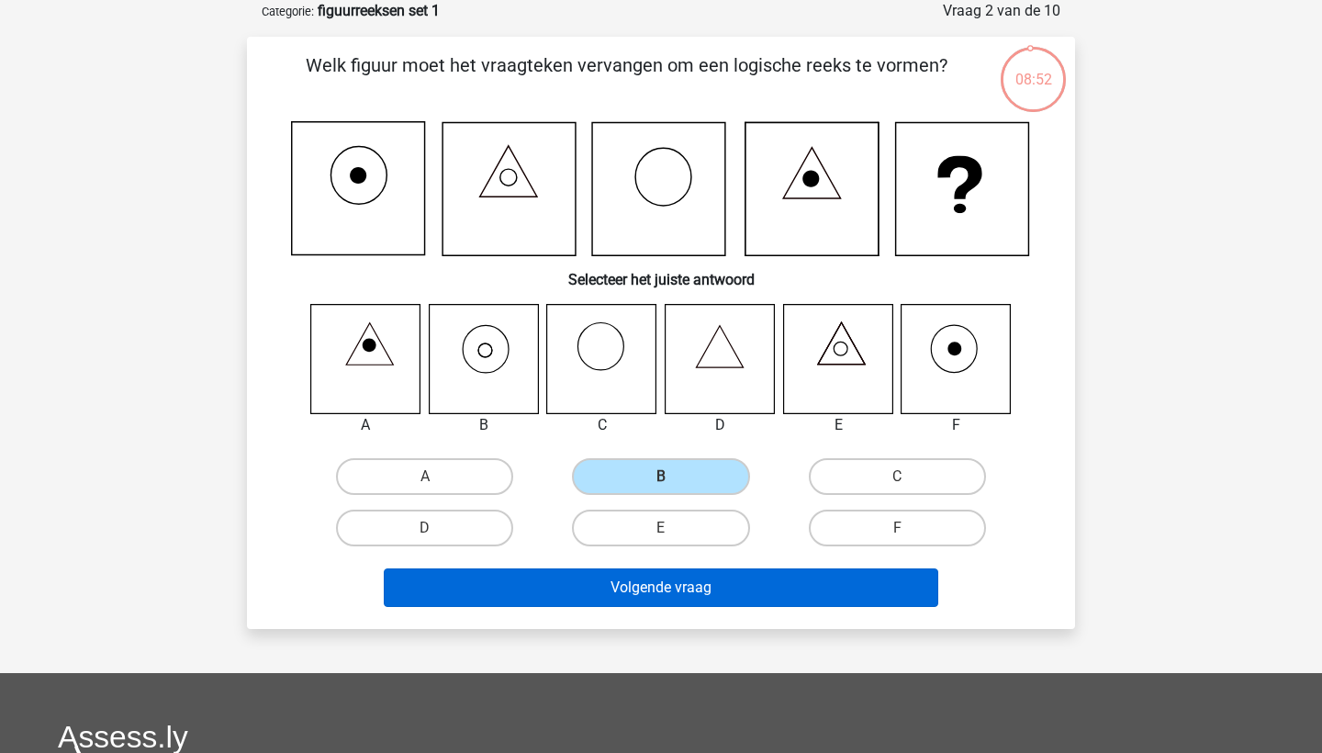
click at [693, 595] on button "Volgende vraag" at bounding box center [661, 587] width 555 height 39
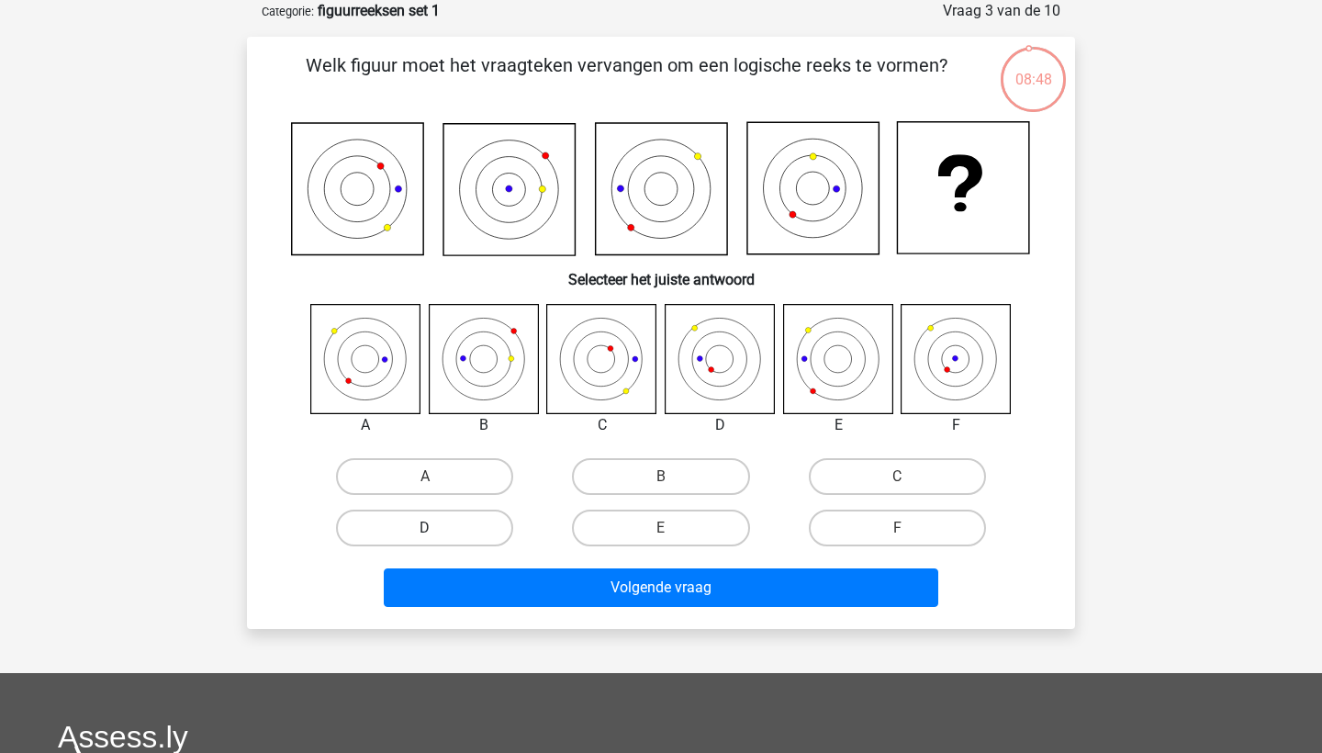
click at [405, 523] on label "D" at bounding box center [424, 528] width 177 height 37
click at [425, 528] on input "D" at bounding box center [431, 534] width 12 height 12
radio input "true"
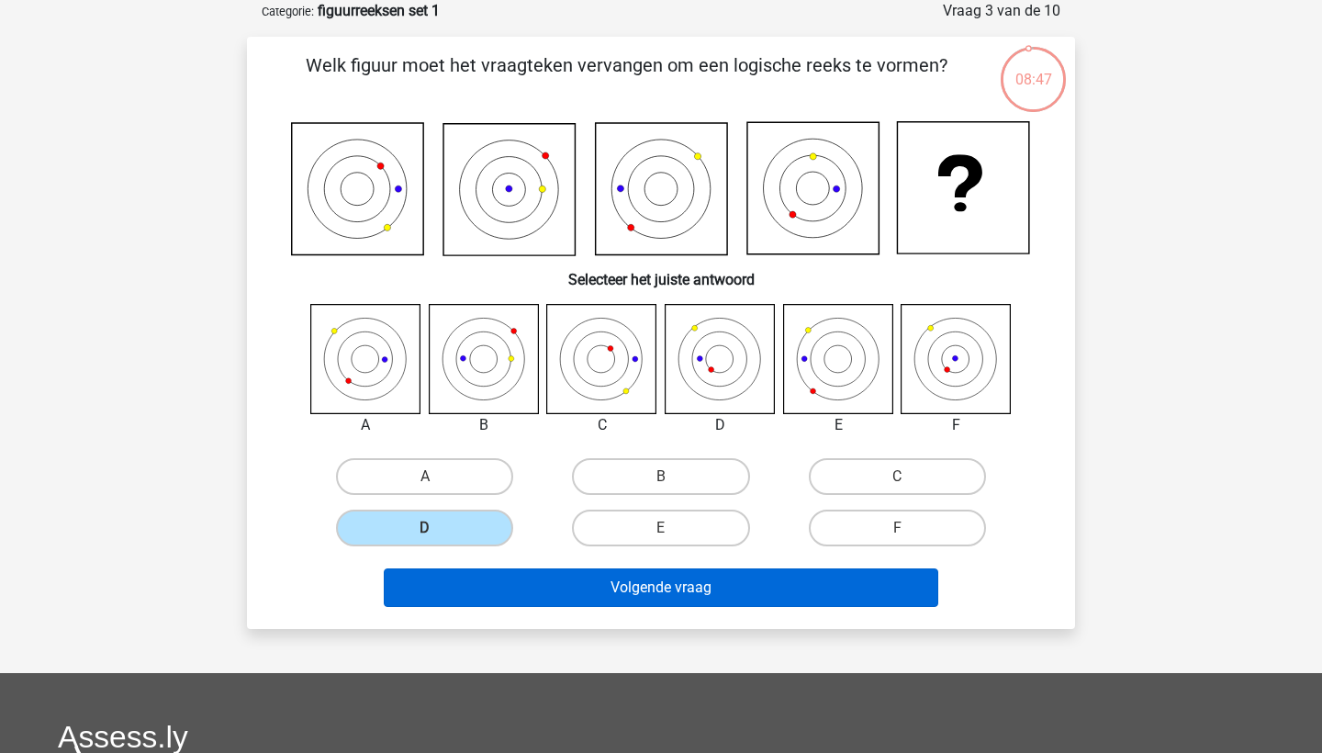
click at [462, 580] on button "Volgende vraag" at bounding box center [661, 587] width 555 height 39
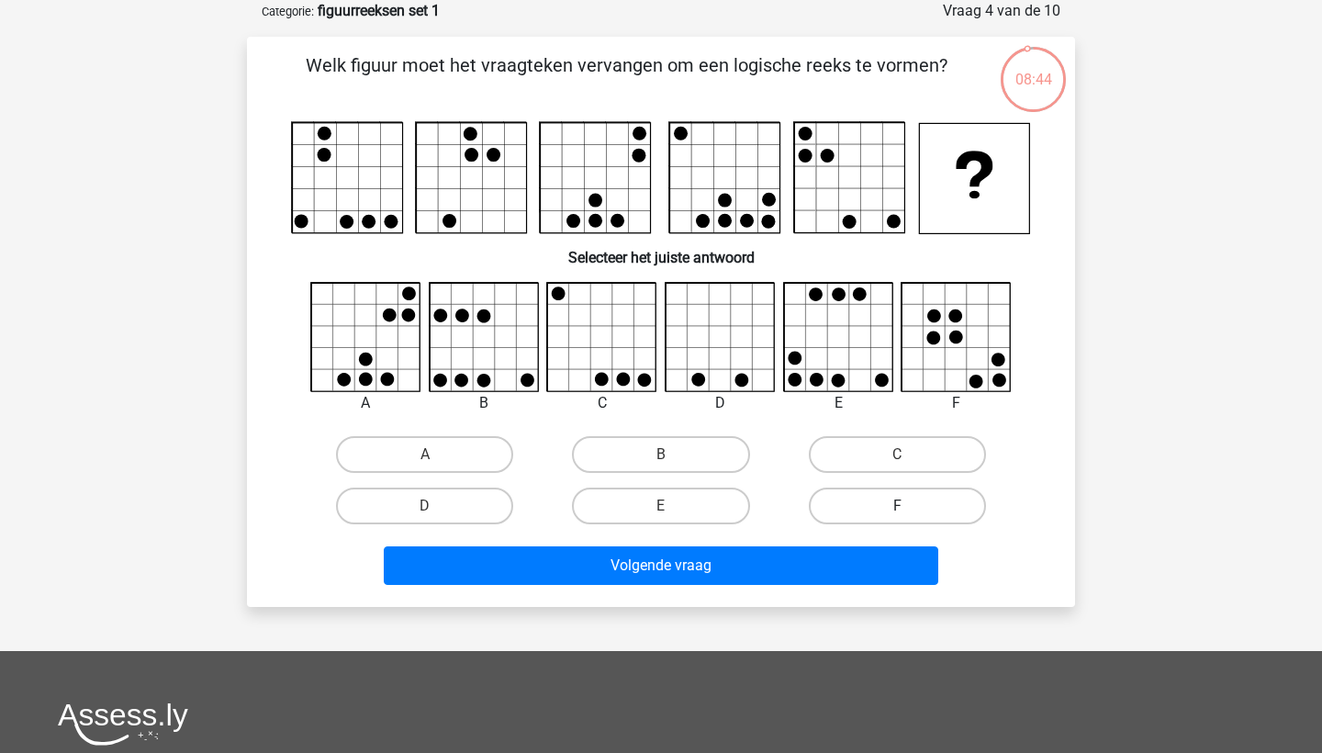
click at [881, 509] on label "F" at bounding box center [897, 506] width 177 height 37
click at [897, 509] on input "F" at bounding box center [903, 512] width 12 height 12
radio input "true"
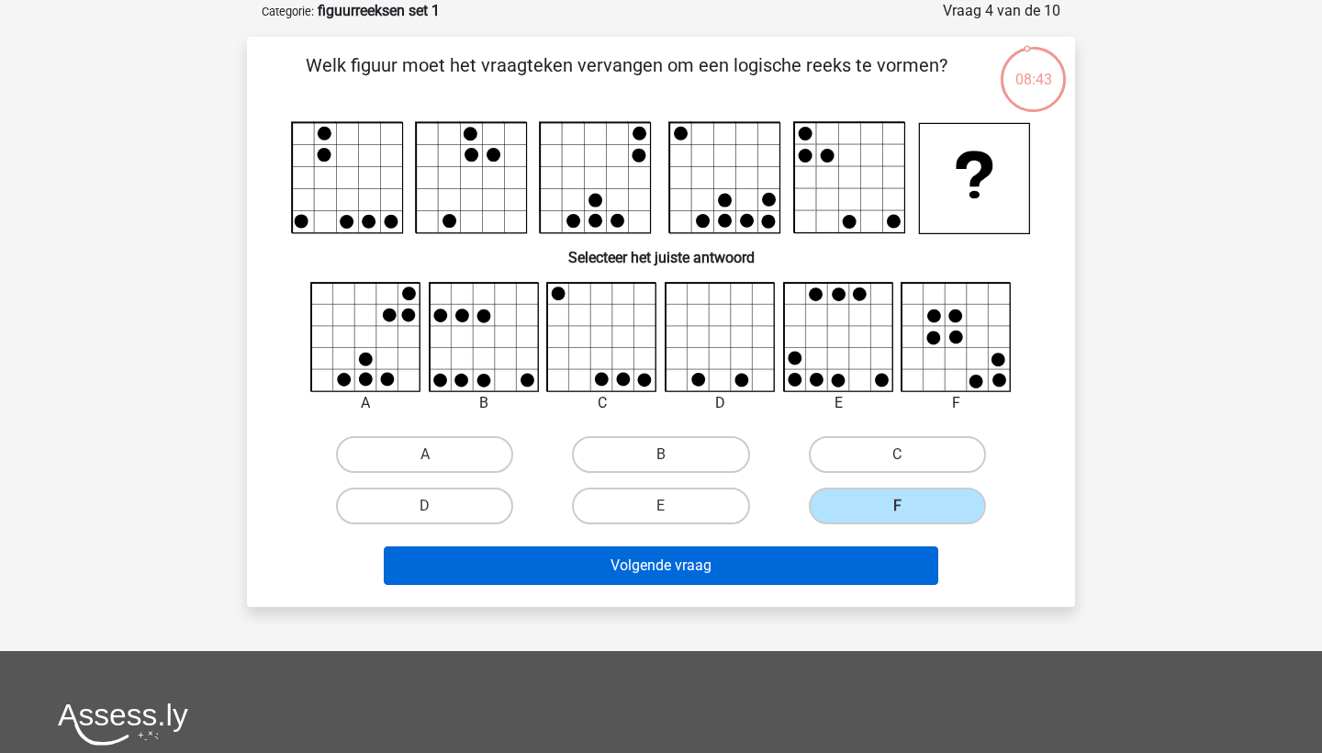
click at [857, 558] on button "Volgende vraag" at bounding box center [661, 565] width 555 height 39
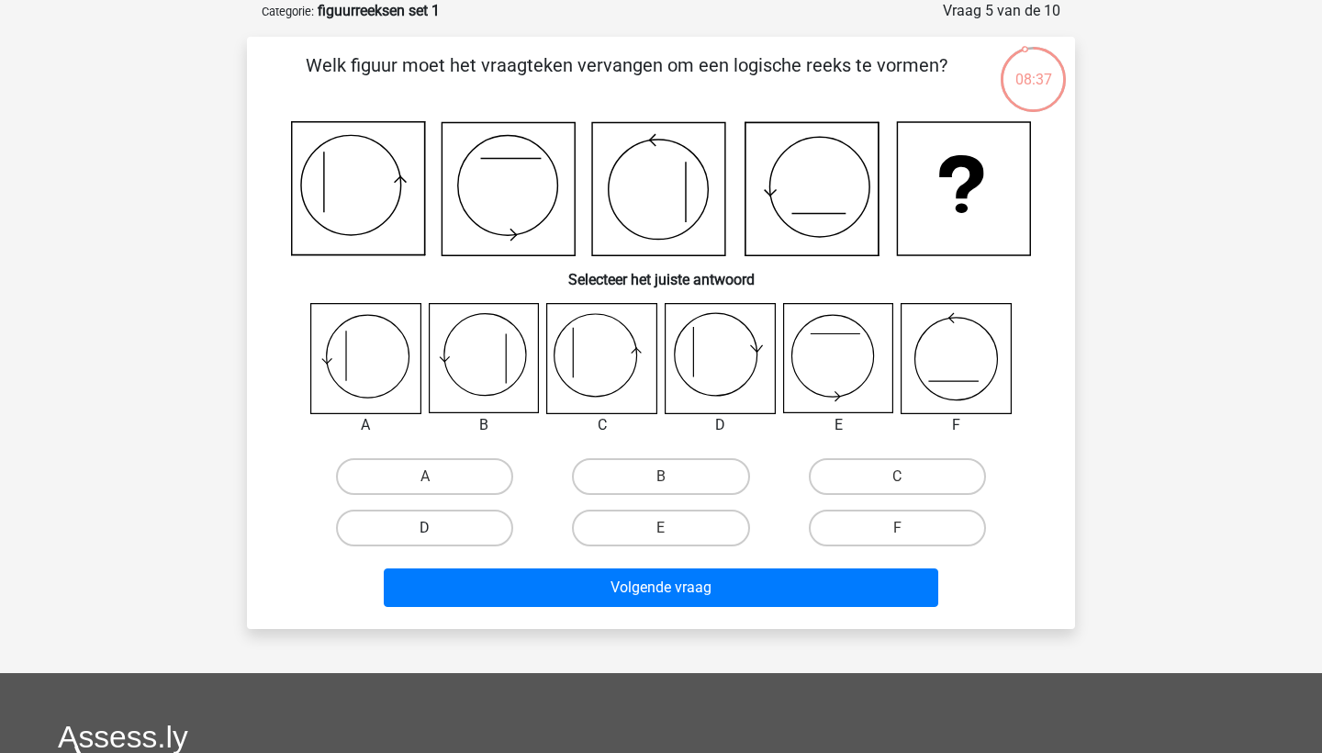
click at [371, 520] on label "D" at bounding box center [424, 528] width 177 height 37
click at [425, 528] on input "D" at bounding box center [431, 534] width 12 height 12
radio input "true"
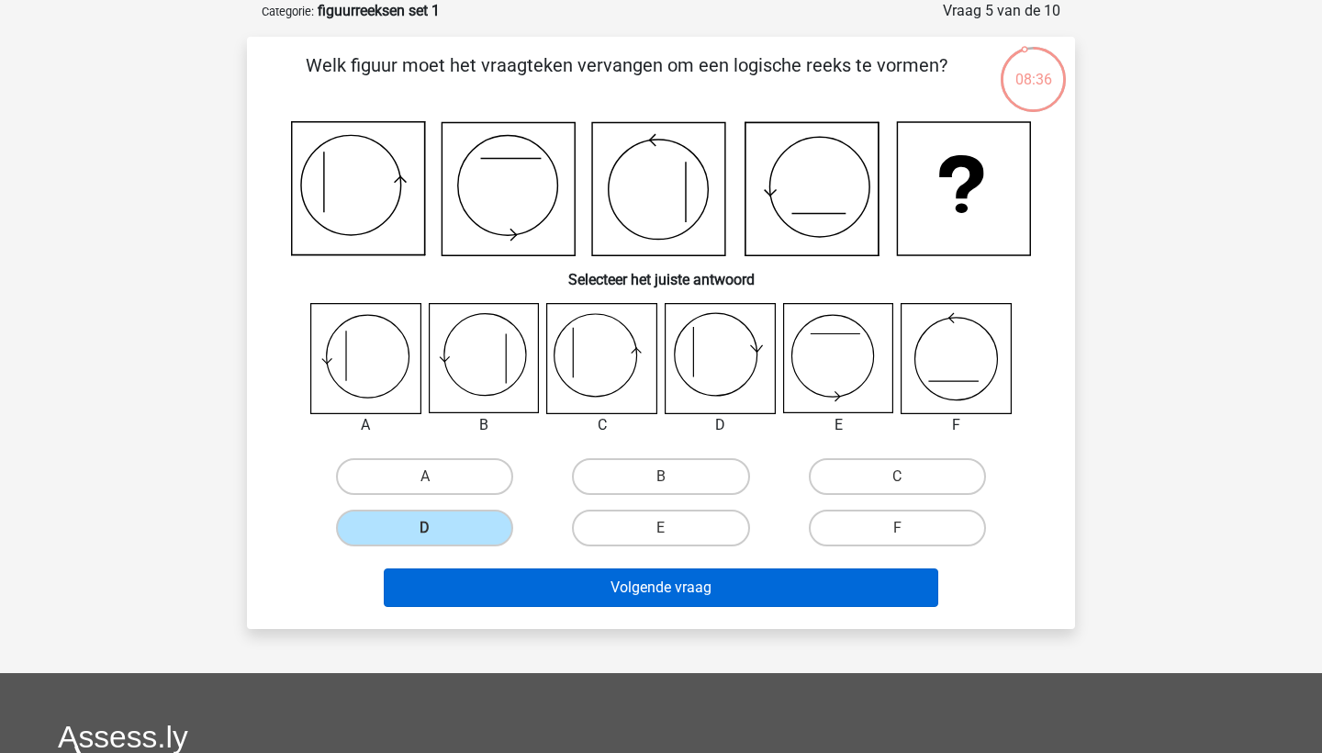
click at [502, 590] on button "Volgende vraag" at bounding box center [661, 587] width 555 height 39
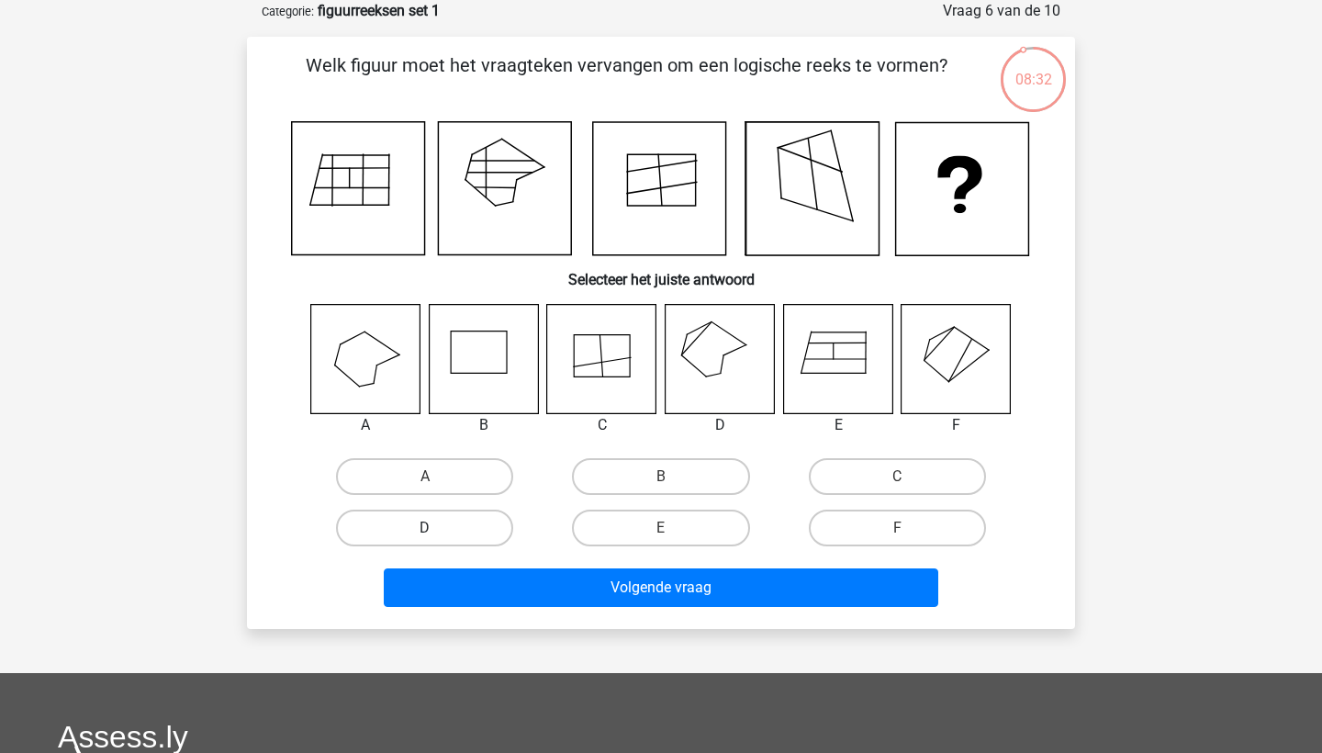
click at [369, 525] on label "D" at bounding box center [424, 528] width 177 height 37
click at [425, 528] on input "D" at bounding box center [431, 534] width 12 height 12
radio input "true"
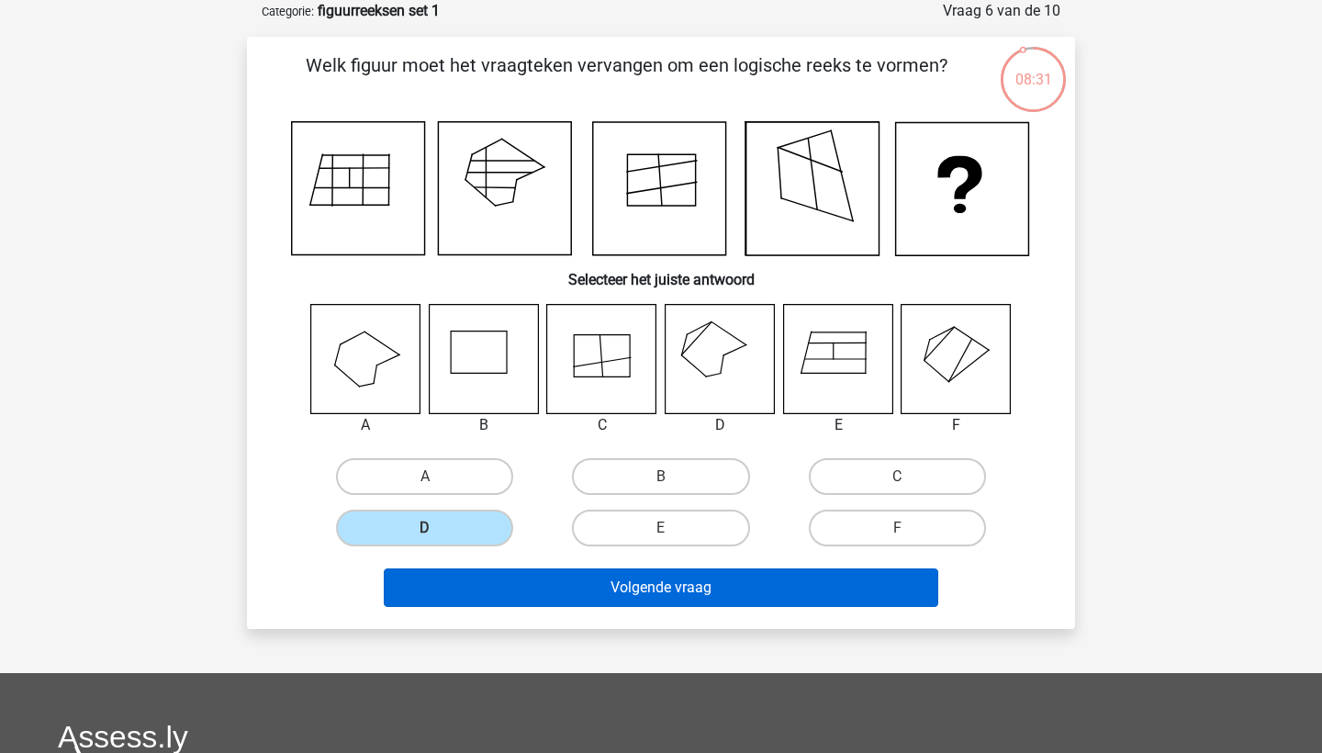
click at [475, 585] on button "Volgende vraag" at bounding box center [661, 587] width 555 height 39
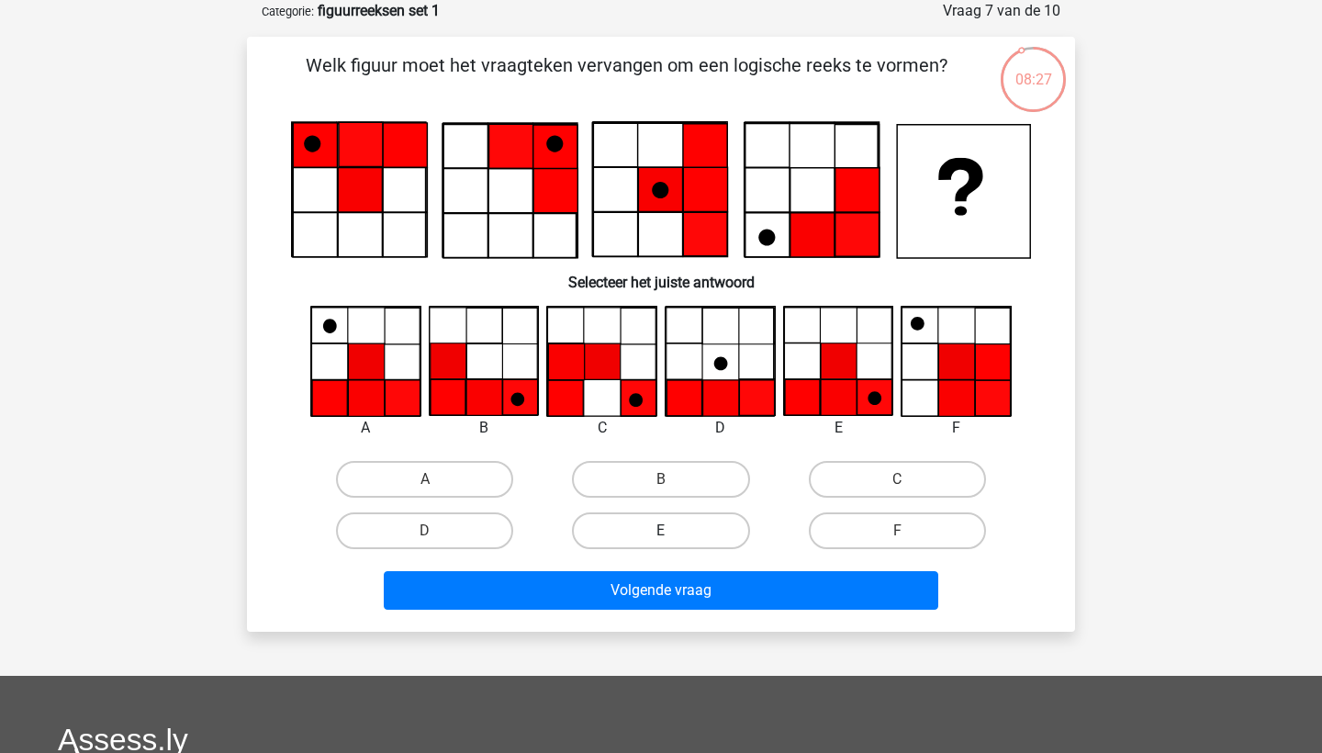
click at [612, 531] on label "E" at bounding box center [660, 530] width 177 height 37
click at [661, 531] on input "E" at bounding box center [667, 537] width 12 height 12
radio input "true"
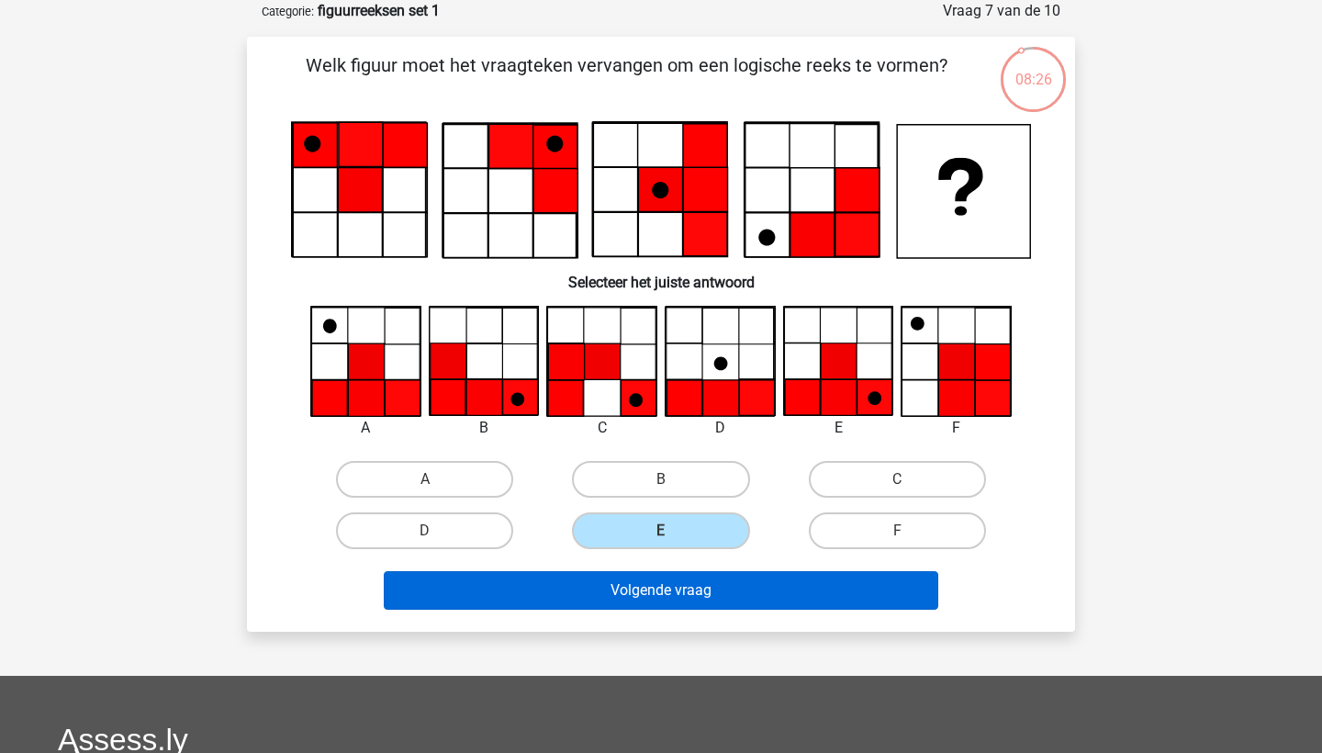
click at [610, 593] on button "Volgende vraag" at bounding box center [661, 590] width 555 height 39
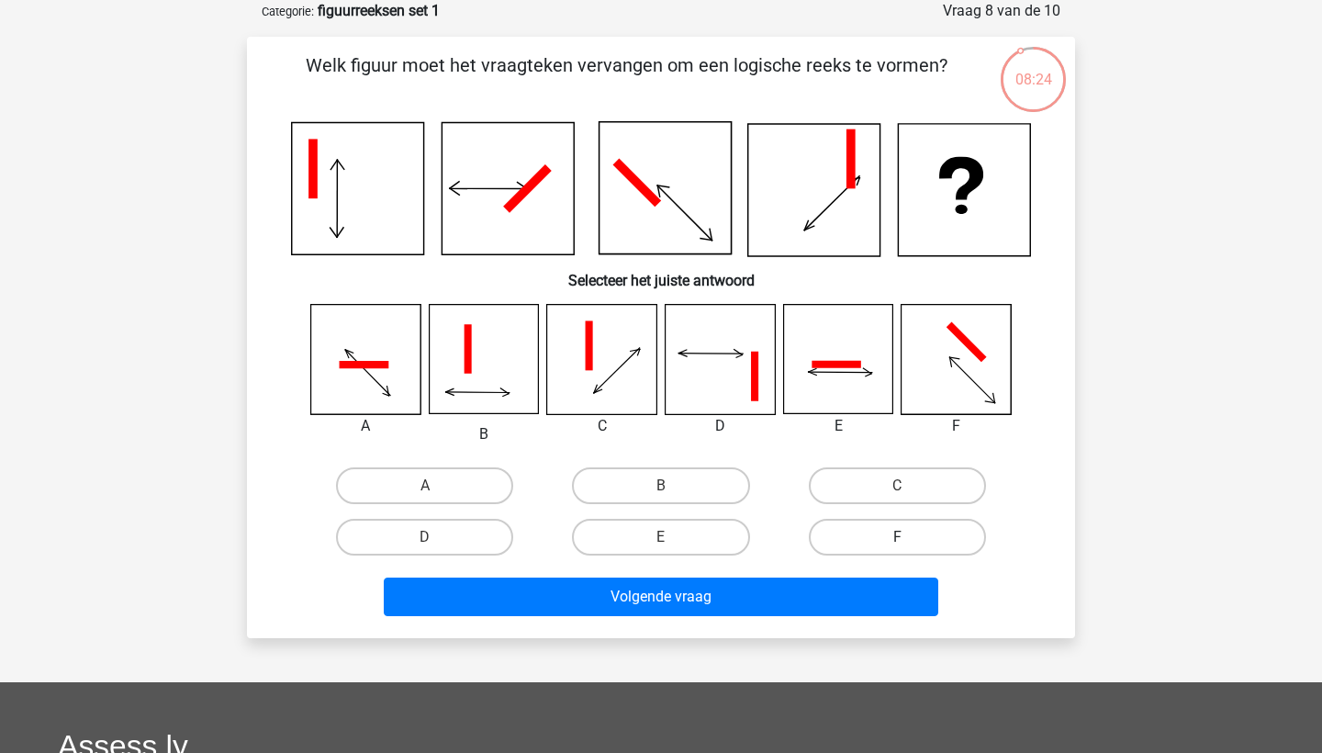
click at [924, 538] on label "F" at bounding box center [897, 537] width 177 height 37
click at [909, 538] on input "F" at bounding box center [903, 543] width 12 height 12
radio input "true"
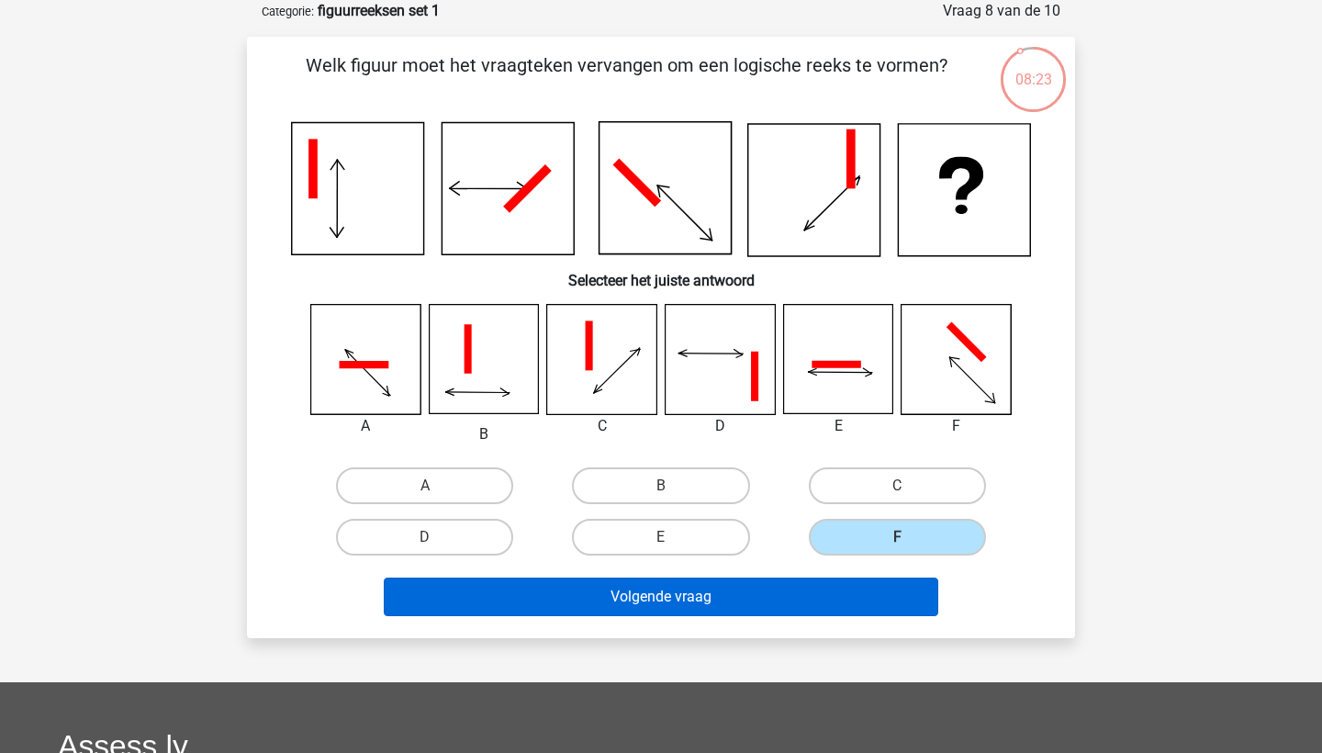
click at [874, 590] on button "Volgende vraag" at bounding box center [661, 597] width 555 height 39
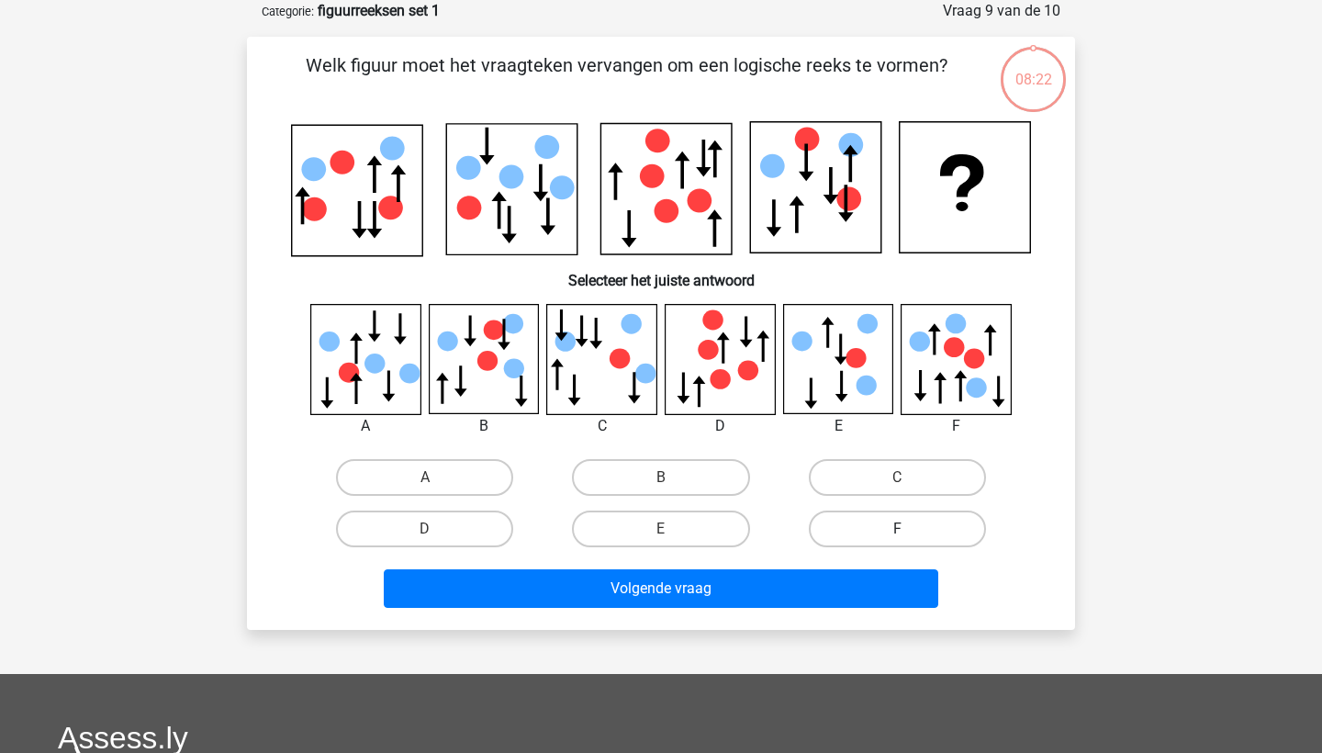
click at [905, 526] on label "F" at bounding box center [897, 529] width 177 height 37
click at [905, 529] on input "F" at bounding box center [903, 535] width 12 height 12
radio input "true"
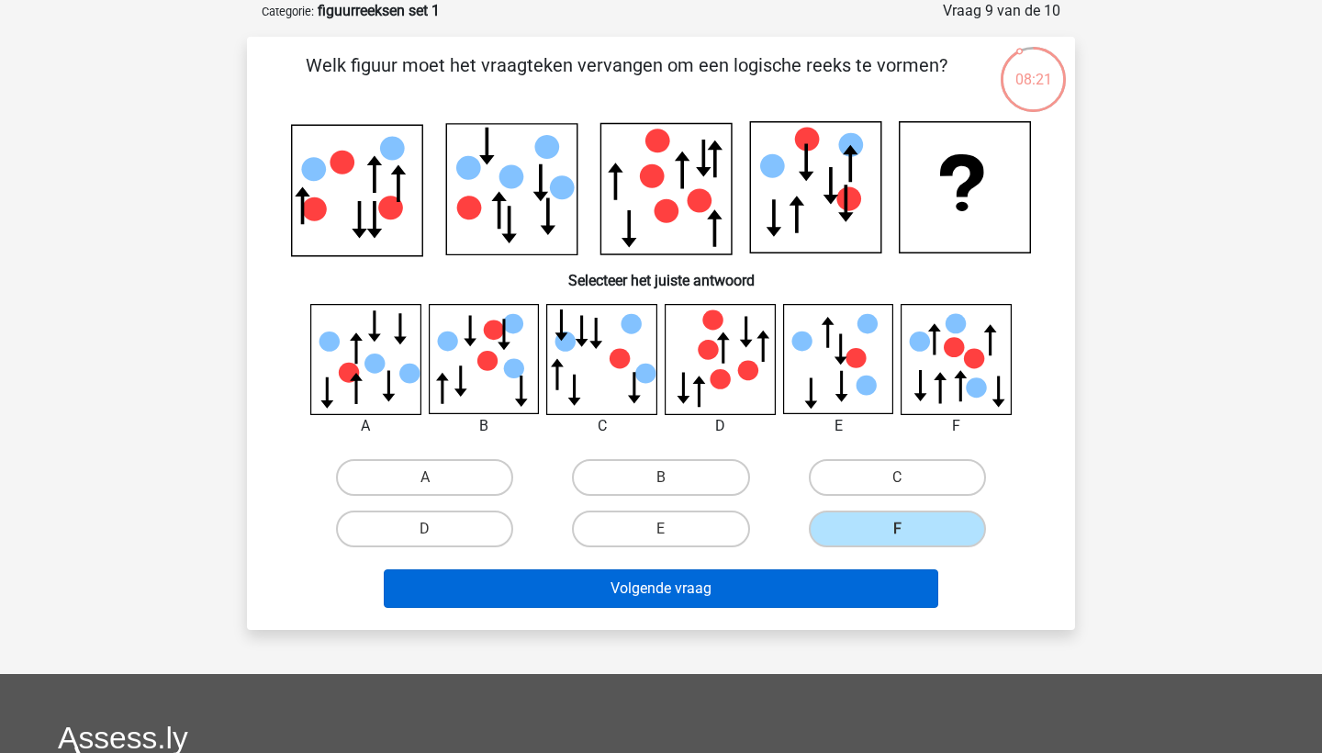
click at [863, 597] on button "Volgende vraag" at bounding box center [661, 588] width 555 height 39
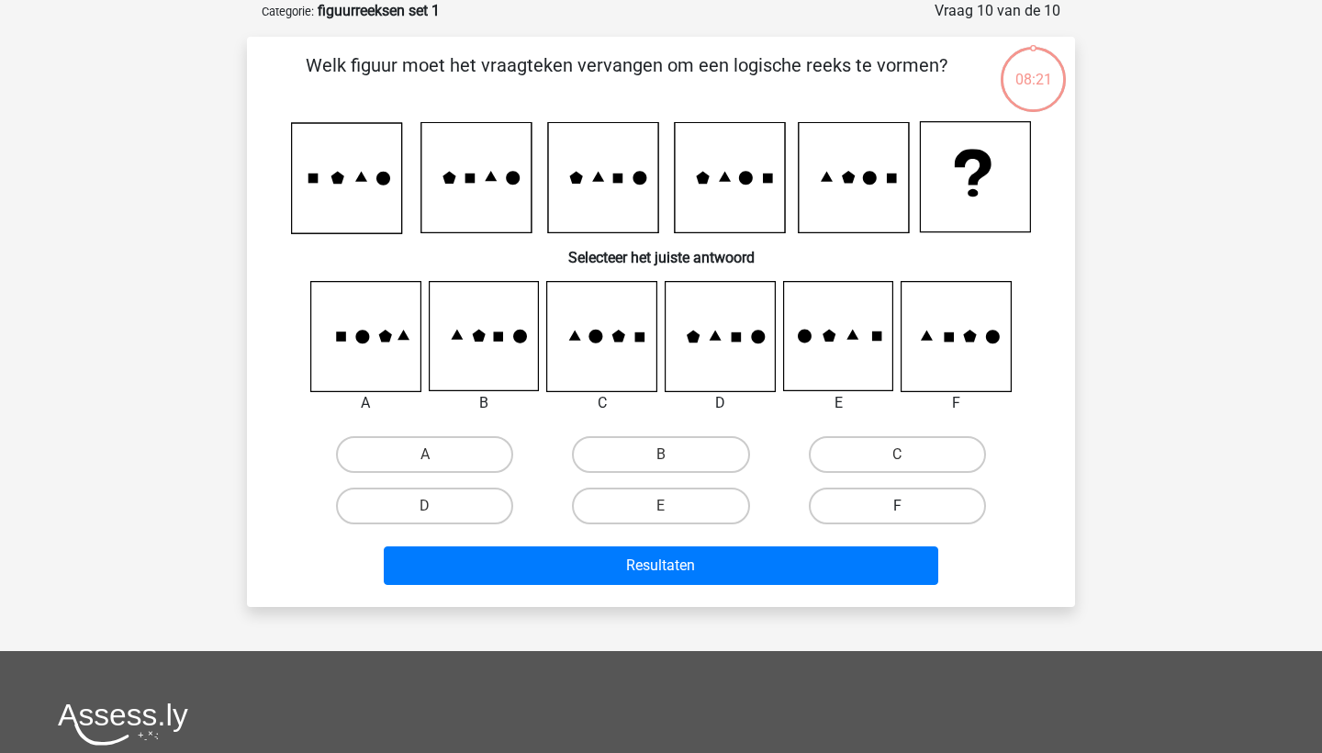
click at [914, 511] on label "F" at bounding box center [897, 506] width 177 height 37
click at [909, 511] on input "F" at bounding box center [903, 512] width 12 height 12
radio input "true"
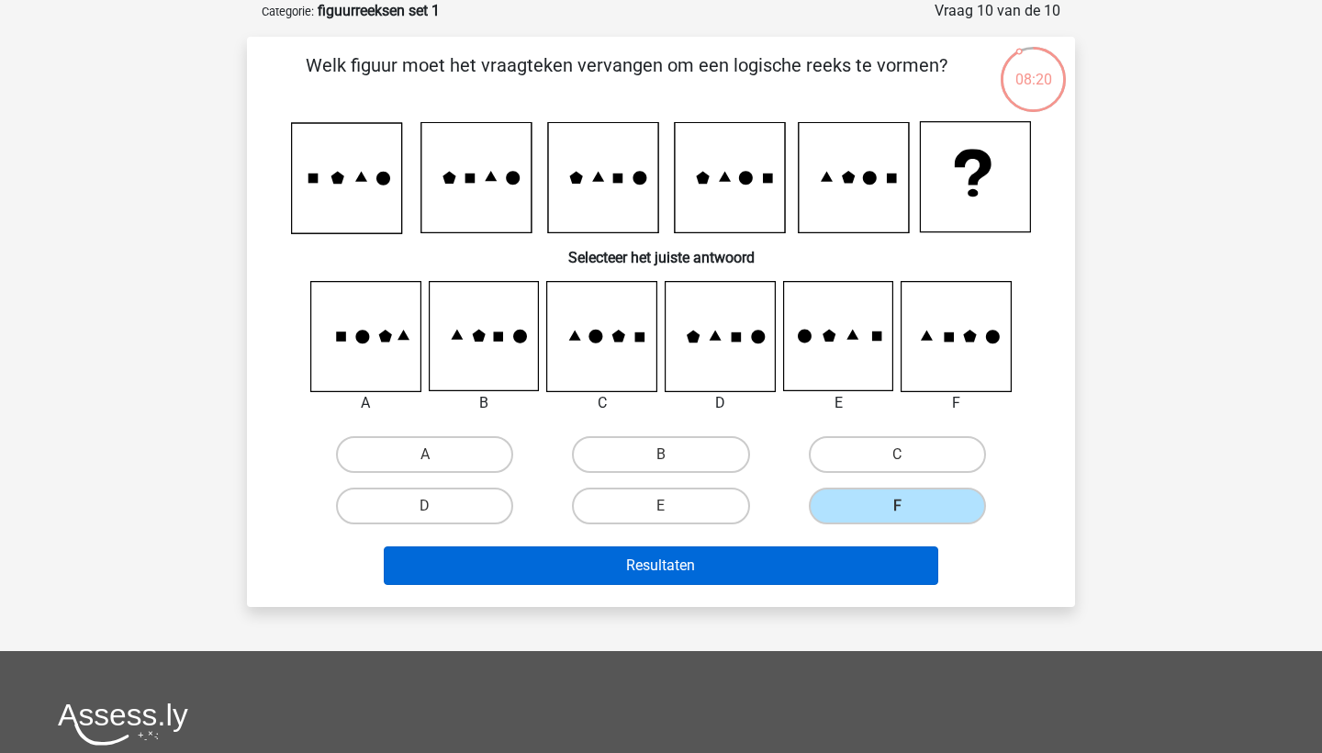
click at [879, 578] on button "Resultaten" at bounding box center [661, 565] width 555 height 39
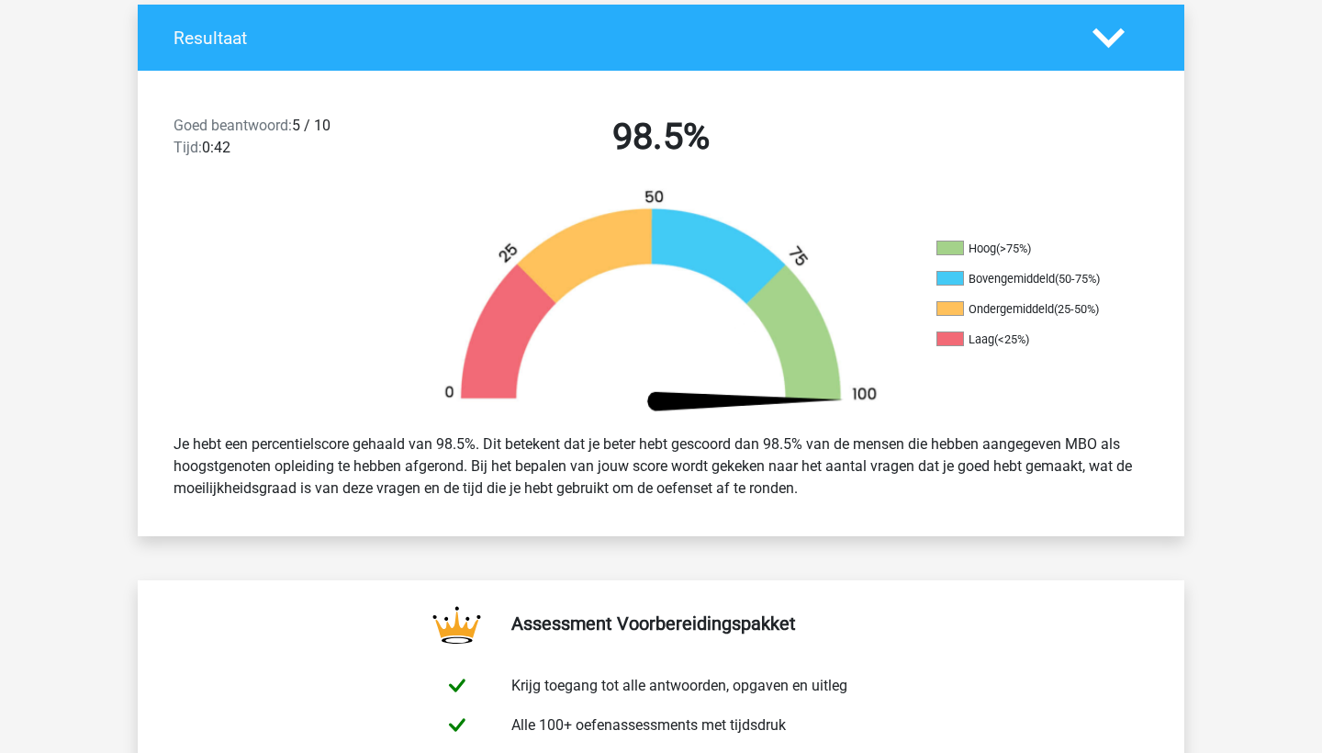
scroll to position [283, 0]
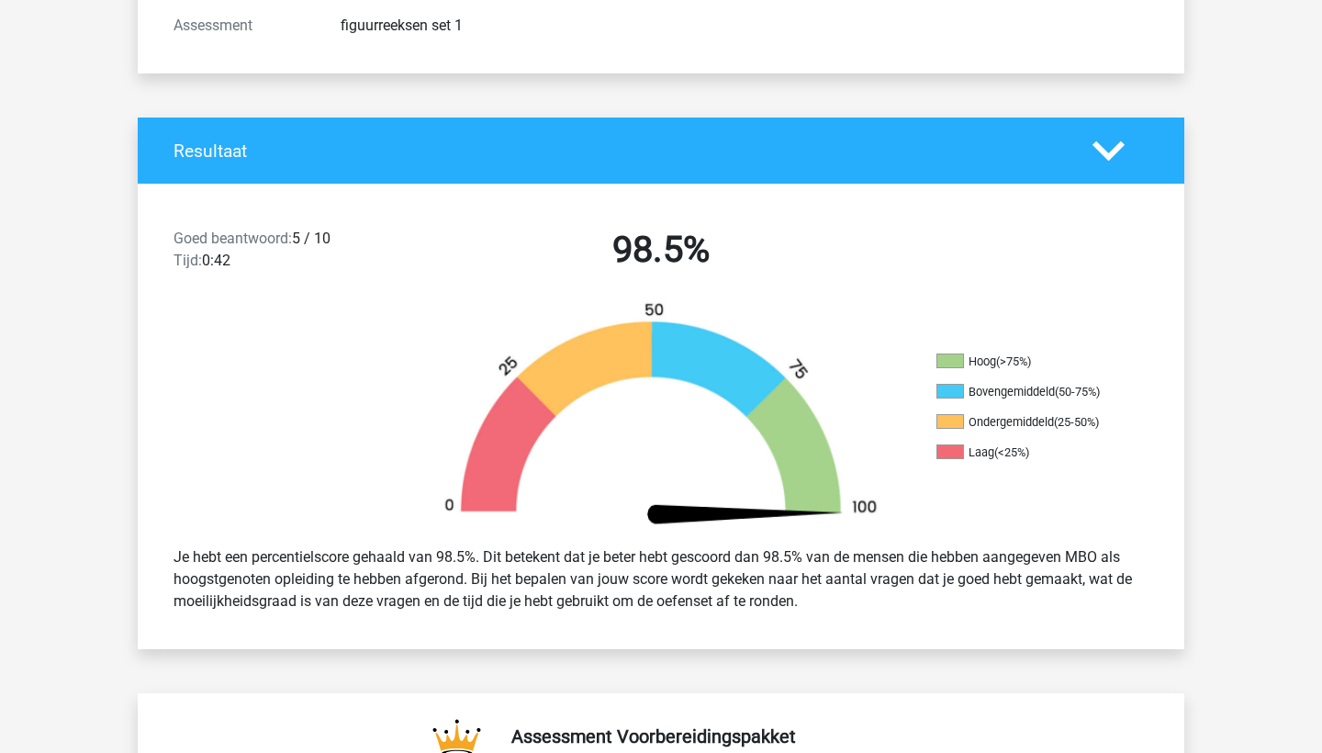
click at [968, 360] on li "Hoog (>75%)" at bounding box center [1029, 361] width 184 height 17
drag, startPoint x: 971, startPoint y: 360, endPoint x: 1073, endPoint y: 360, distance: 102.8
click at [1073, 360] on li "Hoog (>75%)" at bounding box center [1029, 361] width 184 height 17
click at [1086, 250] on div "Goed beantwoord: 5 / 10 Tijd: 0:42 98.5%" at bounding box center [661, 253] width 1047 height 95
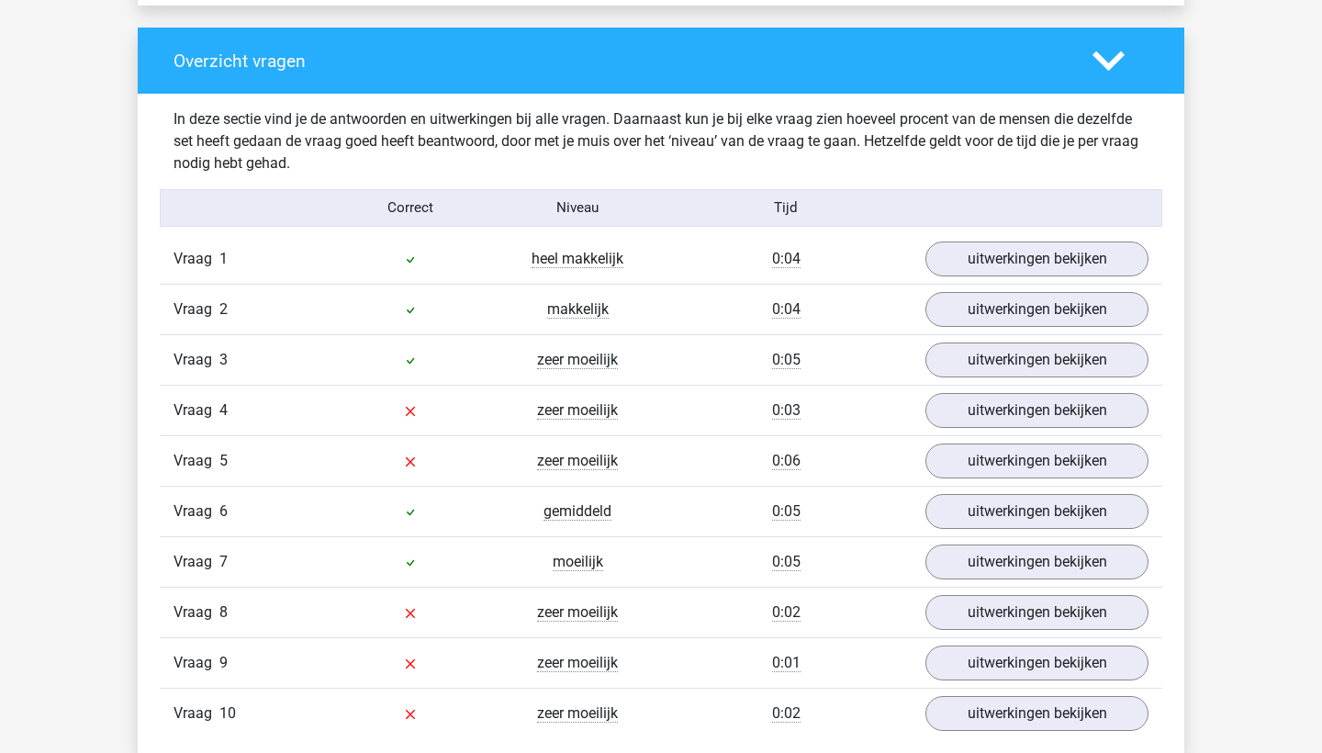
scroll to position [1353, 0]
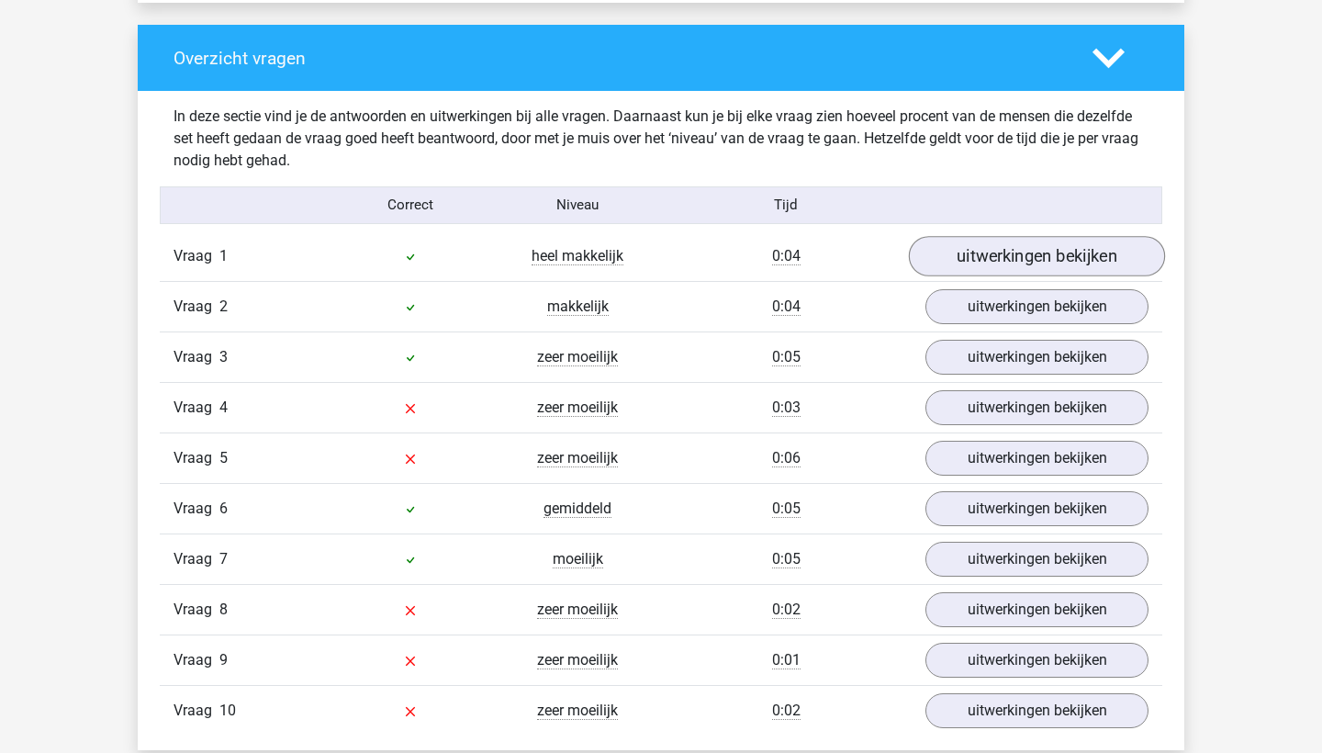
click at [1027, 263] on link "uitwerkingen bekijken" at bounding box center [1037, 256] width 256 height 40
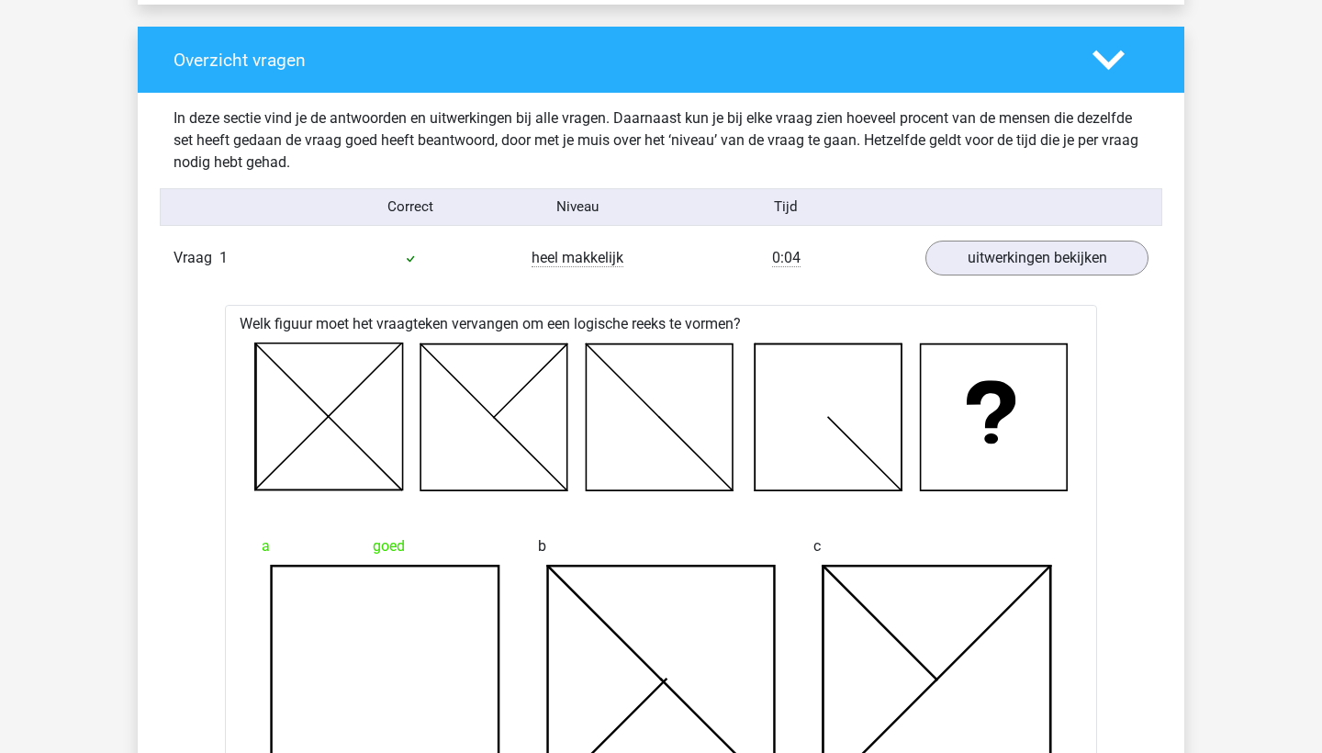
scroll to position [1351, 0]
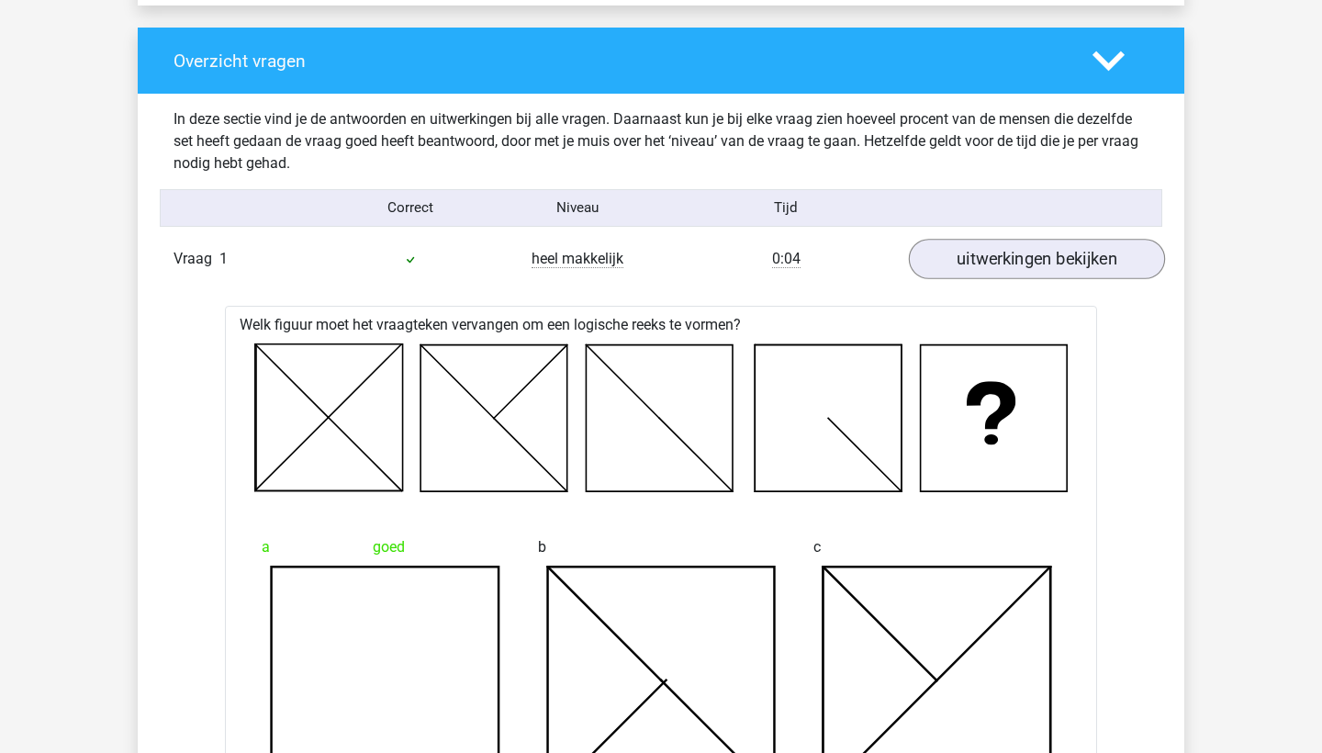
click at [1027, 272] on link "uitwerkingen bekijken" at bounding box center [1037, 259] width 256 height 40
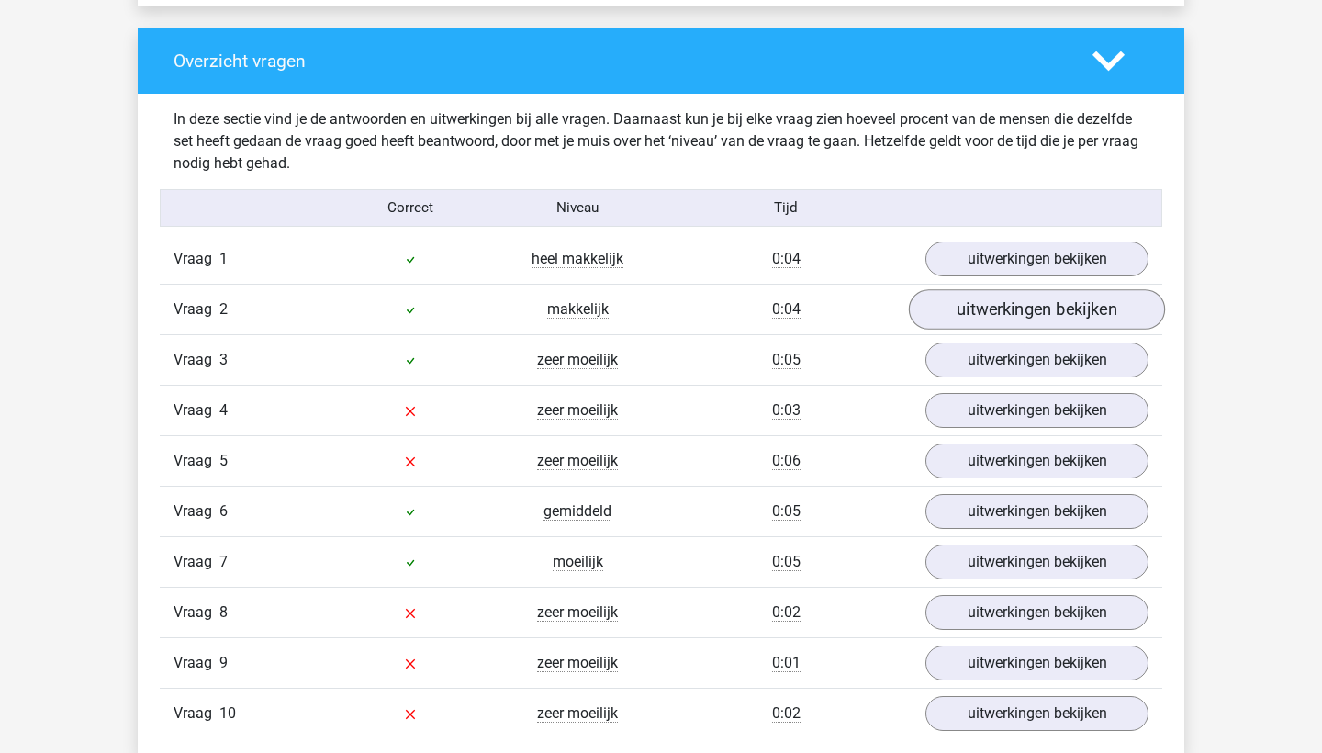
click at [1027, 300] on link "uitwerkingen bekijken" at bounding box center [1037, 309] width 256 height 40
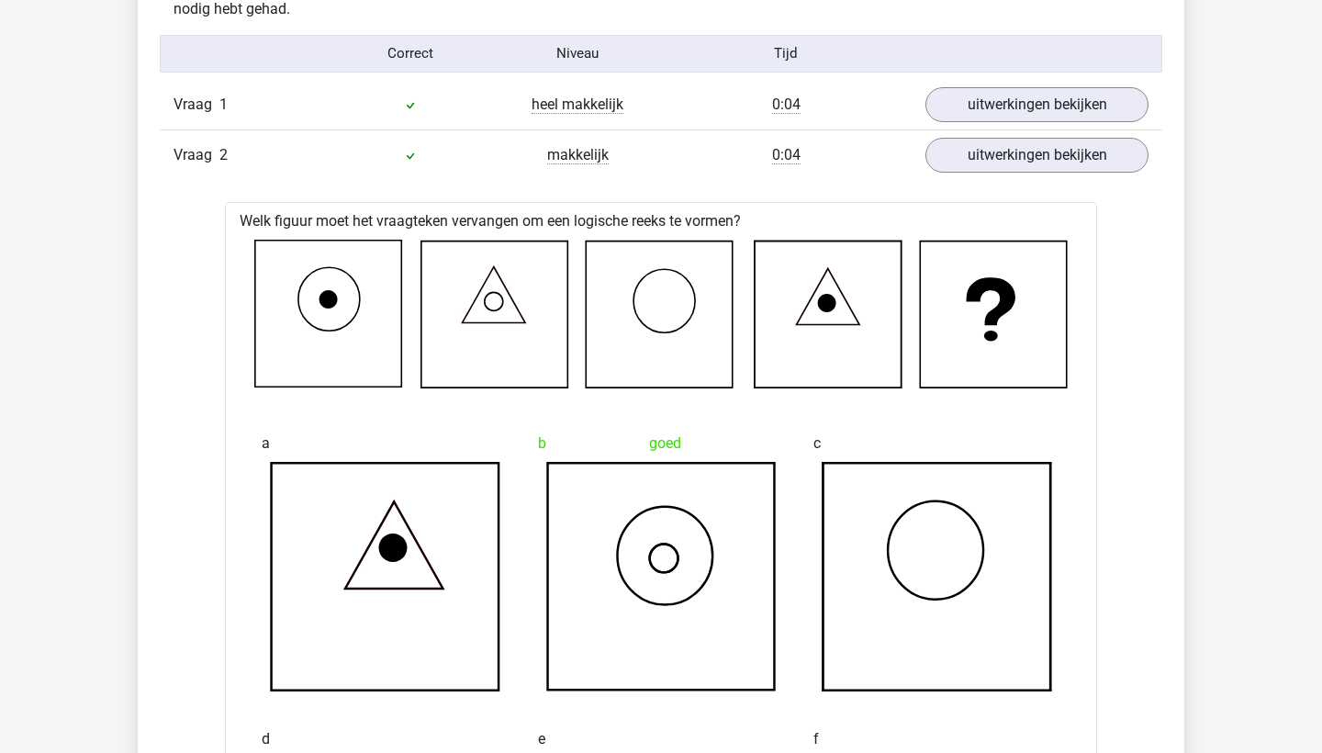
scroll to position [1508, 0]
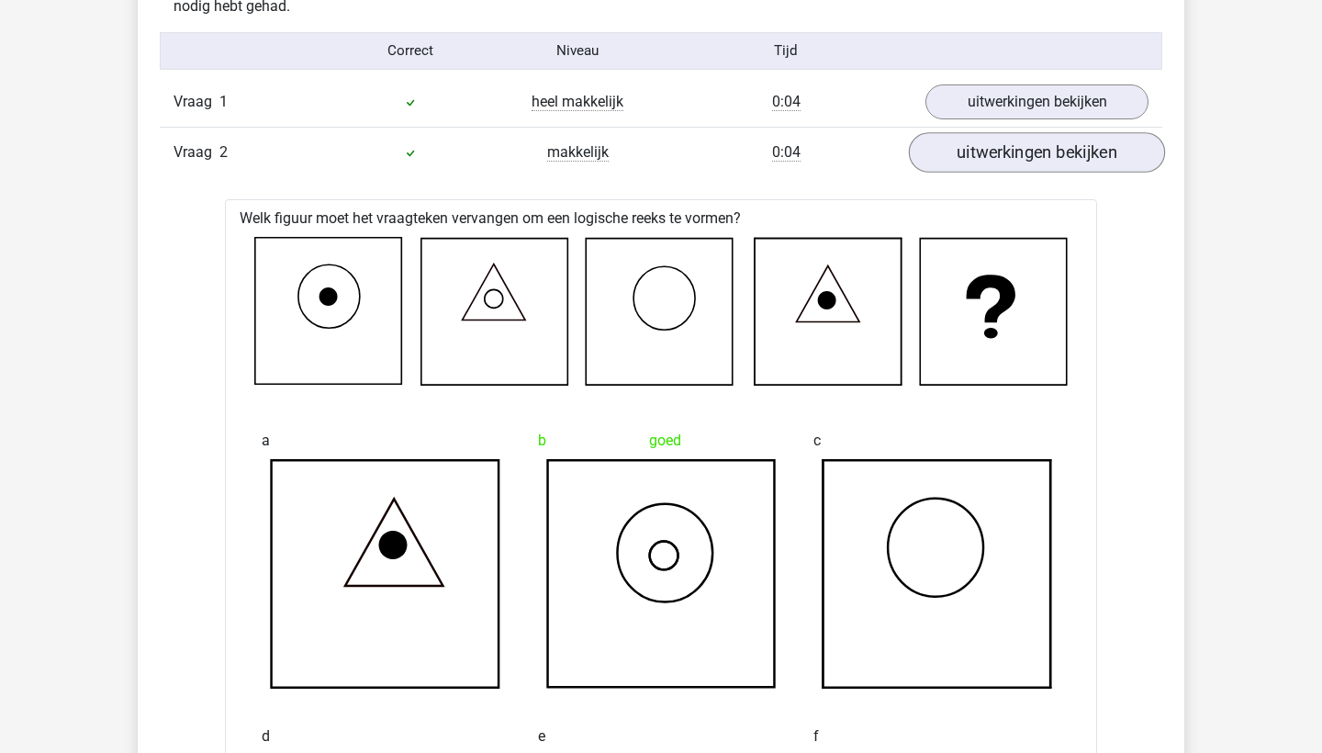
click at [1000, 154] on link "uitwerkingen bekijken" at bounding box center [1037, 152] width 256 height 40
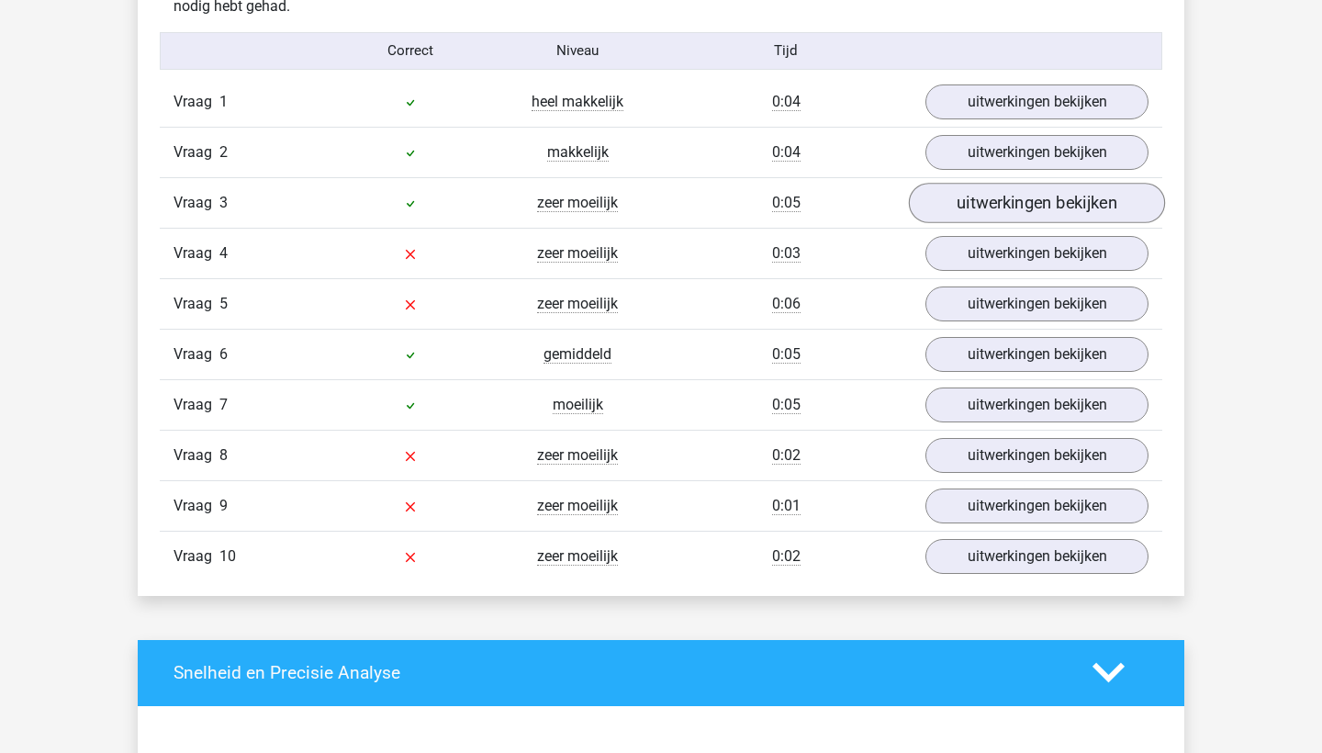
click at [1006, 188] on link "uitwerkingen bekijken" at bounding box center [1037, 203] width 256 height 40
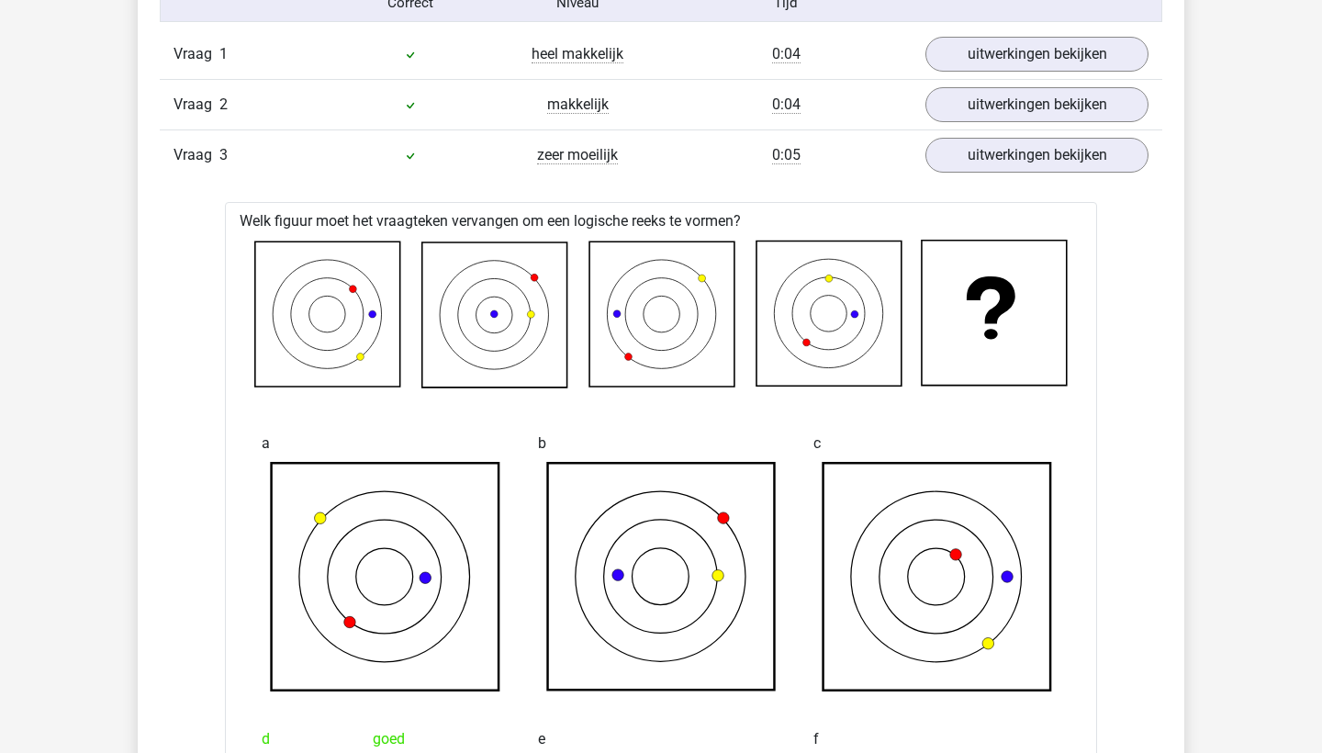
scroll to position [1459, 0]
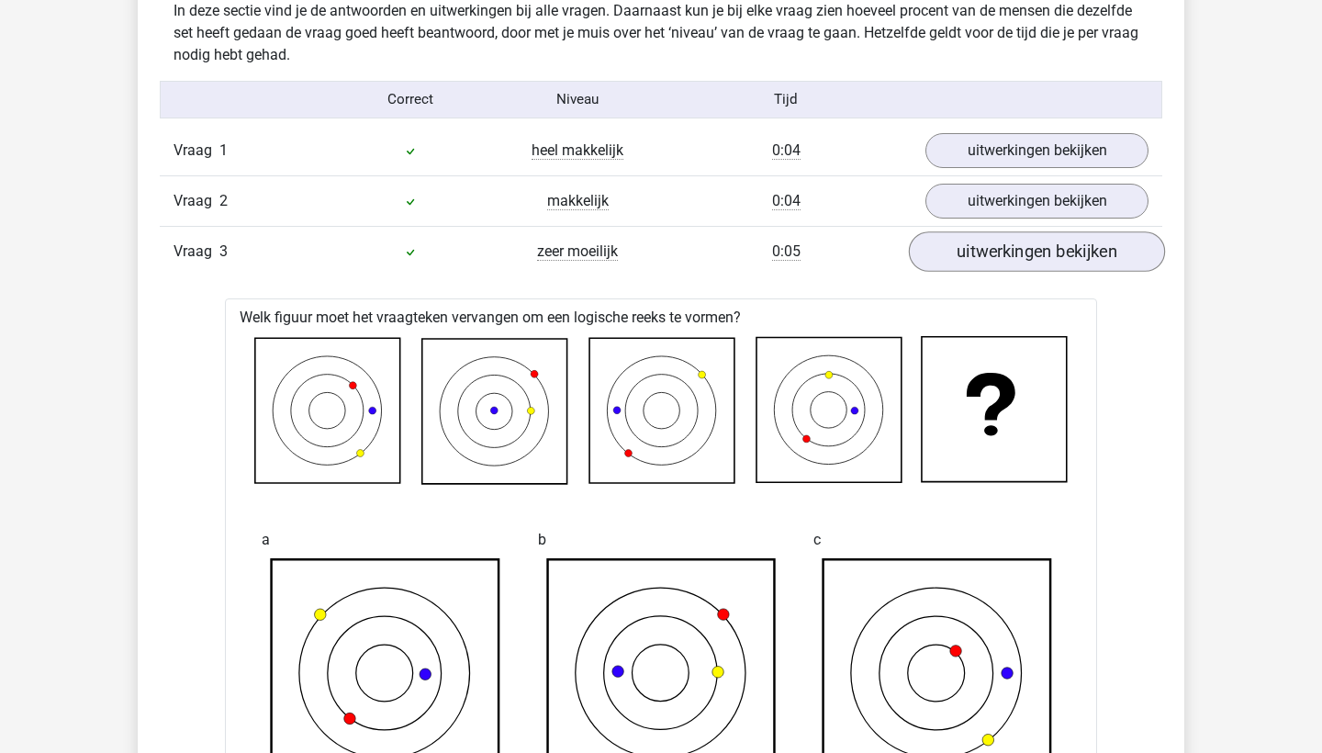
click at [995, 237] on link "uitwerkingen bekijken" at bounding box center [1037, 251] width 256 height 40
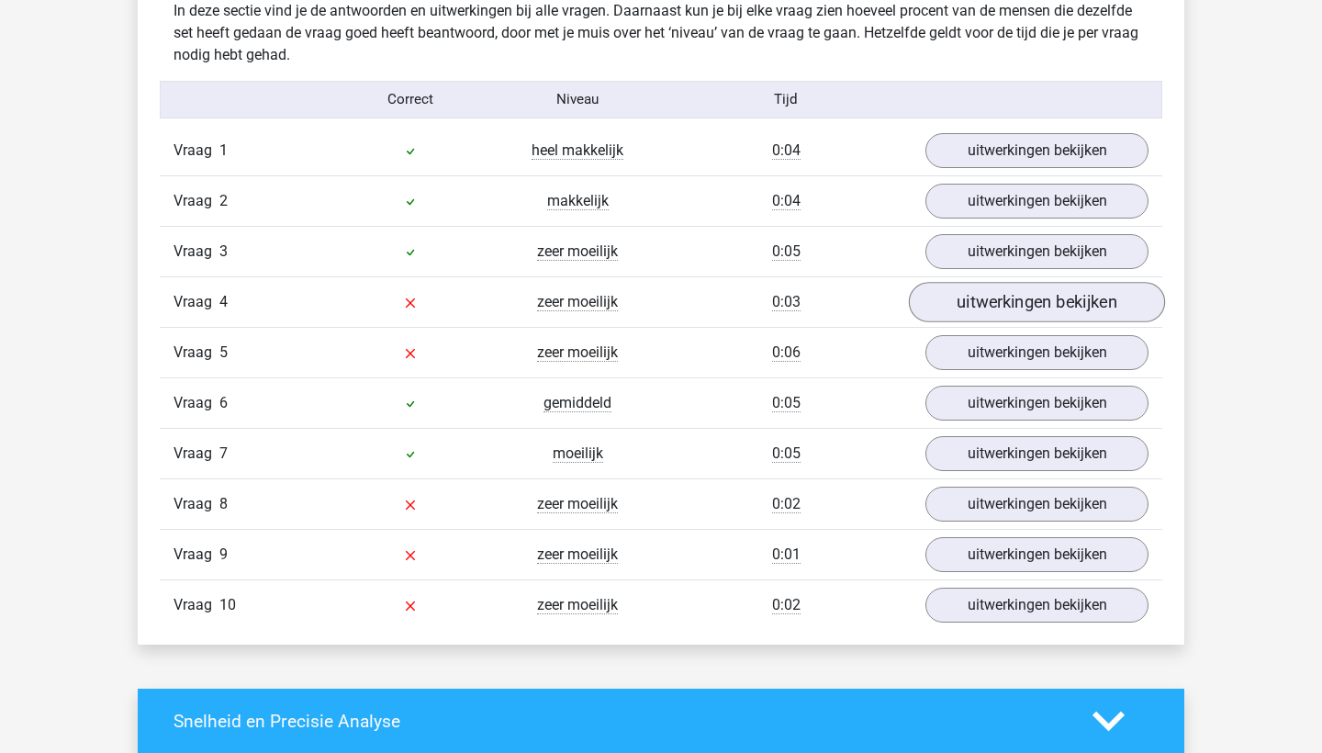
click at [1006, 304] on link "uitwerkingen bekijken" at bounding box center [1037, 302] width 256 height 40
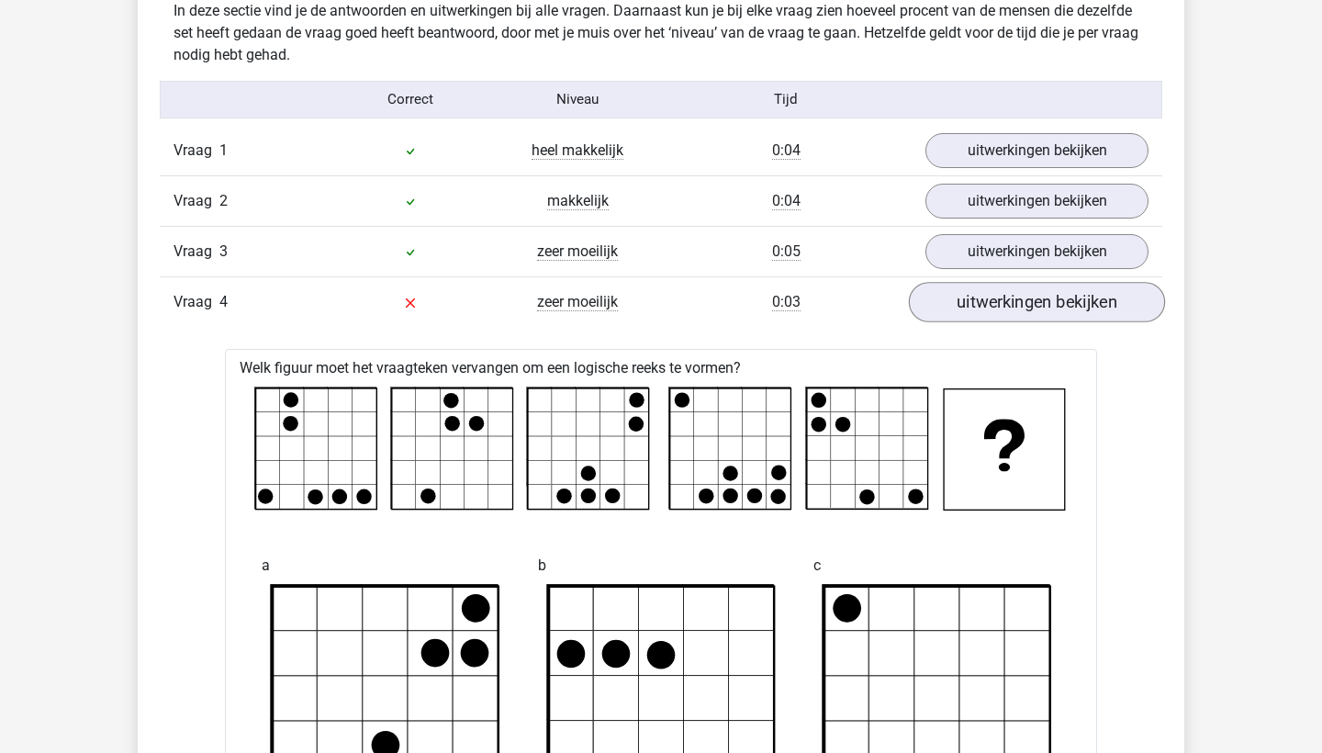
click at [1006, 304] on link "uitwerkingen bekijken" at bounding box center [1037, 302] width 256 height 40
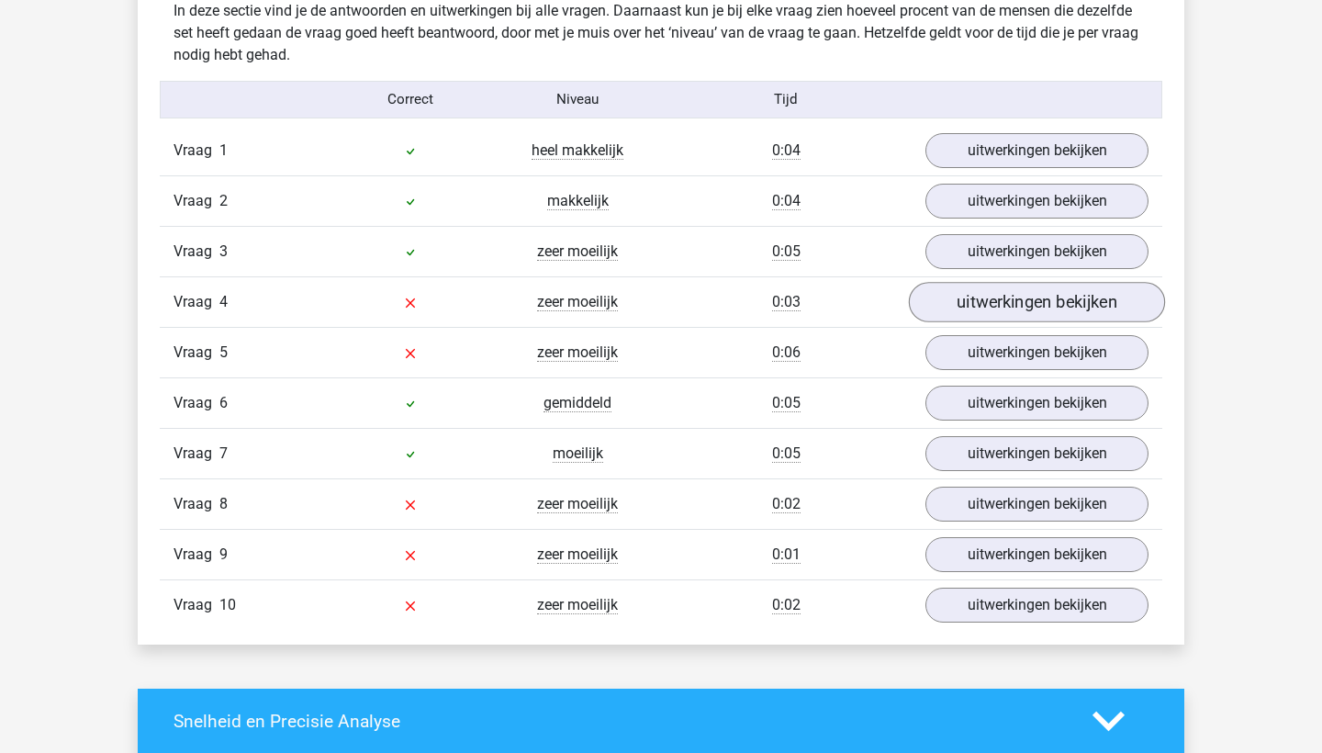
click at [1004, 306] on link "uitwerkingen bekijken" at bounding box center [1037, 302] width 256 height 40
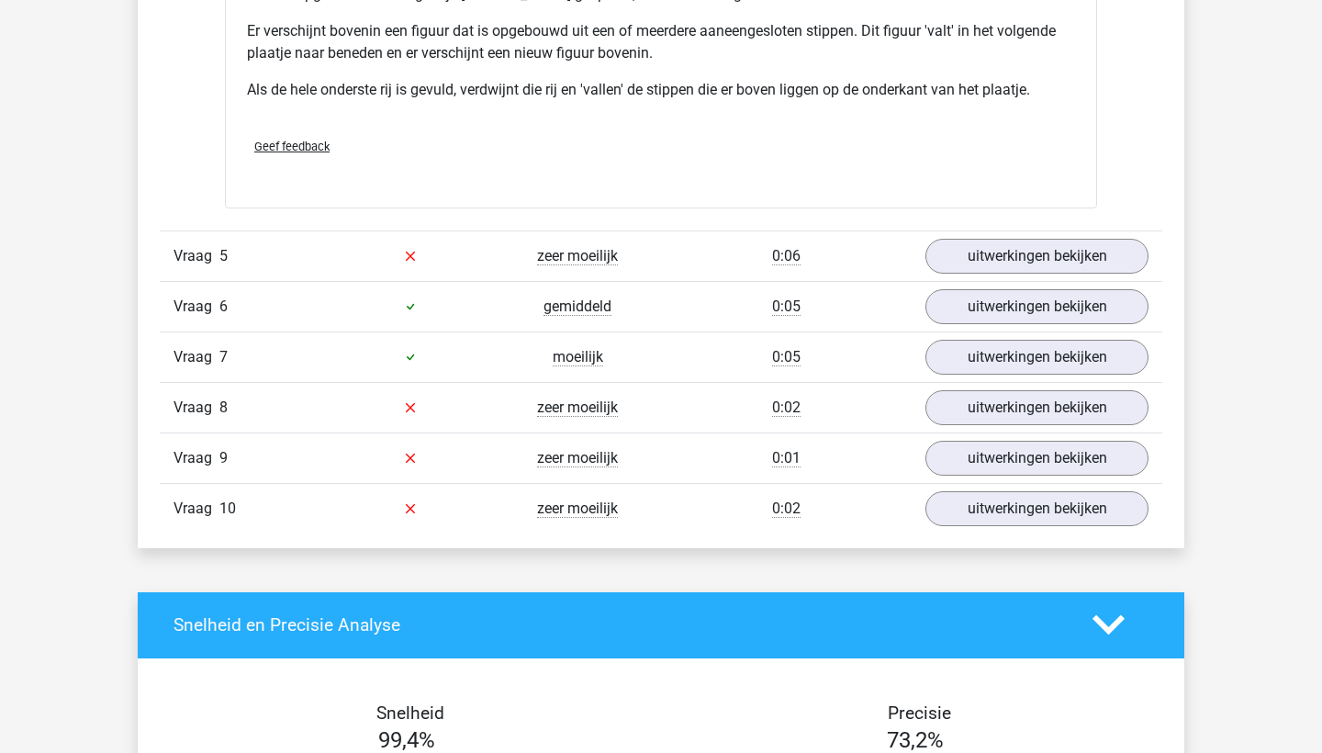
scroll to position [2656, 0]
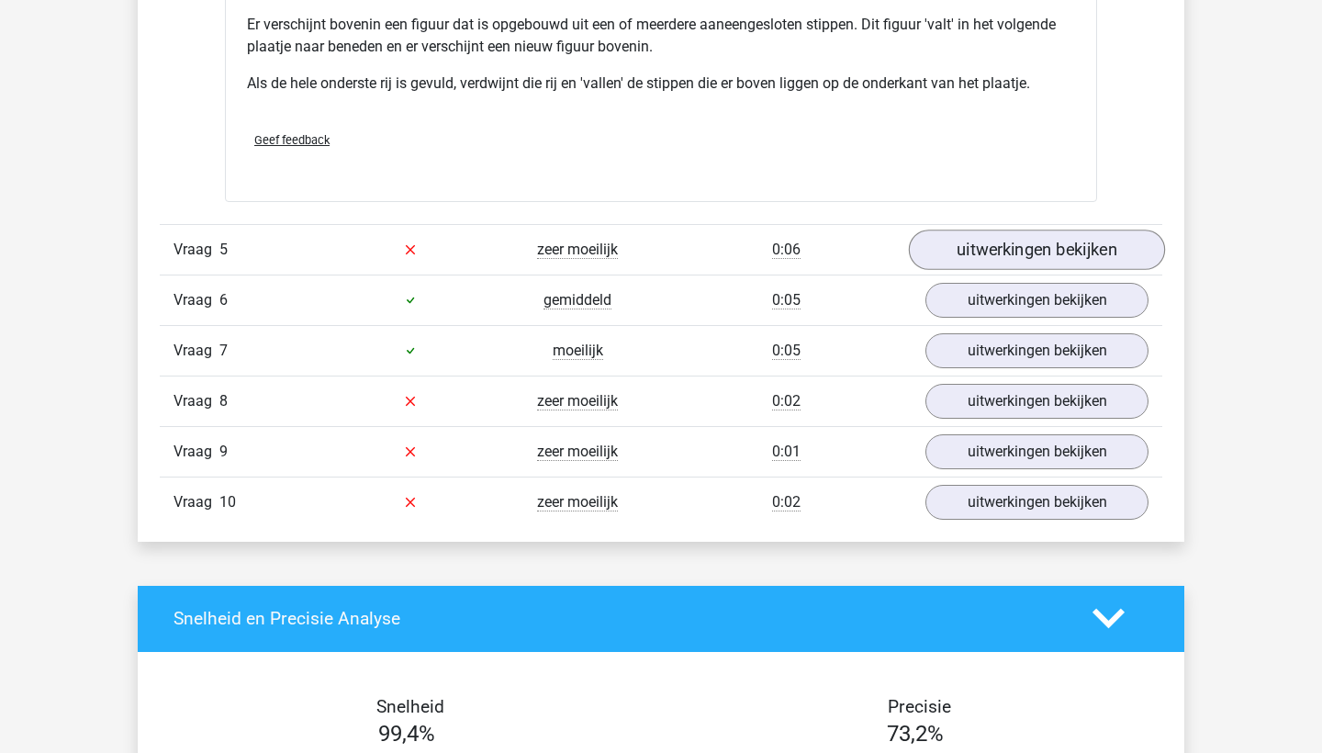
click at [951, 249] on link "uitwerkingen bekijken" at bounding box center [1037, 250] width 256 height 40
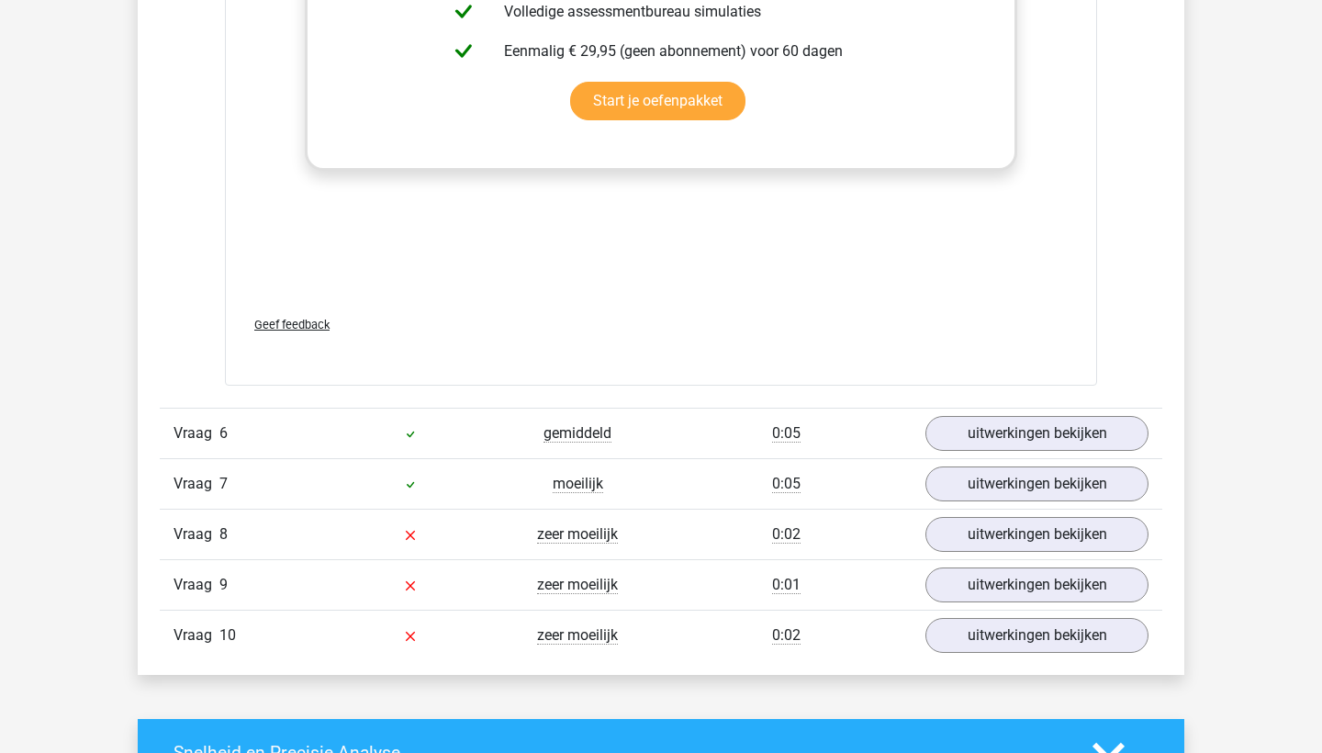
scroll to position [4089, 0]
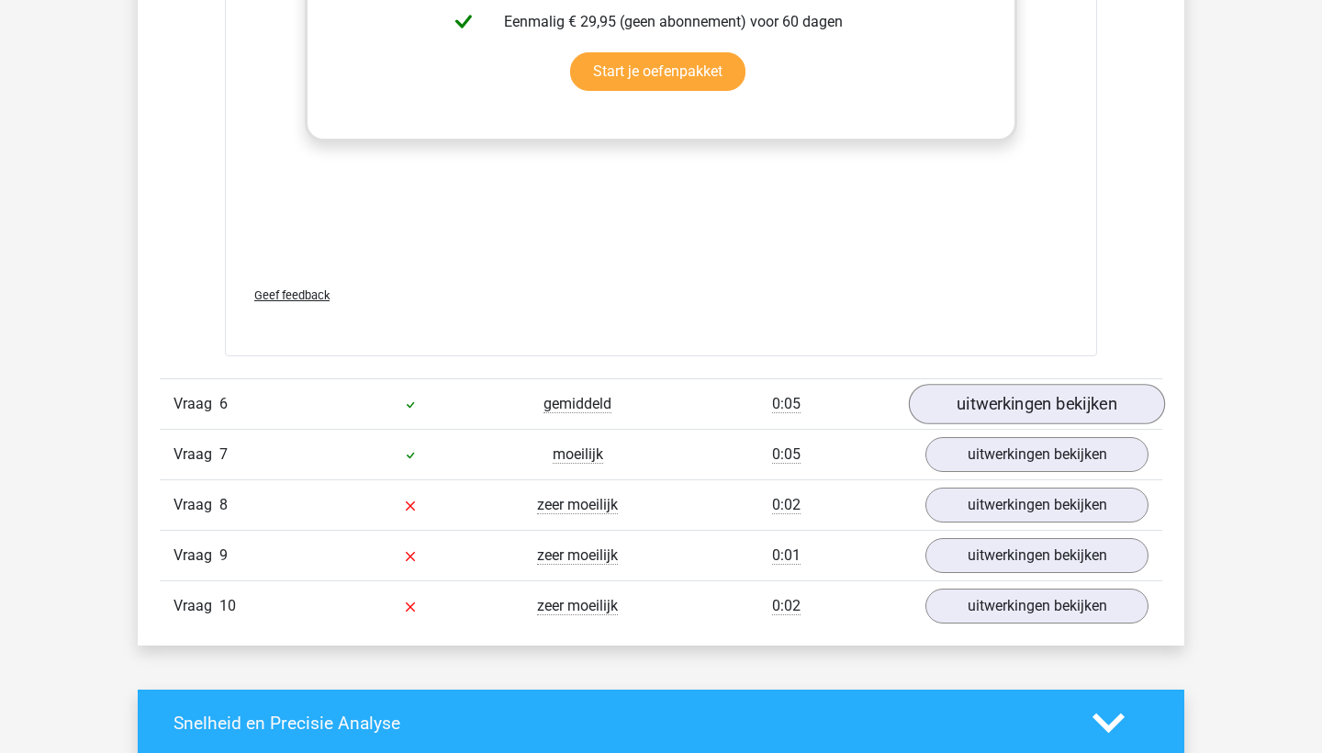
click at [989, 410] on link "uitwerkingen bekijken" at bounding box center [1037, 405] width 256 height 40
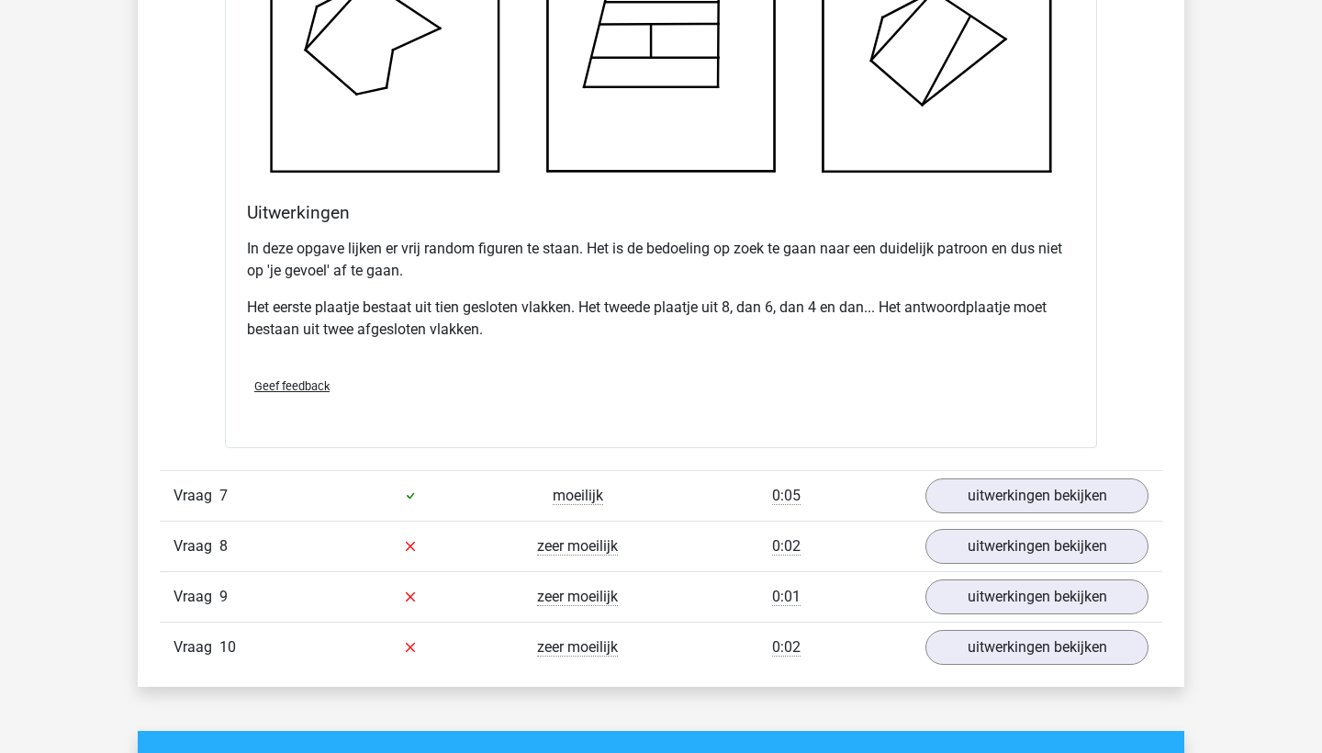
scroll to position [5167, 0]
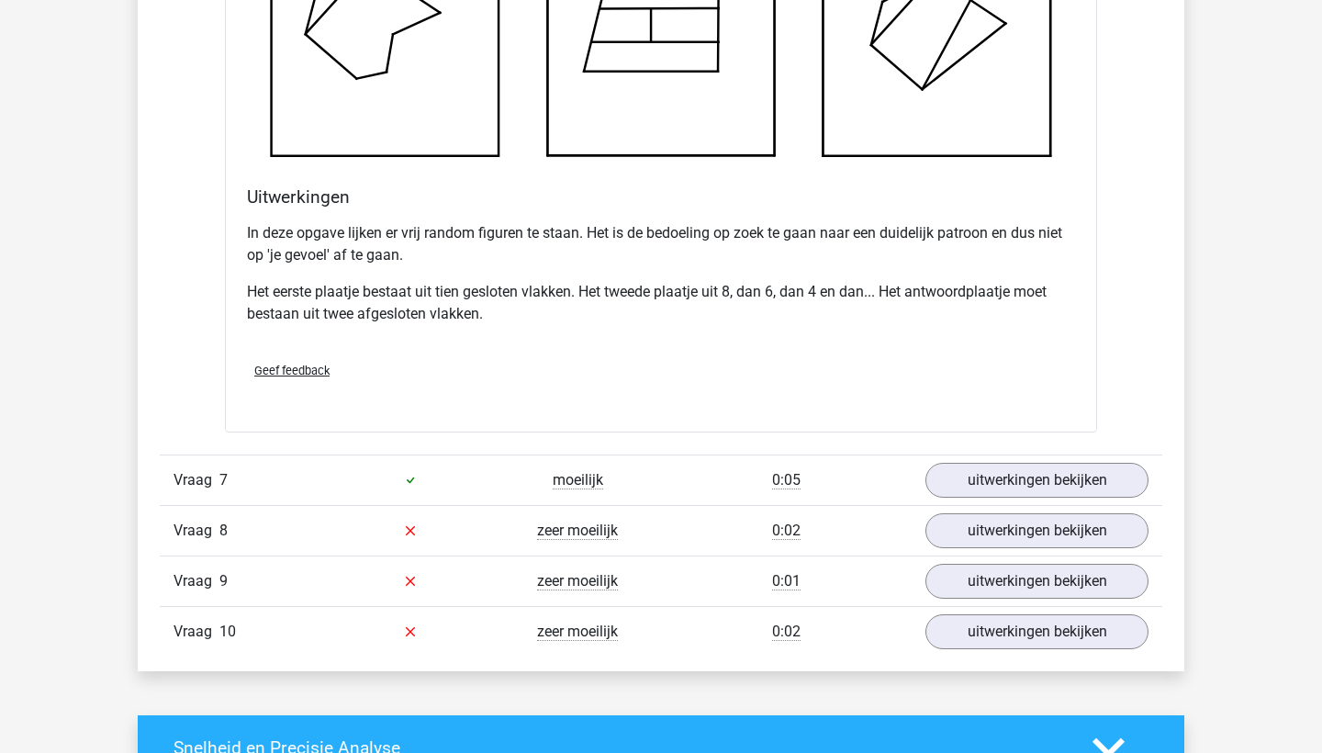
click at [995, 454] on div "Vraag 7 moeilijk 0:05 uitwerkingen bekijken" at bounding box center [661, 479] width 1003 height 50
click at [988, 484] on link "uitwerkingen bekijken" at bounding box center [1037, 480] width 256 height 40
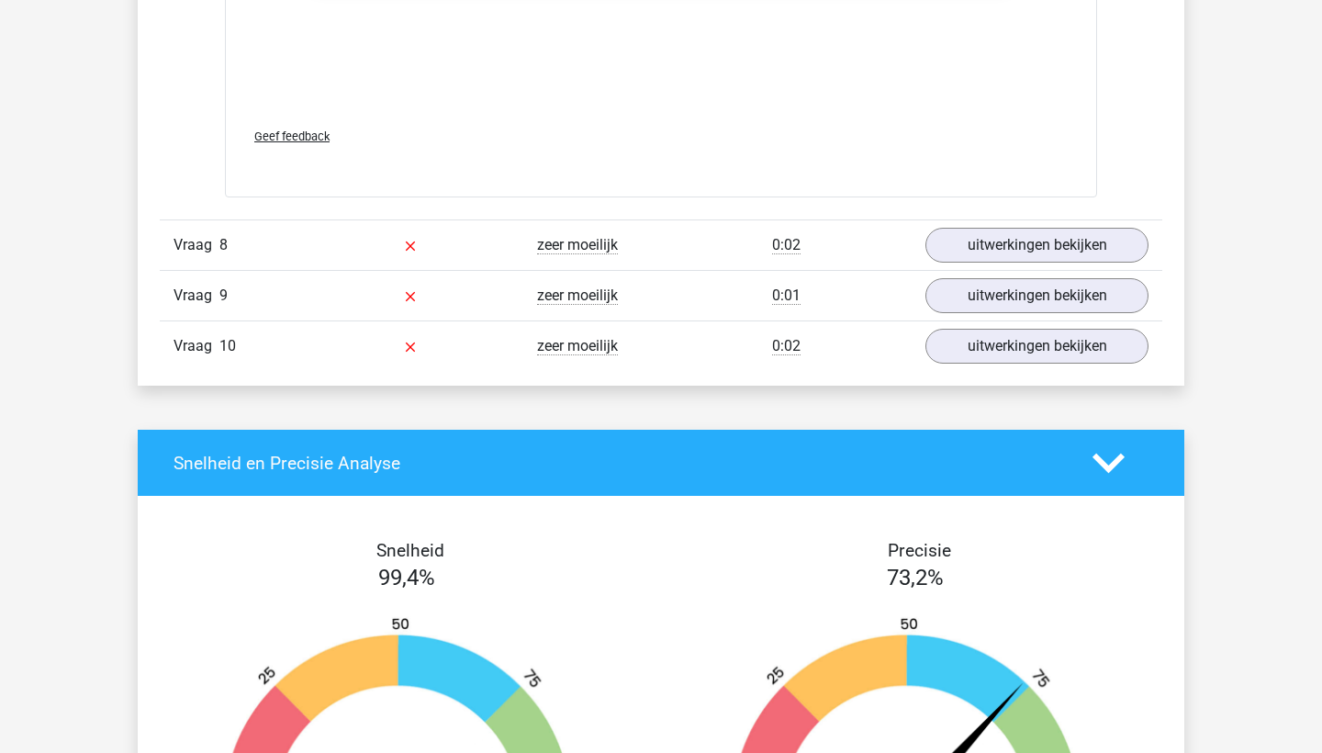
scroll to position [7004, 0]
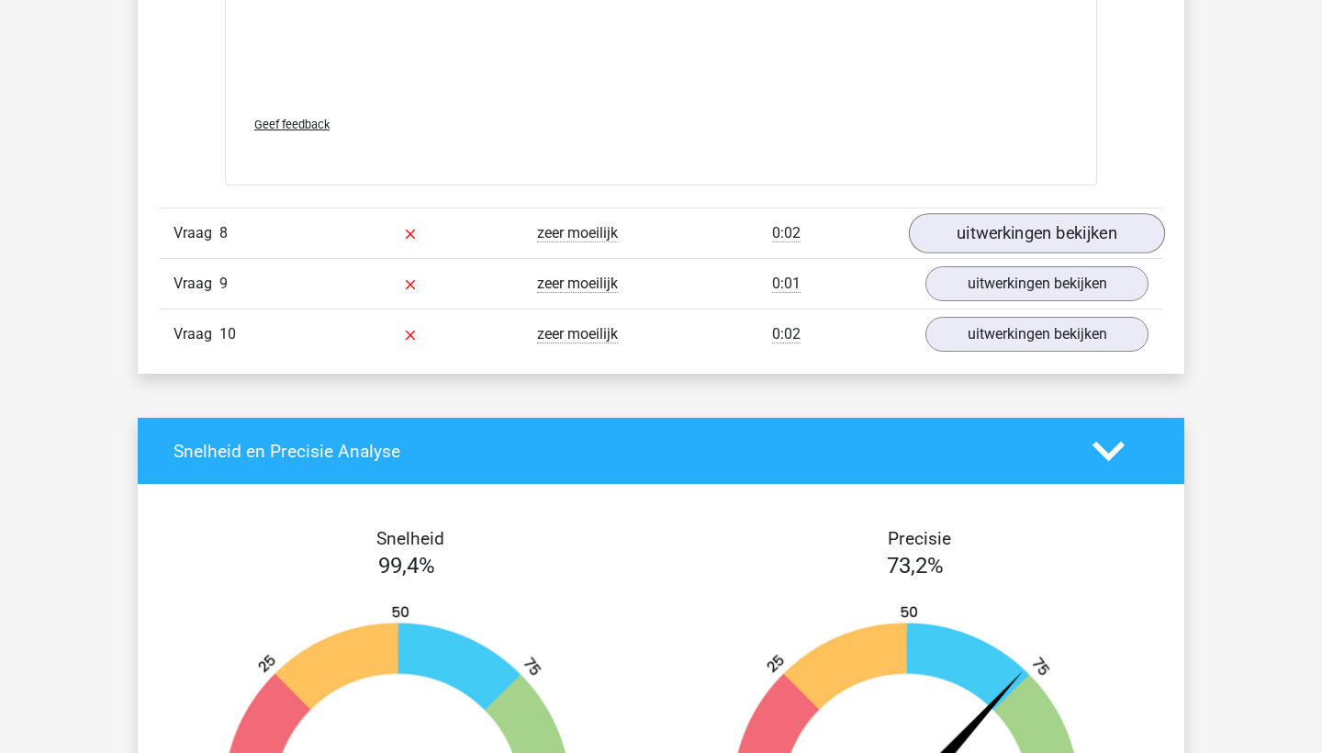
click at [1018, 225] on link "uitwerkingen bekijken" at bounding box center [1037, 234] width 256 height 40
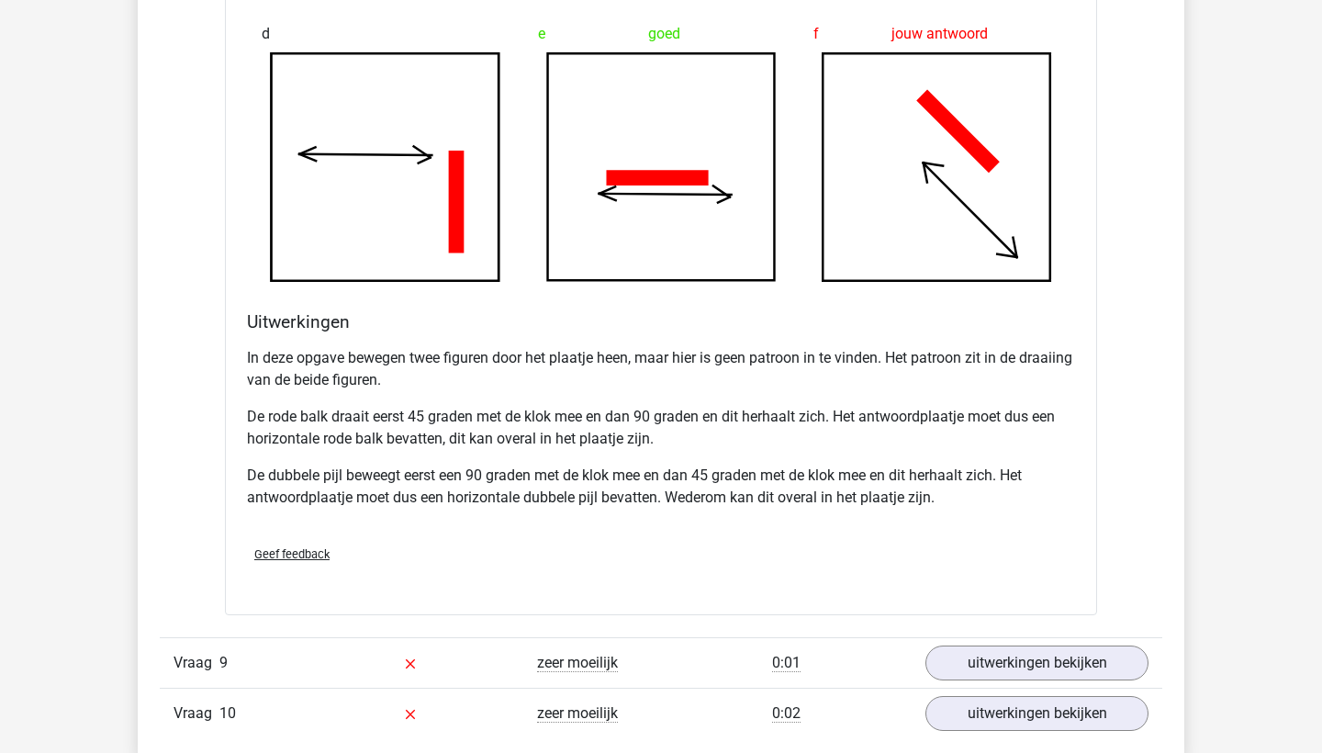
scroll to position [7798, 0]
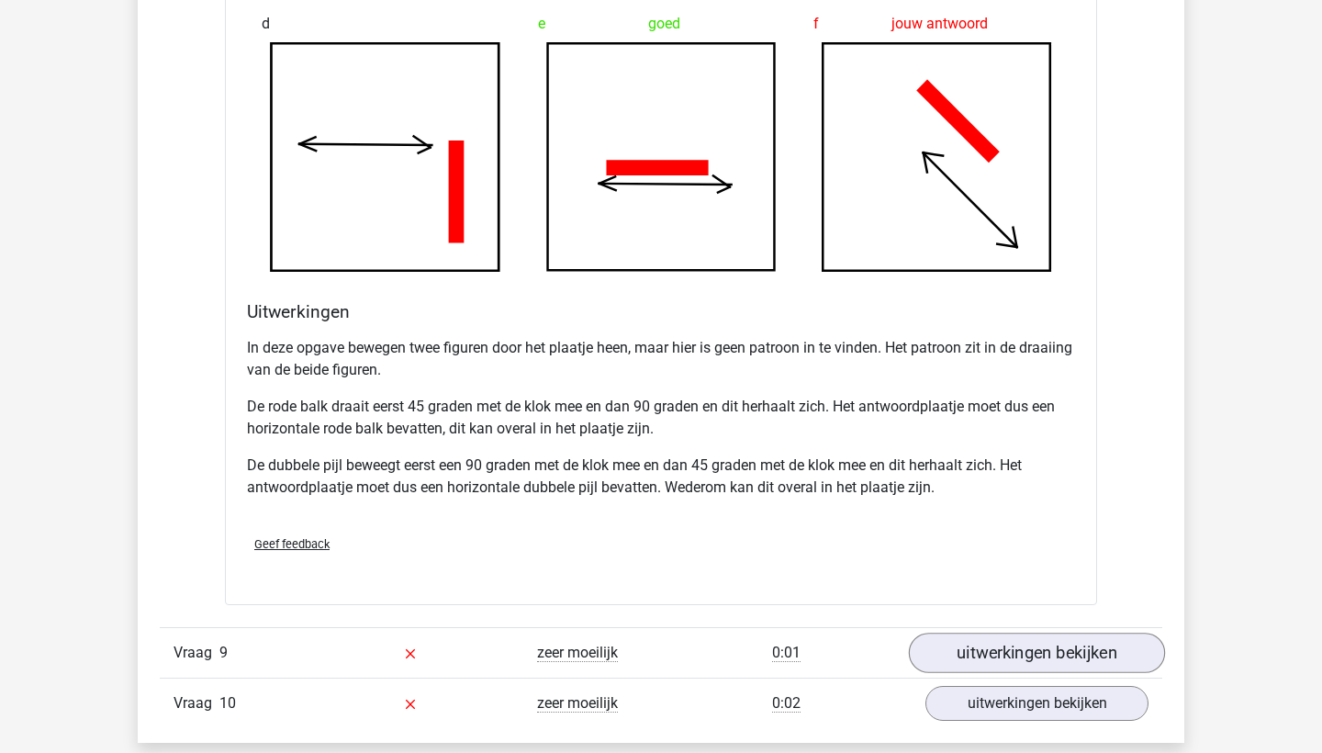
click at [987, 637] on link "uitwerkingen bekijken" at bounding box center [1037, 653] width 256 height 40
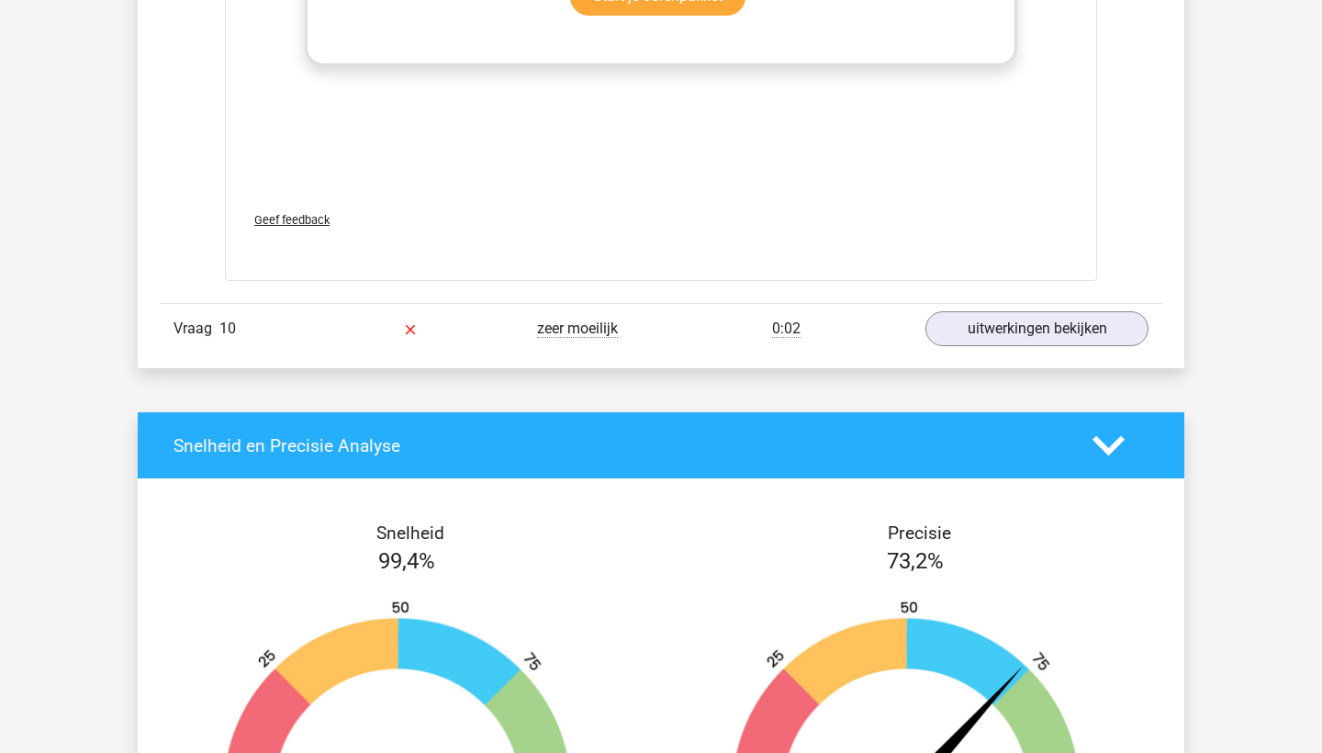
scroll to position [9702, 0]
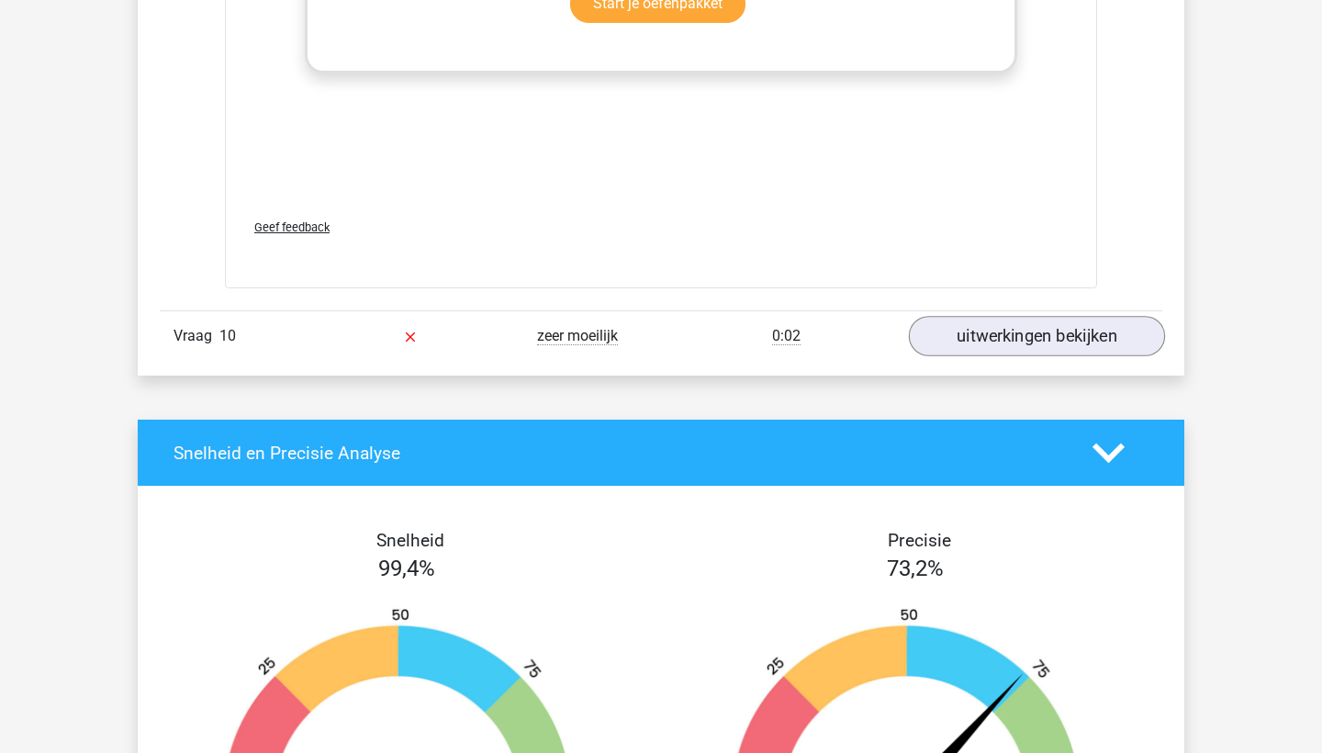
click at [1015, 319] on link "uitwerkingen bekijken" at bounding box center [1037, 337] width 256 height 40
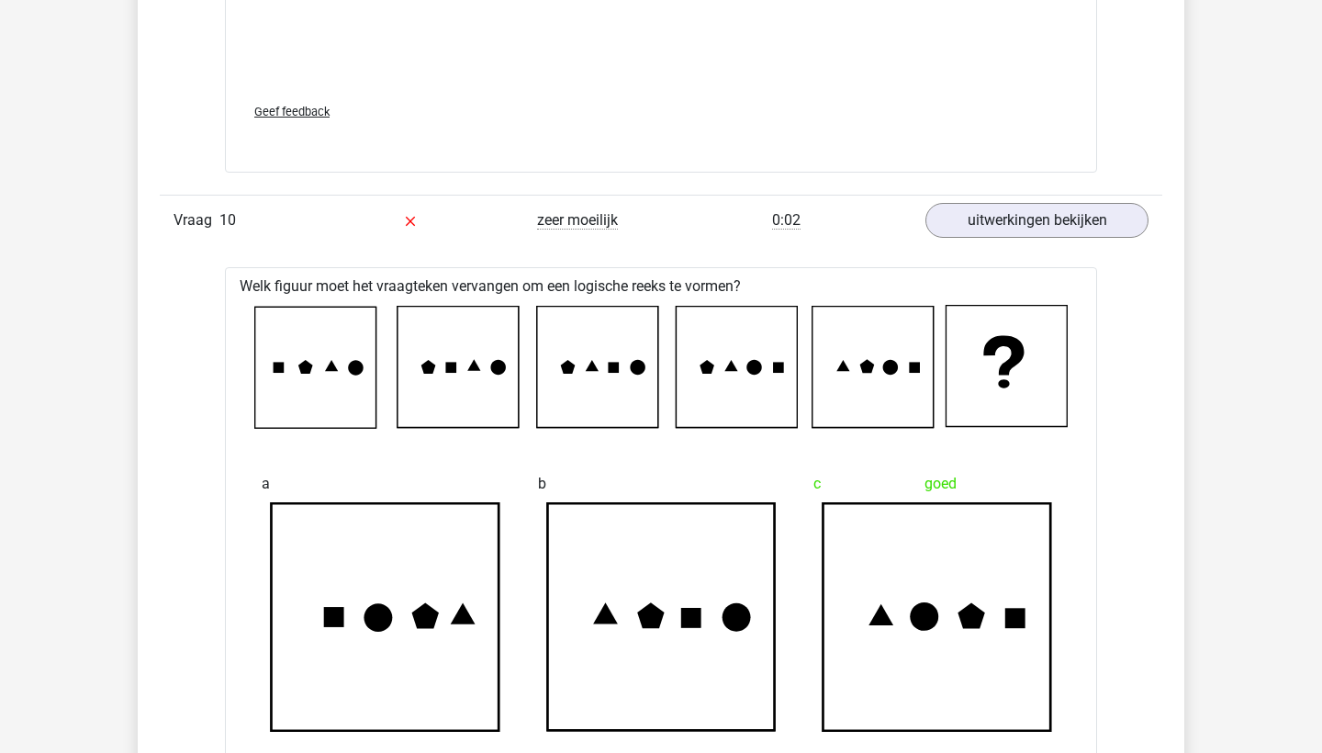
scroll to position [9817, 0]
click at [296, 363] on icon at bounding box center [315, 369] width 121 height 121
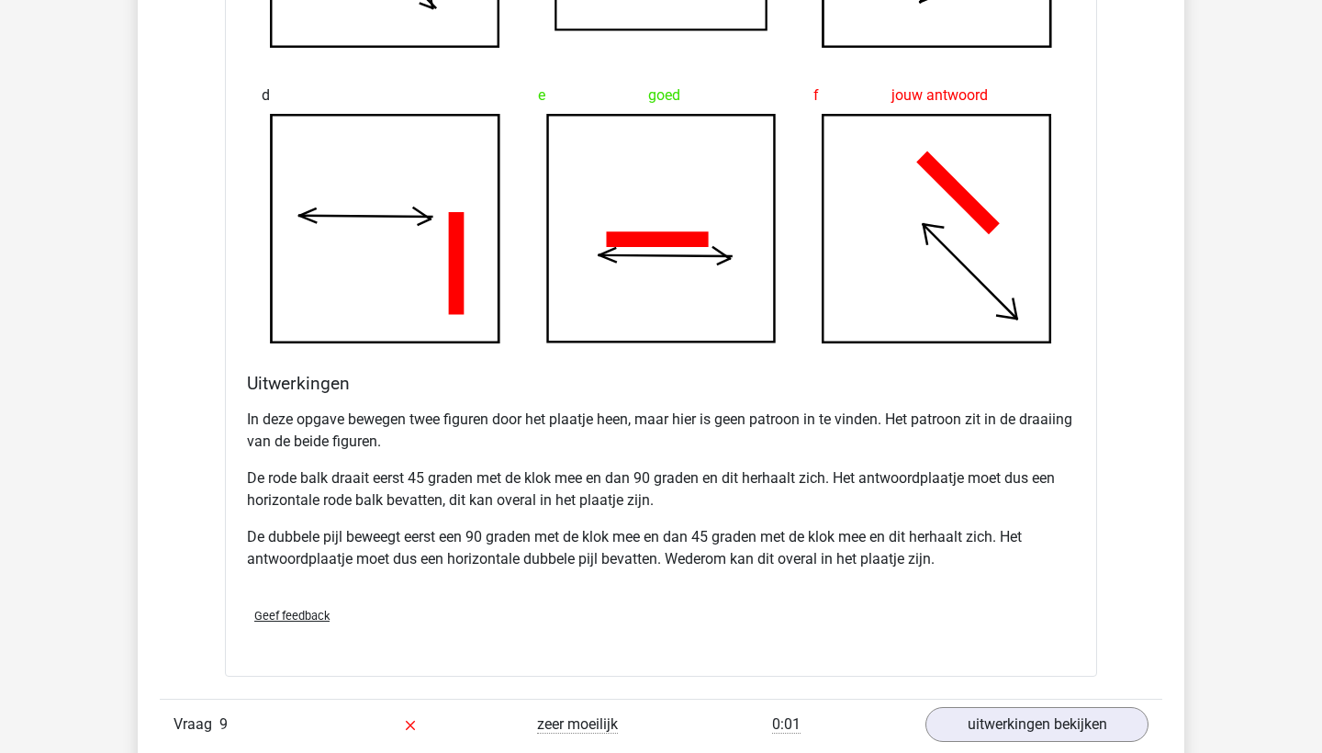
scroll to position [7725, 0]
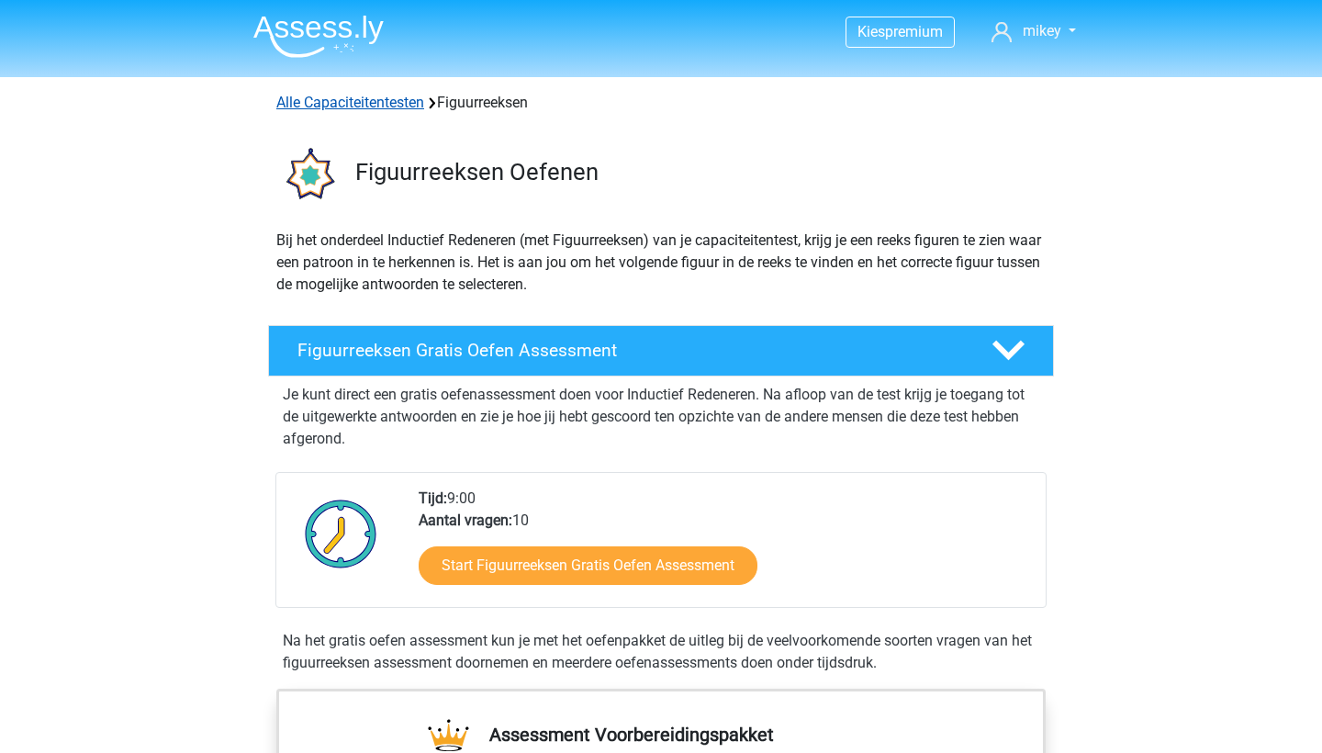
click at [373, 105] on link "Alle Capaciteitentesten" at bounding box center [350, 102] width 148 height 17
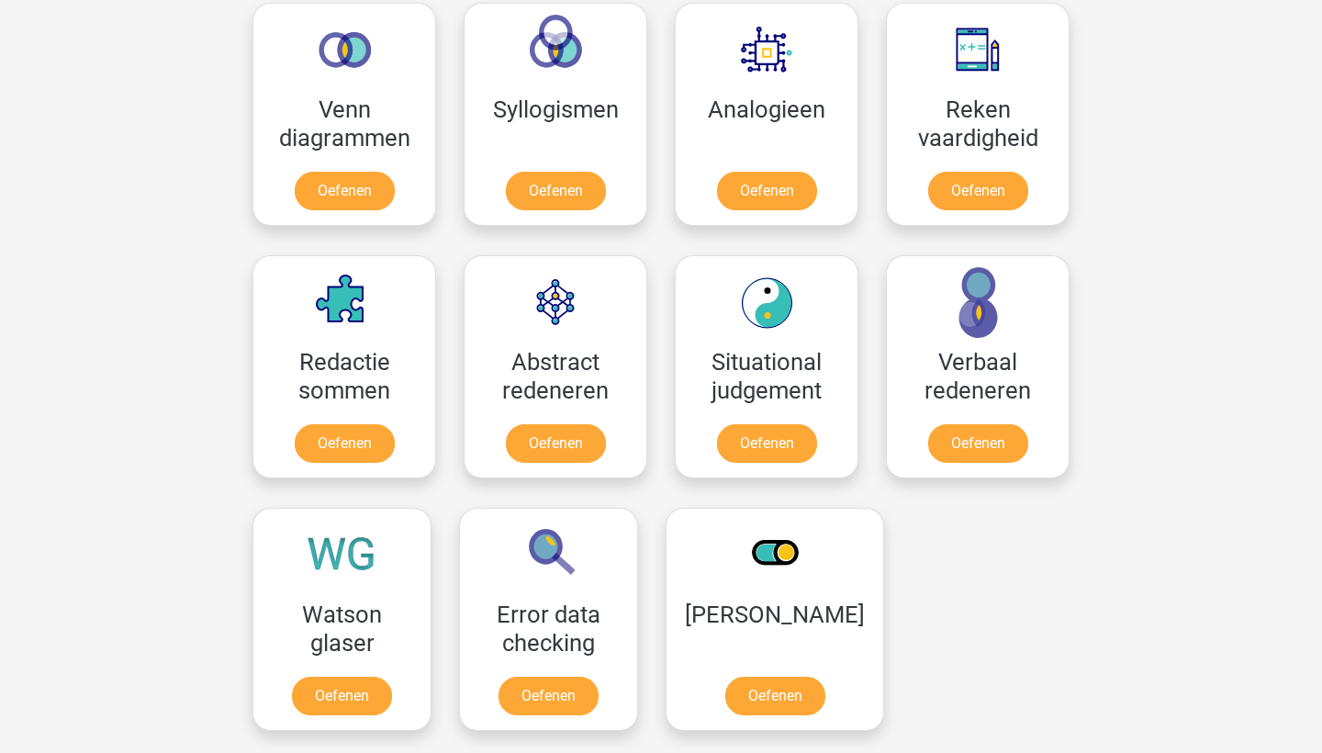
scroll to position [1116, 0]
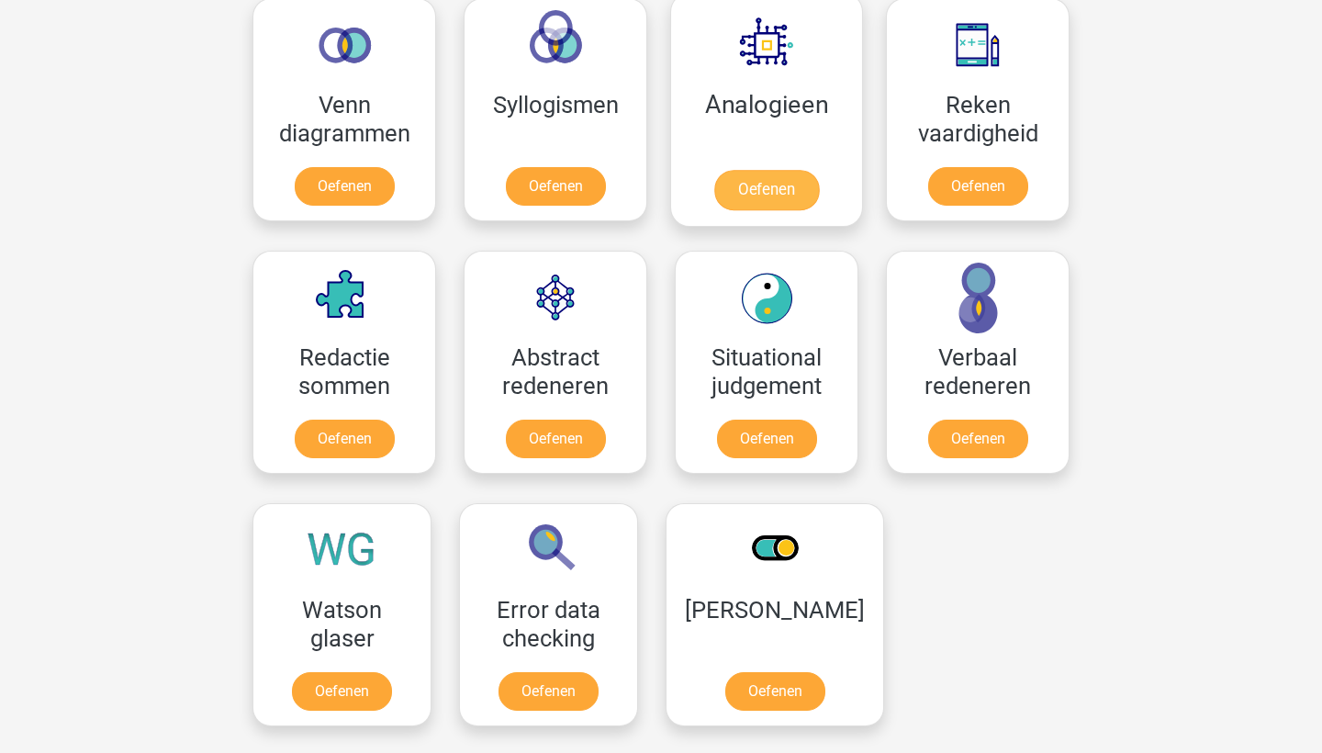
click at [748, 178] on link "Oefenen" at bounding box center [766, 190] width 105 height 40
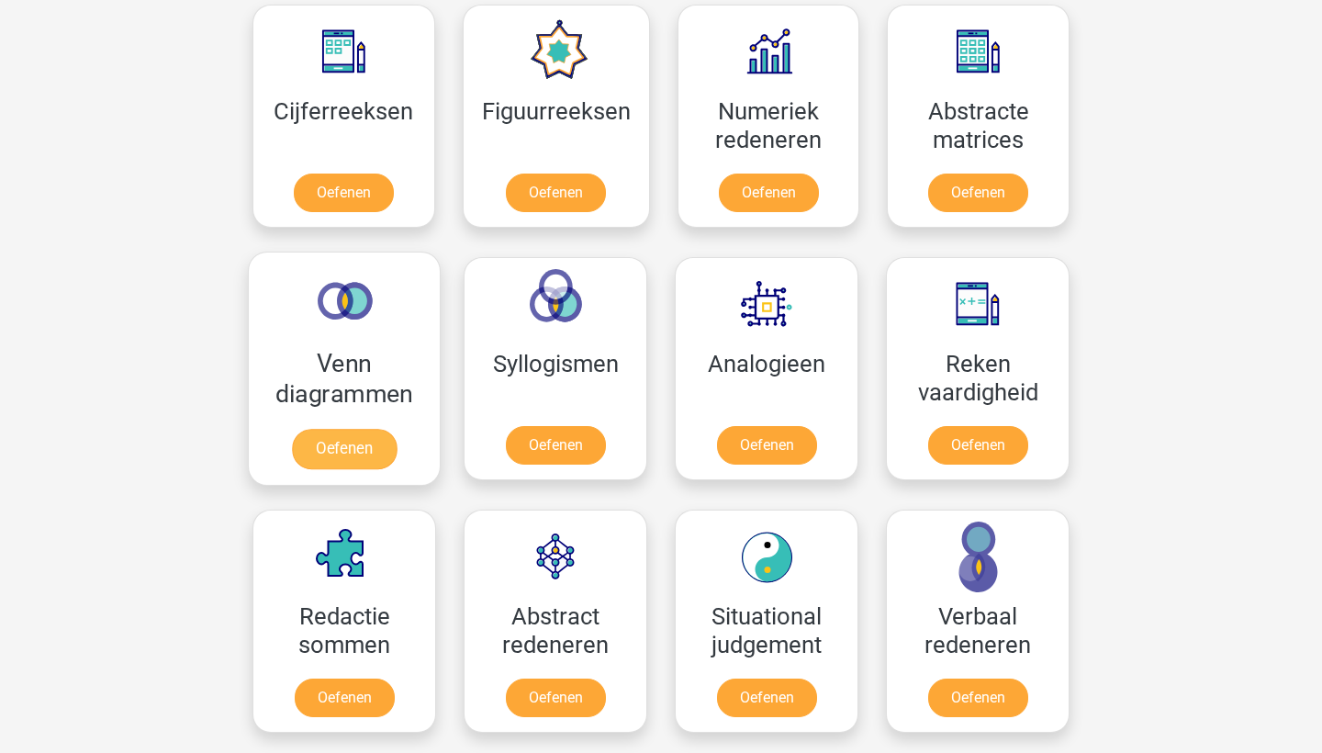
scroll to position [847, 0]
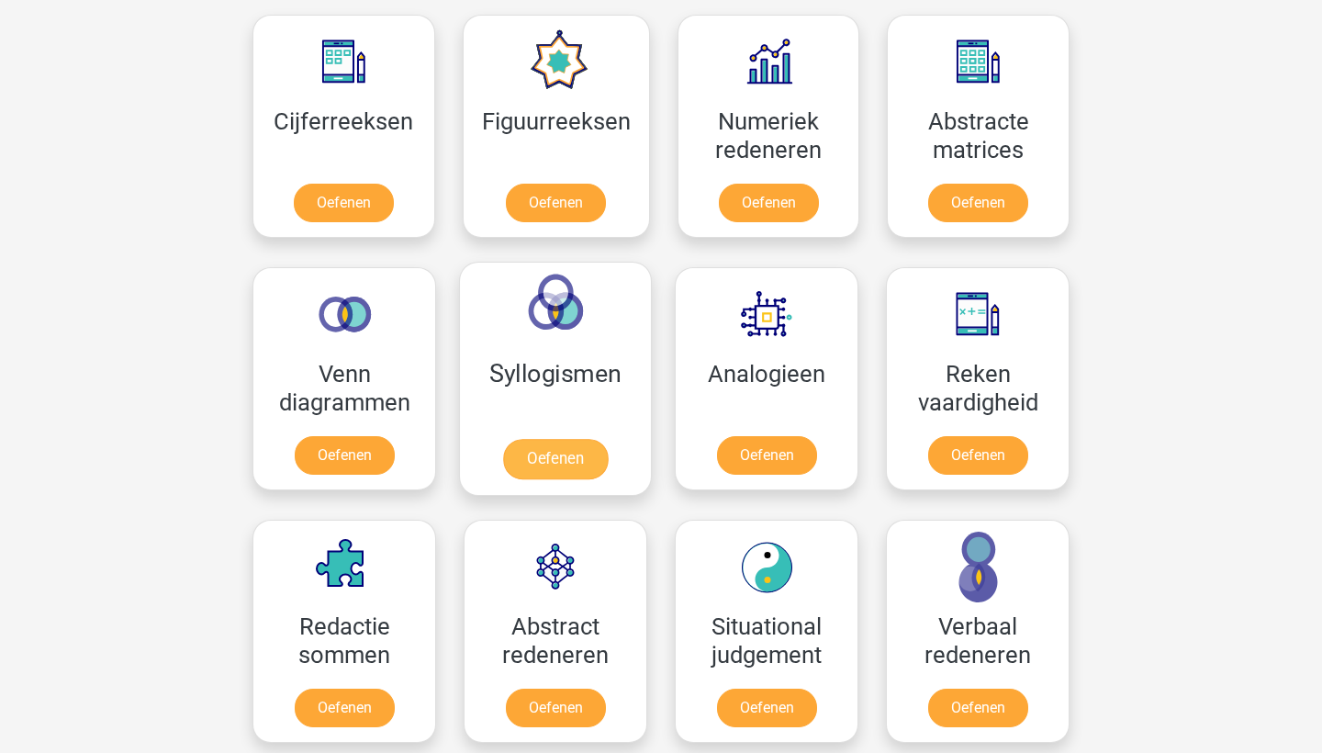
click at [562, 439] on link "Oefenen" at bounding box center [555, 459] width 105 height 40
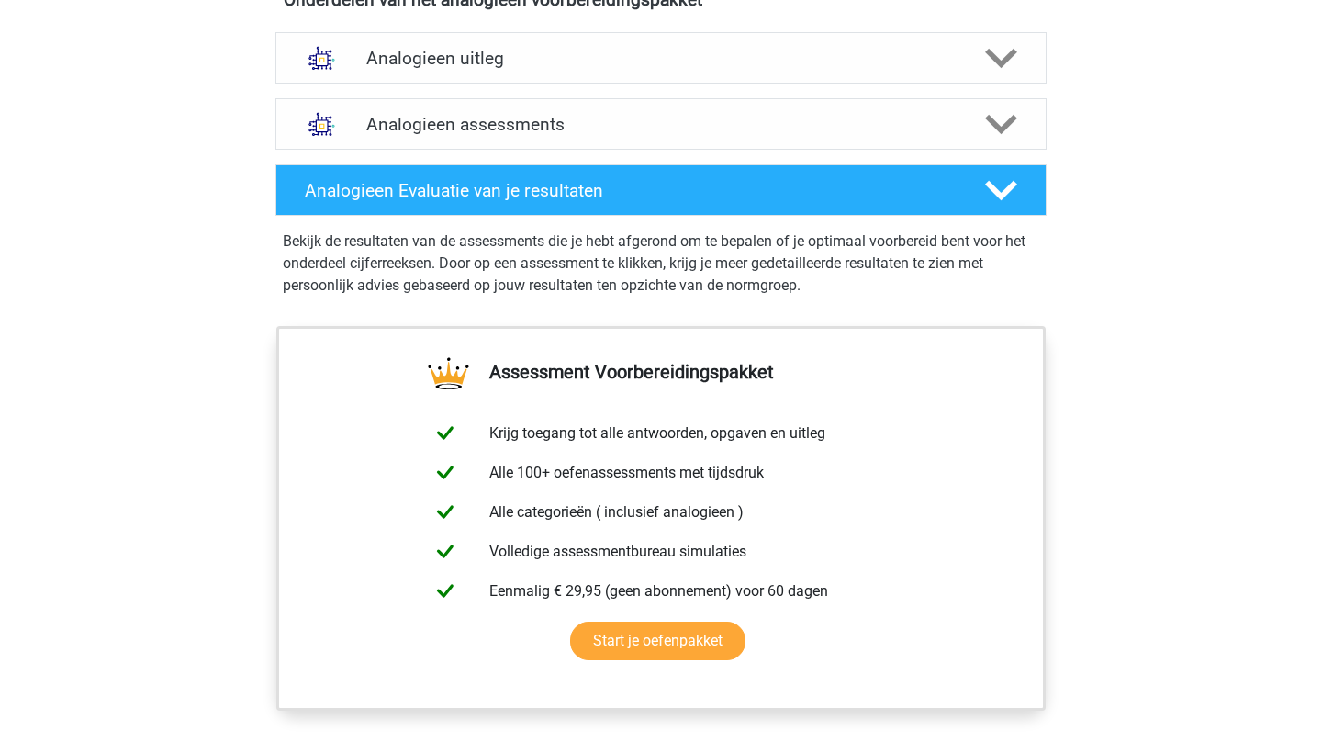
scroll to position [1128, 0]
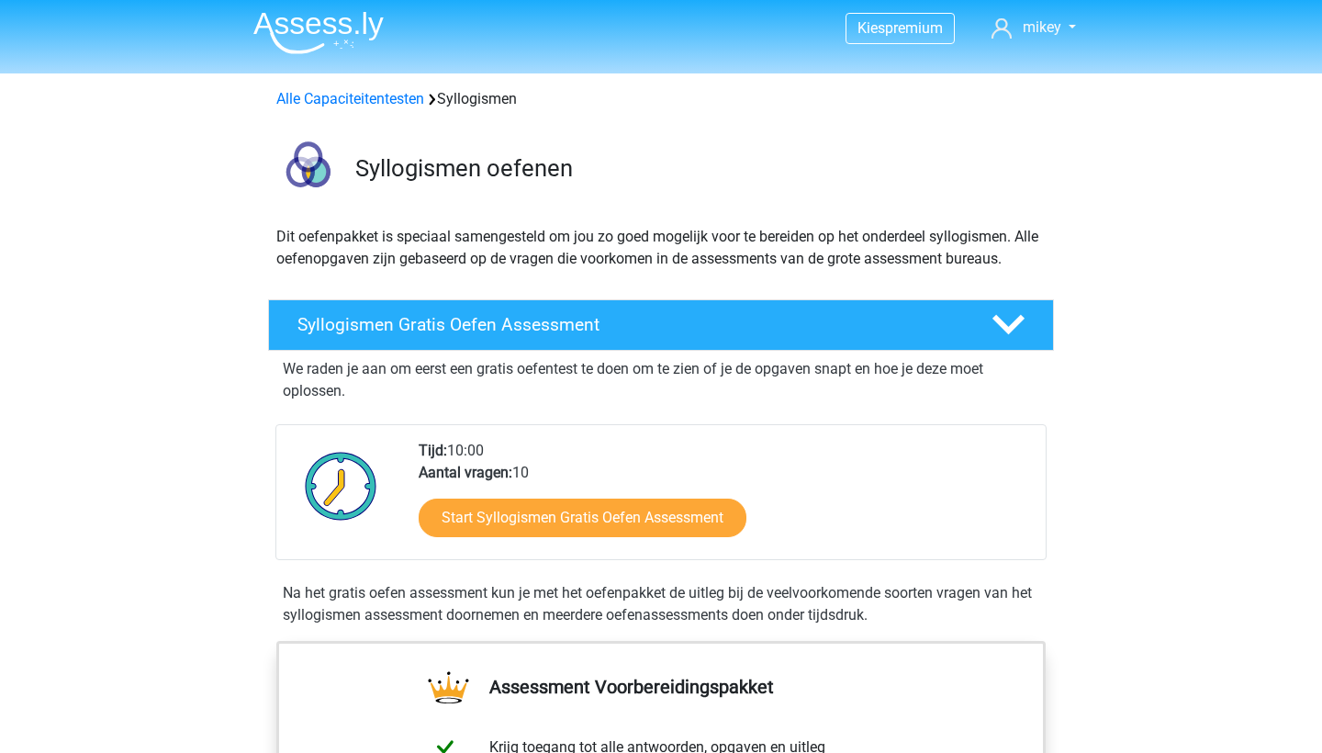
scroll to position [5, 0]
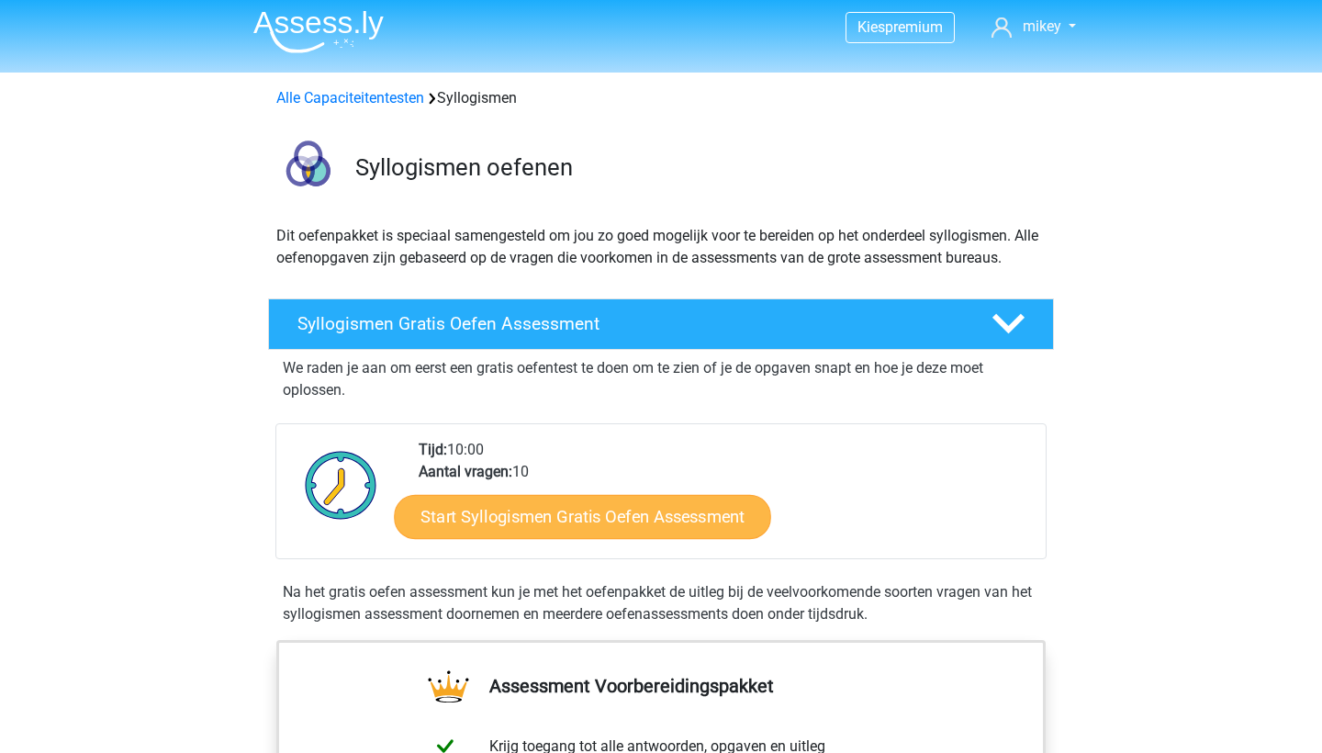
click at [594, 512] on link "Start Syllogismen Gratis Oefen Assessment" at bounding box center [583, 516] width 377 height 44
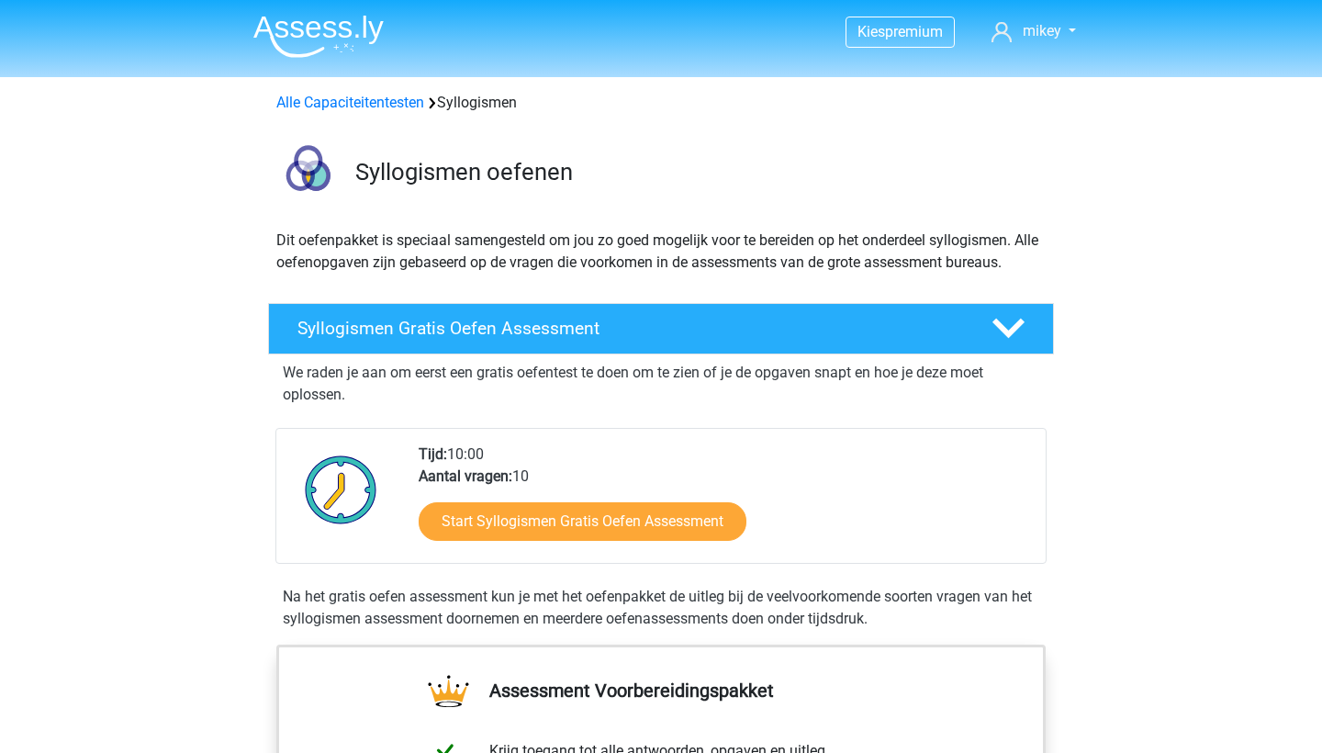
scroll to position [0, 0]
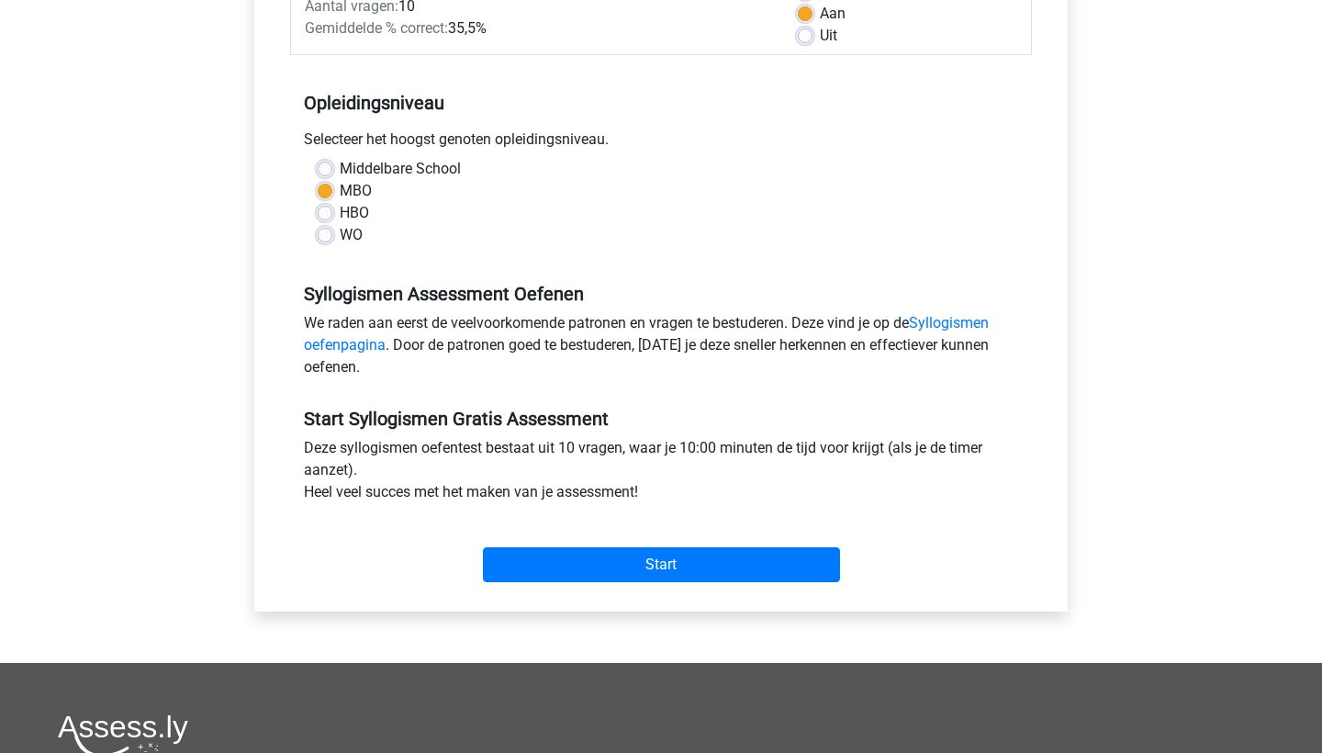
scroll to position [698, 0]
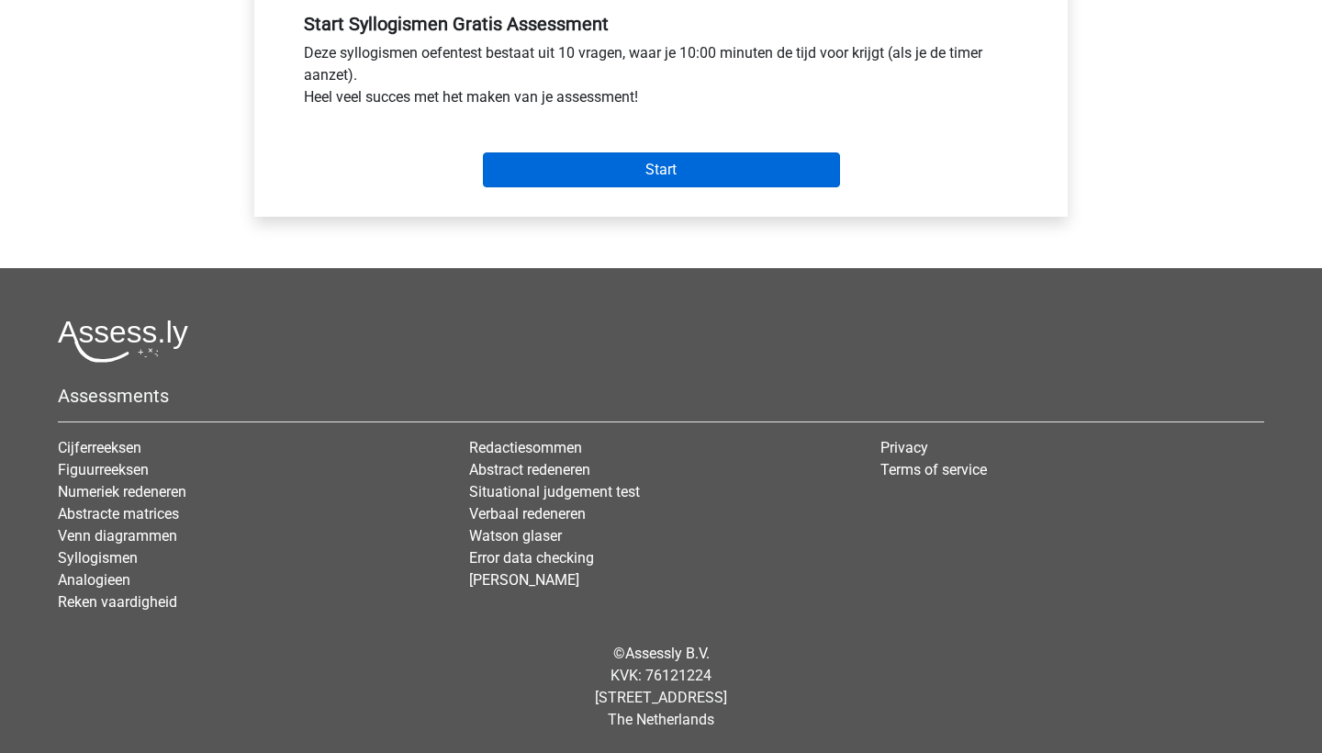
click at [683, 171] on input "Start" at bounding box center [661, 169] width 357 height 35
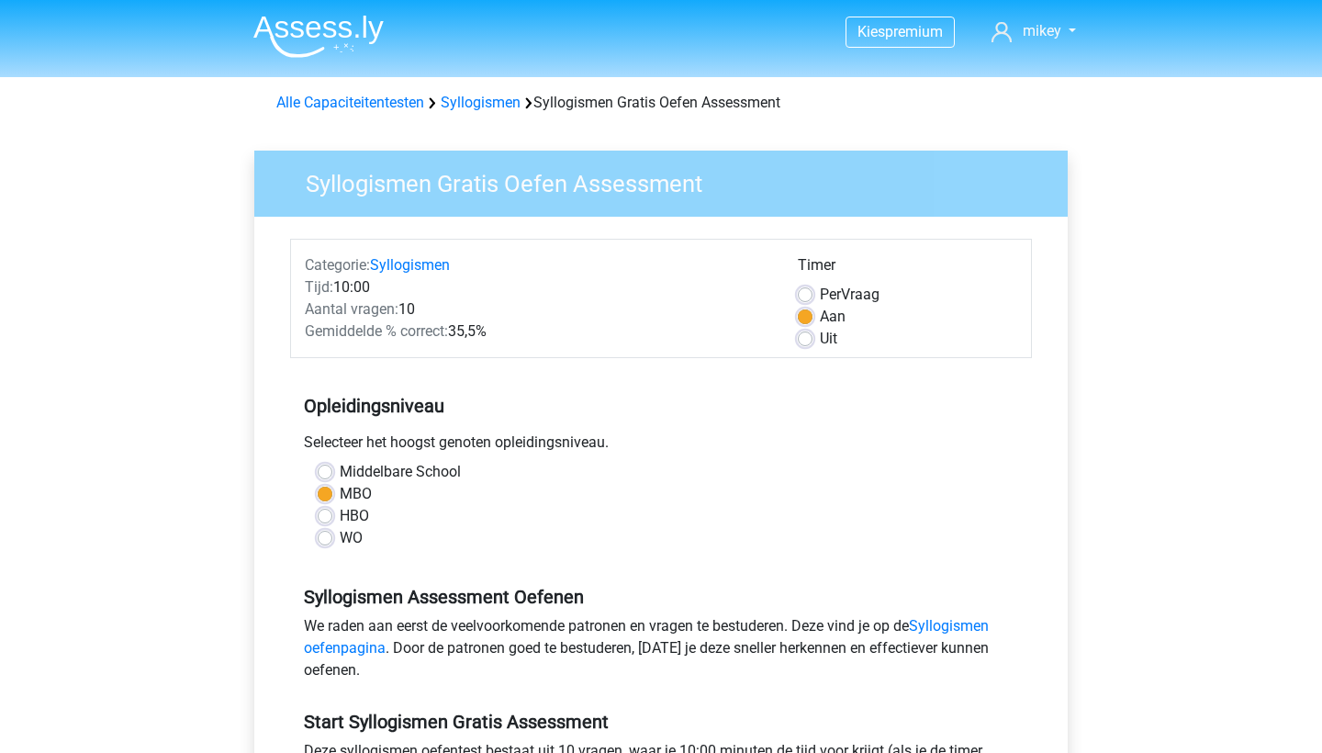
scroll to position [0, 0]
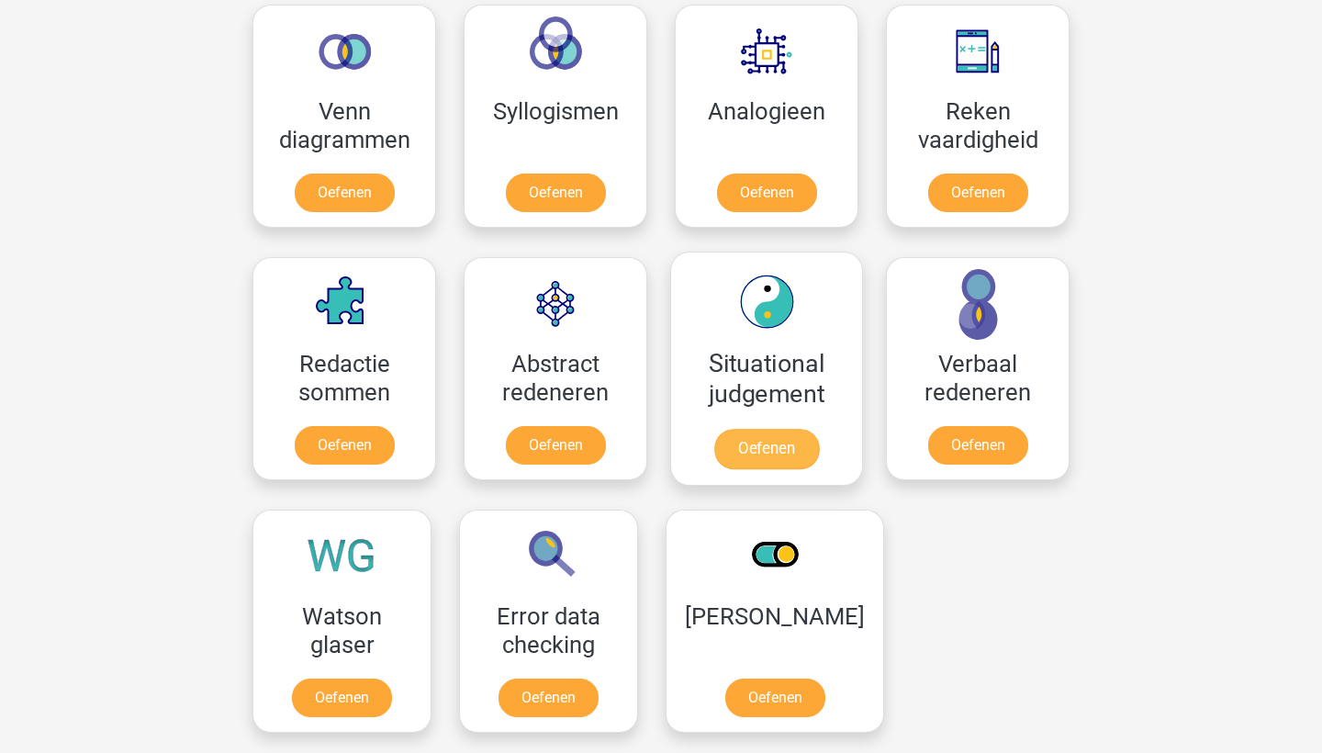
scroll to position [1138, 0]
